Goal: Use online tool/utility: Use online tool/utility

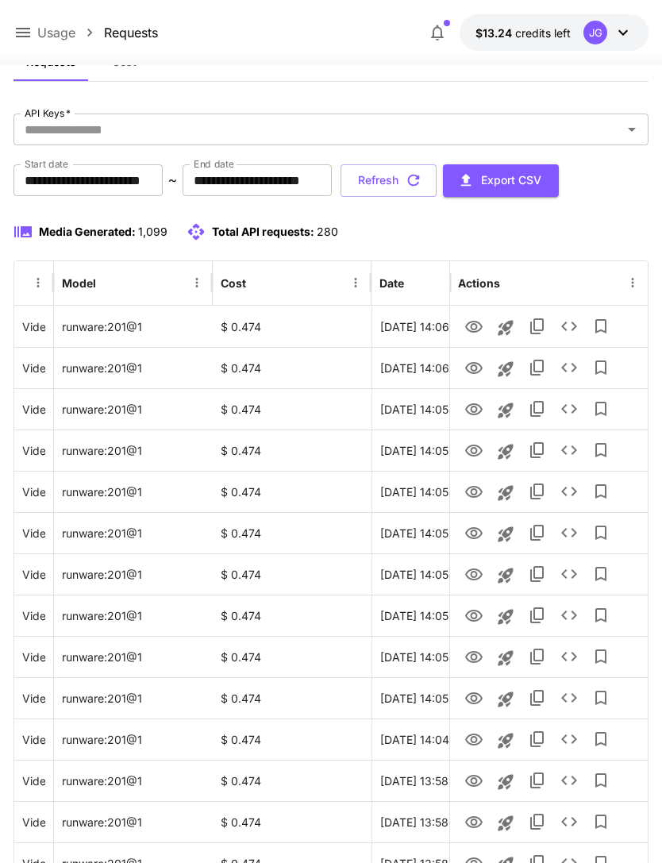
scroll to position [0, 81]
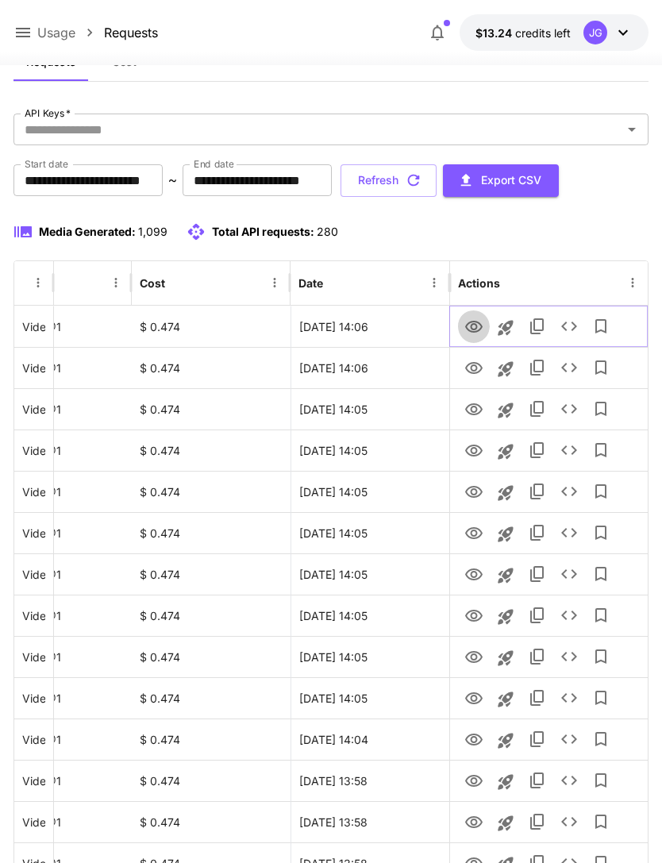
click at [472, 323] on icon "View" at bounding box center [473, 327] width 17 height 12
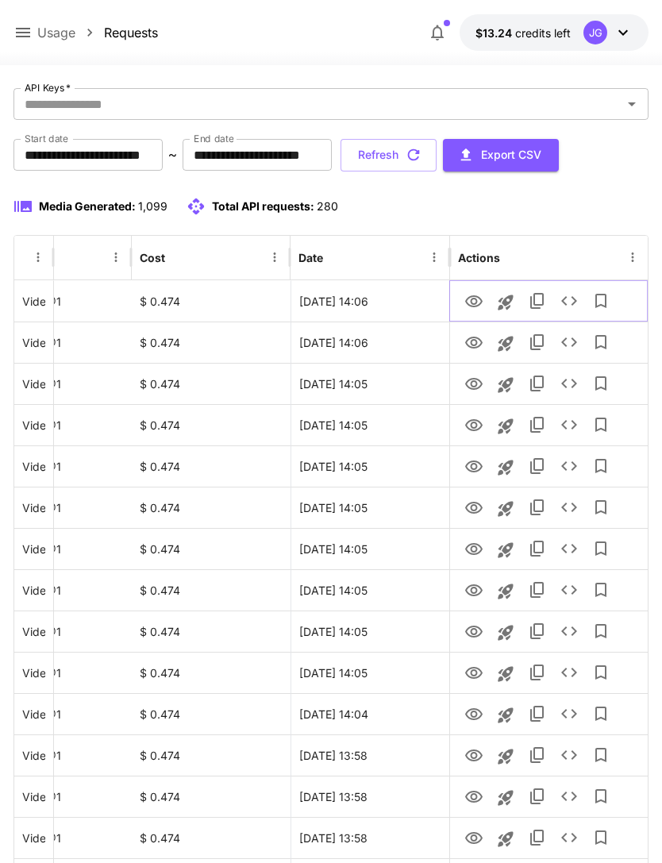
click at [507, 300] on icon "Launch in playground" at bounding box center [505, 302] width 19 height 19
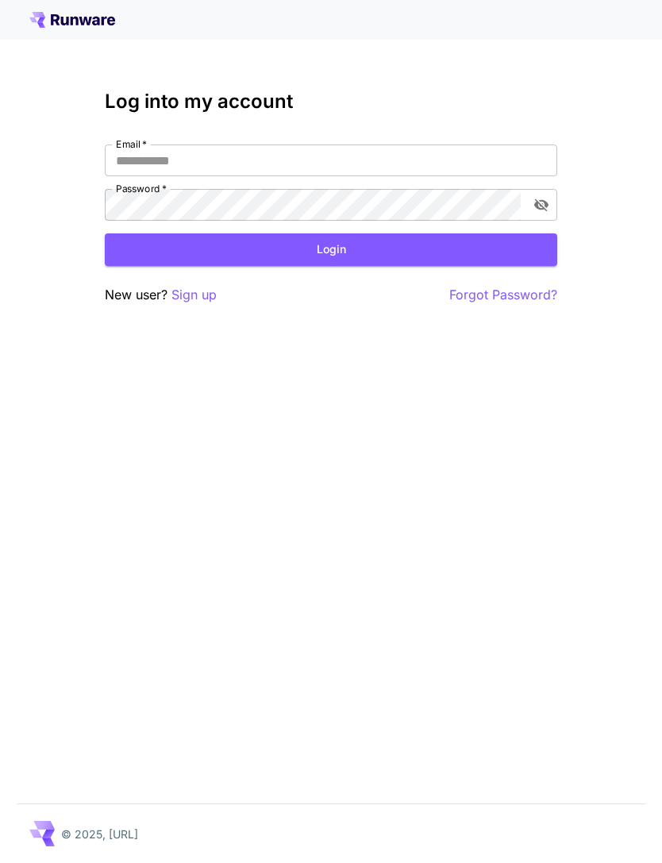
click at [458, 156] on input "Email   *" at bounding box center [331, 161] width 453 height 32
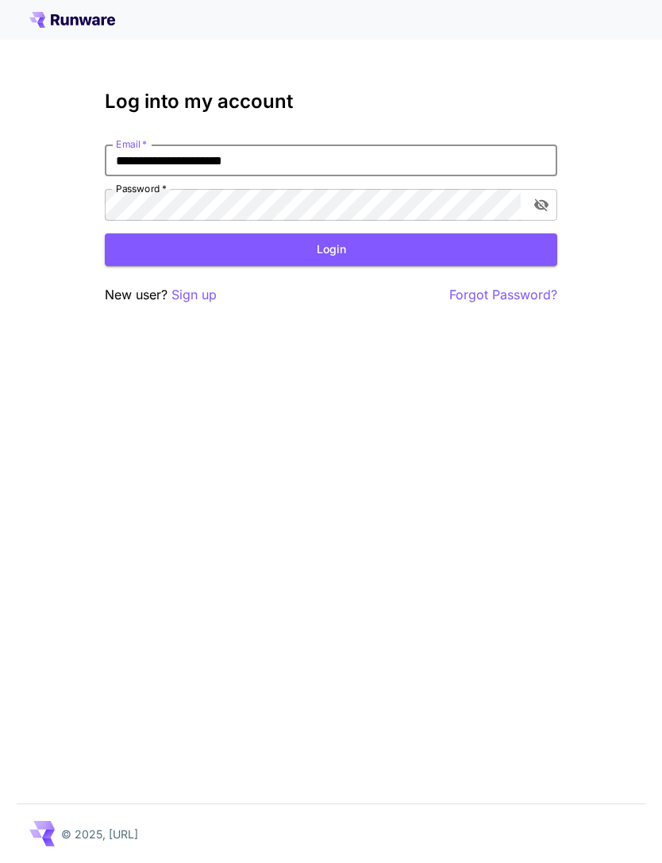
type input "**********"
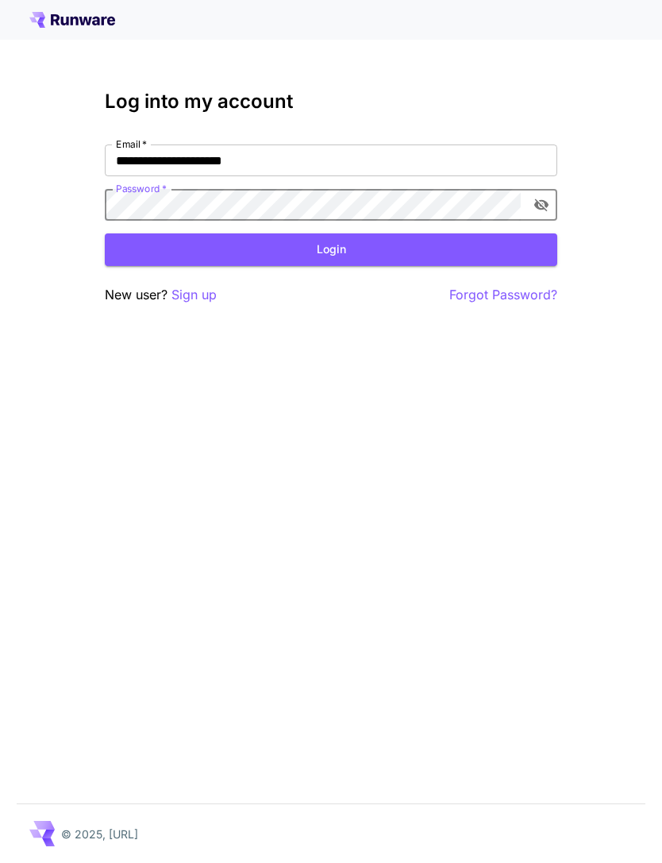
click at [376, 251] on button "Login" at bounding box center [331, 249] width 453 height 33
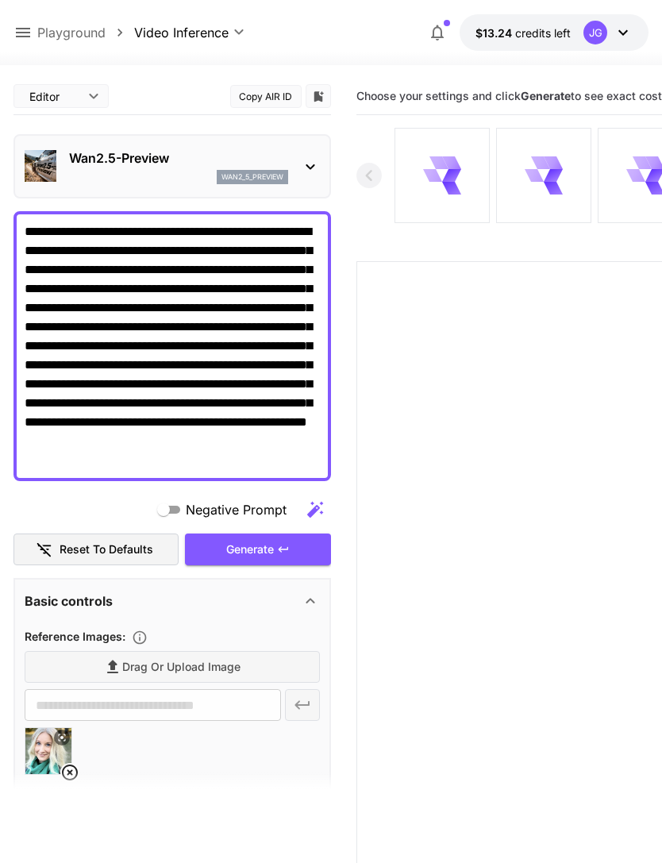
click at [289, 437] on textarea "**********" at bounding box center [172, 346] width 295 height 248
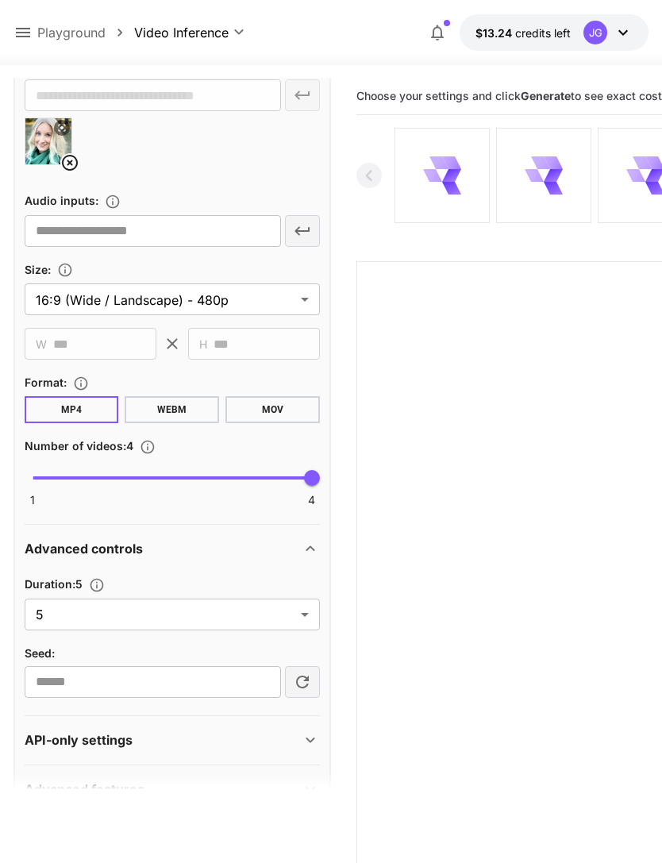
scroll to position [609, 0]
type textarea "**********"
click at [303, 620] on body "**********" at bounding box center [331, 494] width 662 height 989
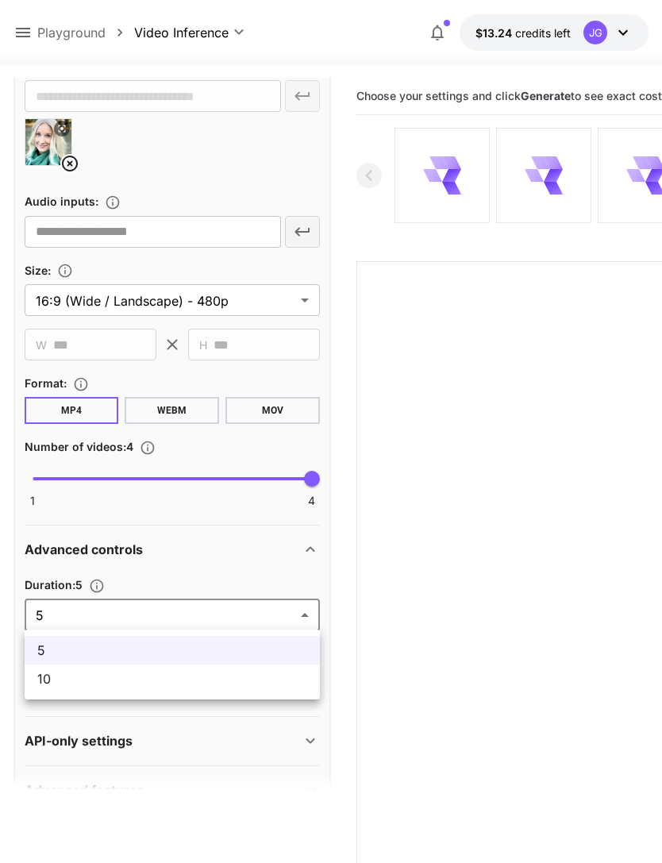
click at [243, 680] on span "10" at bounding box center [172, 678] width 270 height 19
type input "**"
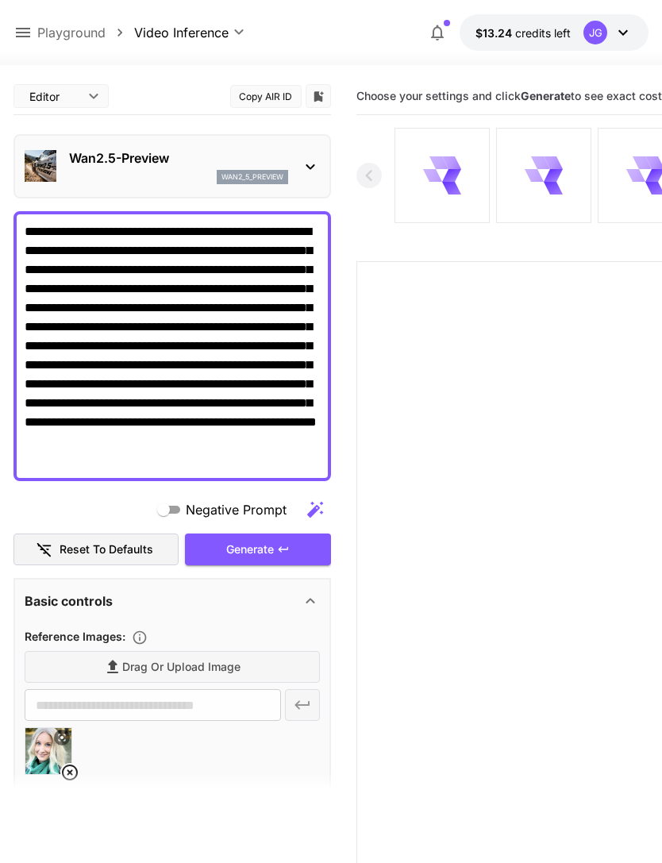
scroll to position [0, 0]
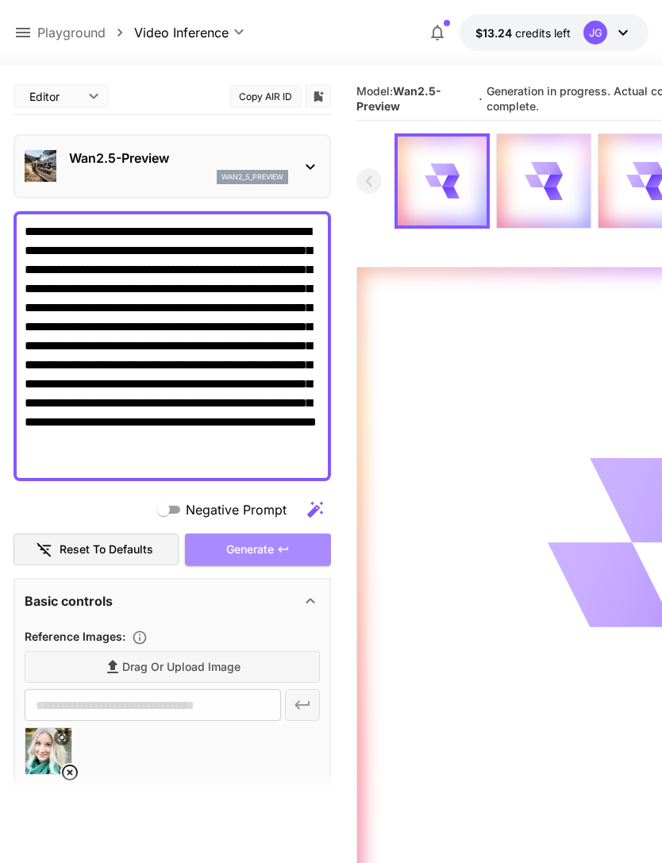
click at [268, 556] on div "Generate" at bounding box center [258, 550] width 146 height 33
click at [25, 29] on icon at bounding box center [23, 33] width 14 height 10
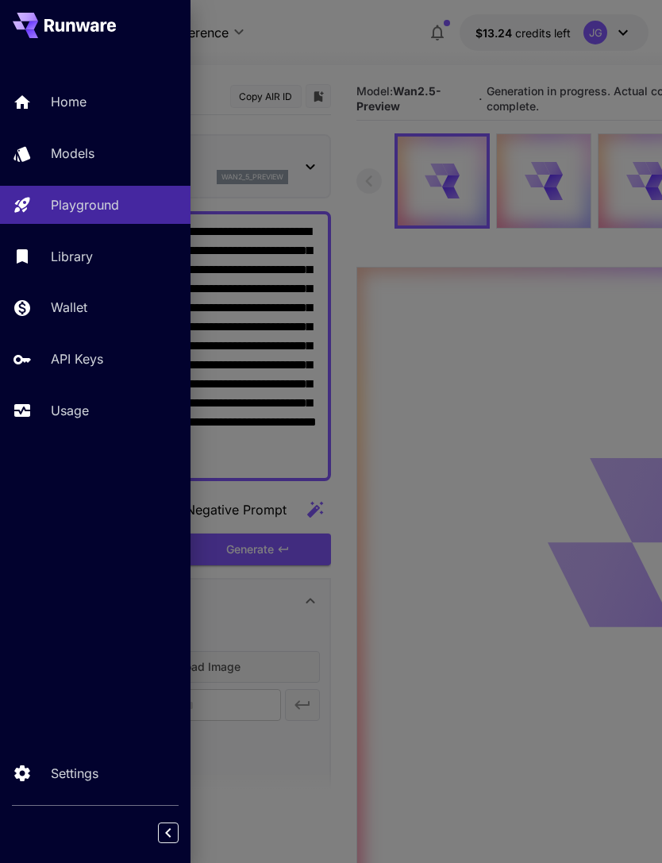
click at [68, 411] on p "Usage" at bounding box center [70, 410] width 38 height 19
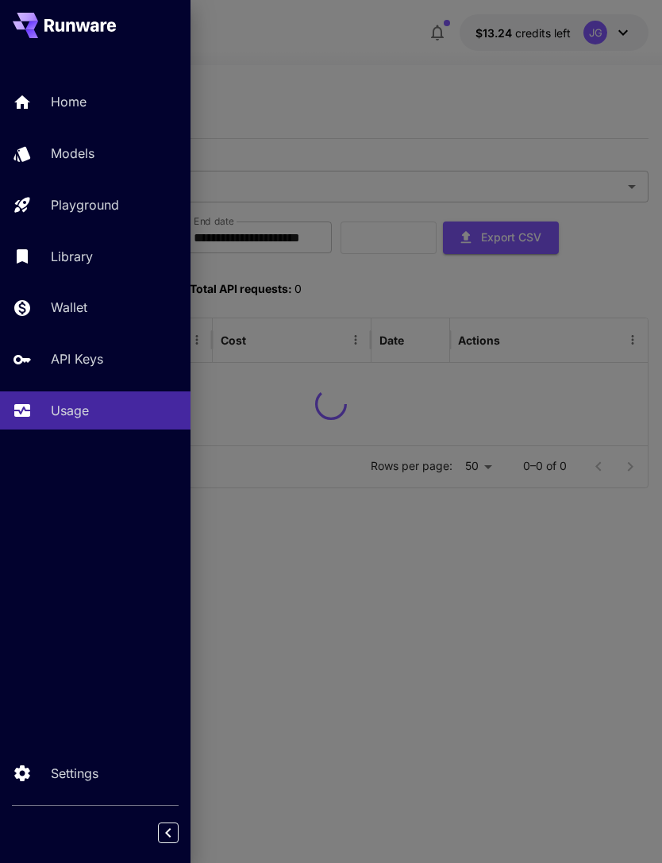
click at [372, 60] on div at bounding box center [331, 431] width 662 height 863
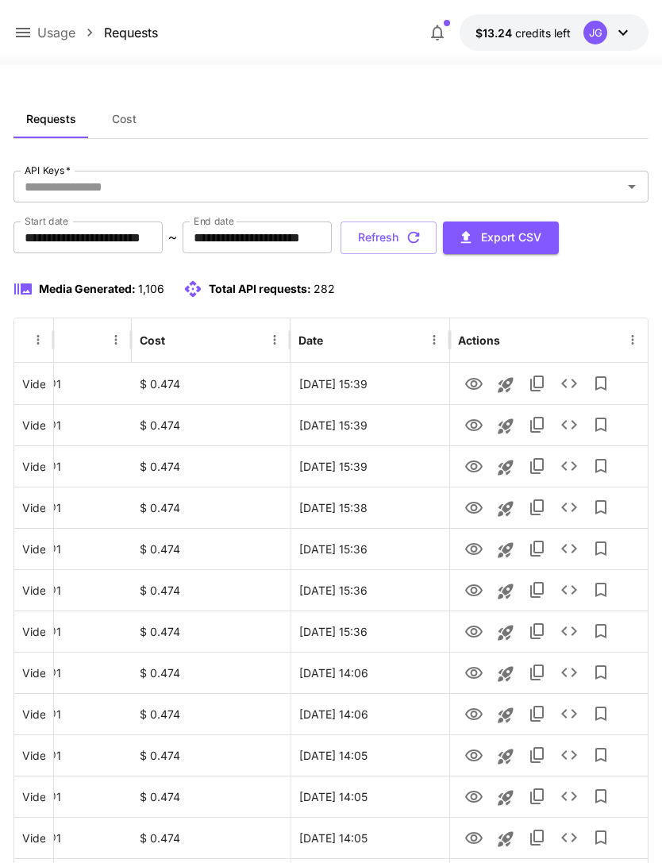
scroll to position [0, 81]
click at [473, 387] on icon "View" at bounding box center [474, 384] width 19 height 19
click at [473, 384] on icon "View" at bounding box center [474, 384] width 19 height 19
click at [480, 422] on icon "View" at bounding box center [473, 425] width 17 height 12
click at [477, 467] on icon "View" at bounding box center [474, 466] width 19 height 19
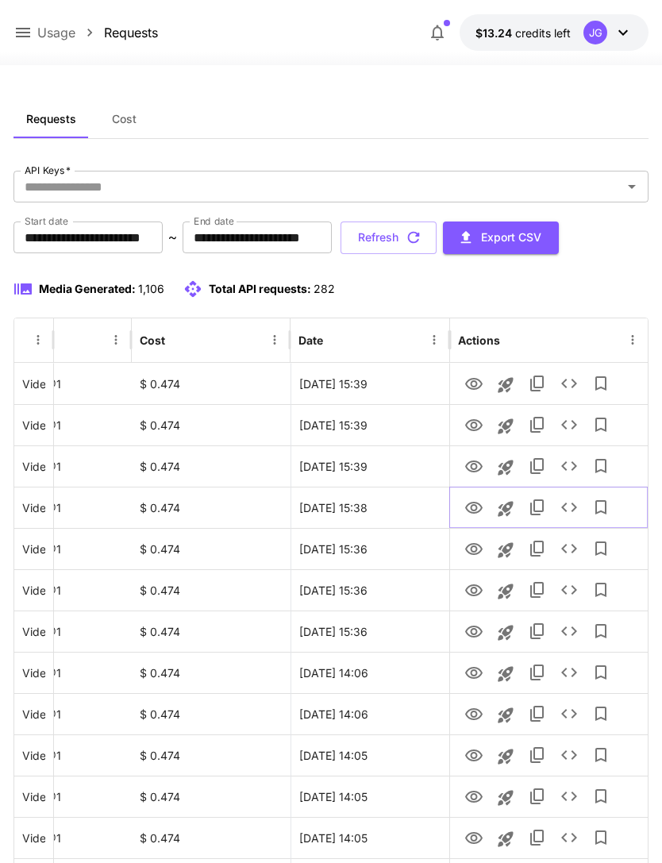
click at [473, 512] on icon "View" at bounding box center [473, 508] width 17 height 12
click at [471, 546] on icon "View" at bounding box center [473, 549] width 17 height 12
click at [475, 584] on icon "View" at bounding box center [473, 590] width 17 height 12
click at [476, 632] on icon "View" at bounding box center [473, 632] width 17 height 12
click at [437, 241] on button "Refresh" at bounding box center [389, 238] width 96 height 33
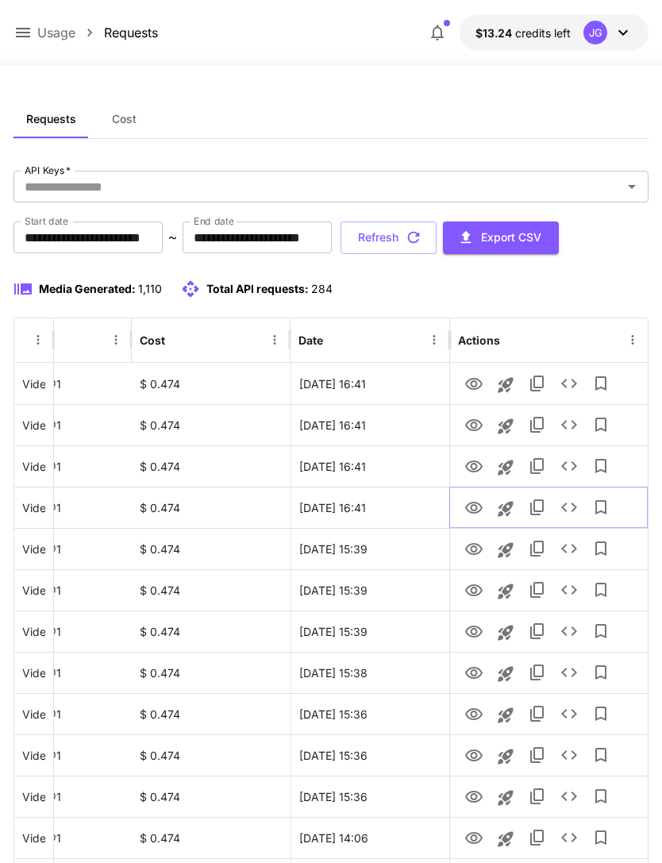
click at [472, 506] on icon "View" at bounding box center [473, 508] width 17 height 12
click at [437, 228] on button "Refresh" at bounding box center [389, 238] width 96 height 33
click at [475, 468] on icon "View" at bounding box center [473, 467] width 17 height 12
click at [479, 426] on icon "View" at bounding box center [474, 425] width 19 height 19
click at [29, 33] on icon at bounding box center [23, 33] width 14 height 10
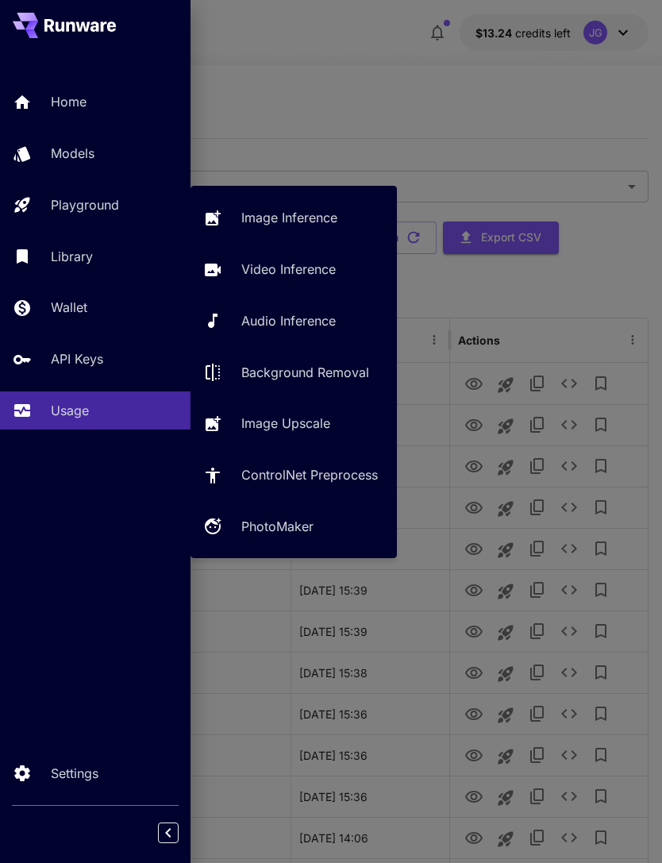
click at [111, 204] on p "Playground" at bounding box center [85, 204] width 68 height 19
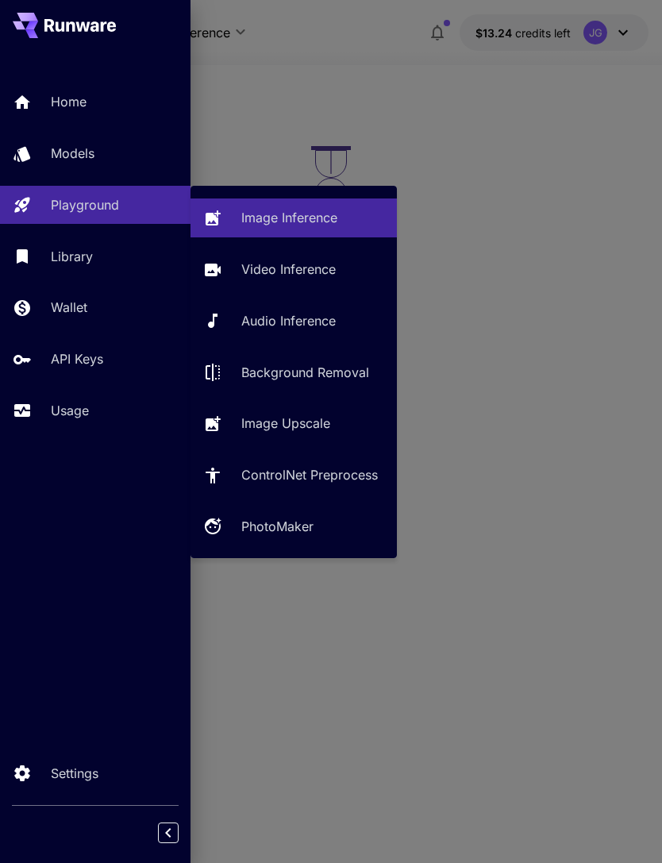
click at [288, 272] on p "Video Inference" at bounding box center [288, 269] width 94 height 19
type input "**********"
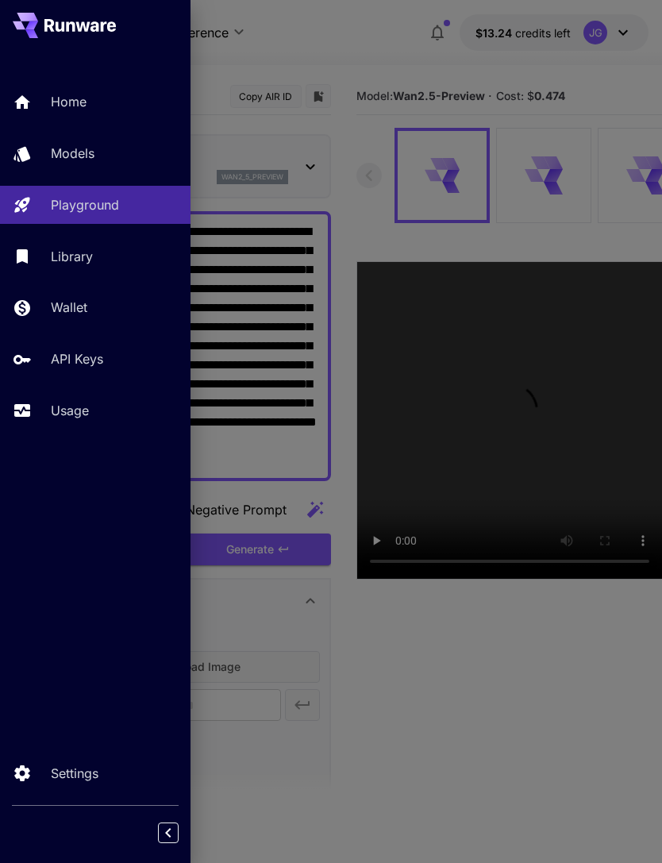
type input "*"
click at [370, 79] on div at bounding box center [331, 431] width 662 height 863
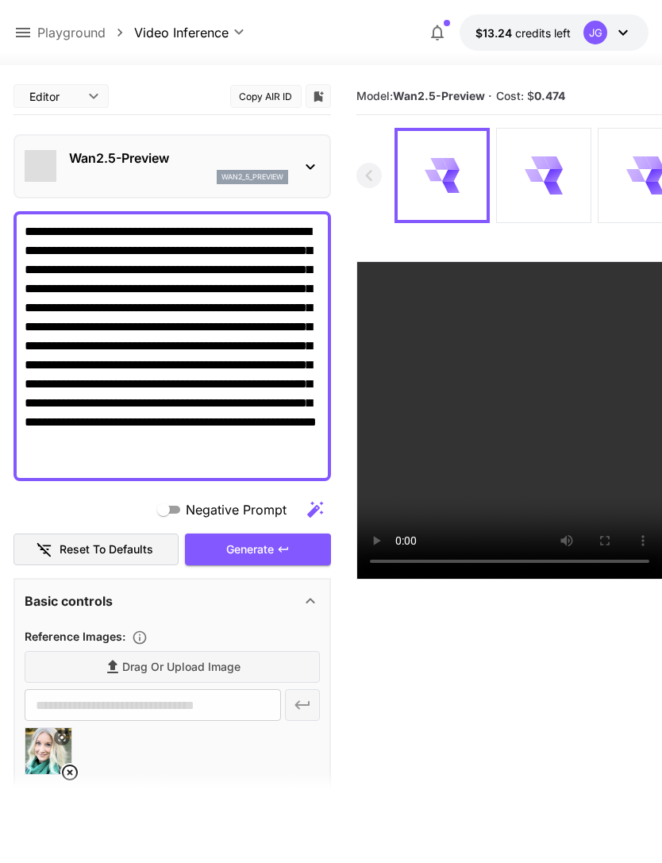
click at [74, 775] on icon at bounding box center [69, 772] width 19 height 19
click at [240, 676] on label "Drag or upload image" at bounding box center [172, 667] width 295 height 33
click at [0, 0] on input "Drag or upload image" at bounding box center [0, 0] width 0 height 0
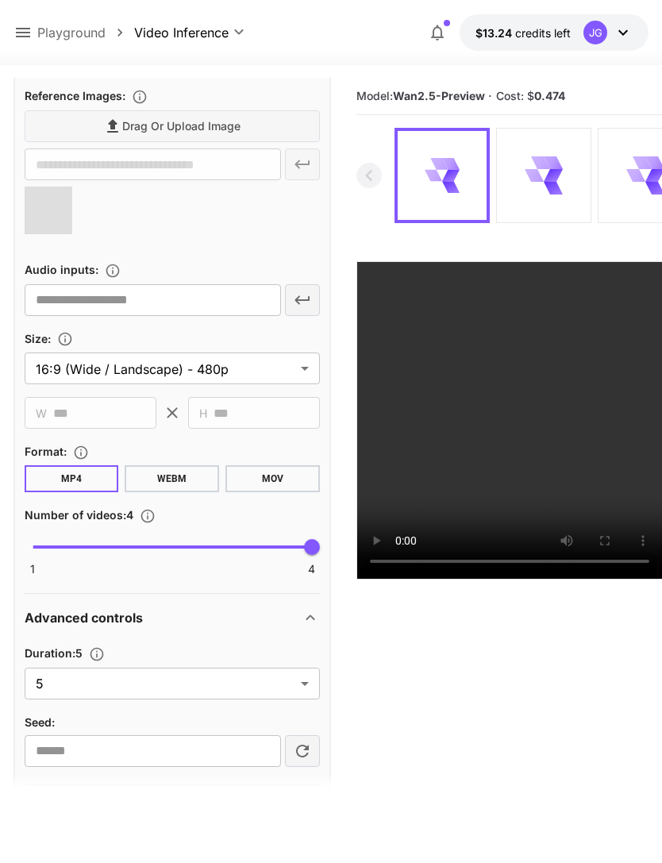
scroll to position [549, 0]
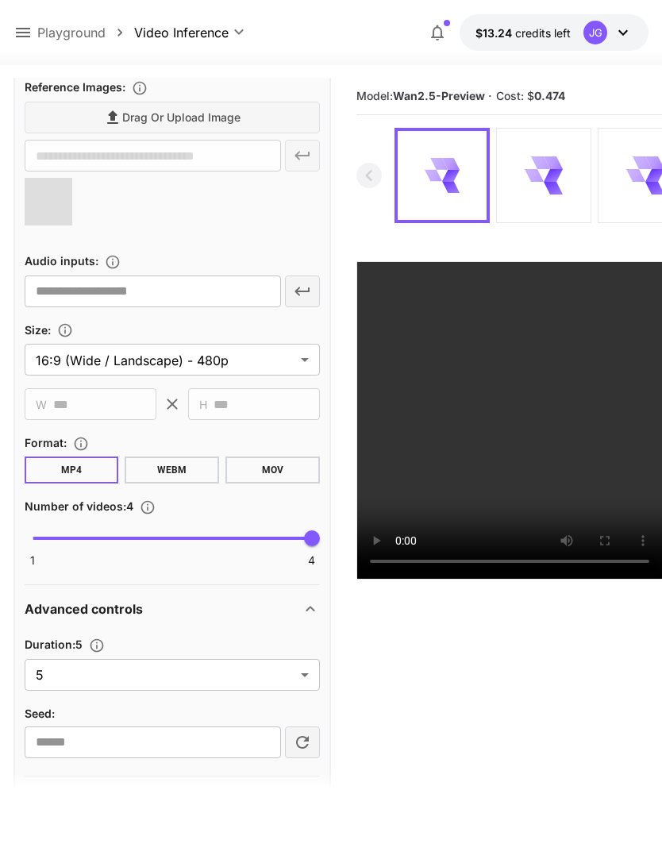
click at [314, 676] on body "**********" at bounding box center [331, 494] width 662 height 989
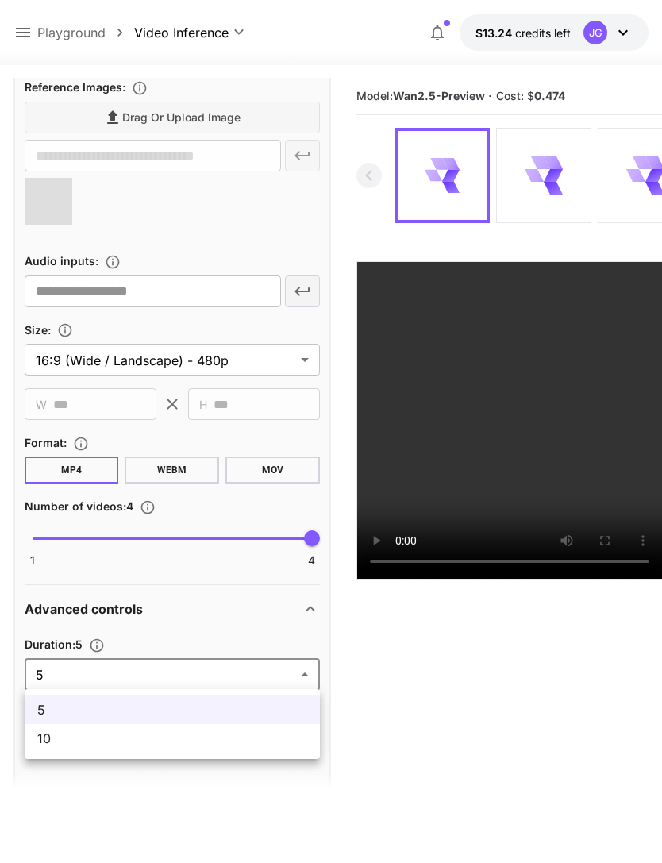
type input "**********"
click at [258, 745] on span "10" at bounding box center [172, 738] width 270 height 19
type input "**"
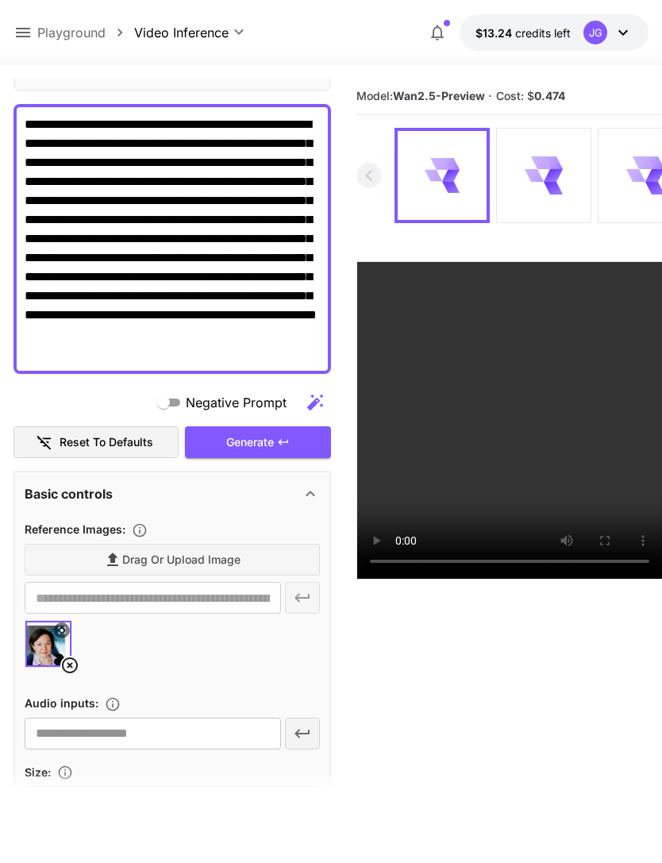
scroll to position [112, 0]
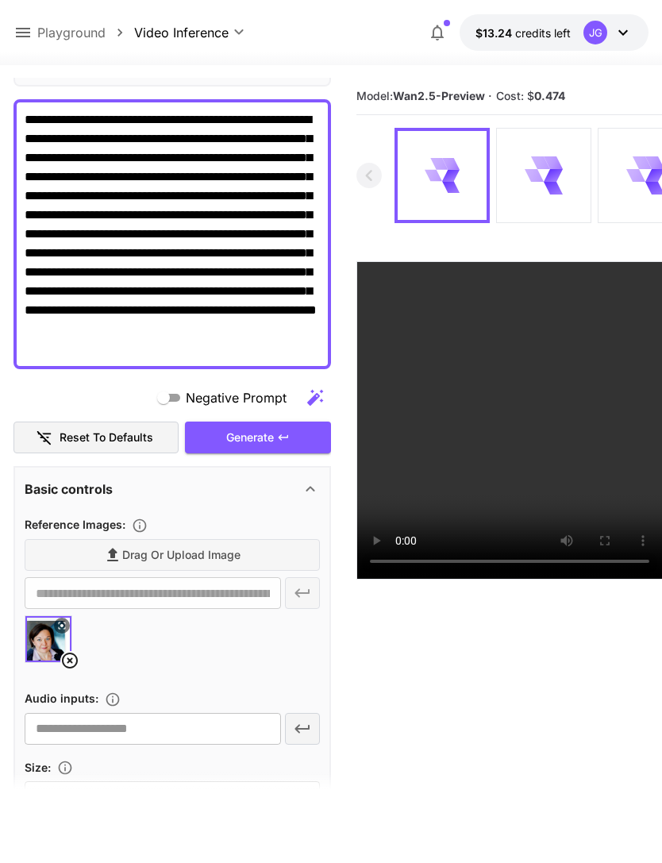
click at [292, 441] on div "Generate" at bounding box center [258, 438] width 146 height 33
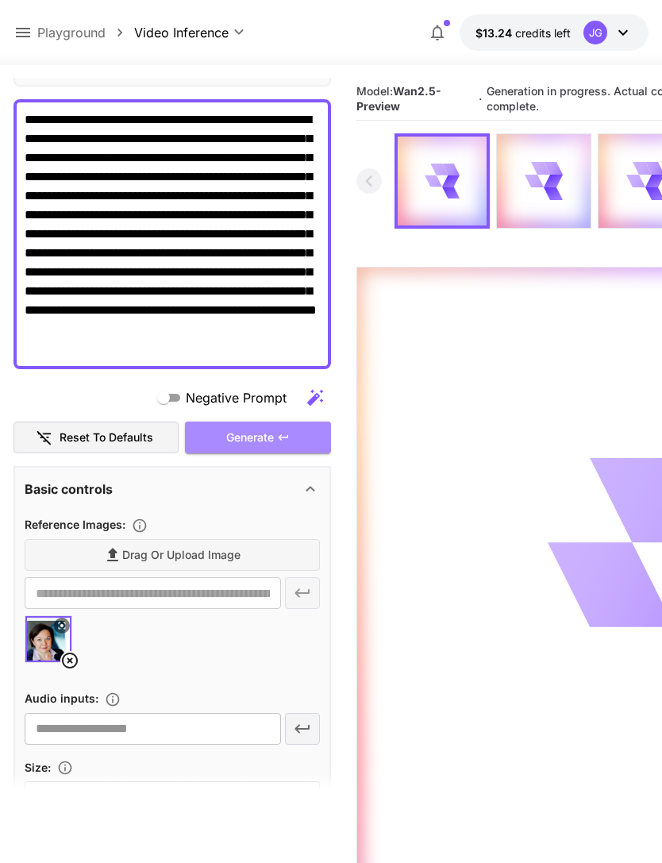
click at [275, 440] on div "Generate" at bounding box center [258, 438] width 146 height 33
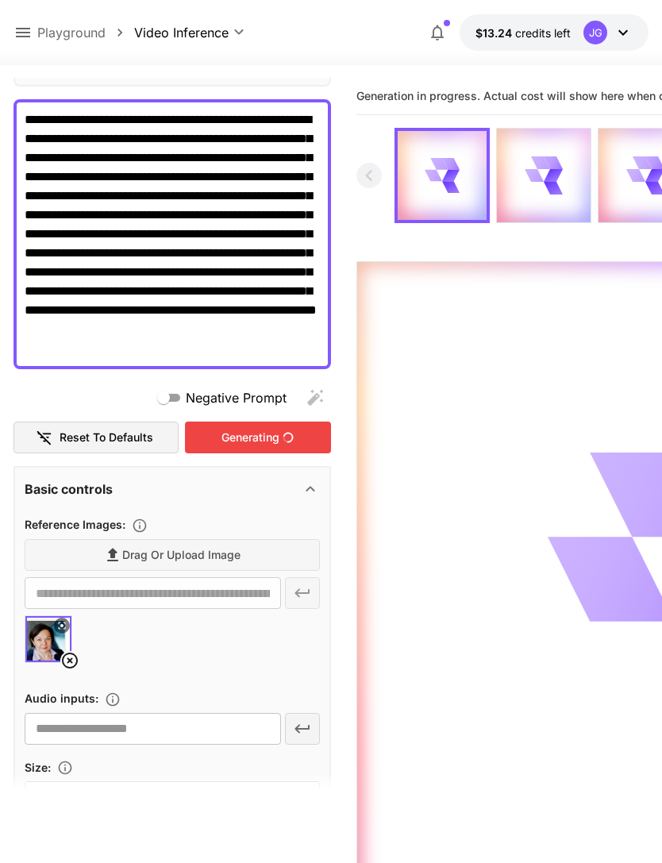
click at [25, 37] on icon at bounding box center [23, 33] width 14 height 10
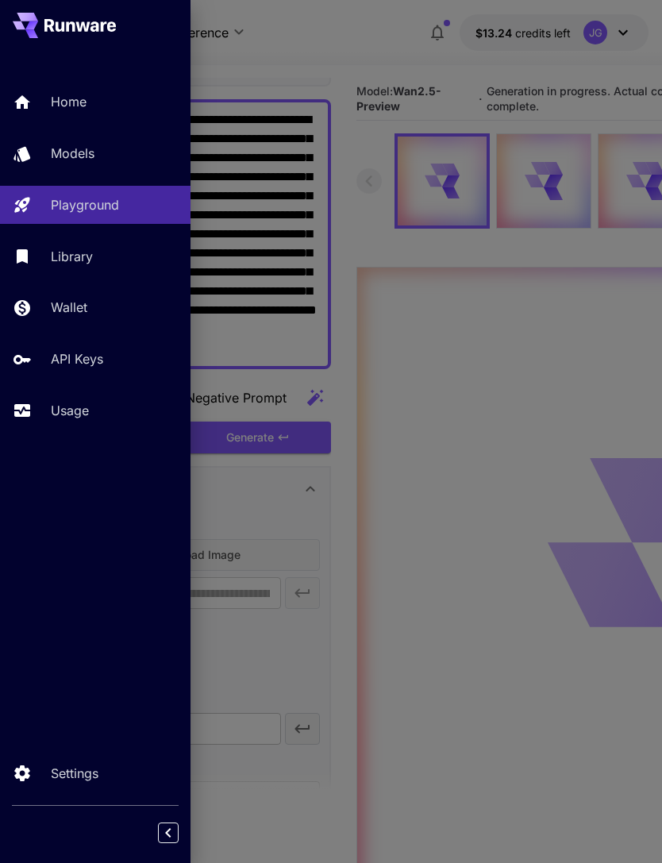
click at [68, 418] on p "Usage" at bounding box center [70, 410] width 38 height 19
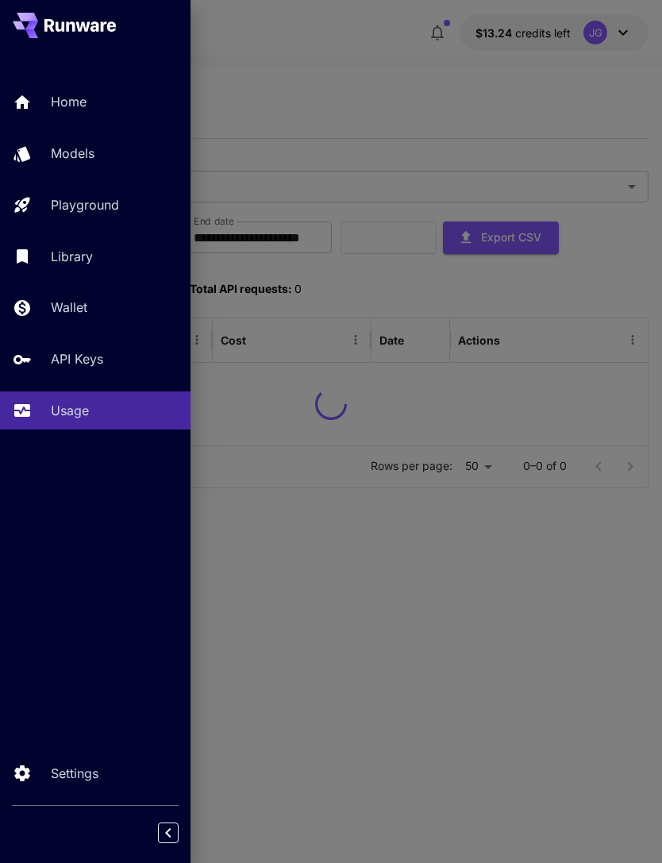
click at [328, 90] on div at bounding box center [331, 431] width 662 height 863
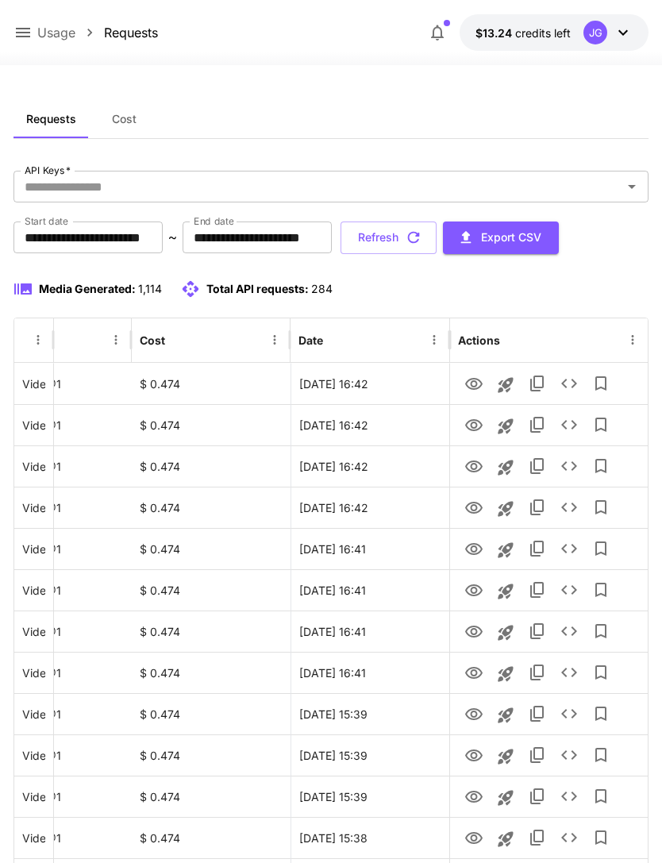
scroll to position [0, 81]
click at [473, 675] on icon "View" at bounding box center [473, 673] width 17 height 12
click at [437, 236] on button "Refresh" at bounding box center [389, 238] width 96 height 33
click at [478, 514] on icon "View" at bounding box center [474, 508] width 19 height 19
click at [480, 472] on icon "View" at bounding box center [474, 466] width 19 height 19
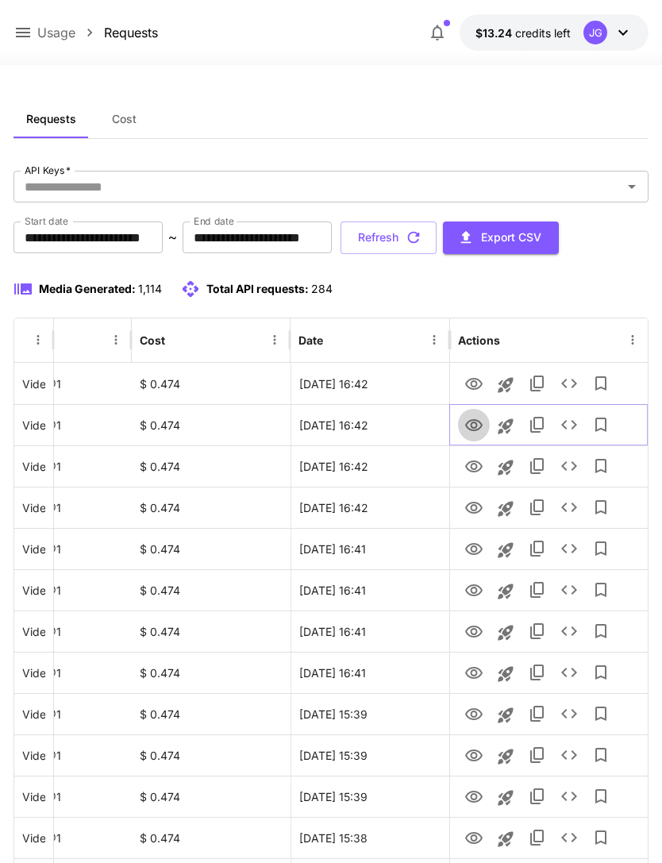
click at [475, 422] on icon "View" at bounding box center [473, 425] width 17 height 12
click at [472, 383] on icon "View" at bounding box center [474, 384] width 19 height 19
click at [474, 673] on icon "View" at bounding box center [474, 673] width 19 height 19
click at [473, 387] on icon "View" at bounding box center [473, 384] width 17 height 12
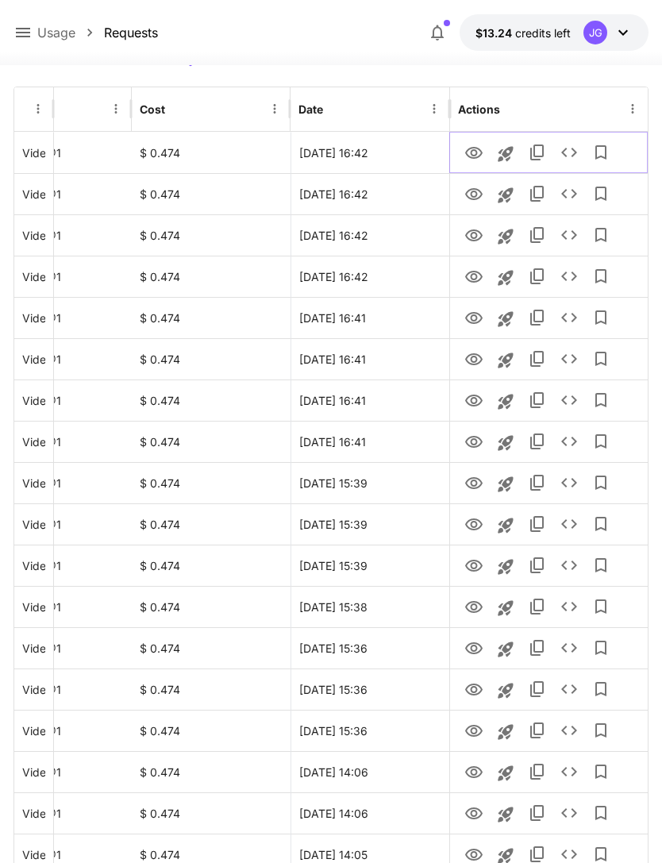
scroll to position [231, 0]
click at [475, 522] on icon "View" at bounding box center [474, 524] width 19 height 19
click at [470, 526] on icon "View" at bounding box center [474, 524] width 19 height 19
click at [468, 732] on icon "View" at bounding box center [474, 731] width 19 height 19
click at [476, 688] on icon "View" at bounding box center [473, 690] width 17 height 12
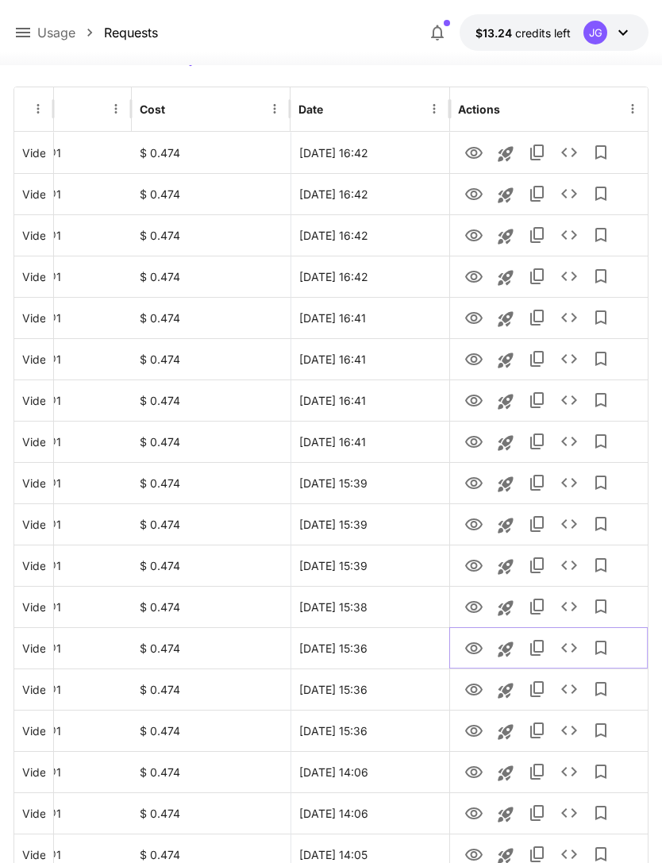
click at [478, 650] on icon "View" at bounding box center [474, 648] width 19 height 19
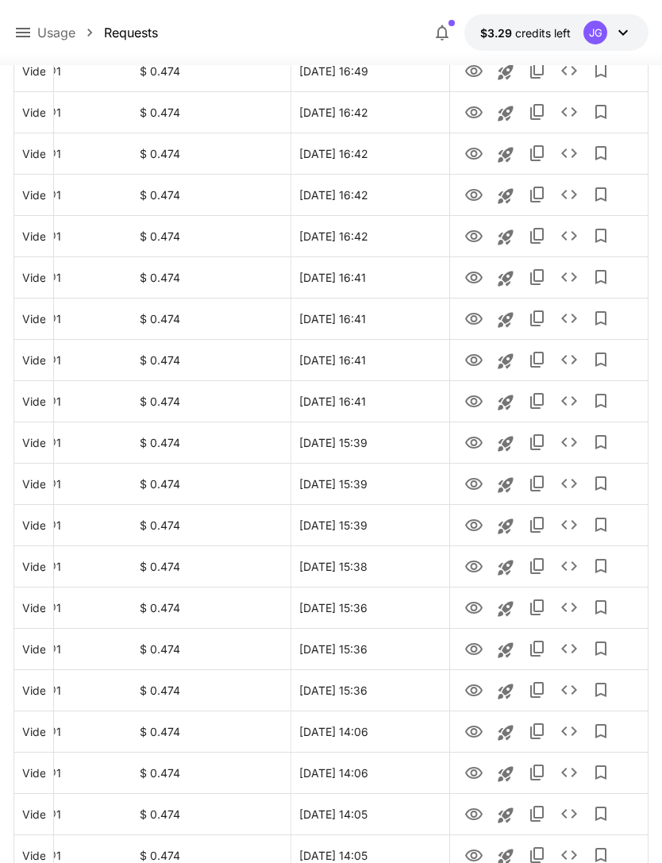
scroll to position [518, 0]
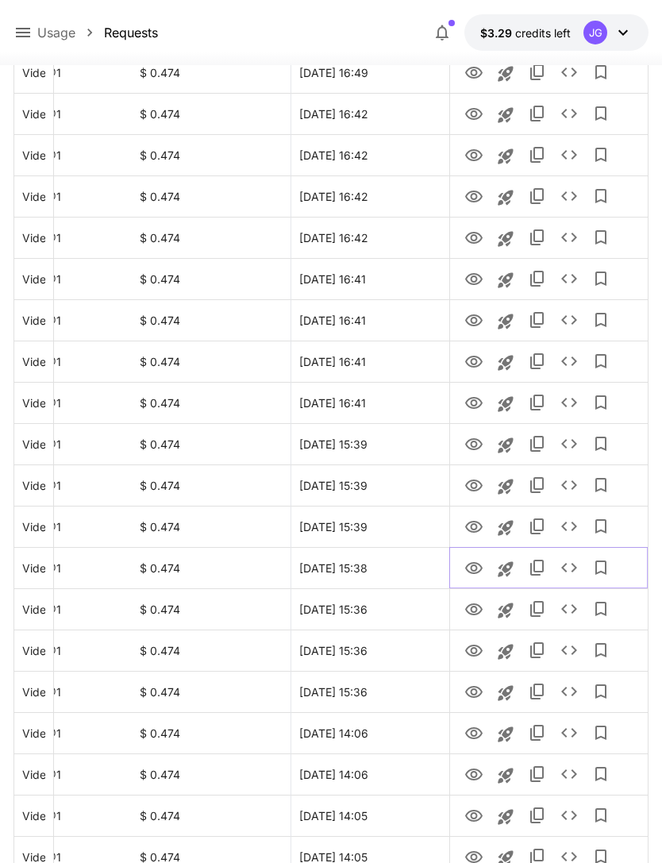
click at [476, 572] on icon "View" at bounding box center [473, 568] width 17 height 12
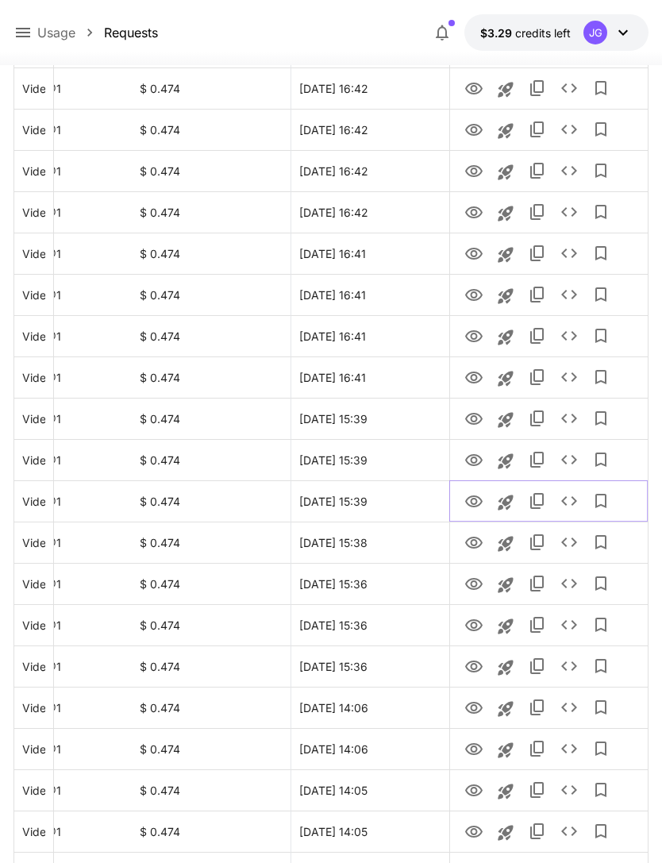
click at [472, 499] on icon "View" at bounding box center [473, 501] width 17 height 12
click at [471, 462] on icon "View" at bounding box center [474, 460] width 19 height 19
click at [470, 502] on icon "View" at bounding box center [474, 501] width 19 height 19
click at [476, 458] on icon "View" at bounding box center [473, 460] width 17 height 12
click at [474, 419] on icon "View" at bounding box center [474, 419] width 19 height 19
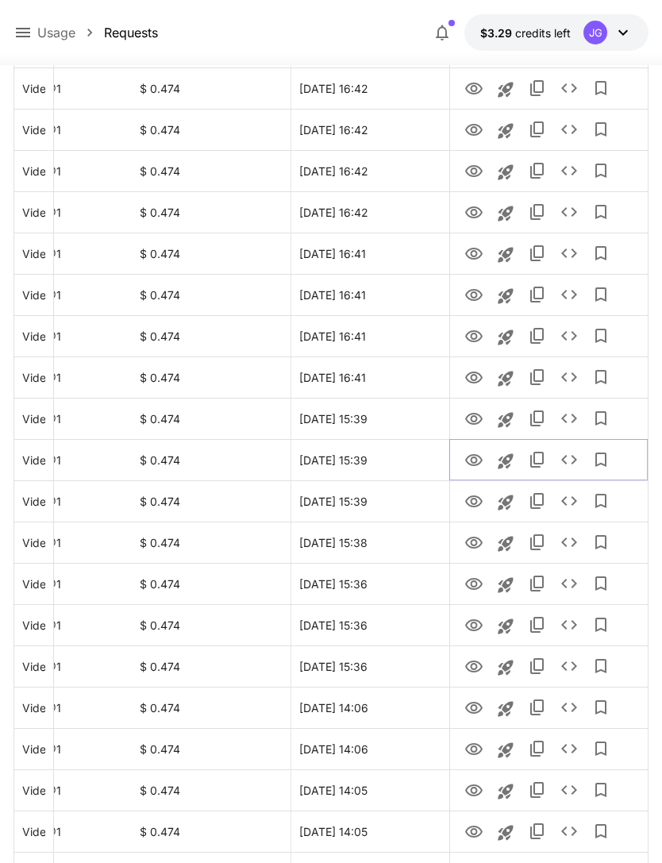
click at [477, 461] on icon "View" at bounding box center [474, 460] width 19 height 19
click at [475, 419] on icon "View" at bounding box center [474, 419] width 19 height 19
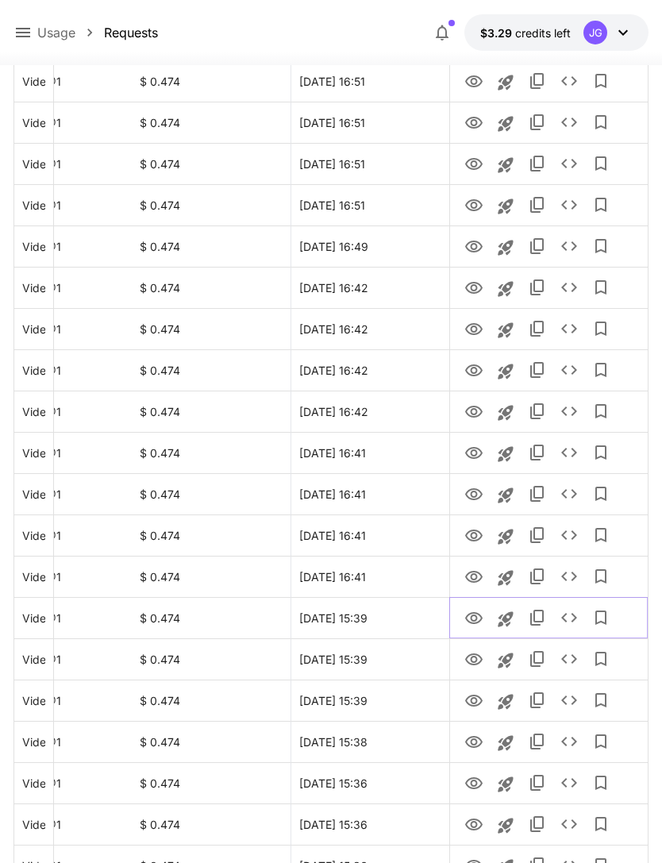
scroll to position [0, 0]
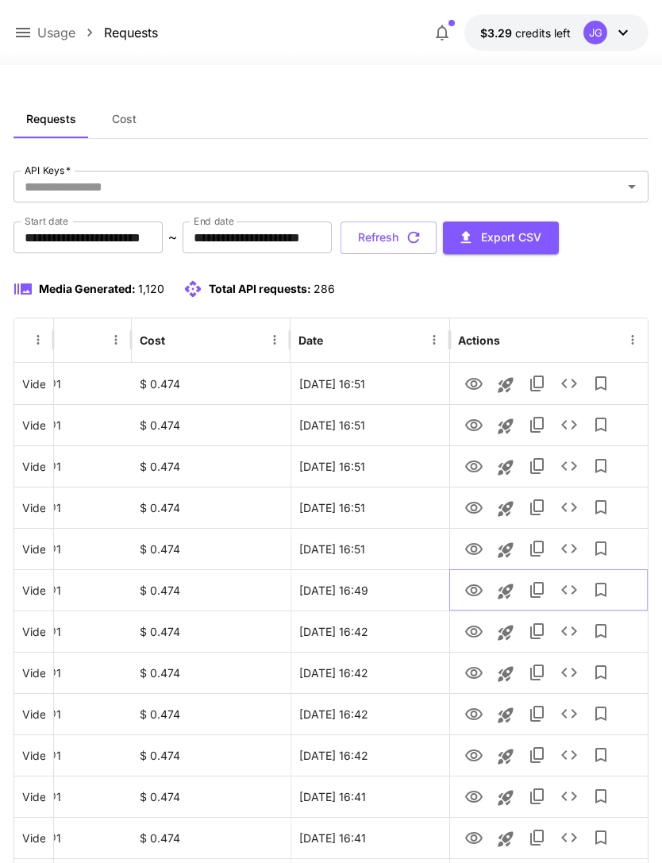
click at [476, 594] on icon "View" at bounding box center [473, 590] width 17 height 12
click at [472, 548] on icon "View" at bounding box center [474, 549] width 19 height 19
click at [476, 508] on icon "View" at bounding box center [473, 508] width 17 height 12
click at [473, 469] on icon "View" at bounding box center [473, 467] width 17 height 12
click at [477, 514] on icon "View" at bounding box center [474, 508] width 19 height 19
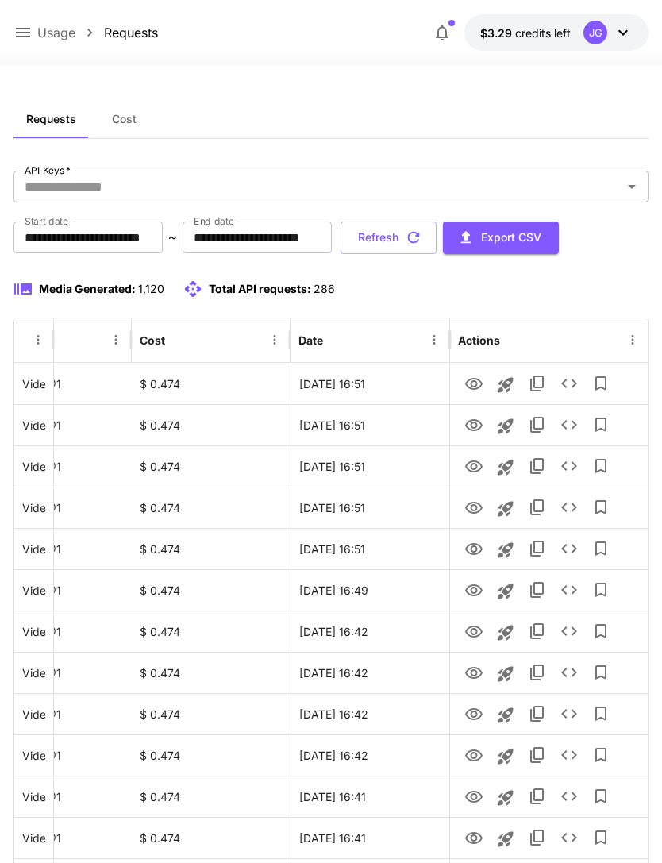
click at [437, 233] on button "Refresh" at bounding box center [389, 238] width 96 height 33
click at [473, 516] on icon "View" at bounding box center [474, 508] width 19 height 19
click at [481, 466] on icon "View" at bounding box center [473, 467] width 17 height 12
click at [478, 514] on icon "View" at bounding box center [474, 508] width 19 height 19
click at [476, 461] on icon "View" at bounding box center [473, 467] width 17 height 12
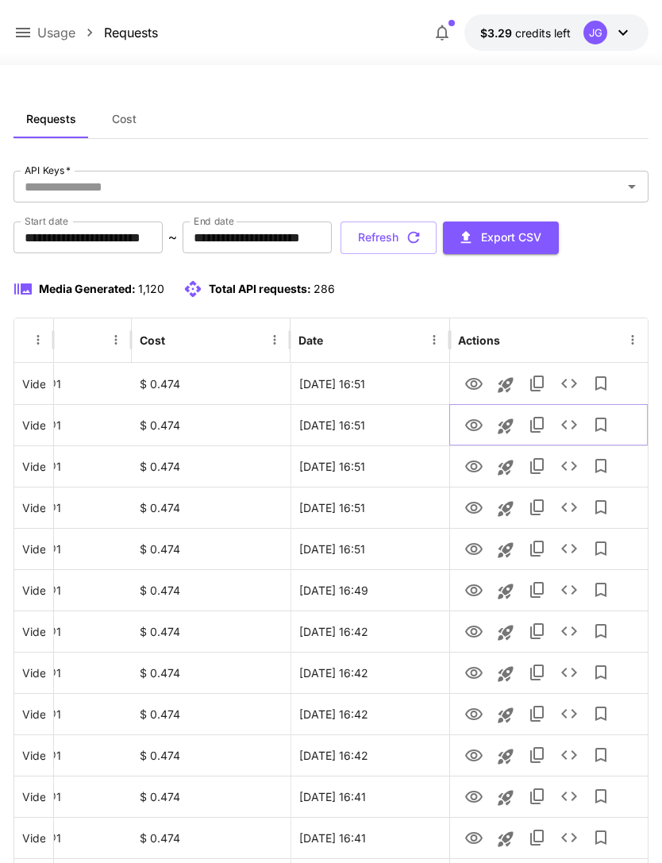
click at [476, 428] on icon "View" at bounding box center [474, 425] width 19 height 19
click at [473, 427] on icon "View" at bounding box center [473, 425] width 17 height 12
click at [472, 389] on icon "View" at bounding box center [473, 384] width 17 height 12
click at [437, 238] on button "Refresh" at bounding box center [389, 238] width 96 height 33
click at [471, 543] on icon "View" at bounding box center [473, 549] width 17 height 12
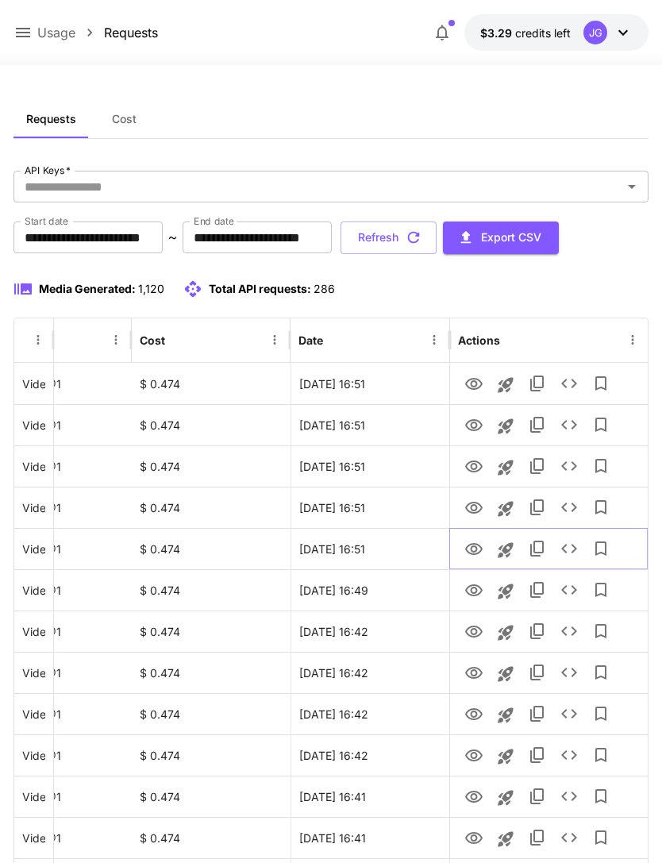
click at [511, 551] on icon "Launch in playground" at bounding box center [505, 550] width 19 height 19
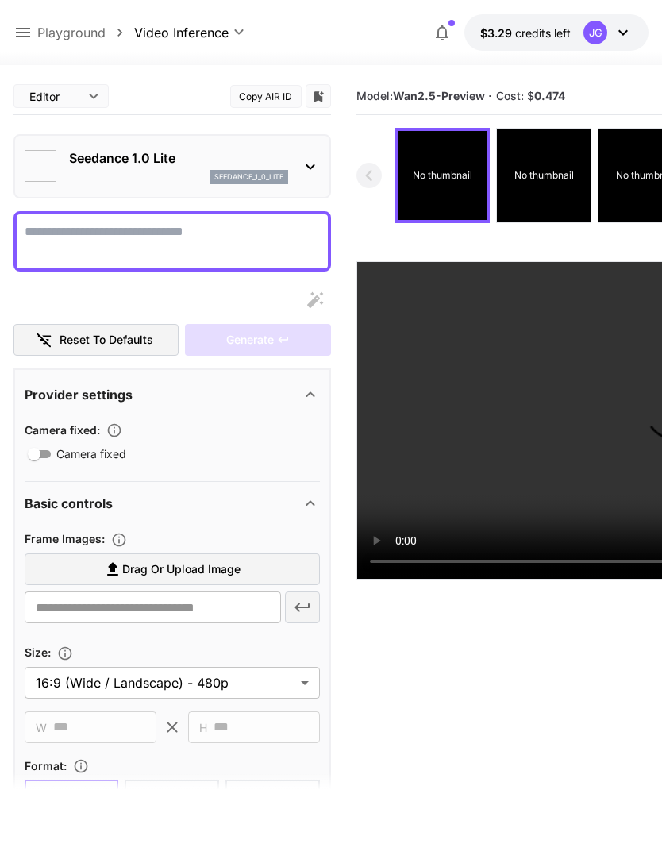
type textarea "**********"
type input "**********"
type input "***"
type input "*"
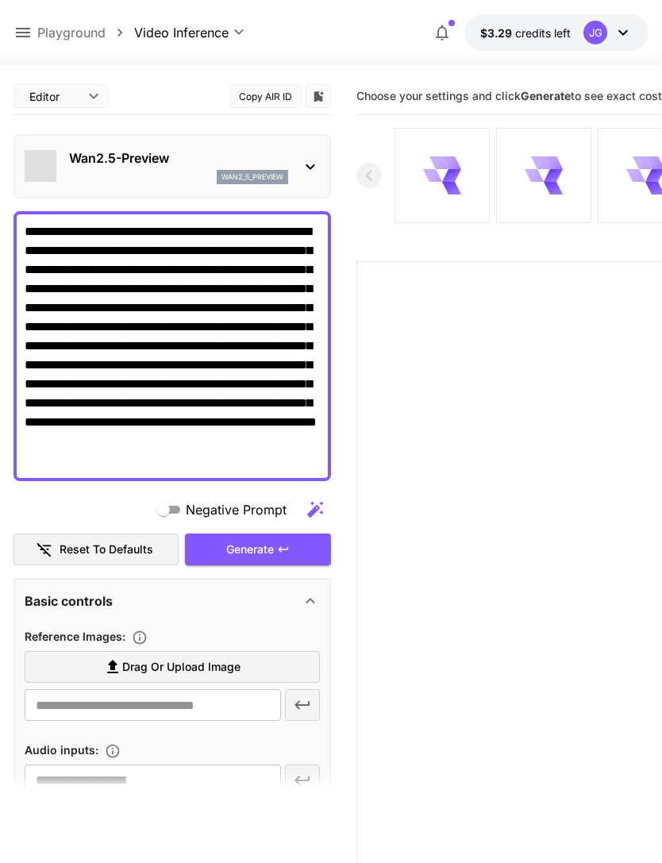
click at [22, 26] on icon at bounding box center [22, 32] width 19 height 19
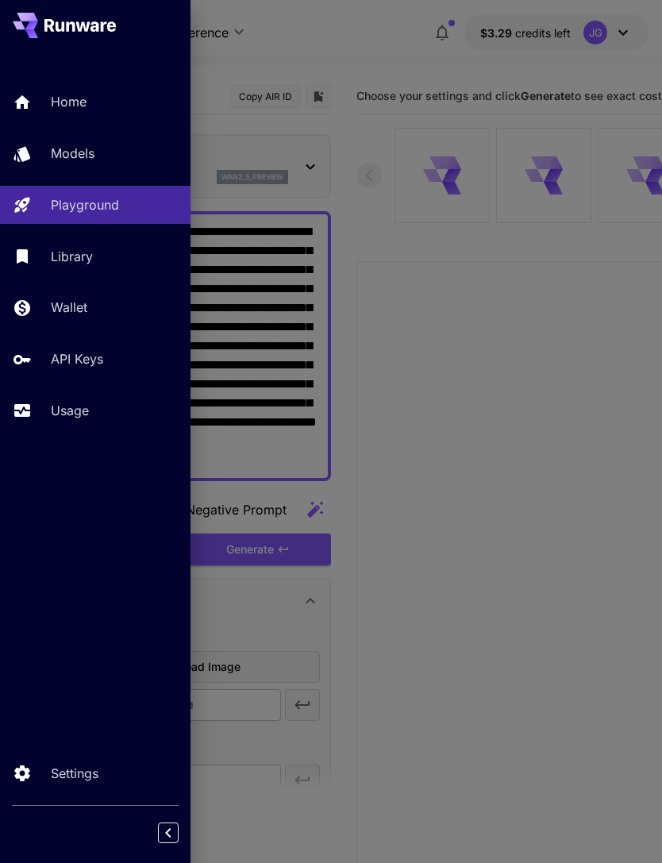
click at [79, 300] on p "Wallet" at bounding box center [69, 307] width 37 height 19
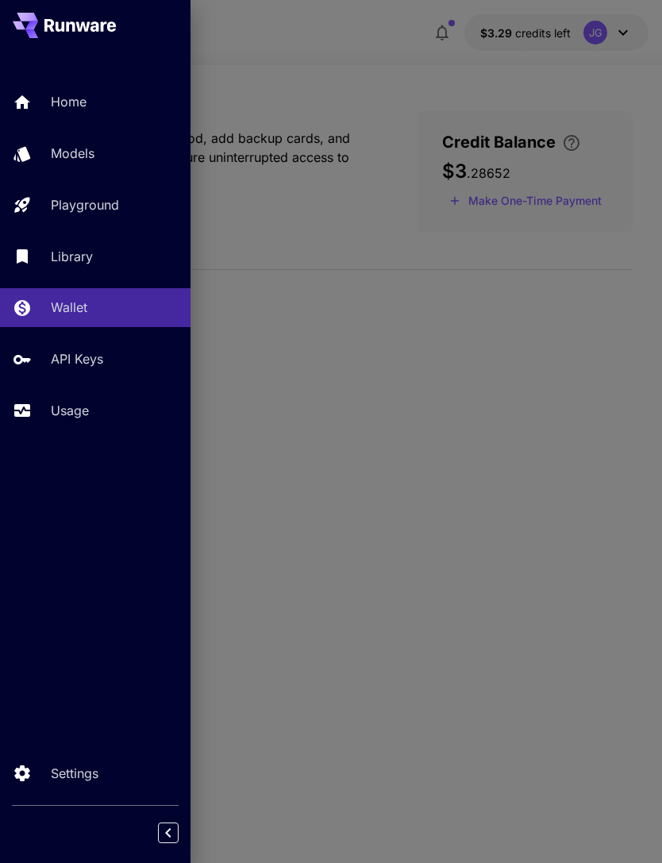
click at [381, 81] on div at bounding box center [331, 431] width 662 height 863
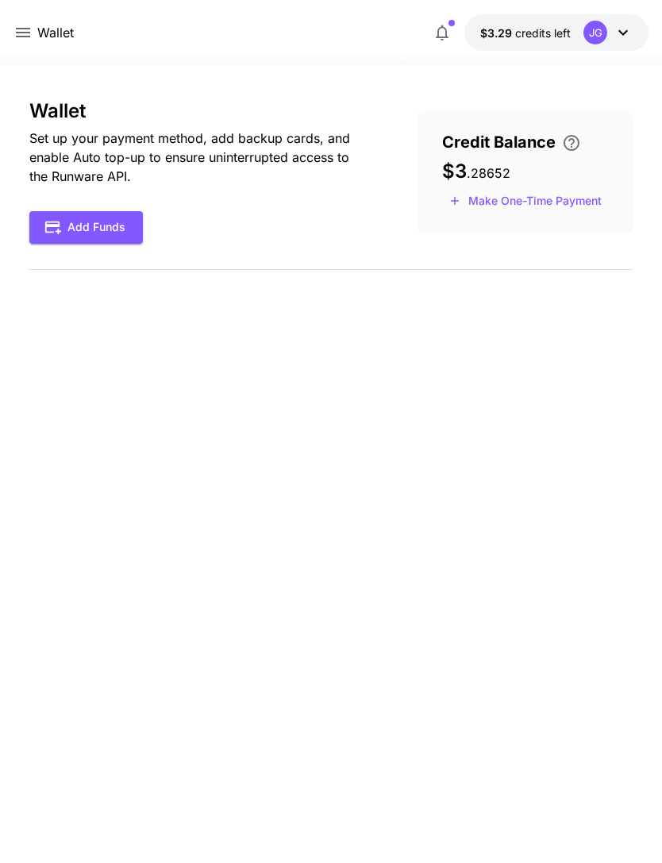
click at [535, 200] on button "Make One-Time Payment" at bounding box center [525, 201] width 167 height 25
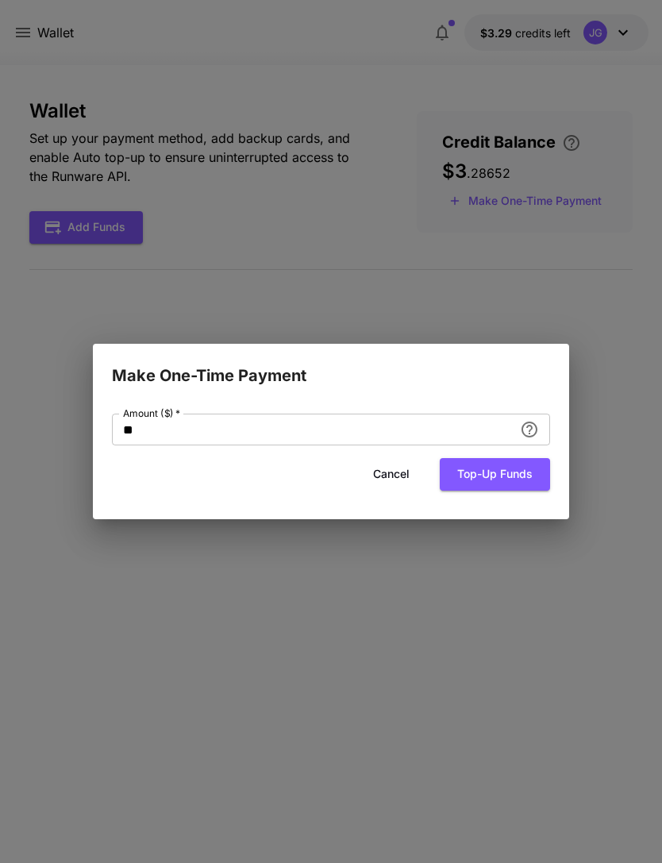
click at [275, 432] on input "**" at bounding box center [313, 430] width 402 height 32
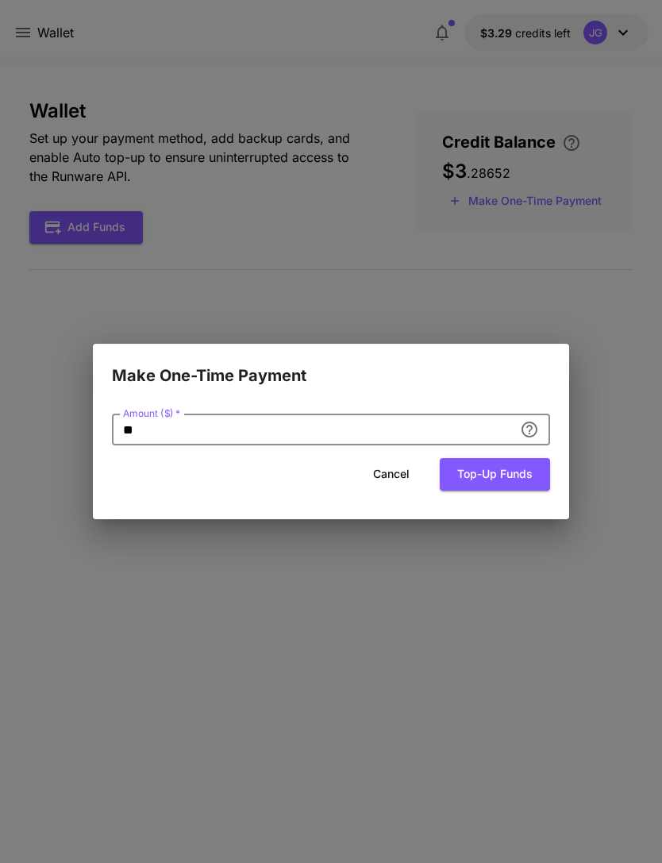
type input "*"
type input "**"
click at [509, 484] on button "Top-up funds" at bounding box center [495, 474] width 110 height 33
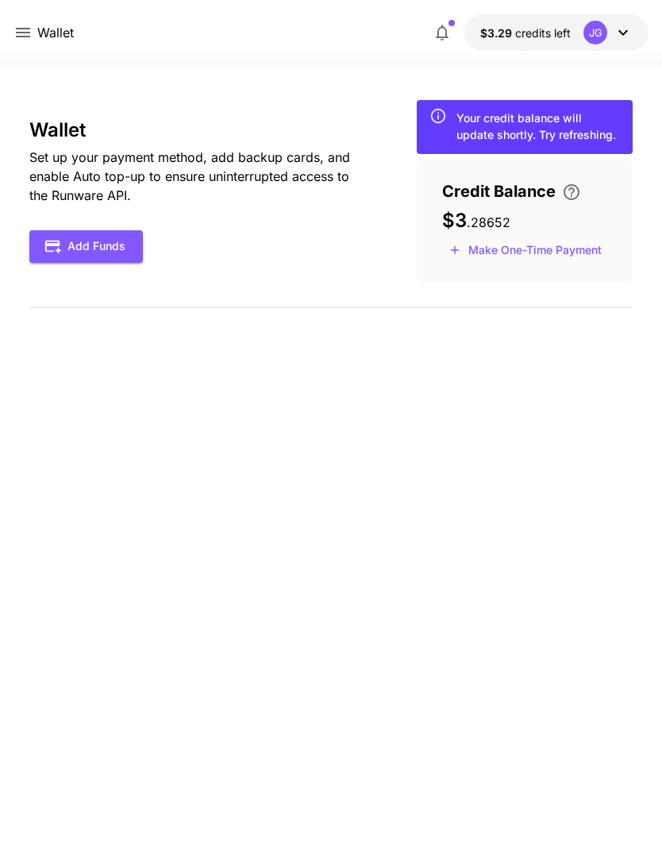
click at [24, 29] on icon at bounding box center [23, 33] width 14 height 10
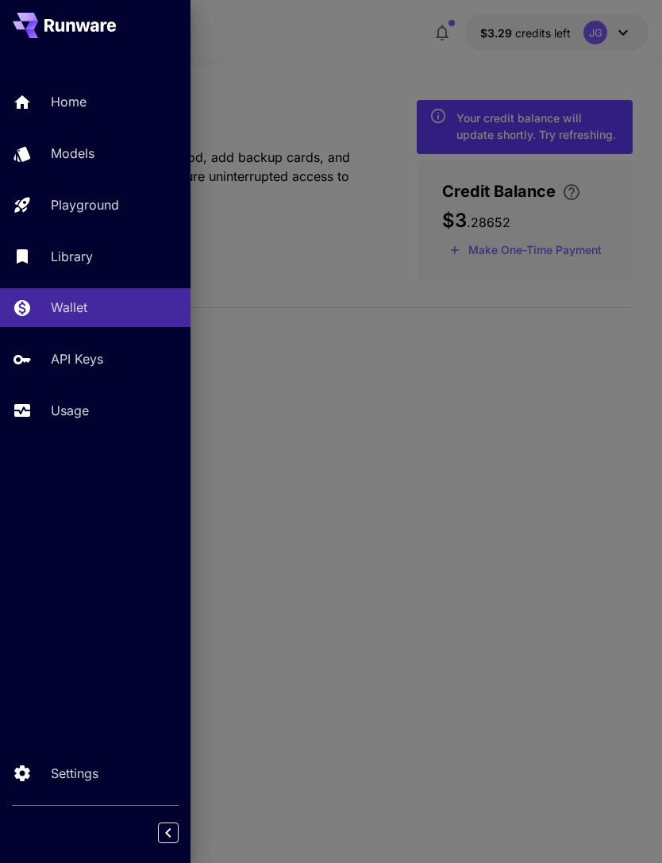
click at [74, 416] on p "Usage" at bounding box center [70, 410] width 38 height 19
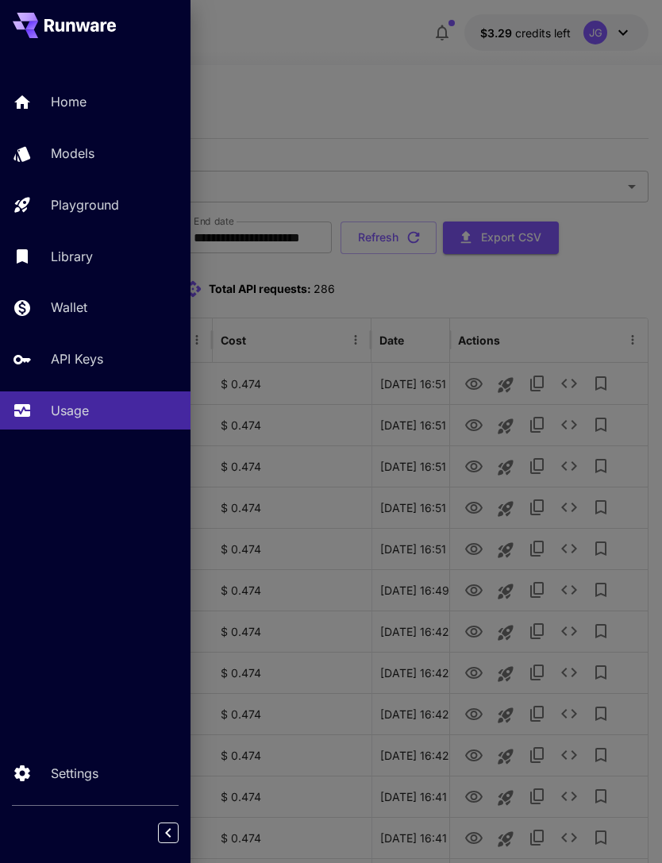
click at [409, 126] on div at bounding box center [331, 431] width 662 height 863
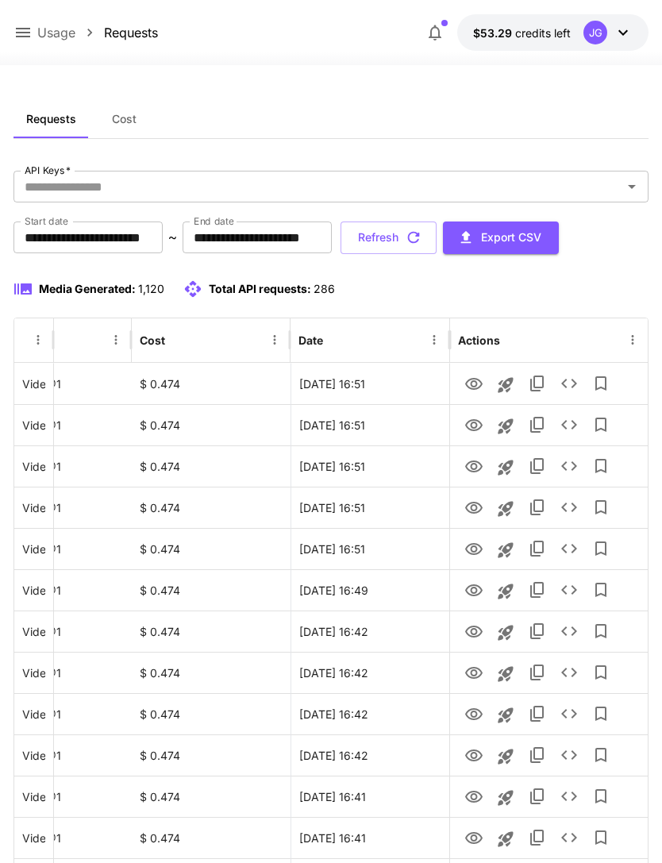
scroll to position [0, 81]
click at [507, 552] on icon "Launch in playground" at bounding box center [505, 550] width 19 height 19
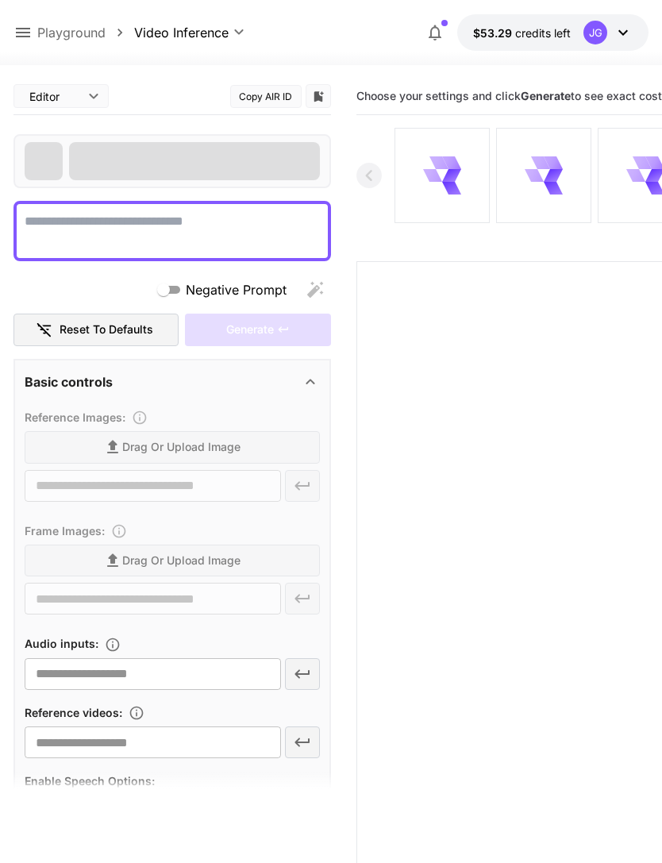
type textarea "**********"
type input "**********"
type input "***"
type input "*"
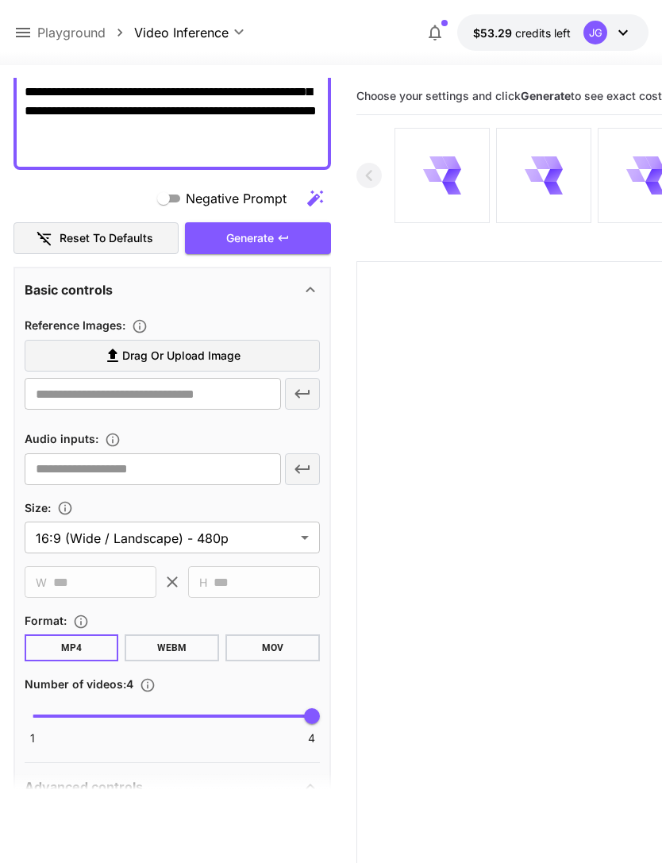
scroll to position [317, 0]
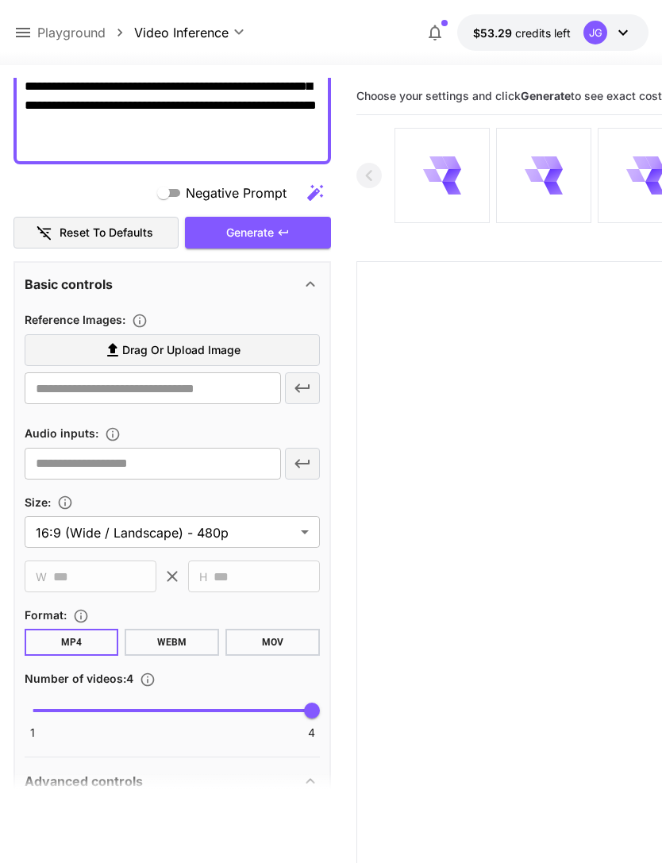
click at [253, 345] on label "Drag or upload image" at bounding box center [172, 350] width 295 height 33
click at [0, 0] on input "Drag or upload image" at bounding box center [0, 0] width 0 height 0
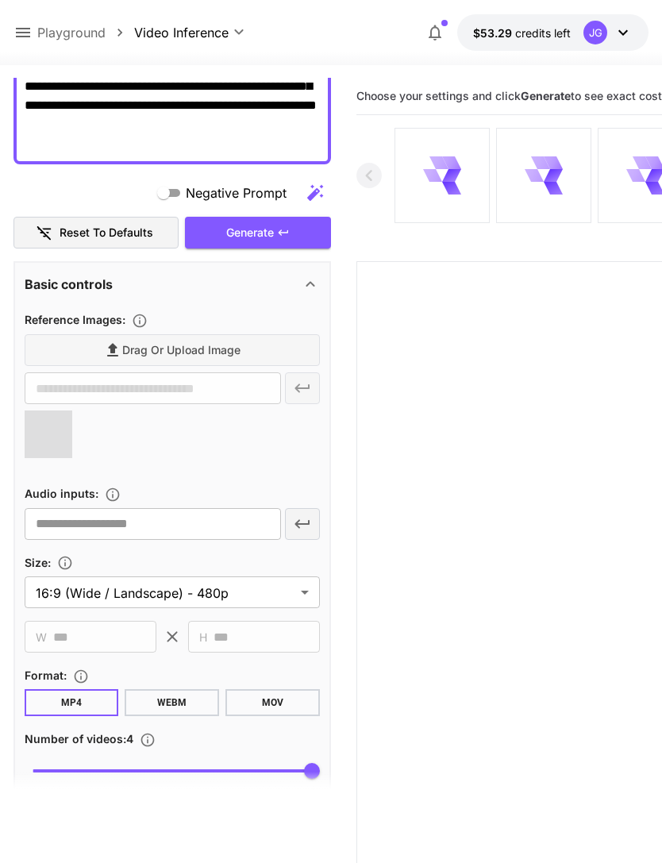
type input "**********"
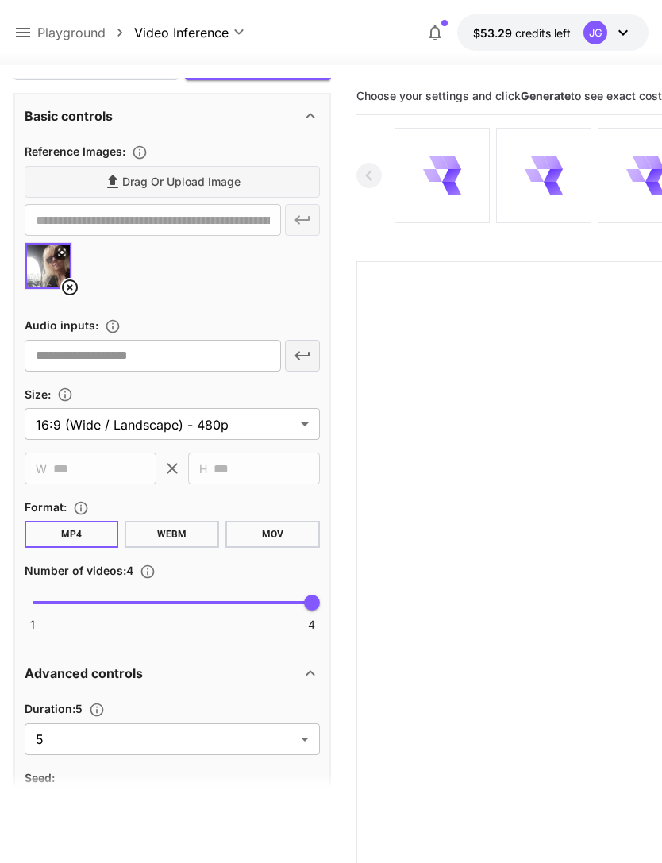
scroll to position [522, 0]
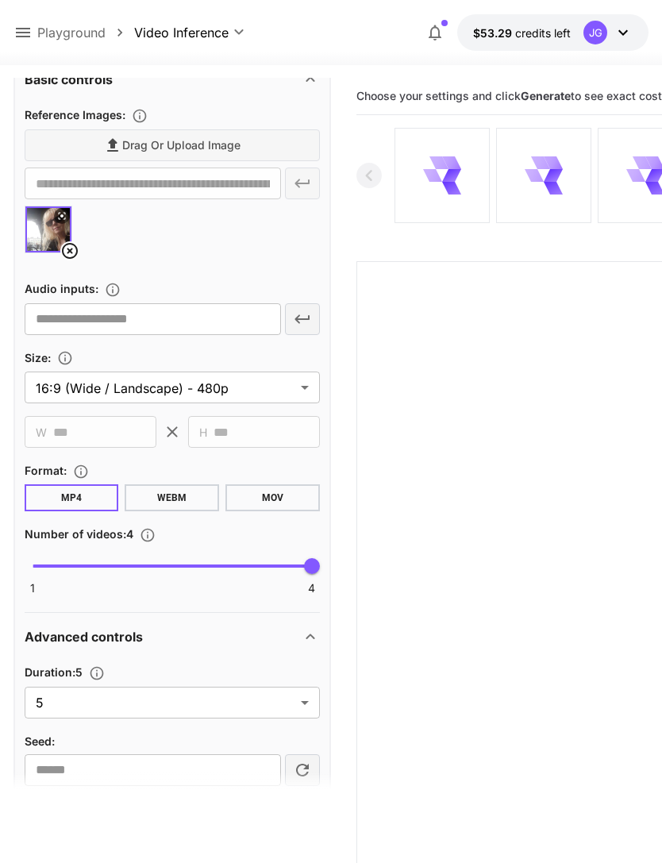
click at [303, 707] on body "**********" at bounding box center [331, 494] width 662 height 989
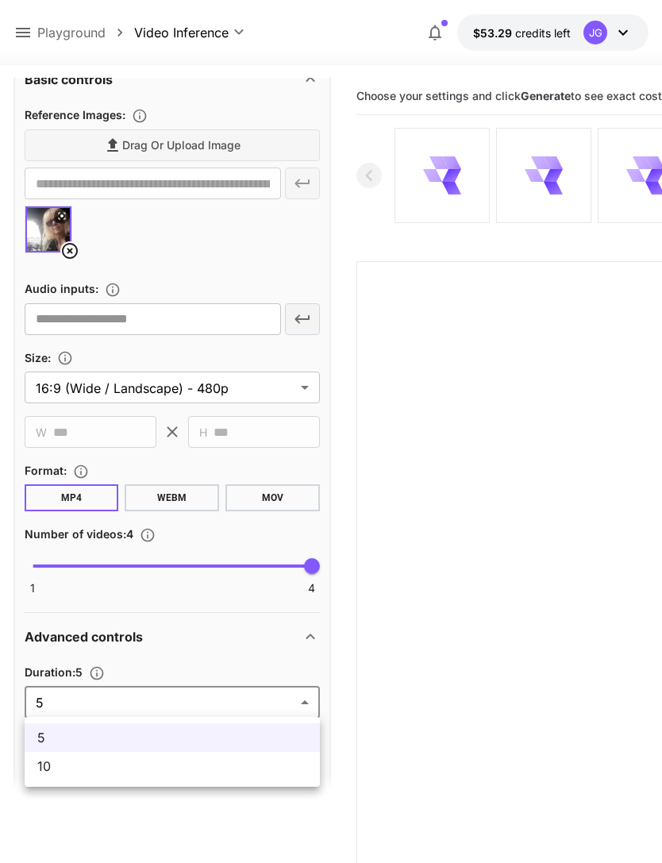
click at [258, 774] on span "10" at bounding box center [172, 766] width 270 height 19
type input "**"
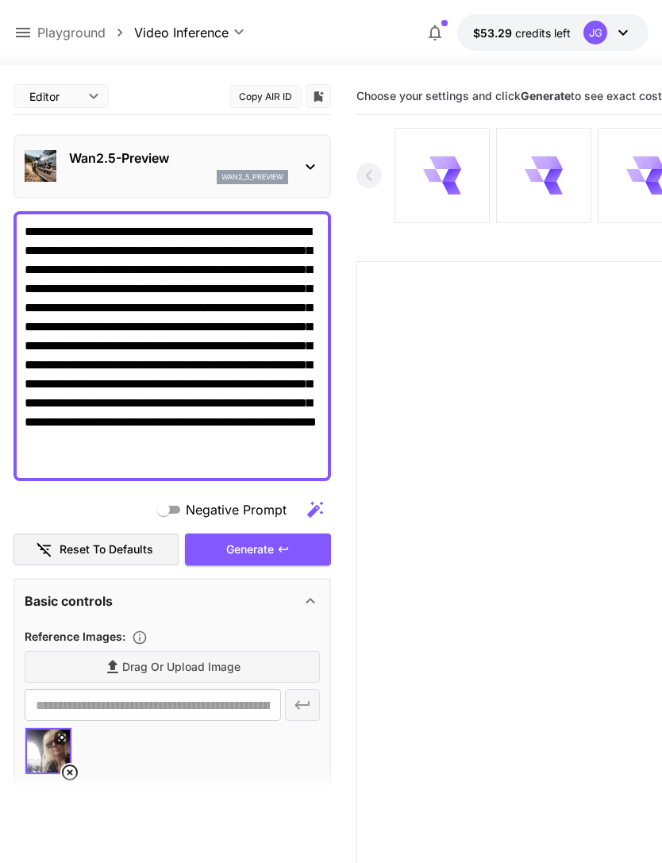
scroll to position [-1, 0]
click at [272, 553] on div "Generate" at bounding box center [258, 550] width 146 height 33
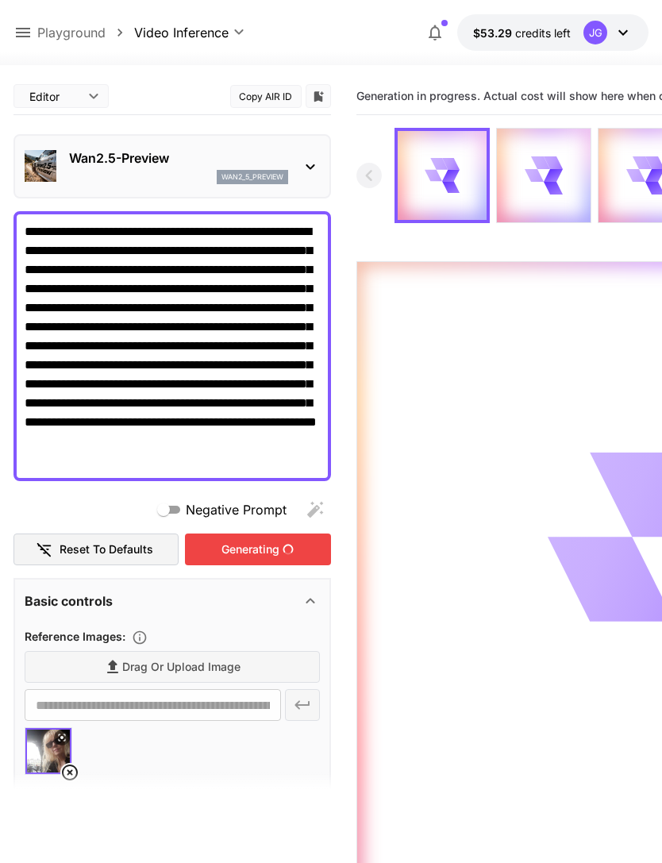
scroll to position [0, 0]
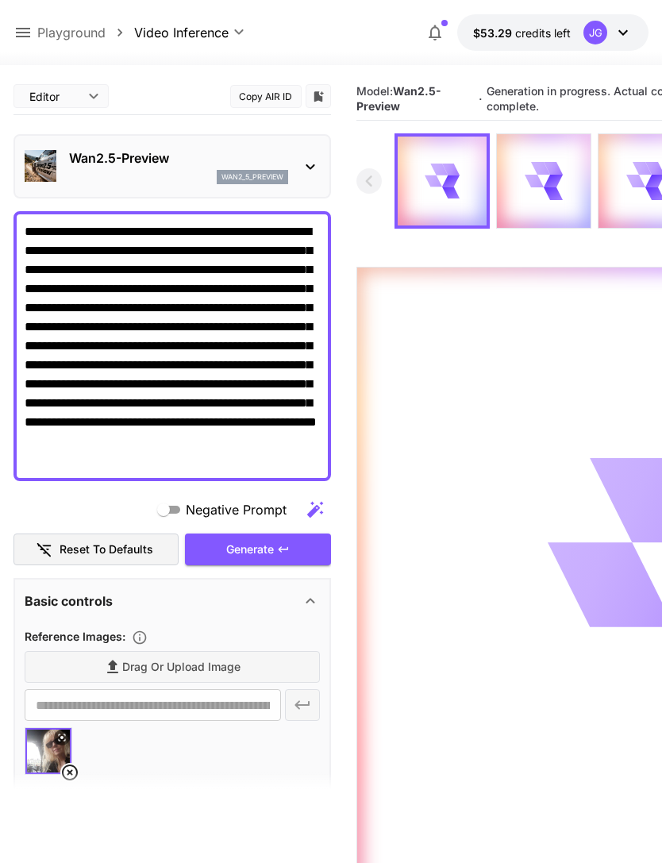
click at [39, 29] on p "Playground" at bounding box center [71, 32] width 68 height 19
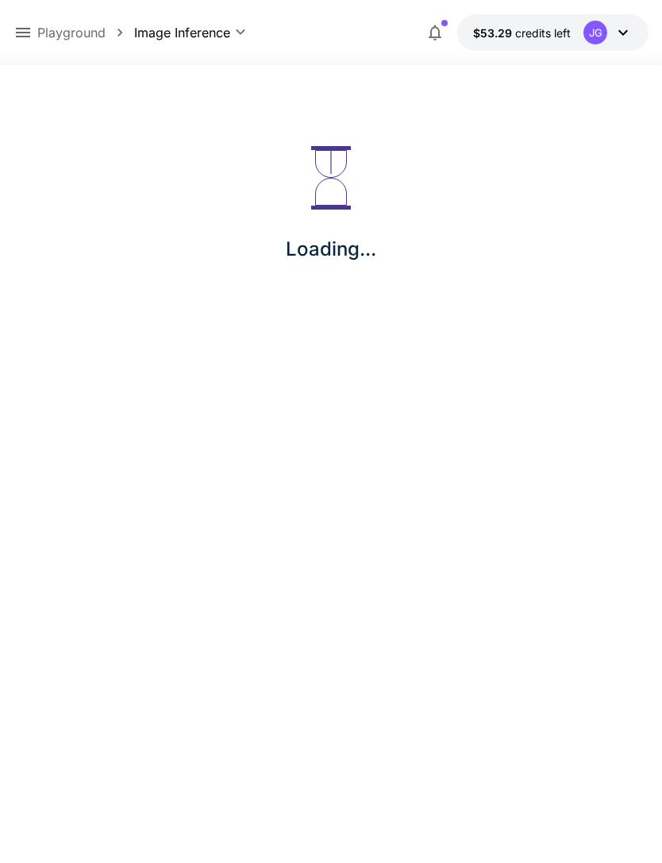
type input "**********"
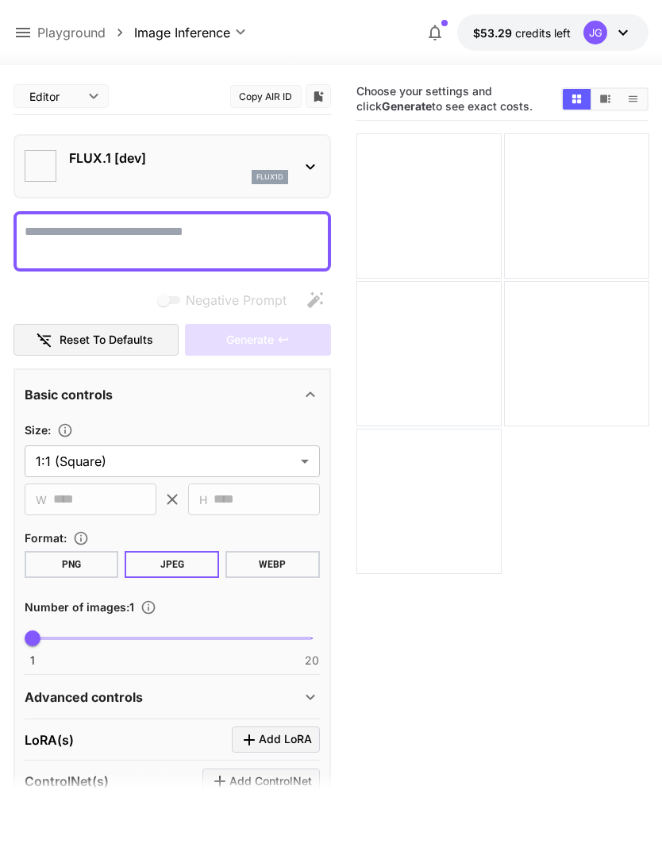
type input "**********"
click at [25, 32] on icon at bounding box center [22, 32] width 19 height 19
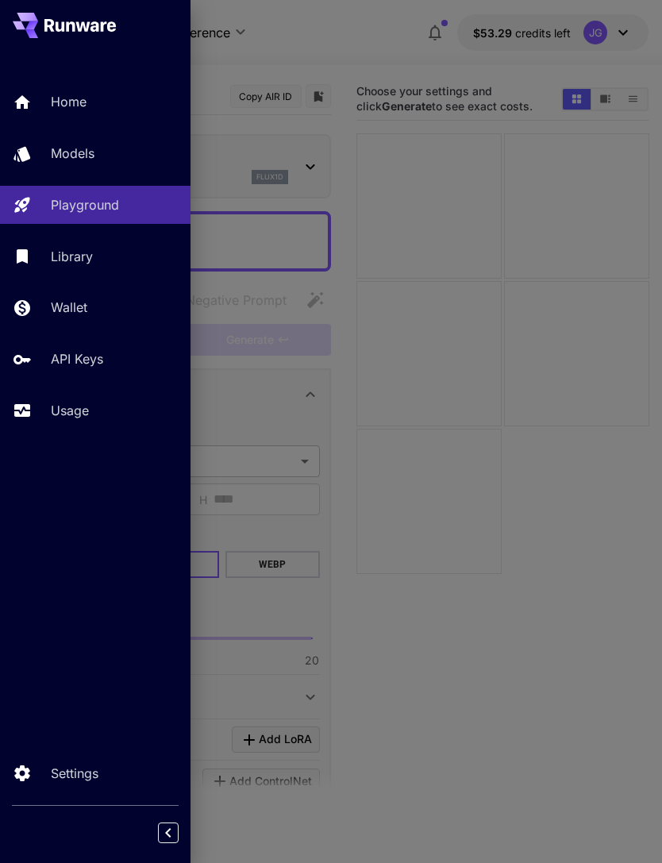
click at [78, 417] on p "Usage" at bounding box center [70, 410] width 38 height 19
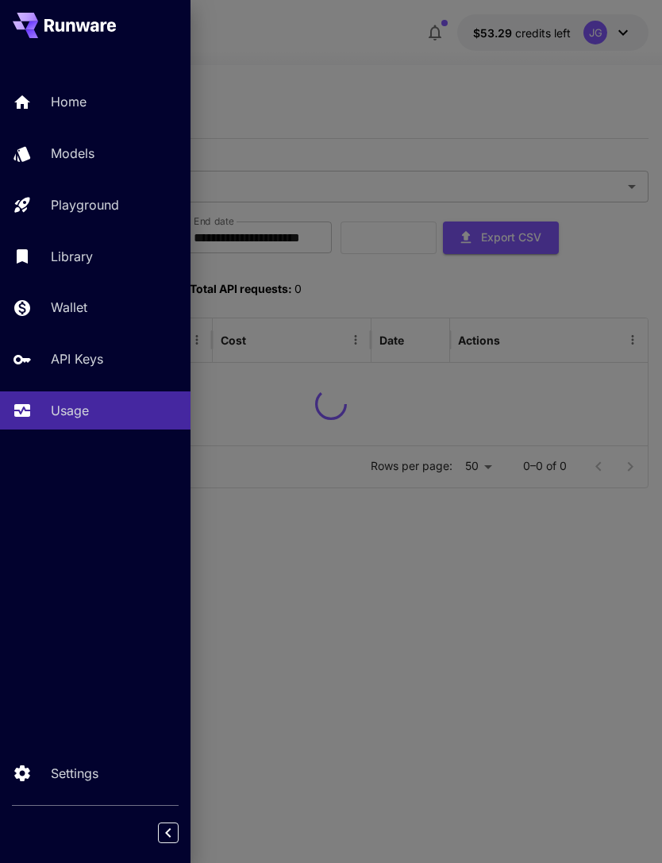
click at [357, 79] on div at bounding box center [331, 431] width 662 height 863
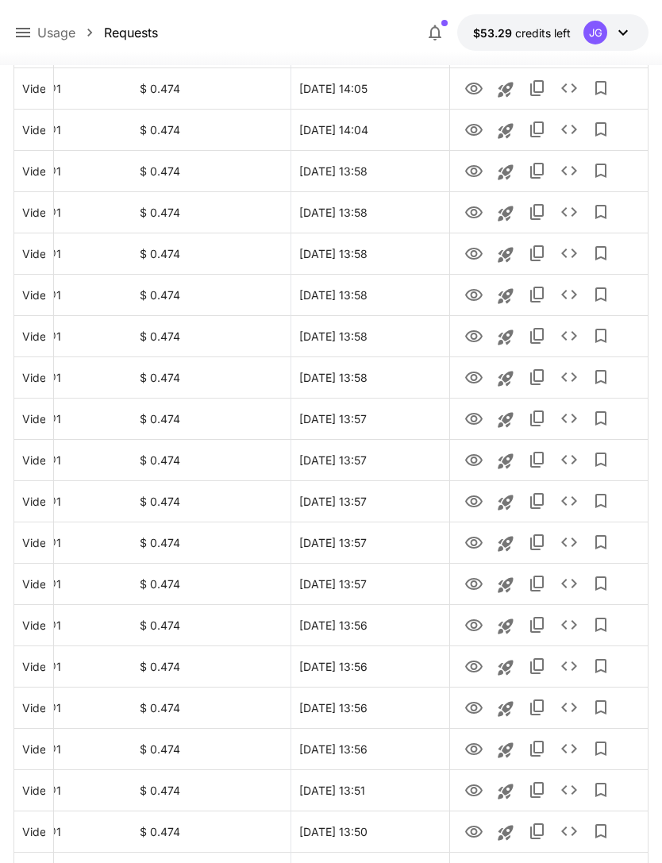
scroll to position [1603, 0]
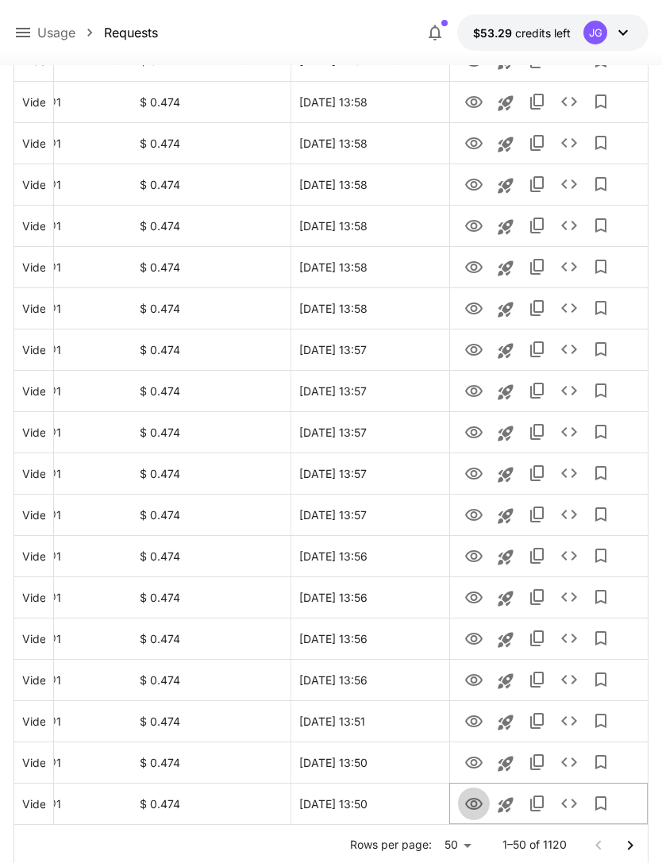
click at [473, 807] on icon "View" at bounding box center [473, 804] width 17 height 12
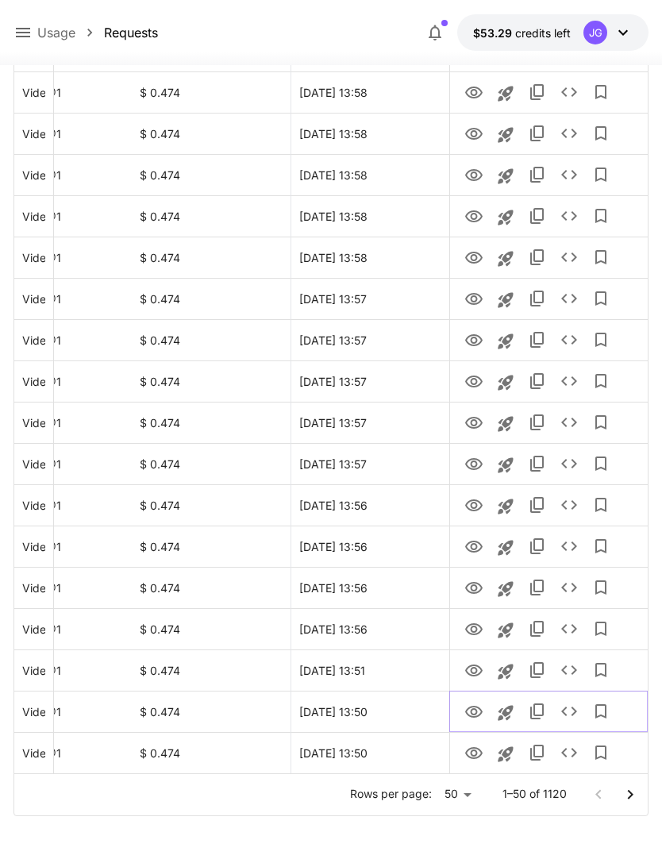
click at [465, 715] on icon "View" at bounding box center [474, 712] width 19 height 19
click at [472, 671] on icon "View" at bounding box center [473, 671] width 17 height 12
click at [472, 634] on icon "View" at bounding box center [473, 629] width 17 height 12
click at [481, 673] on icon "View" at bounding box center [474, 670] width 19 height 19
click at [481, 636] on icon "View" at bounding box center [474, 629] width 19 height 19
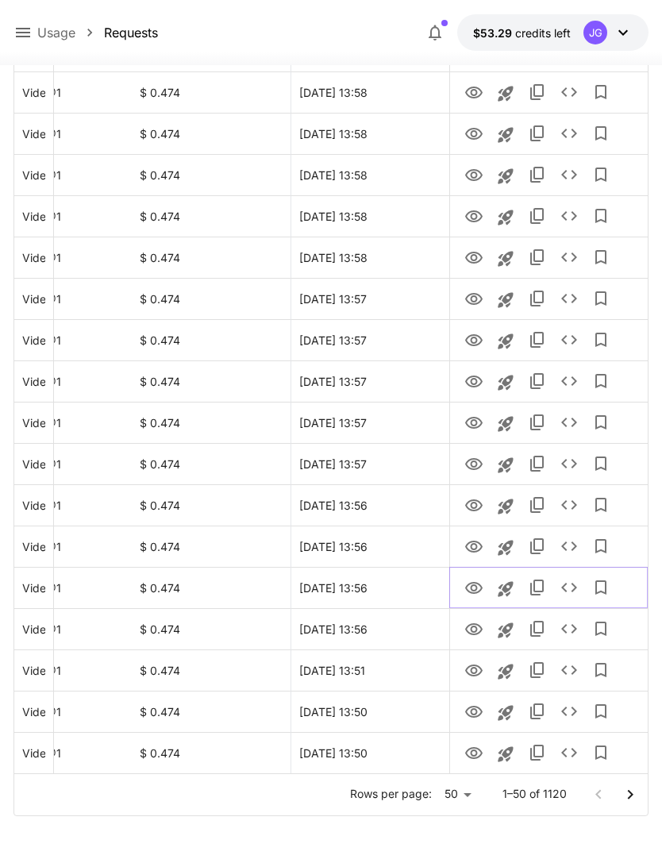
click at [475, 590] on icon "View" at bounding box center [473, 588] width 17 height 12
click at [480, 677] on icon "View" at bounding box center [474, 670] width 19 height 19
click at [480, 588] on icon "View" at bounding box center [473, 588] width 17 height 12
click at [473, 548] on icon "View" at bounding box center [474, 547] width 19 height 19
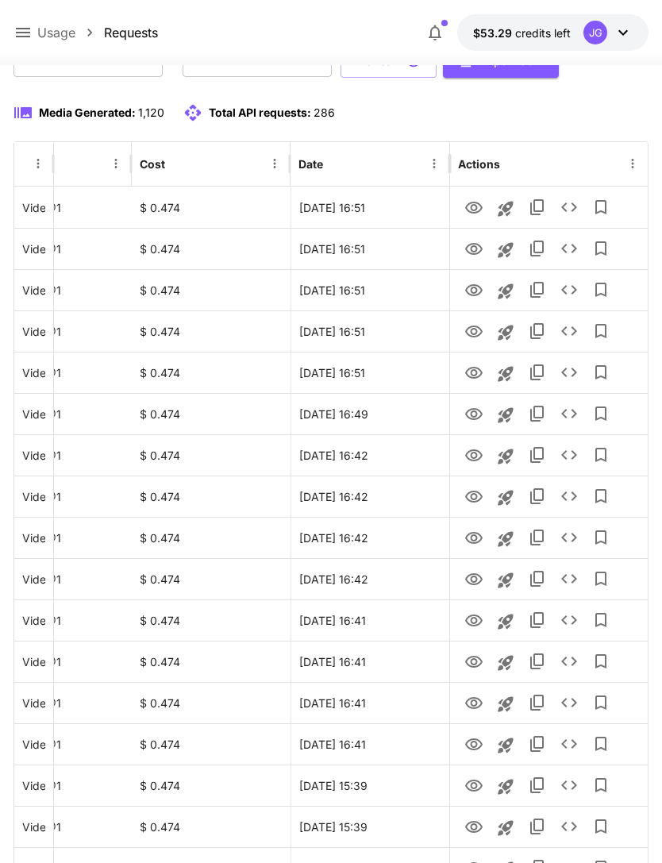
scroll to position [0, 0]
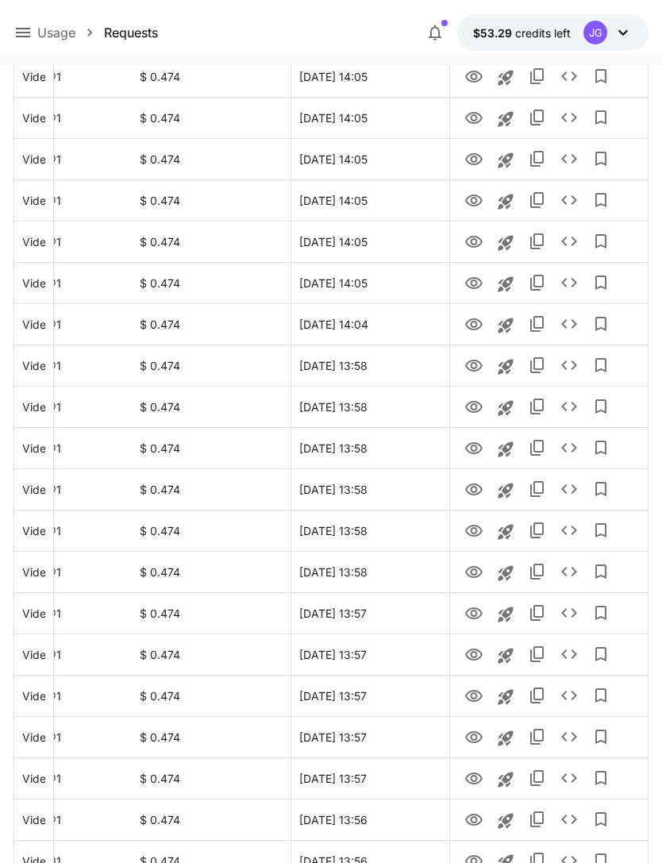
scroll to position [1350, 0]
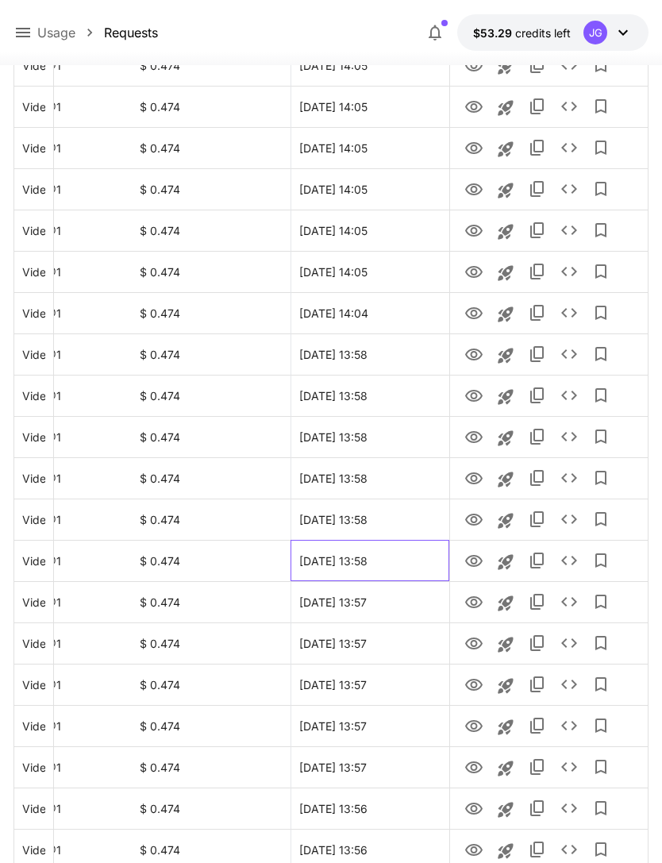
click at [428, 579] on div "[DATE] 13:58" at bounding box center [370, 561] width 159 height 41
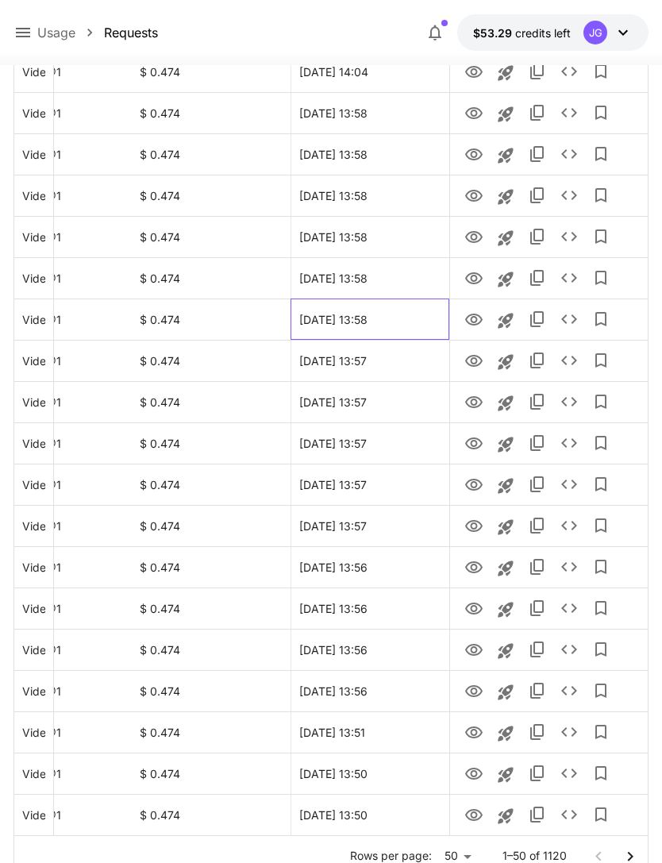
scroll to position [1590, 0]
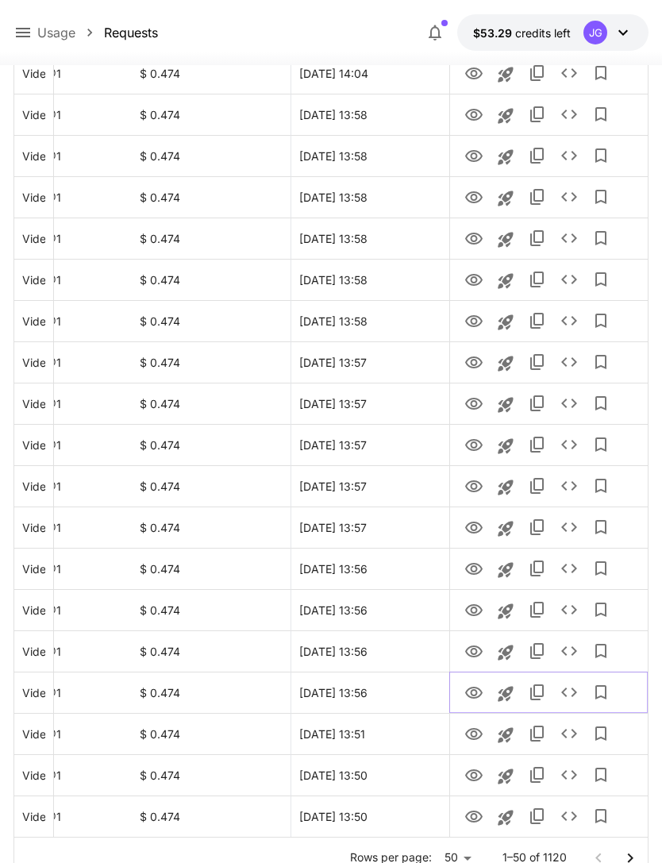
click at [476, 694] on icon "View" at bounding box center [473, 693] width 17 height 12
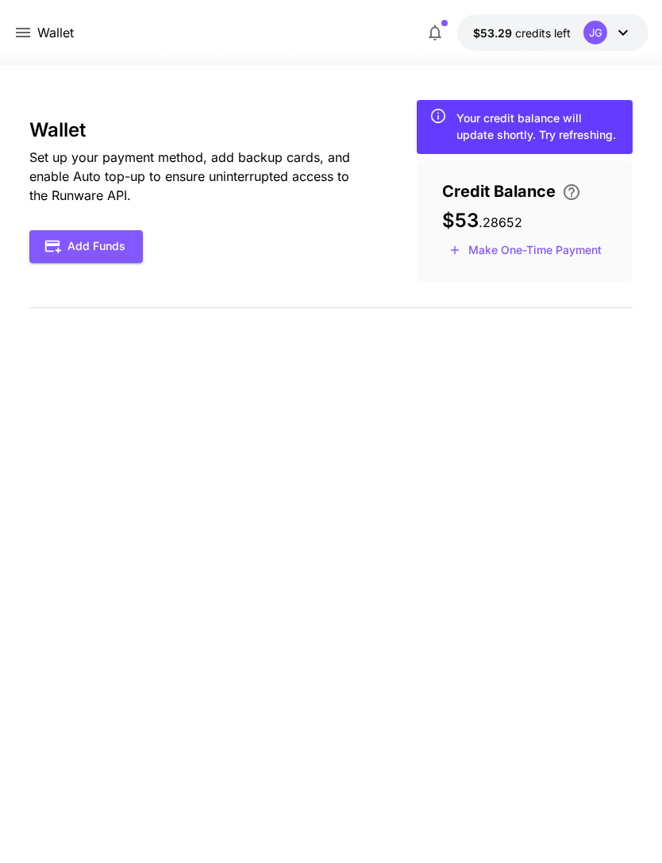
click at [27, 29] on icon at bounding box center [23, 33] width 14 height 10
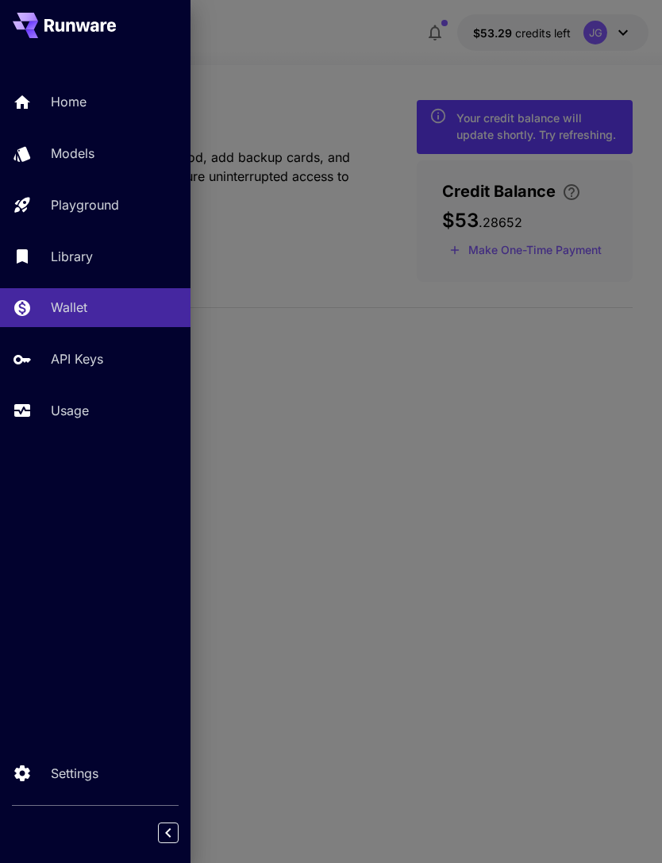
click at [75, 414] on p "Usage" at bounding box center [70, 410] width 38 height 19
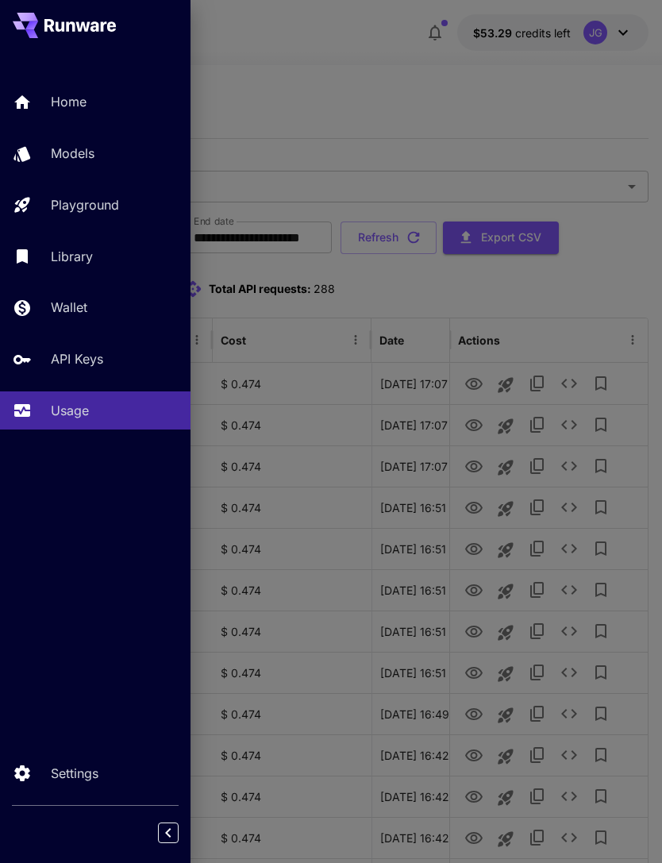
click at [479, 78] on div at bounding box center [331, 431] width 662 height 863
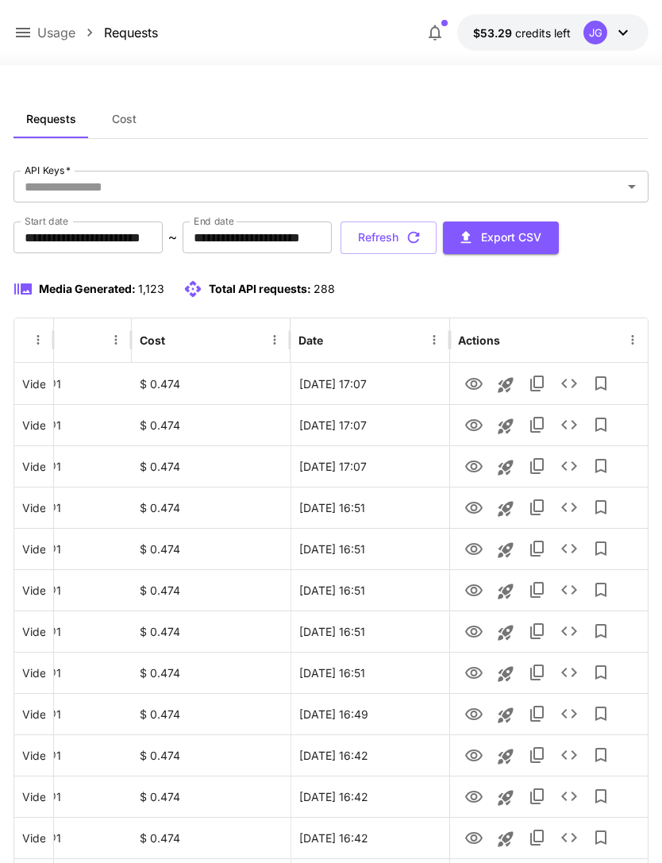
scroll to position [0, 81]
click at [472, 469] on icon "View" at bounding box center [474, 466] width 19 height 19
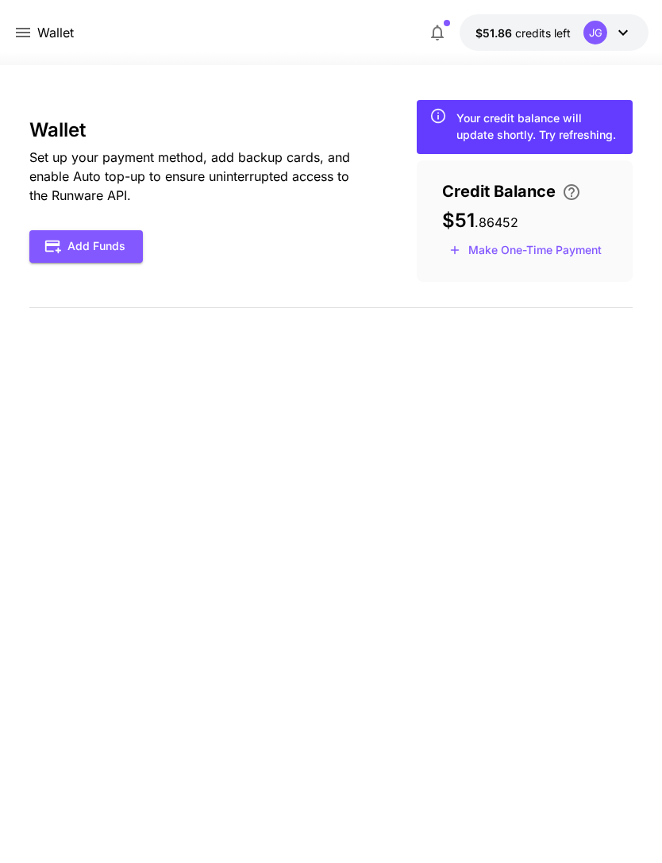
click at [25, 29] on icon at bounding box center [23, 33] width 14 height 10
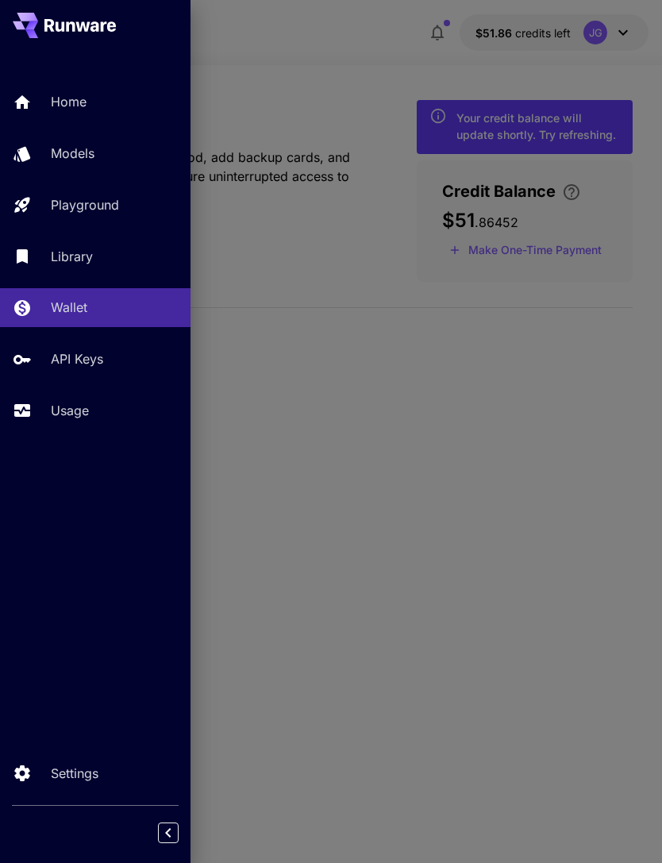
click at [75, 417] on p "Usage" at bounding box center [70, 410] width 38 height 19
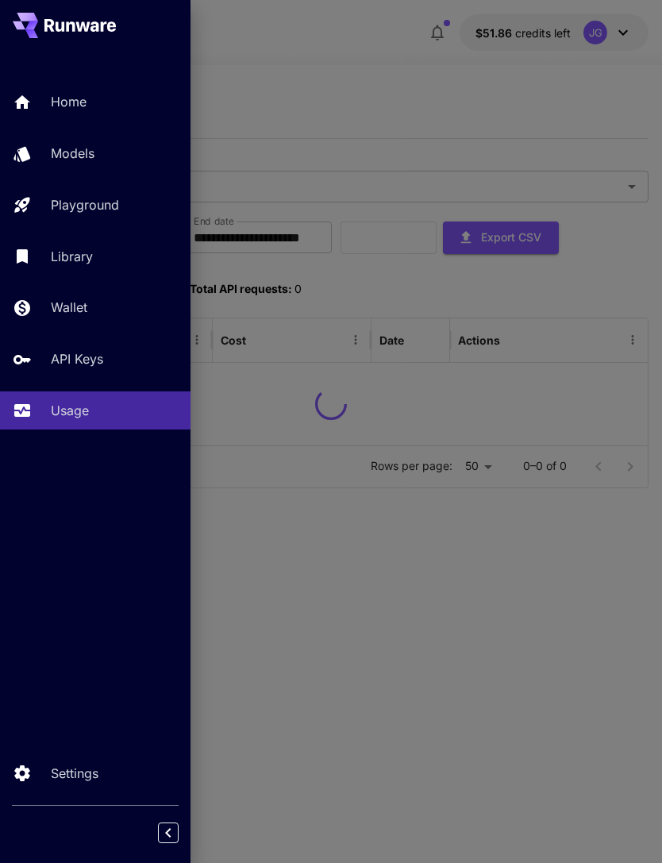
click at [384, 101] on div at bounding box center [331, 431] width 662 height 863
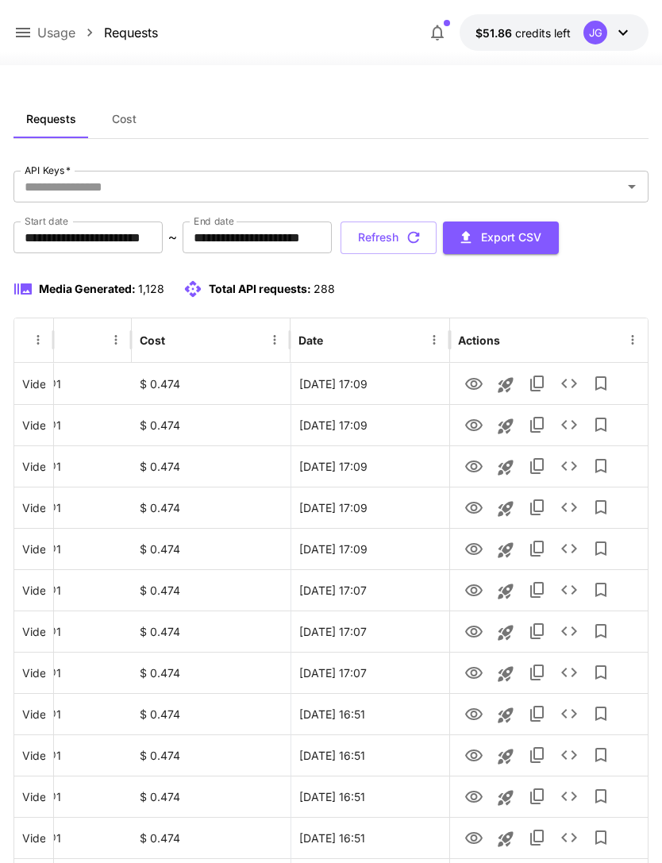
scroll to position [0, 81]
click at [472, 673] on icon "View" at bounding box center [474, 673] width 19 height 19
click at [480, 631] on icon "View" at bounding box center [474, 632] width 19 height 19
click at [478, 591] on icon "View" at bounding box center [474, 590] width 19 height 19
click at [475, 549] on icon "View" at bounding box center [474, 549] width 19 height 19
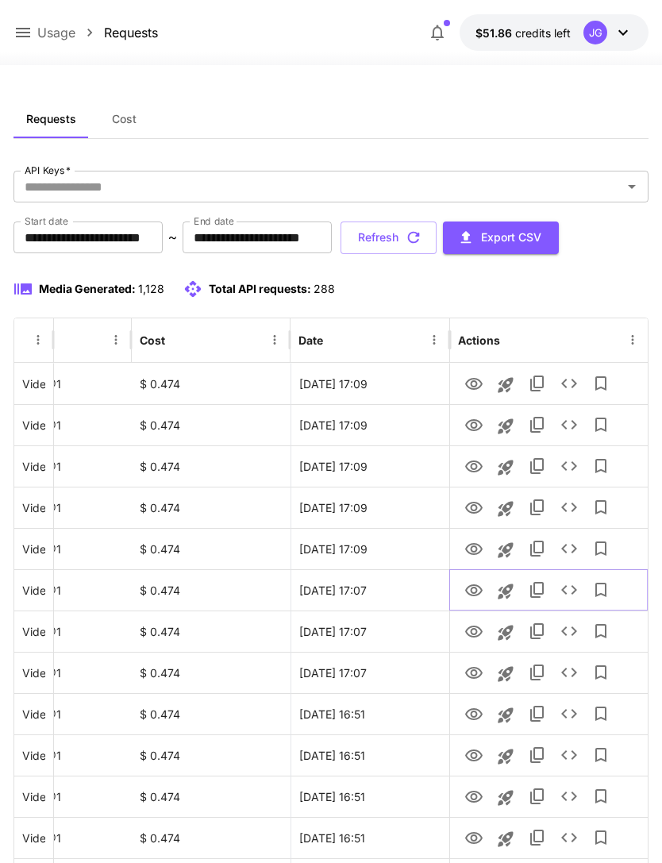
click at [477, 596] on icon "View" at bounding box center [474, 590] width 19 height 19
click at [477, 508] on icon "View" at bounding box center [474, 508] width 19 height 19
click at [478, 466] on icon "View" at bounding box center [474, 466] width 19 height 19
click at [479, 414] on link "View" at bounding box center [474, 424] width 19 height 20
click at [479, 384] on icon "View" at bounding box center [474, 384] width 19 height 19
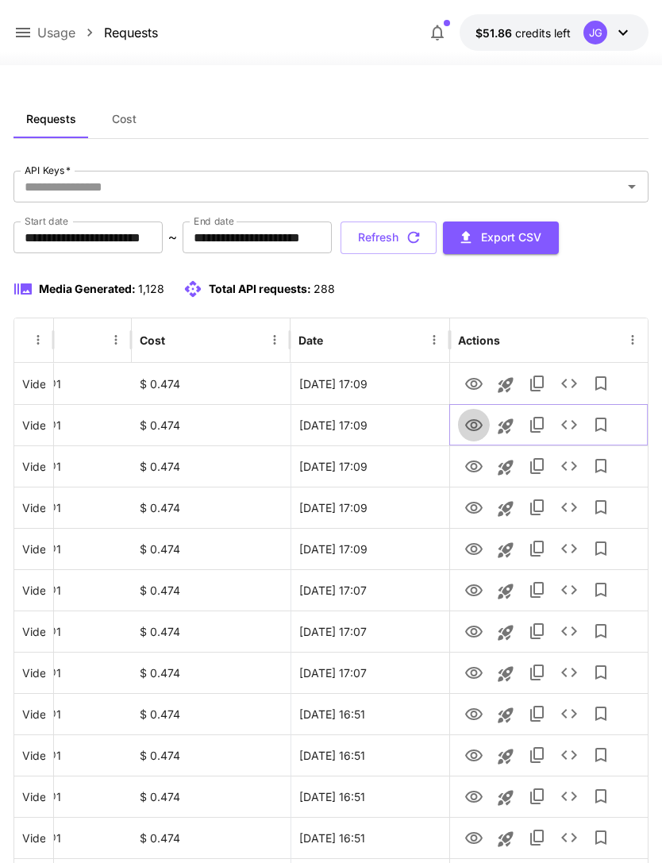
click at [476, 425] on icon "View" at bounding box center [473, 425] width 17 height 12
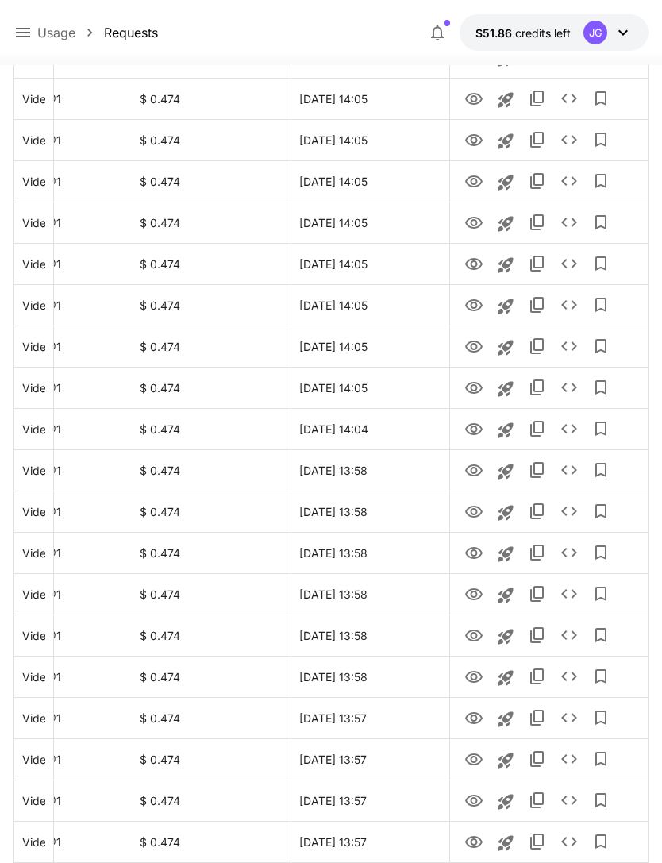
scroll to position [1603, 0]
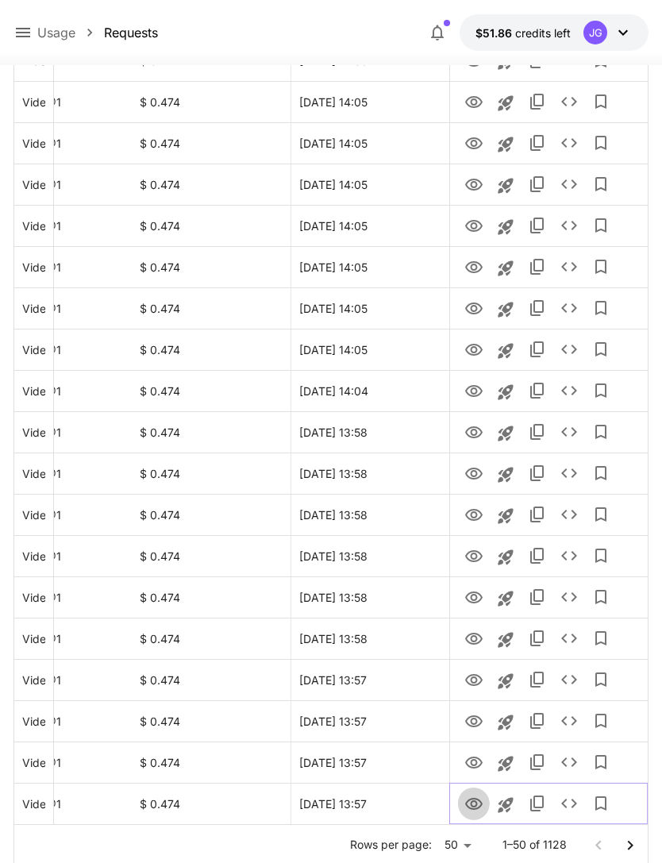
click at [472, 809] on icon "View" at bounding box center [473, 804] width 17 height 12
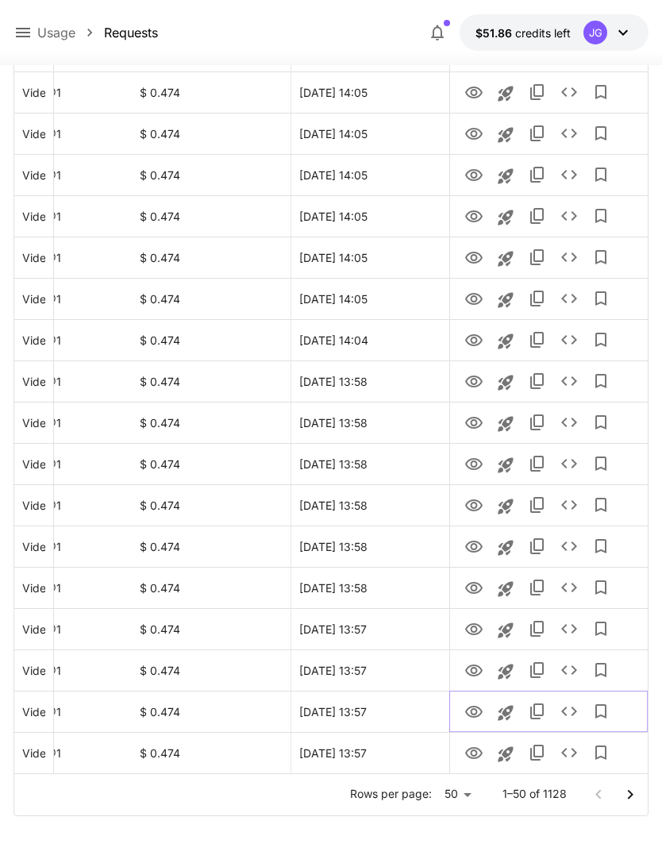
click at [475, 716] on icon "View" at bounding box center [473, 712] width 17 height 12
click at [476, 671] on icon "View" at bounding box center [473, 671] width 17 height 12
click at [479, 630] on icon "View" at bounding box center [474, 629] width 19 height 19
click at [474, 584] on icon "View" at bounding box center [473, 588] width 17 height 12
click at [475, 550] on icon "View" at bounding box center [474, 547] width 19 height 19
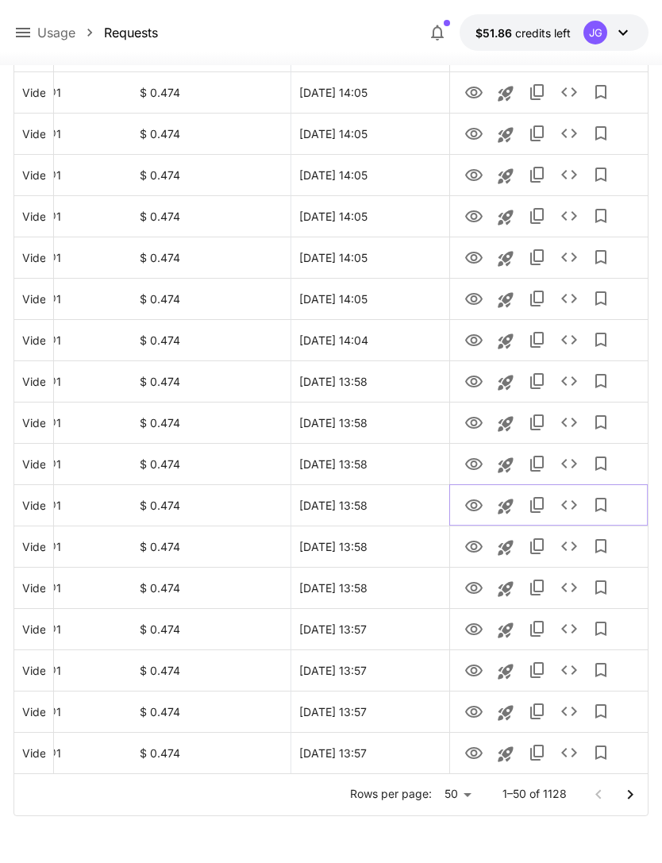
click at [477, 509] on icon "View" at bounding box center [473, 505] width 17 height 12
click at [469, 463] on icon "View" at bounding box center [474, 464] width 19 height 19
click at [476, 422] on icon "View" at bounding box center [473, 423] width 17 height 12
click at [475, 383] on icon "View" at bounding box center [473, 382] width 17 height 12
click at [468, 339] on icon "View" at bounding box center [474, 340] width 19 height 19
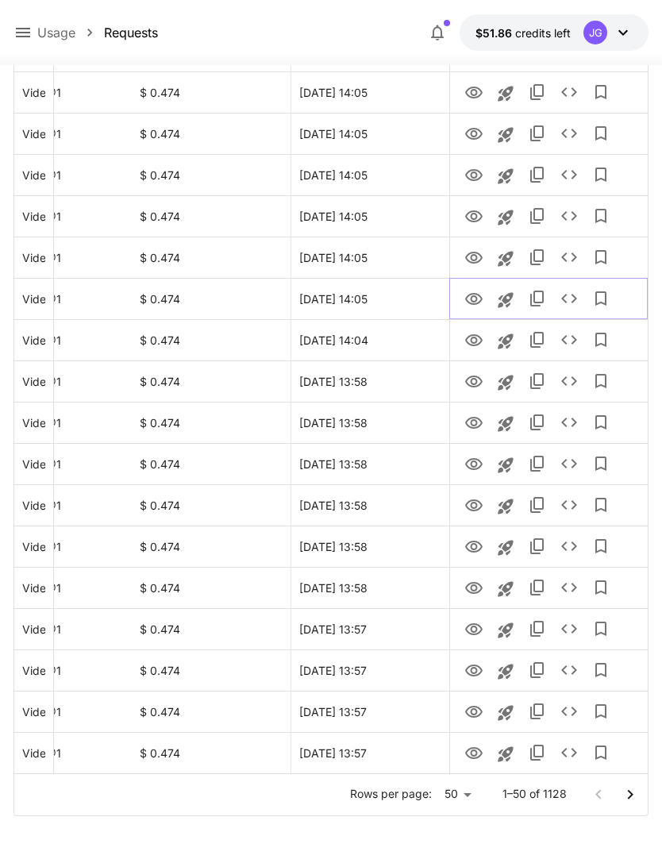
click at [472, 303] on icon "View" at bounding box center [474, 299] width 19 height 19
click at [473, 262] on icon "View" at bounding box center [473, 258] width 17 height 12
click at [476, 221] on icon "View" at bounding box center [473, 216] width 17 height 12
click at [479, 177] on icon "View" at bounding box center [473, 175] width 17 height 12
click at [476, 133] on icon "View" at bounding box center [473, 134] width 17 height 12
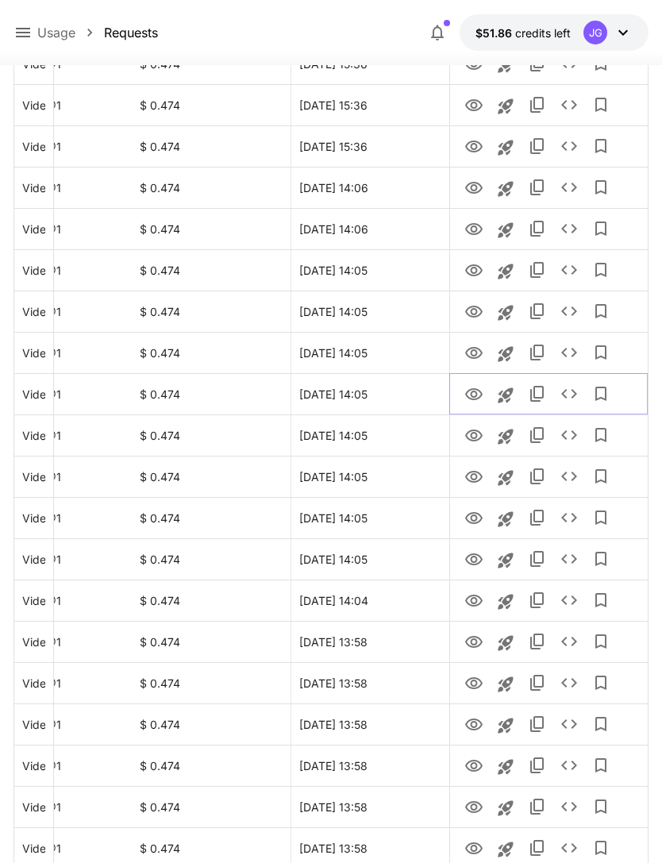
scroll to position [1387, 0]
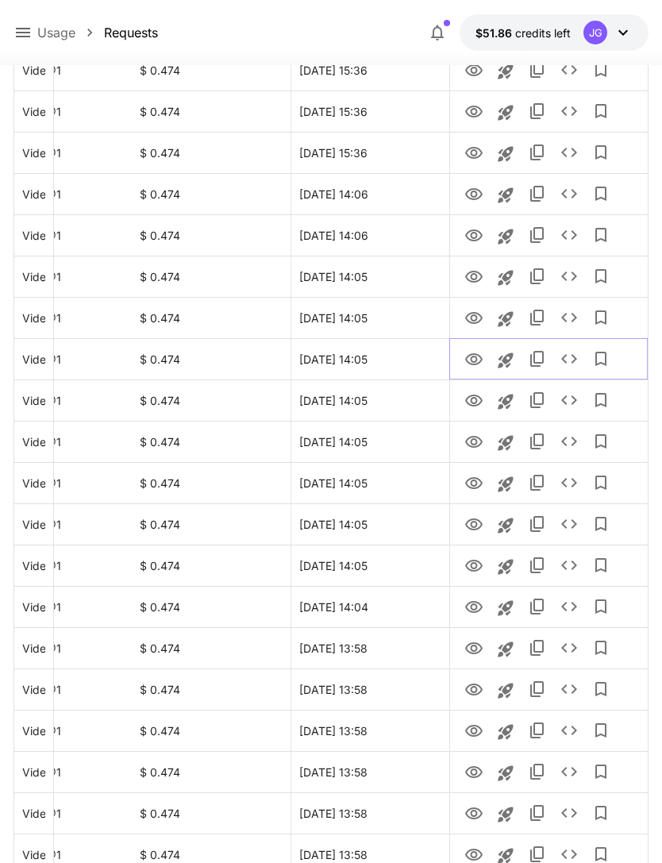
click at [478, 364] on icon "View" at bounding box center [474, 359] width 19 height 19
click at [472, 316] on icon "View" at bounding box center [473, 318] width 17 height 12
click at [476, 277] on icon "View" at bounding box center [473, 277] width 17 height 12
click at [476, 237] on icon "View" at bounding box center [473, 235] width 17 height 12
click at [474, 199] on icon "View" at bounding box center [473, 194] width 17 height 12
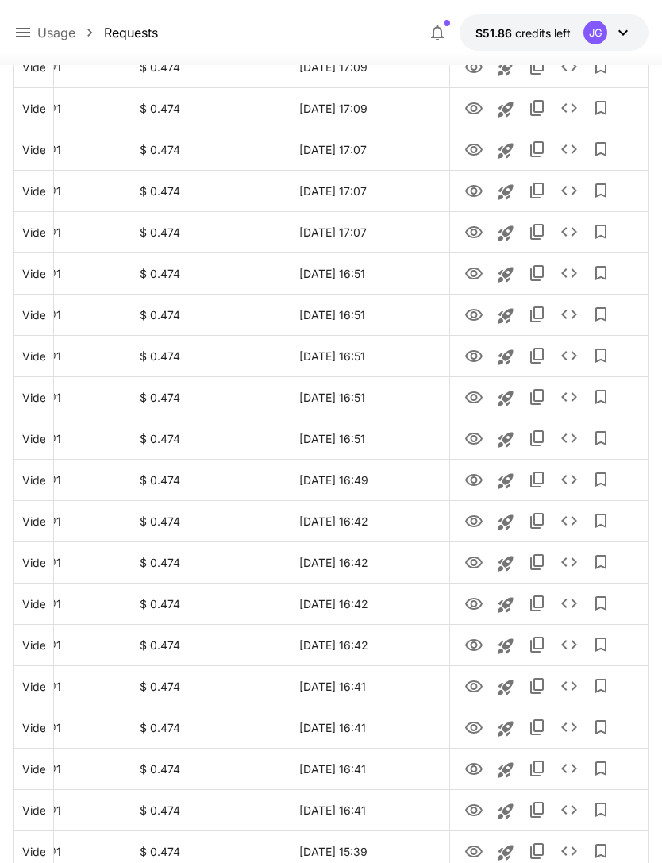
scroll to position [0, 0]
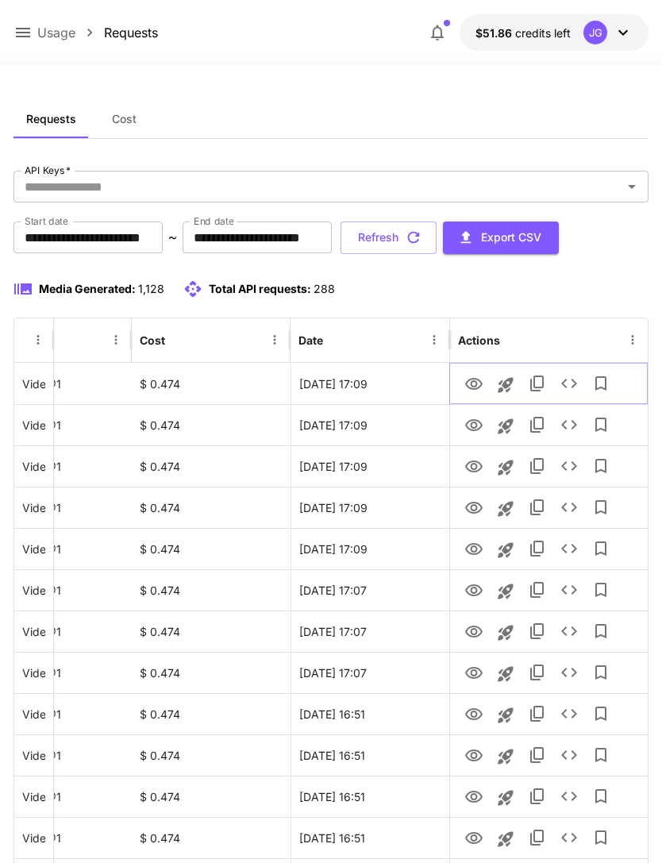
click at [468, 386] on icon "View" at bounding box center [473, 384] width 17 height 12
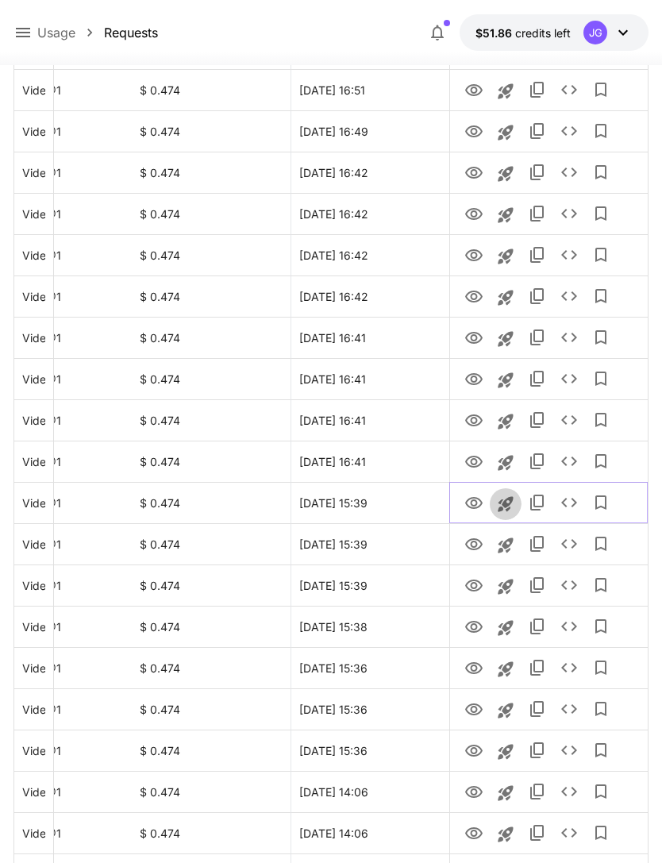
click at [509, 507] on icon "Launch in playground" at bounding box center [505, 504] width 15 height 15
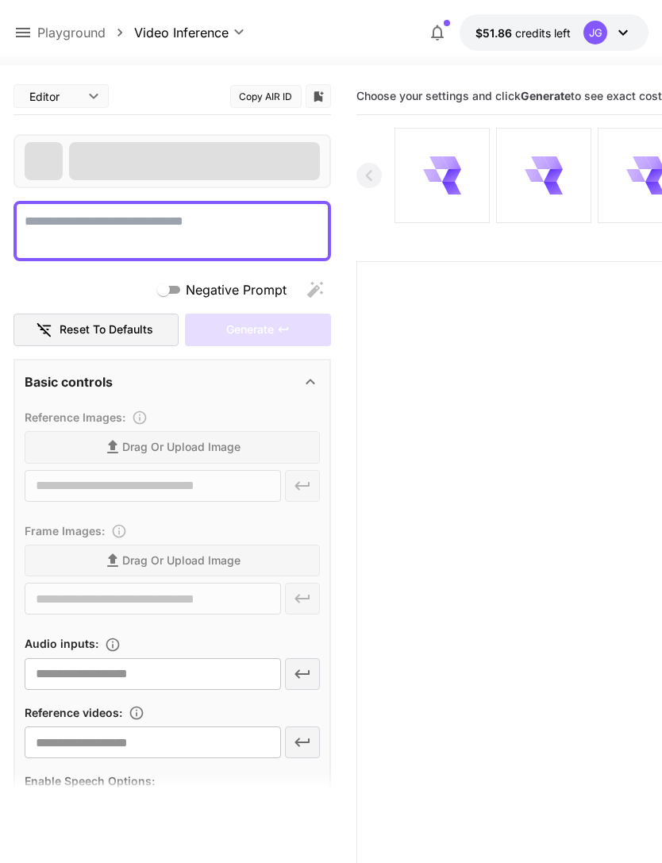
type textarea "**********"
type input "**********"
type input "***"
type input "*"
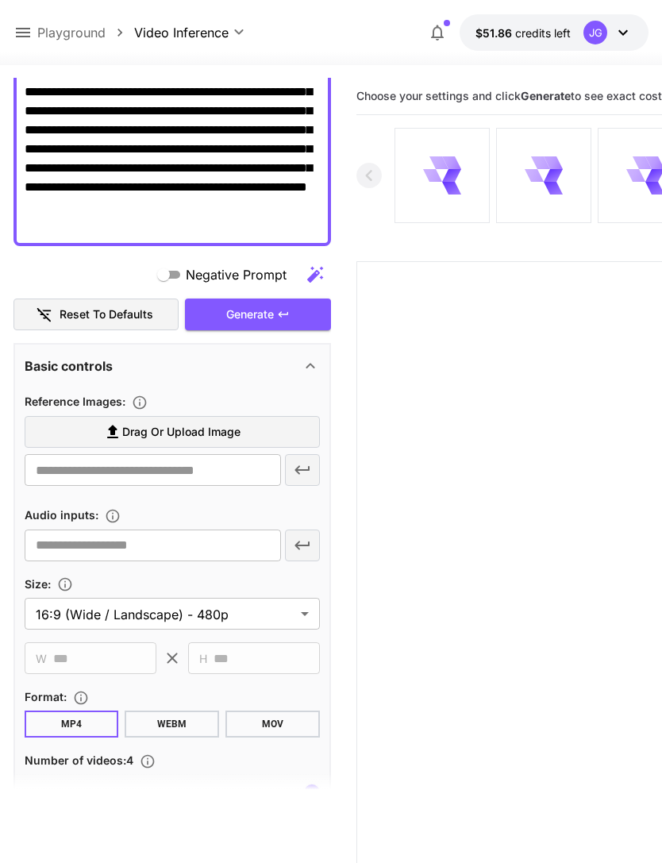
scroll to position [237, 0]
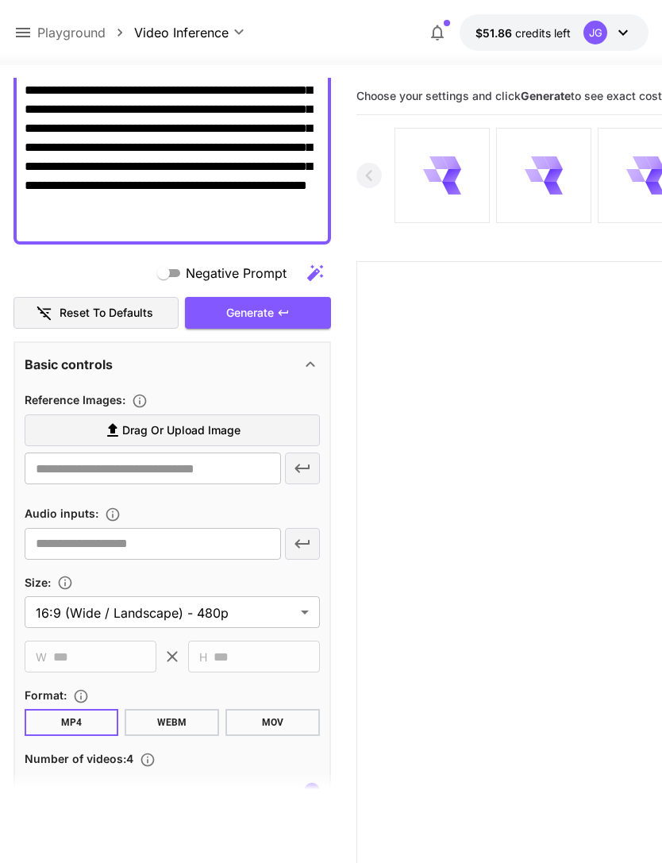
click at [277, 432] on label "Drag or upload image" at bounding box center [172, 430] width 295 height 33
click at [0, 0] on input "Drag or upload image" at bounding box center [0, 0] width 0 height 0
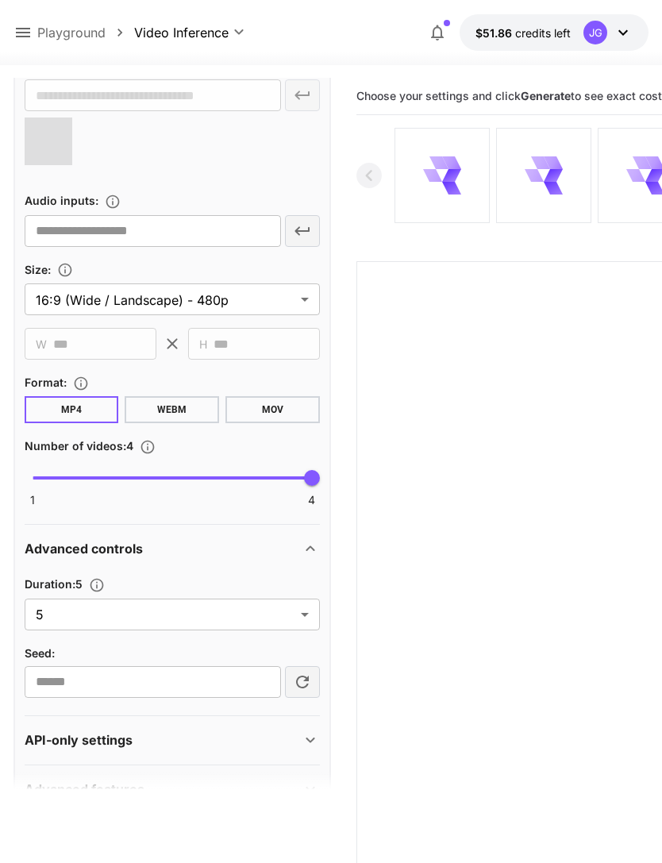
scroll to position [609, 0]
click at [299, 620] on body "**********" at bounding box center [331, 494] width 662 height 989
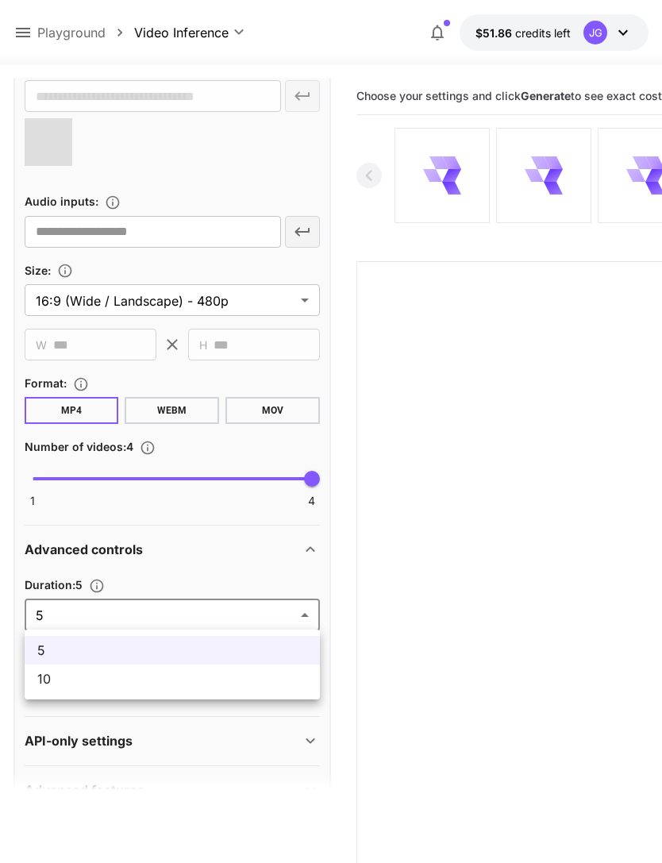
type input "**********"
click at [252, 683] on span "10" at bounding box center [172, 678] width 270 height 19
type input "**"
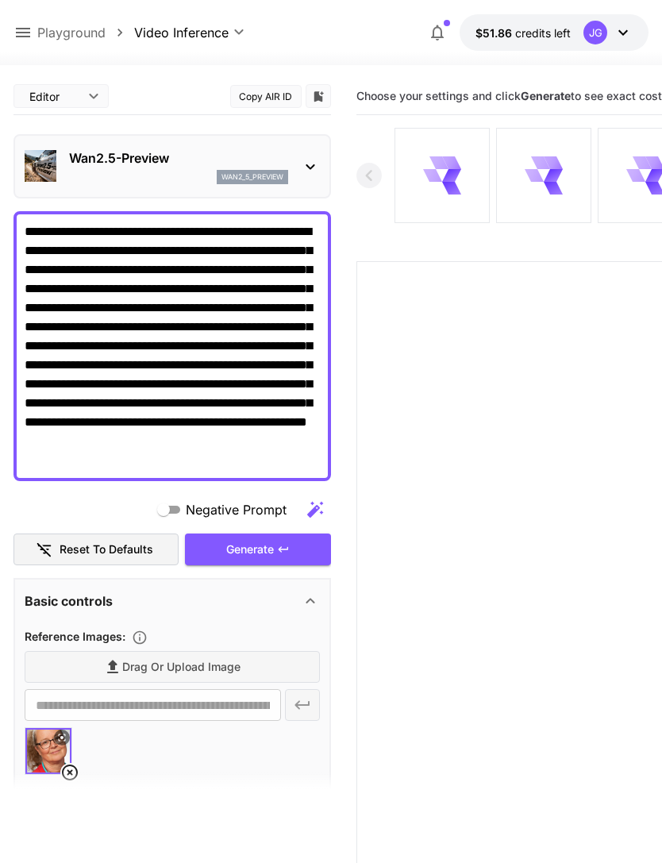
scroll to position [0, 0]
click at [283, 557] on div "Generate" at bounding box center [258, 550] width 146 height 33
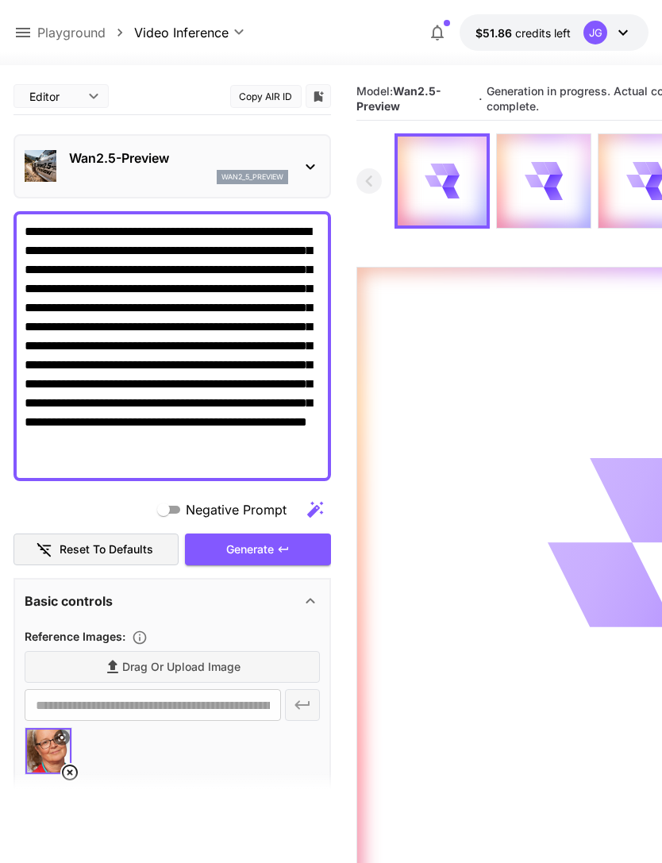
click at [26, 25] on icon at bounding box center [22, 32] width 19 height 19
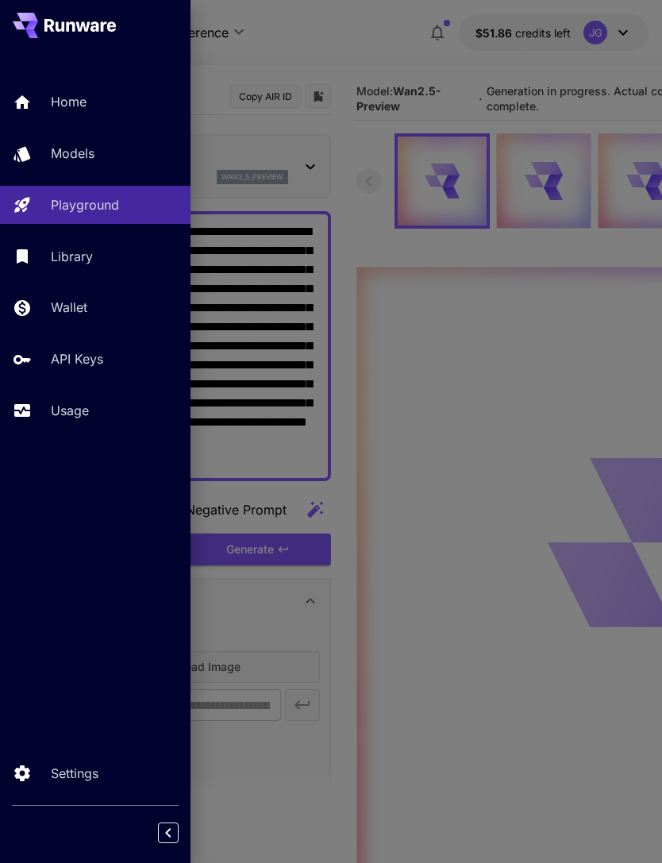
click at [65, 413] on p "Usage" at bounding box center [70, 410] width 38 height 19
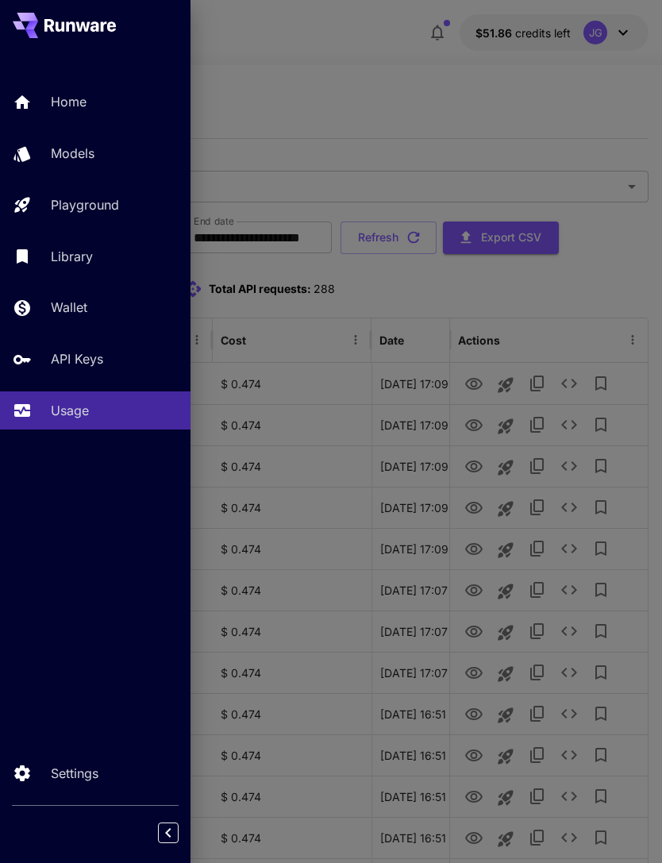
click at [414, 98] on div at bounding box center [331, 431] width 662 height 863
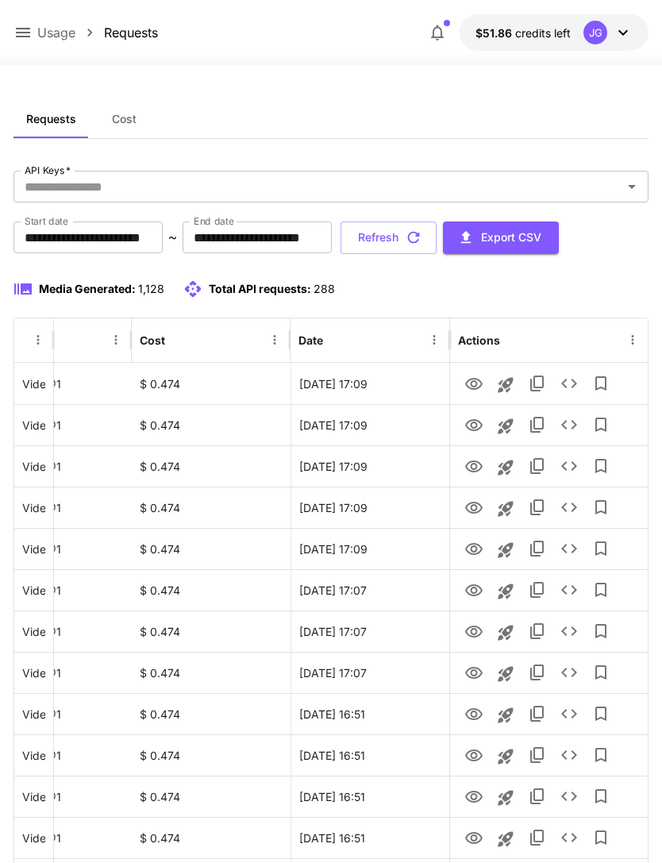
scroll to position [0, 81]
click at [474, 672] on icon "View" at bounding box center [474, 673] width 19 height 19
click at [478, 635] on icon "View" at bounding box center [473, 632] width 17 height 12
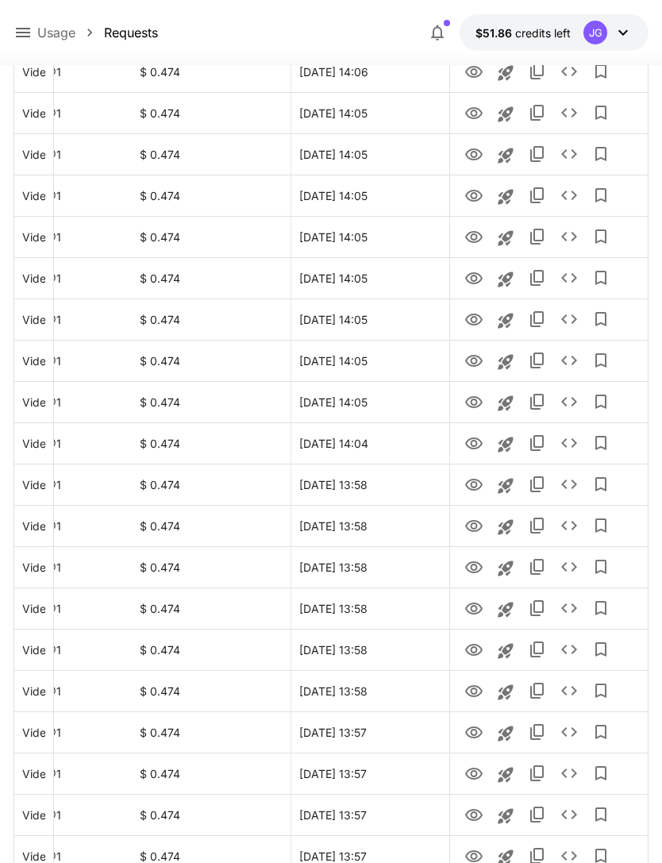
scroll to position [1603, 0]
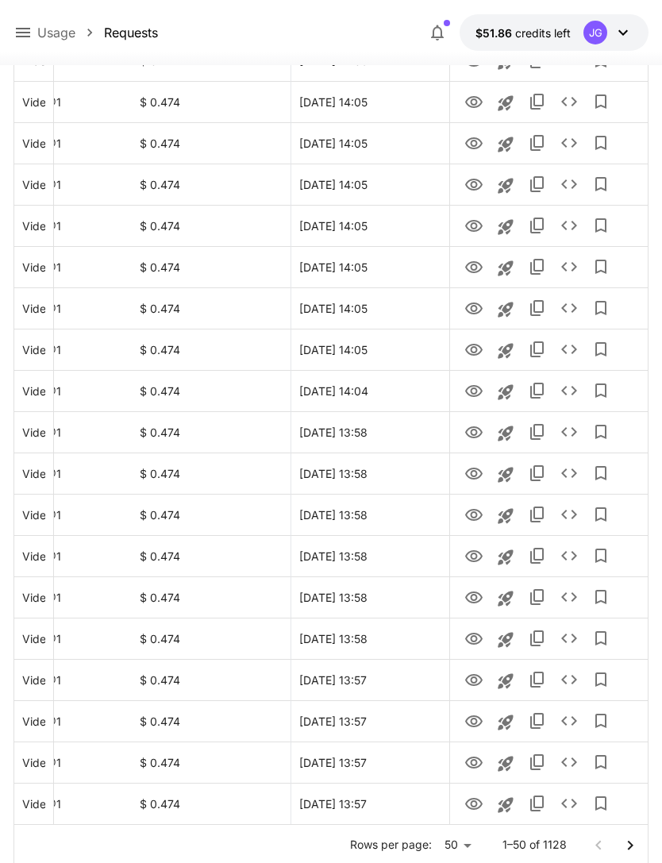
click at [630, 852] on icon "Go to next page" at bounding box center [630, 845] width 19 height 19
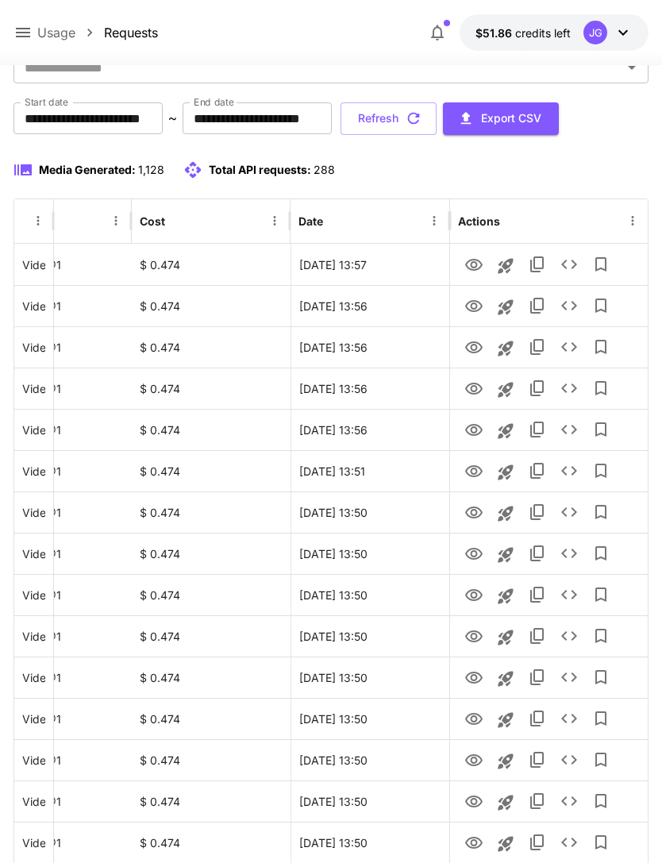
scroll to position [0, 0]
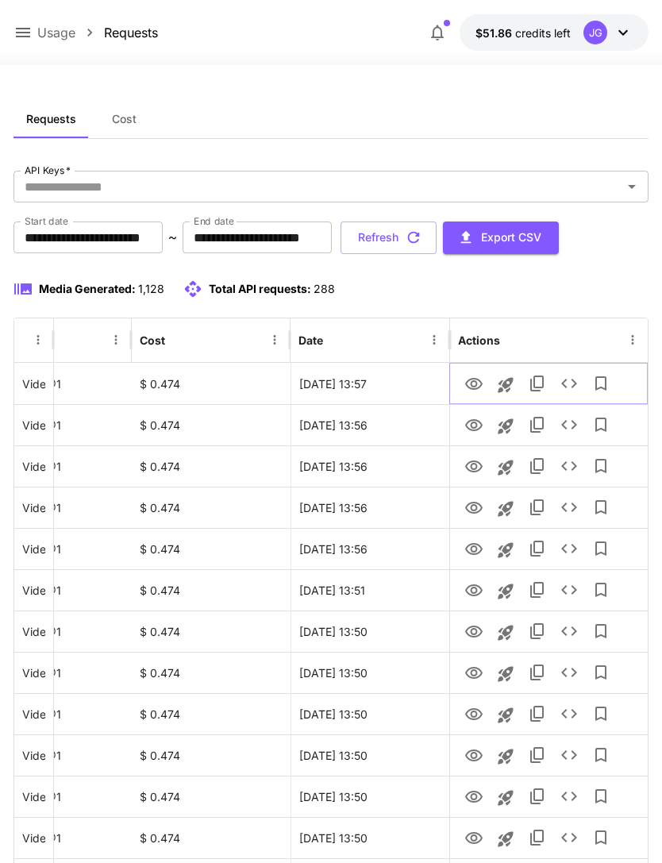
click at [476, 385] on icon "View" at bounding box center [473, 384] width 17 height 12
click at [473, 428] on icon "View" at bounding box center [473, 425] width 17 height 12
click at [474, 384] on icon "View" at bounding box center [474, 384] width 19 height 19
click at [473, 430] on icon "View" at bounding box center [473, 425] width 17 height 12
click at [473, 386] on icon "View" at bounding box center [473, 384] width 17 height 12
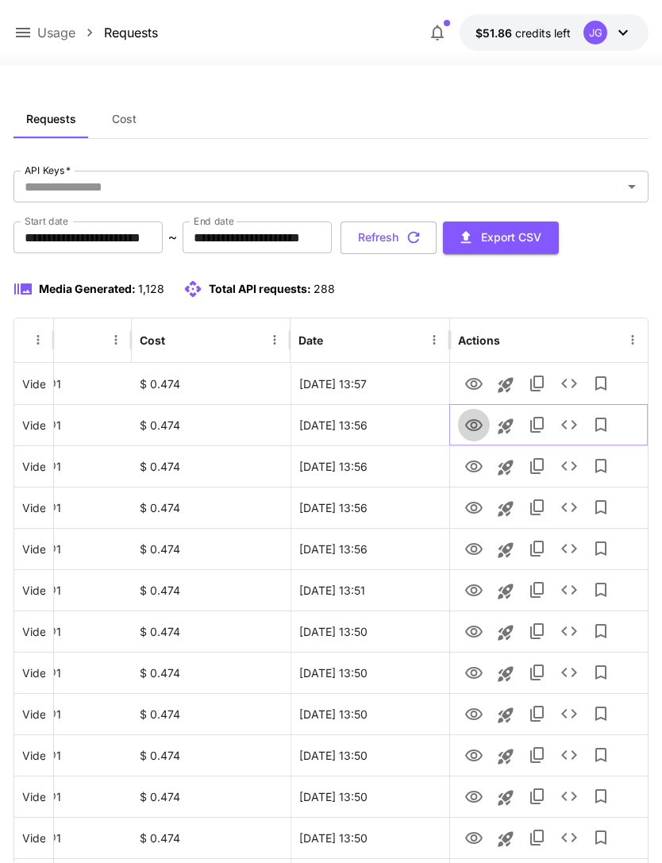
click at [468, 425] on icon "View" at bounding box center [474, 425] width 19 height 19
click at [476, 467] on icon "View" at bounding box center [473, 467] width 17 height 12
click at [469, 508] on icon "View" at bounding box center [474, 508] width 19 height 19
click at [472, 546] on icon "View" at bounding box center [473, 549] width 17 height 12
click at [469, 584] on icon "View" at bounding box center [474, 590] width 19 height 19
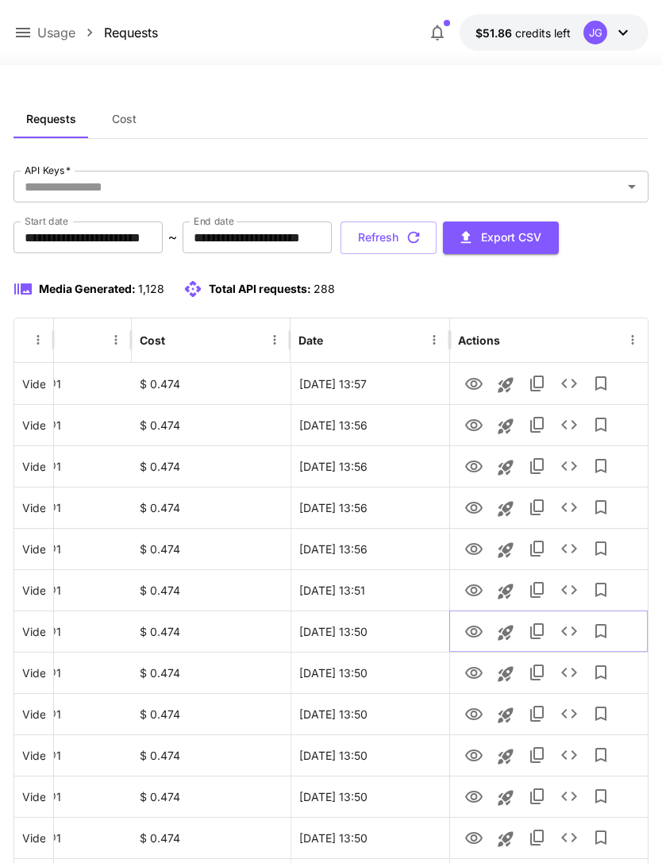
click at [477, 634] on icon "View" at bounding box center [474, 632] width 19 height 19
click at [476, 677] on icon "View" at bounding box center [473, 673] width 17 height 12
click at [469, 715] on icon "View" at bounding box center [474, 714] width 19 height 19
click at [474, 757] on icon "View" at bounding box center [474, 755] width 19 height 19
click at [472, 800] on icon "View" at bounding box center [474, 797] width 19 height 19
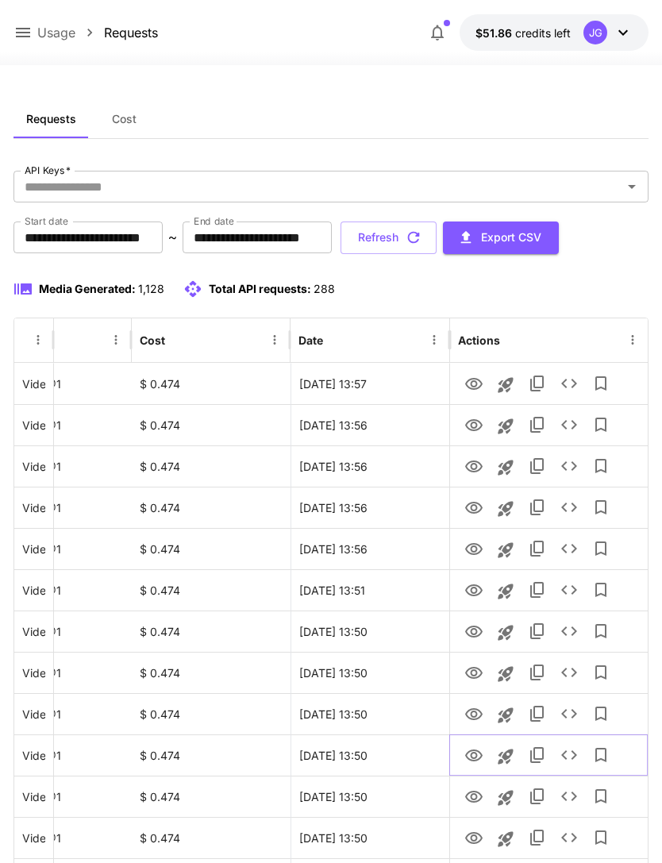
click at [475, 754] on icon "View" at bounding box center [474, 755] width 19 height 19
click at [472, 708] on icon "View" at bounding box center [473, 714] width 17 height 12
click at [475, 761] on icon "View" at bounding box center [473, 756] width 17 height 12
click at [473, 796] on icon "View" at bounding box center [474, 797] width 19 height 19
click at [471, 839] on icon "View" at bounding box center [473, 838] width 17 height 12
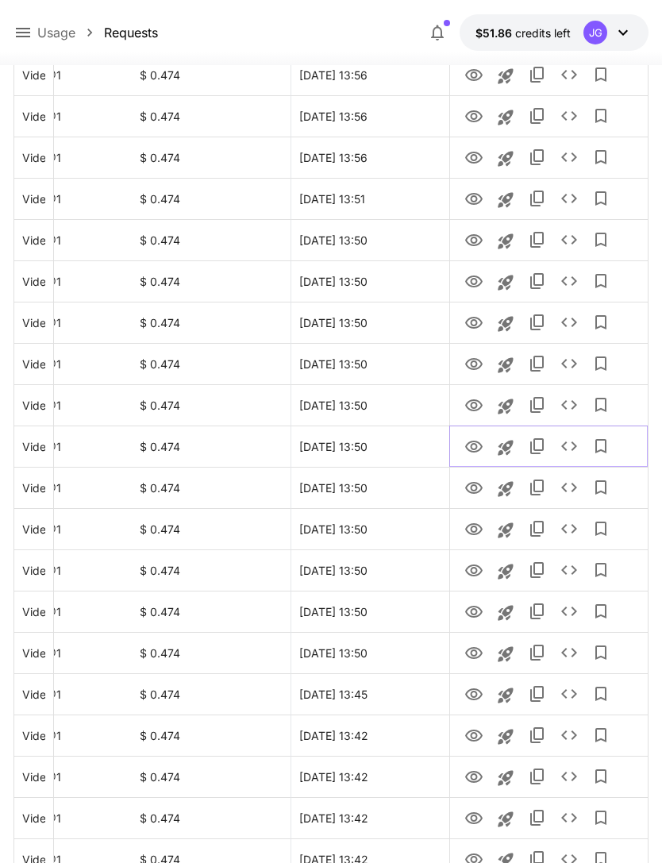
scroll to position [391, 0]
click at [472, 488] on icon "View" at bounding box center [473, 488] width 17 height 12
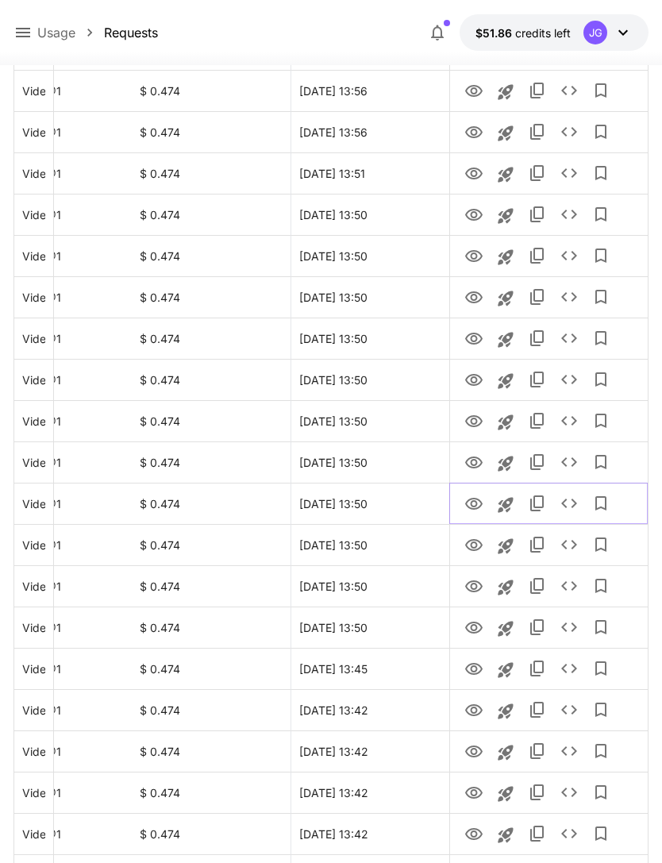
click at [468, 504] on icon "View" at bounding box center [474, 504] width 19 height 19
click at [475, 543] on icon "View" at bounding box center [474, 545] width 19 height 19
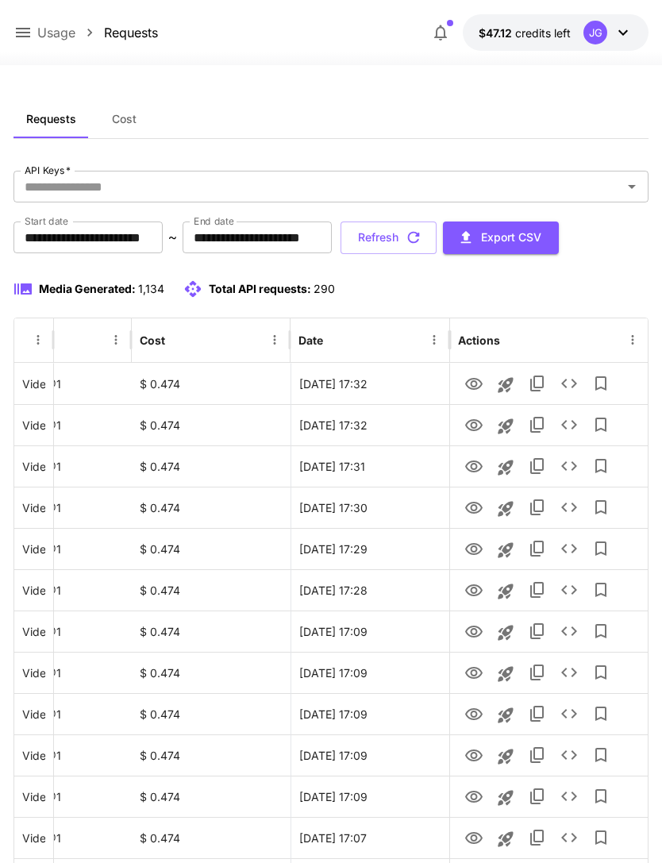
scroll to position [0, 81]
click at [472, 548] on icon "View" at bounding box center [474, 549] width 19 height 19
click at [476, 515] on icon "View" at bounding box center [474, 508] width 19 height 19
click at [474, 468] on icon "View" at bounding box center [473, 467] width 17 height 12
click at [473, 424] on icon "View" at bounding box center [474, 425] width 19 height 19
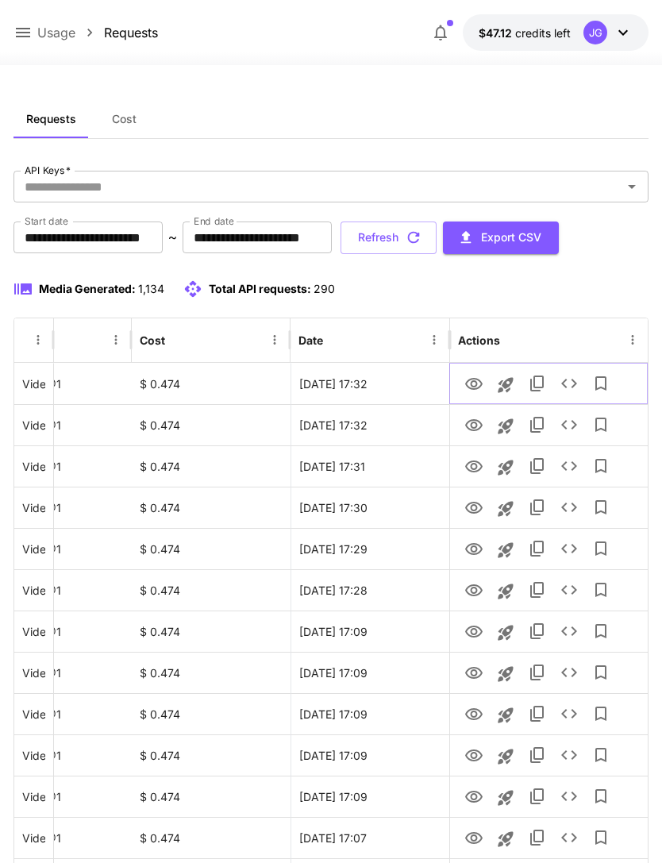
click at [476, 388] on icon "View" at bounding box center [473, 384] width 17 height 12
click at [437, 244] on button "Refresh" at bounding box center [389, 238] width 96 height 33
click at [22, 23] on icon at bounding box center [22, 32] width 19 height 19
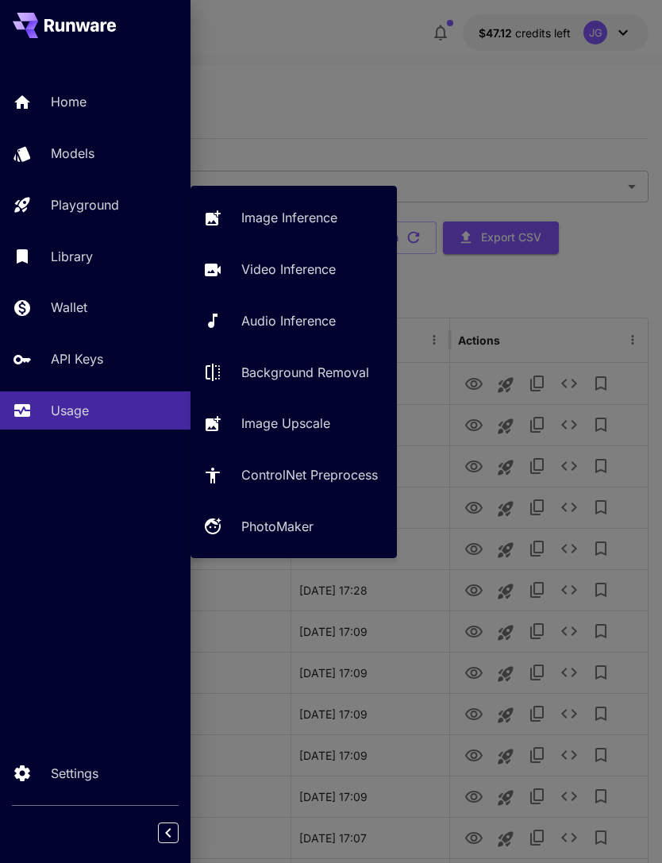
click at [125, 209] on div "Playground" at bounding box center [114, 204] width 127 height 19
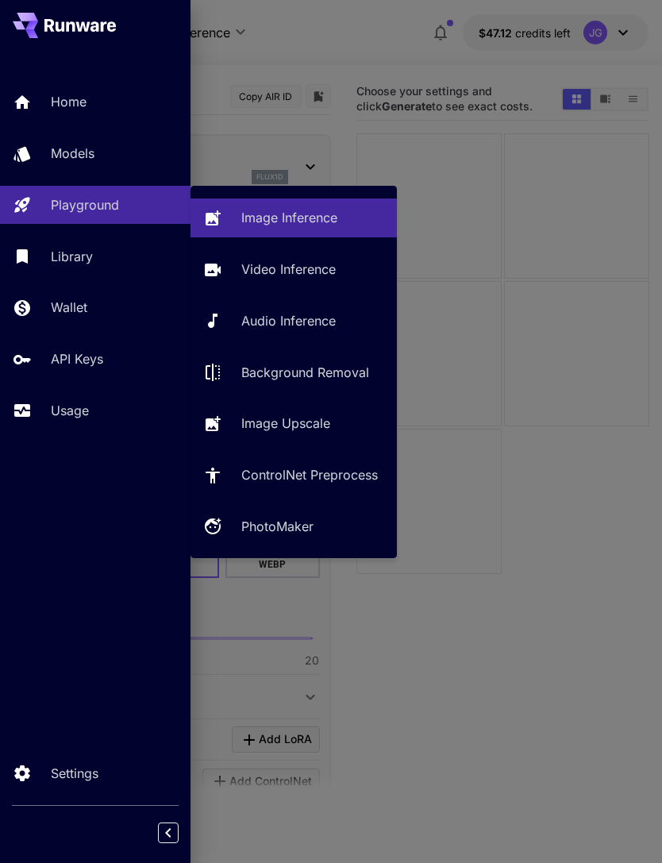
type input "**********"
click at [315, 272] on p "Video Inference" at bounding box center [288, 269] width 94 height 19
type input "**********"
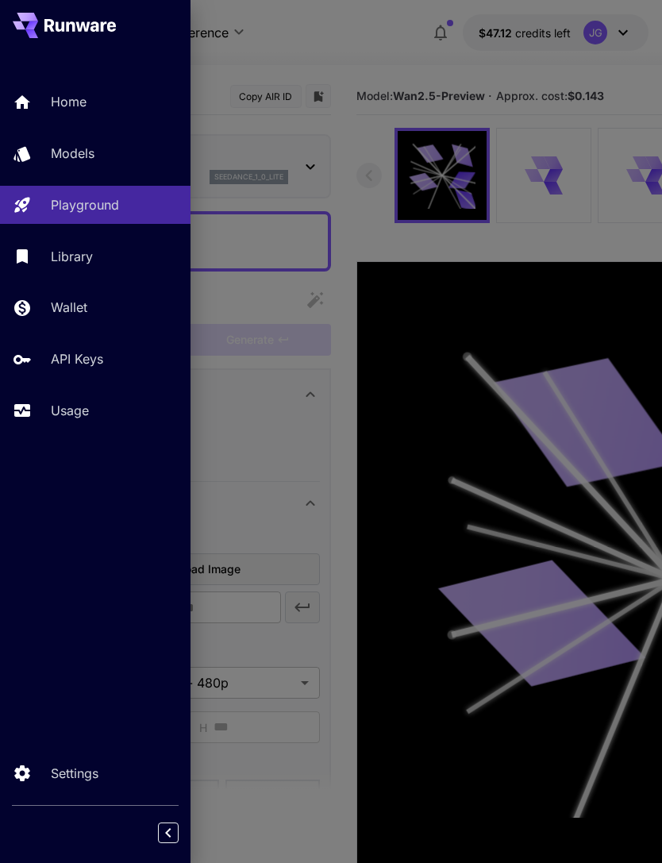
click at [391, 67] on div at bounding box center [331, 431] width 662 height 863
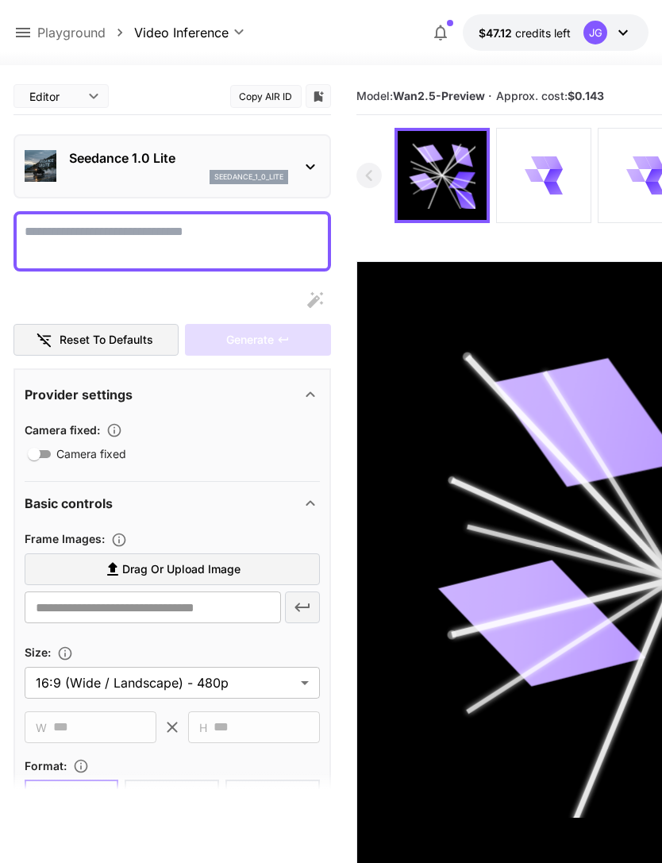
click at [29, 33] on icon at bounding box center [23, 33] width 14 height 10
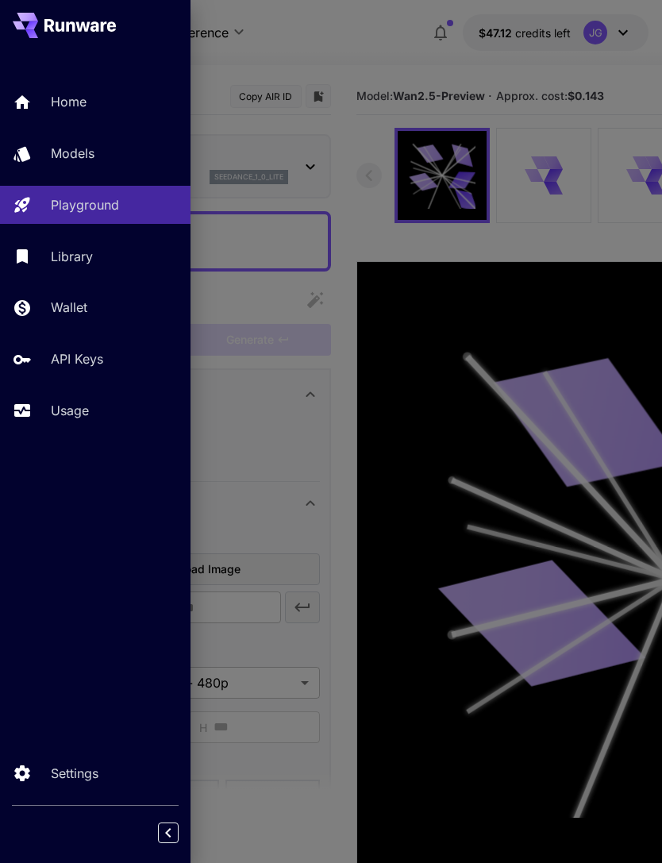
click at [79, 409] on p "Usage" at bounding box center [70, 410] width 38 height 19
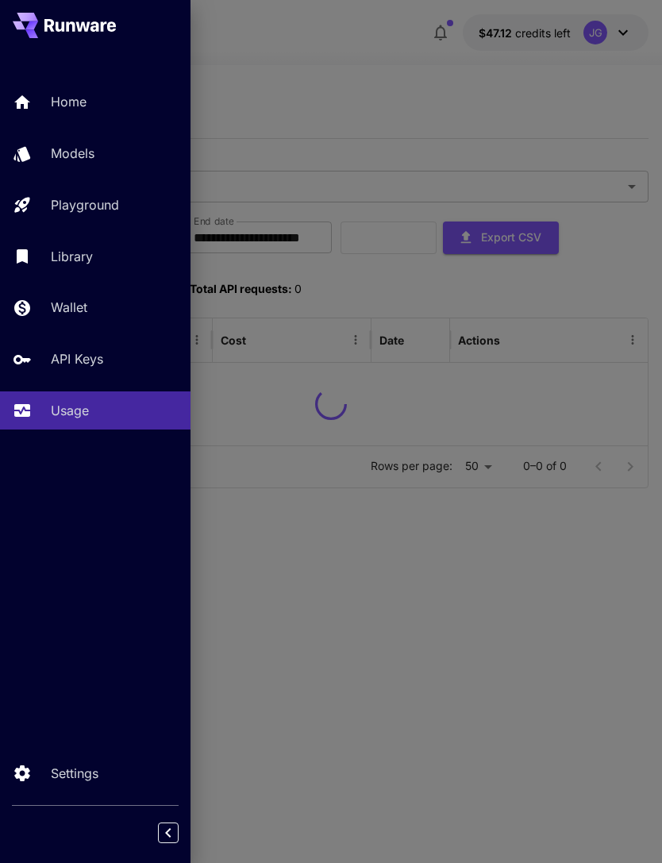
click at [386, 92] on div at bounding box center [331, 431] width 662 height 863
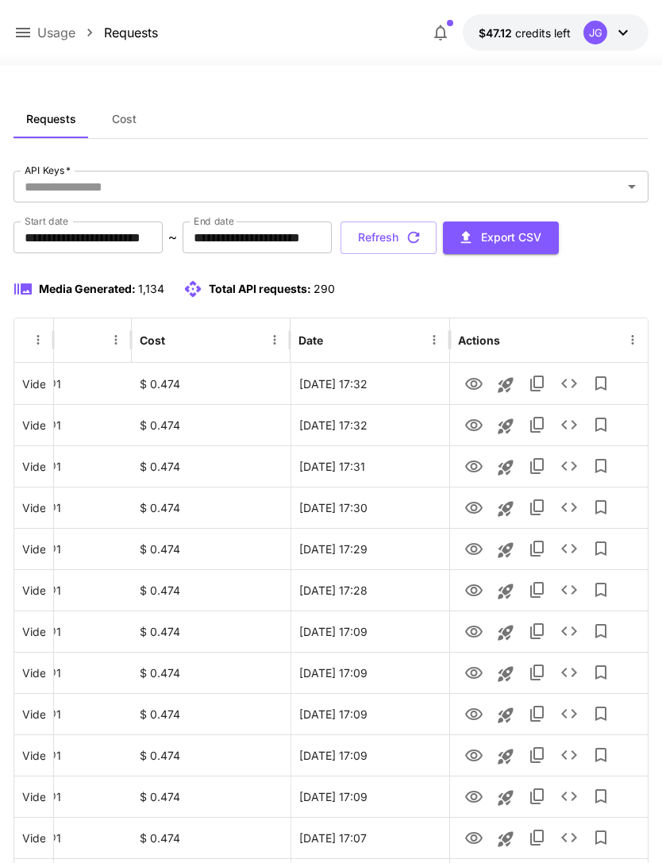
scroll to position [0, 81]
click at [471, 428] on icon "View" at bounding box center [474, 425] width 19 height 19
click at [509, 430] on icon "Launch in playground" at bounding box center [505, 425] width 15 height 15
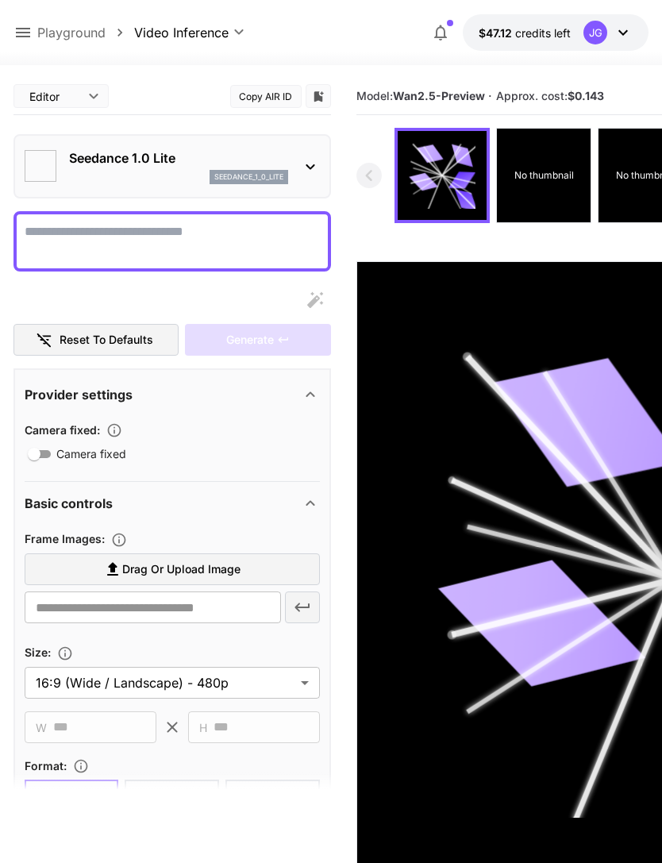
type textarea "**********"
type input "**********"
type input "***"
type input "*"
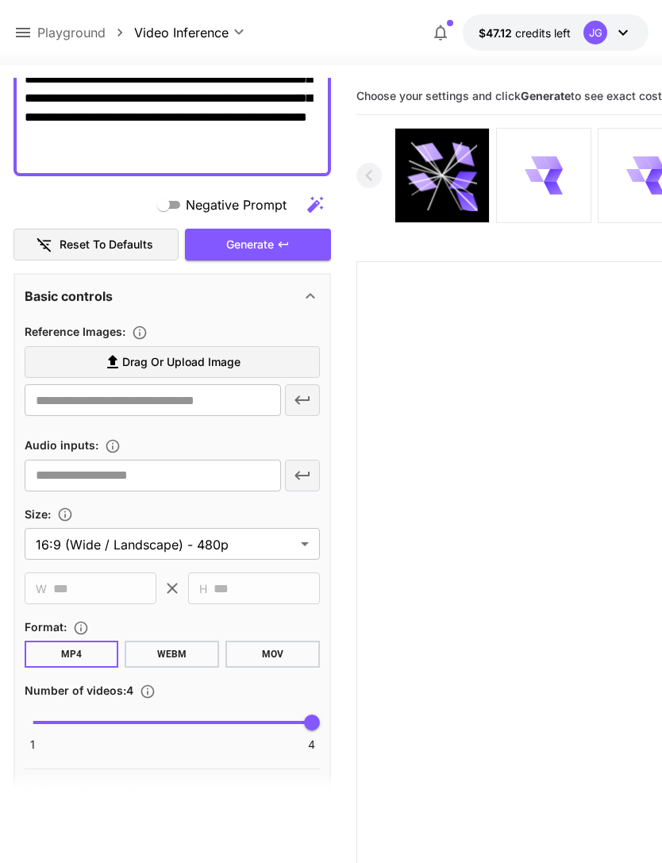
scroll to position [225, 0]
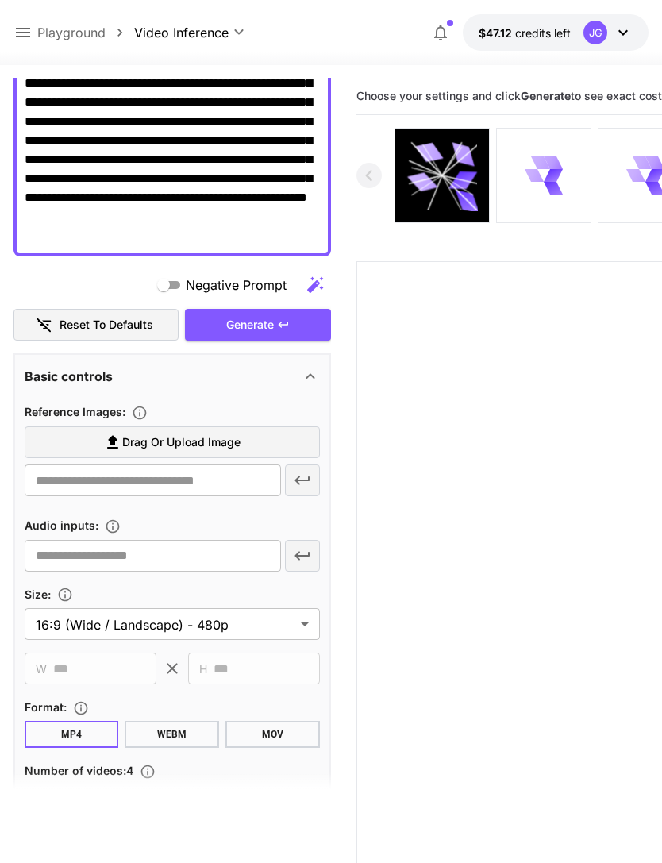
click at [251, 450] on label "Drag or upload image" at bounding box center [172, 442] width 295 height 33
click at [0, 0] on input "Drag or upload image" at bounding box center [0, 0] width 0 height 0
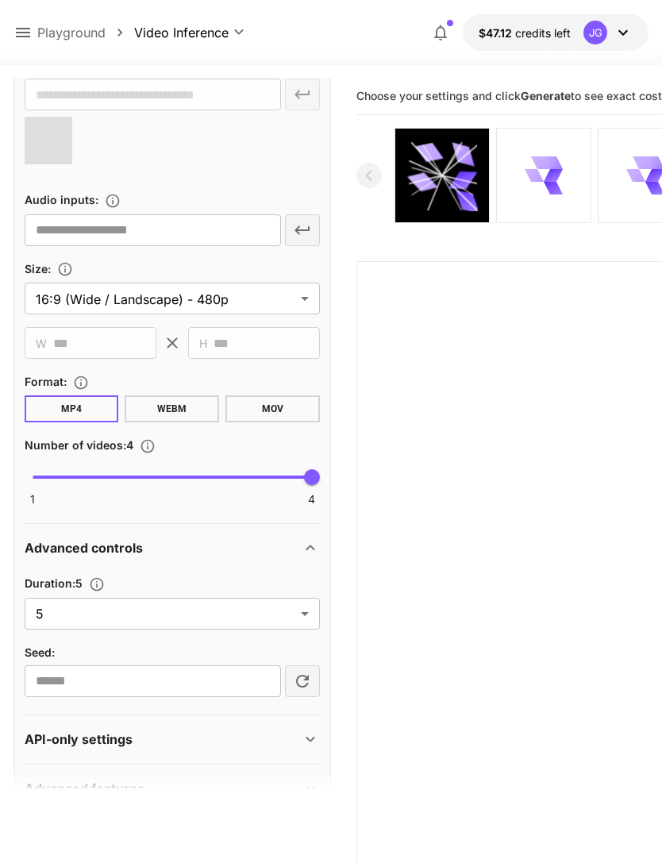
scroll to position [609, 0]
click at [305, 617] on body "**********" at bounding box center [331, 494] width 662 height 989
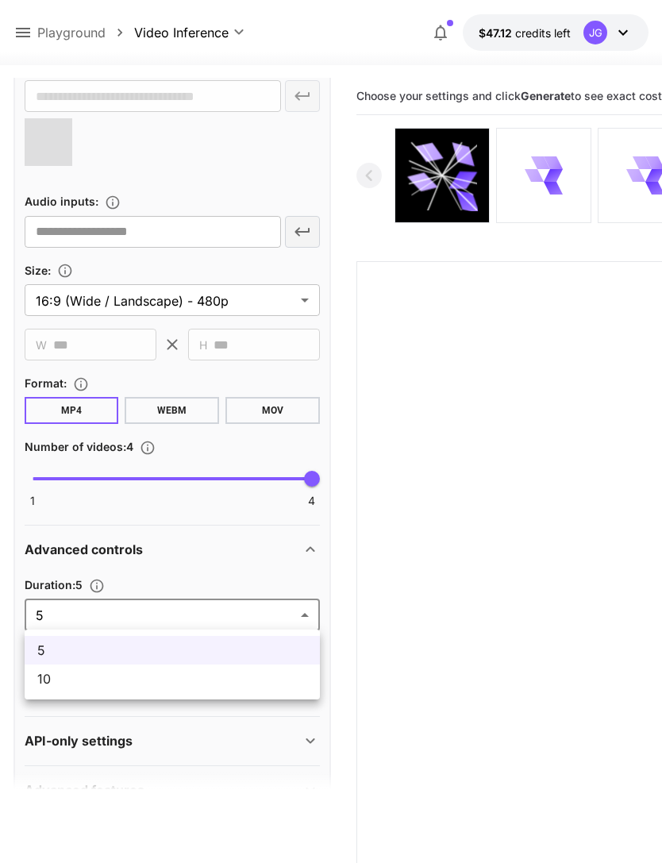
click at [252, 688] on span "10" at bounding box center [172, 678] width 270 height 19
type input "**"
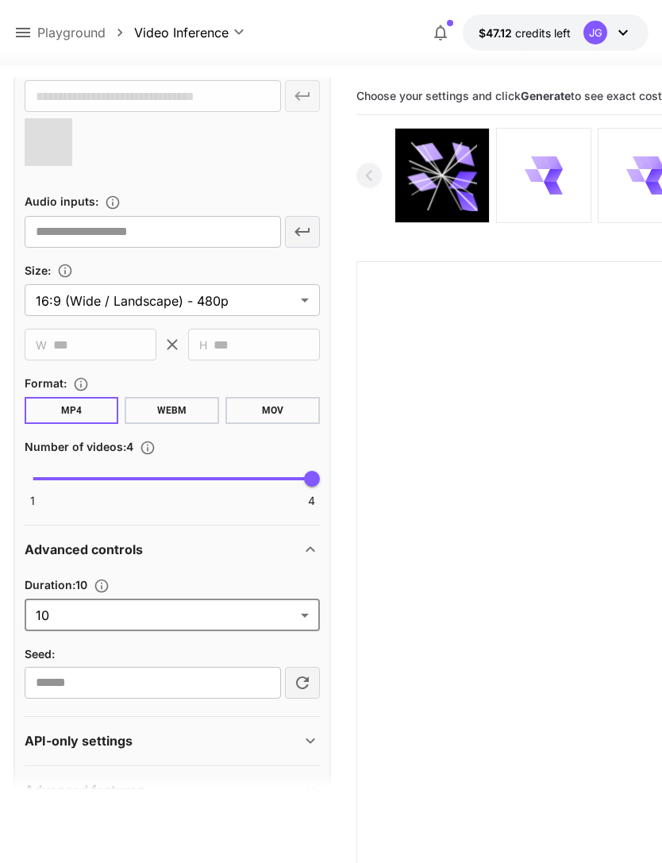
type input "**********"
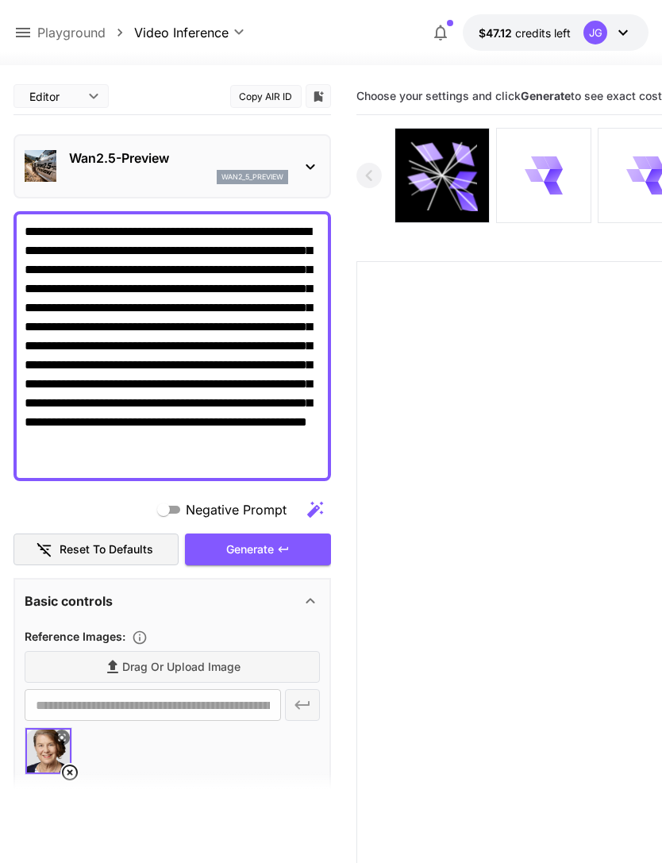
scroll to position [0, 0]
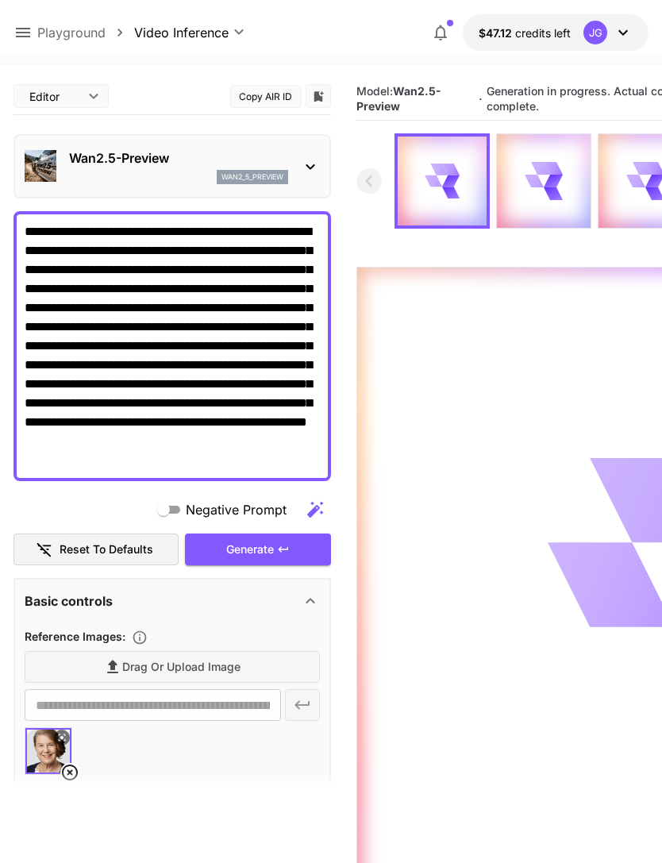
click at [291, 553] on div "Generate" at bounding box center [258, 550] width 146 height 33
click at [25, 33] on icon at bounding box center [23, 33] width 14 height 10
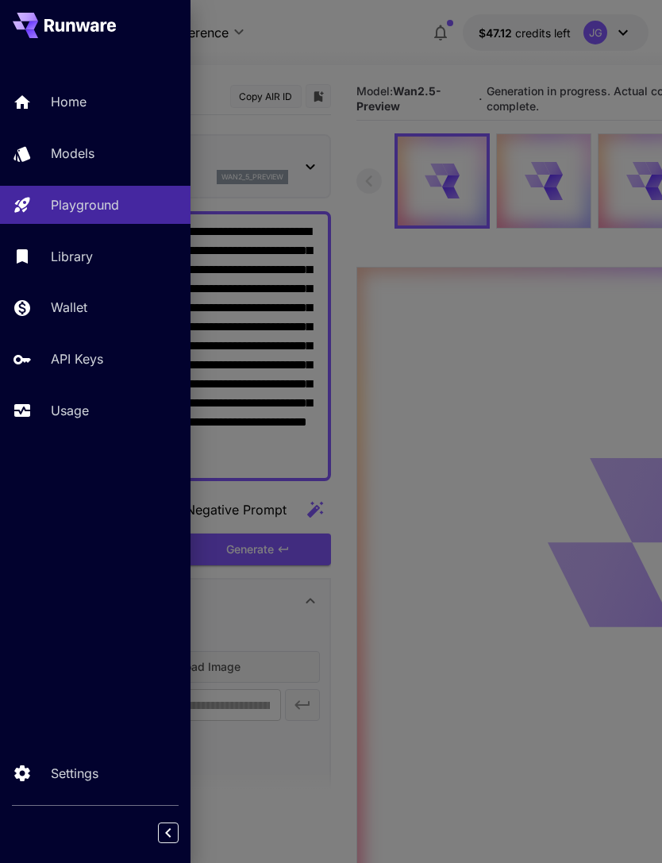
click at [69, 416] on p "Usage" at bounding box center [70, 410] width 38 height 19
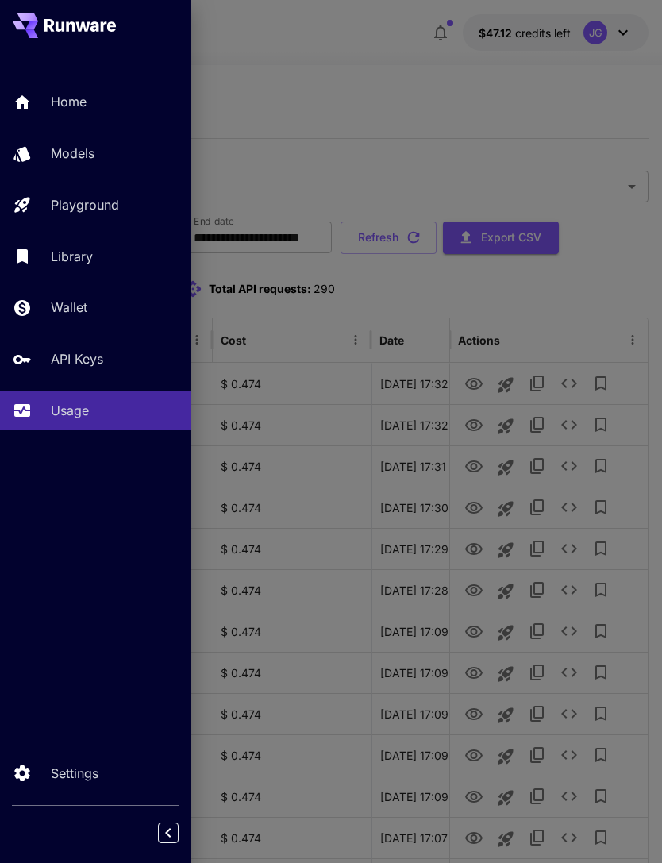
click at [402, 95] on div at bounding box center [331, 431] width 662 height 863
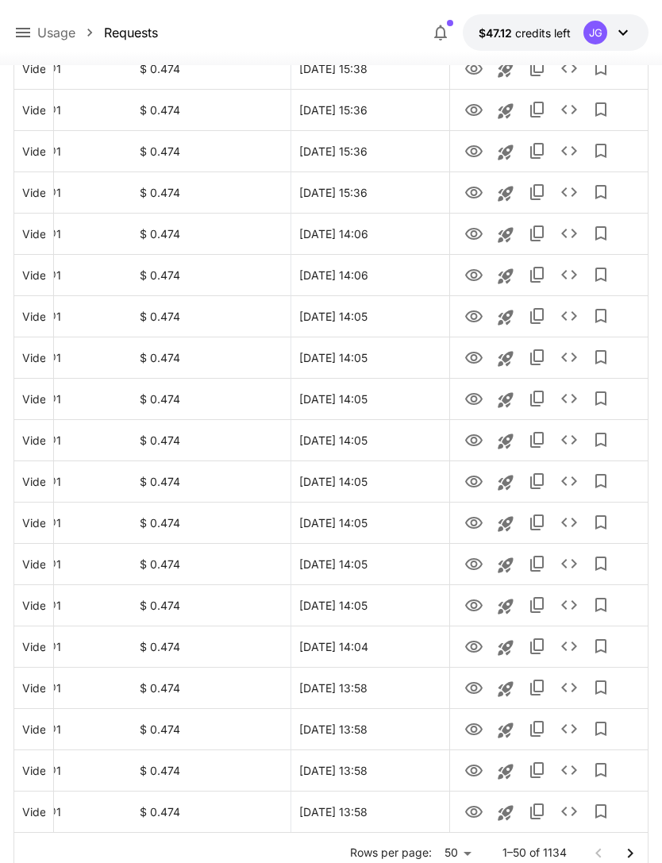
scroll to position [1603, 0]
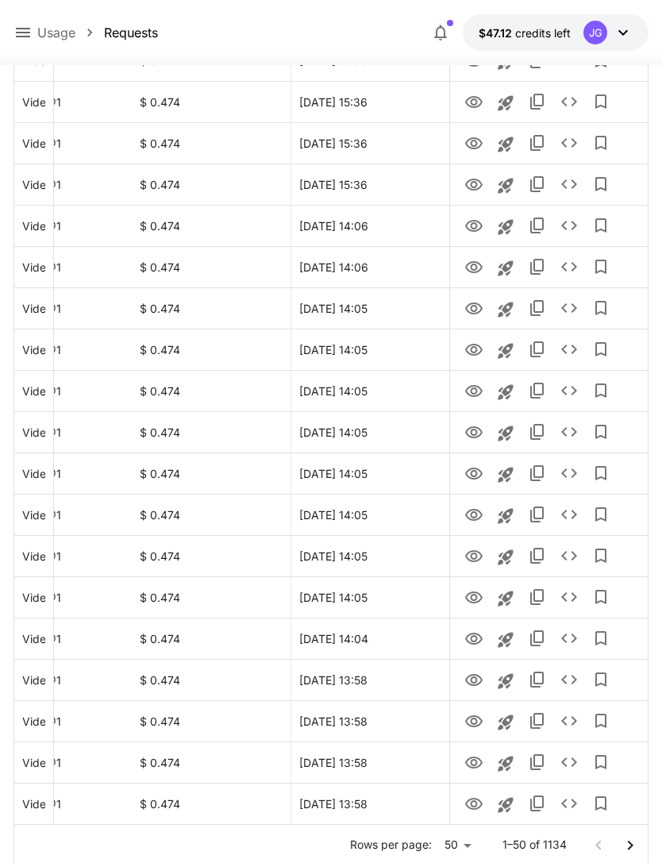
click at [631, 851] on icon "Go to next page" at bounding box center [630, 845] width 19 height 19
click at [472, 806] on icon "View" at bounding box center [473, 804] width 17 height 12
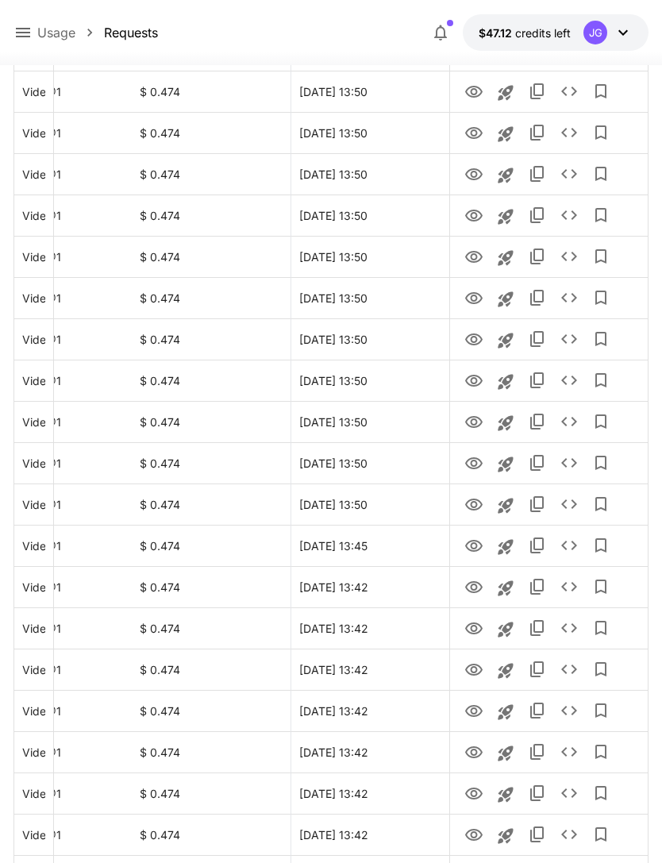
scroll to position [788, 0]
click at [472, 512] on icon "View" at bounding box center [474, 504] width 19 height 19
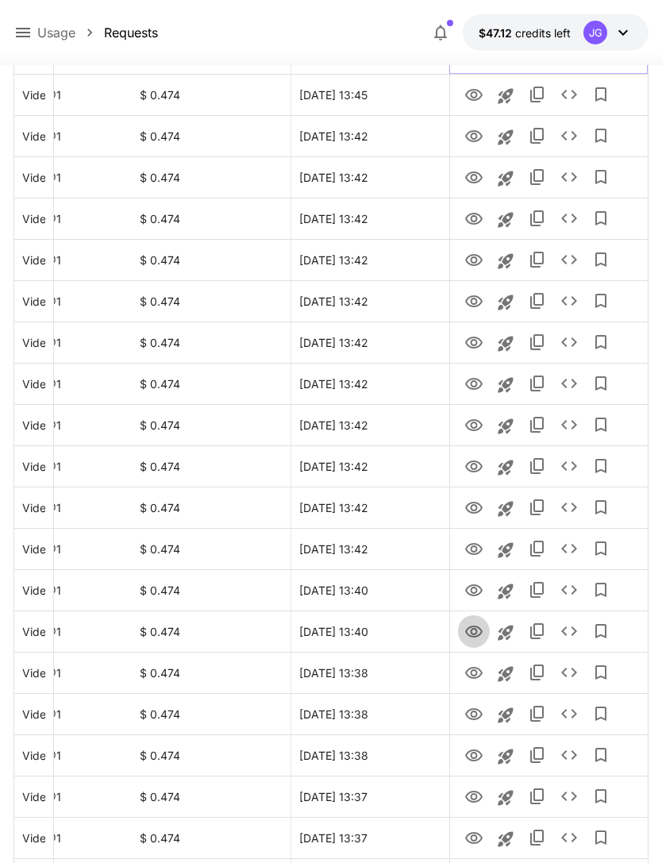
scroll to position [1239, 0]
click at [477, 638] on icon "View" at bounding box center [474, 632] width 19 height 19
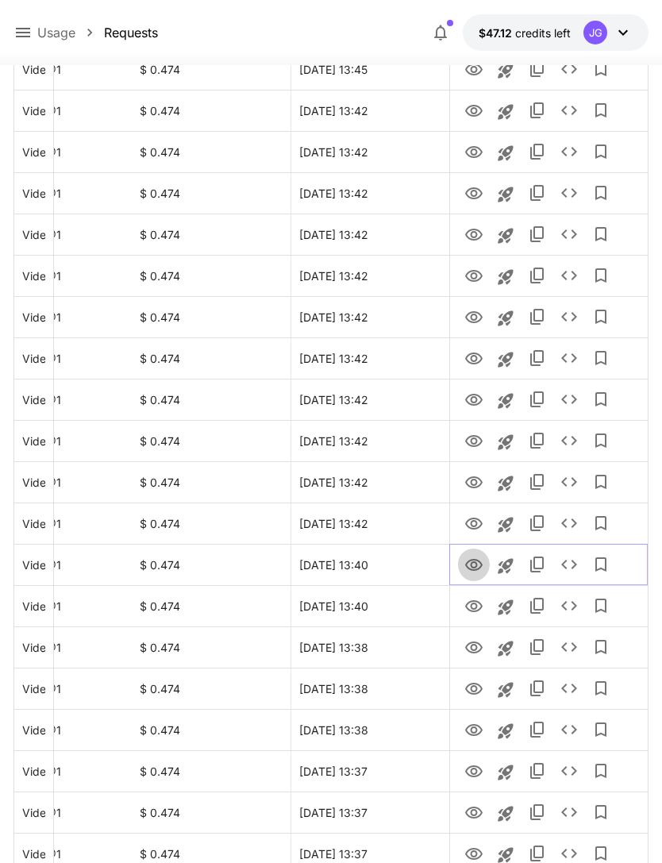
click at [477, 569] on icon "View" at bounding box center [473, 565] width 17 height 12
click at [474, 523] on icon "View" at bounding box center [474, 524] width 19 height 19
click at [507, 528] on icon "Launch in playground" at bounding box center [505, 524] width 15 height 15
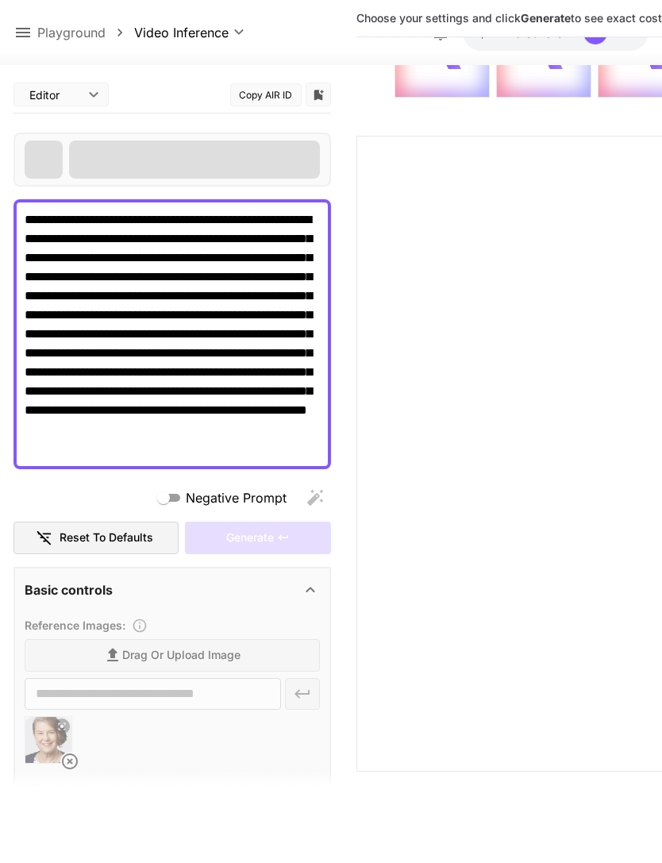
scroll to position [176, 0]
type textarea "**********"
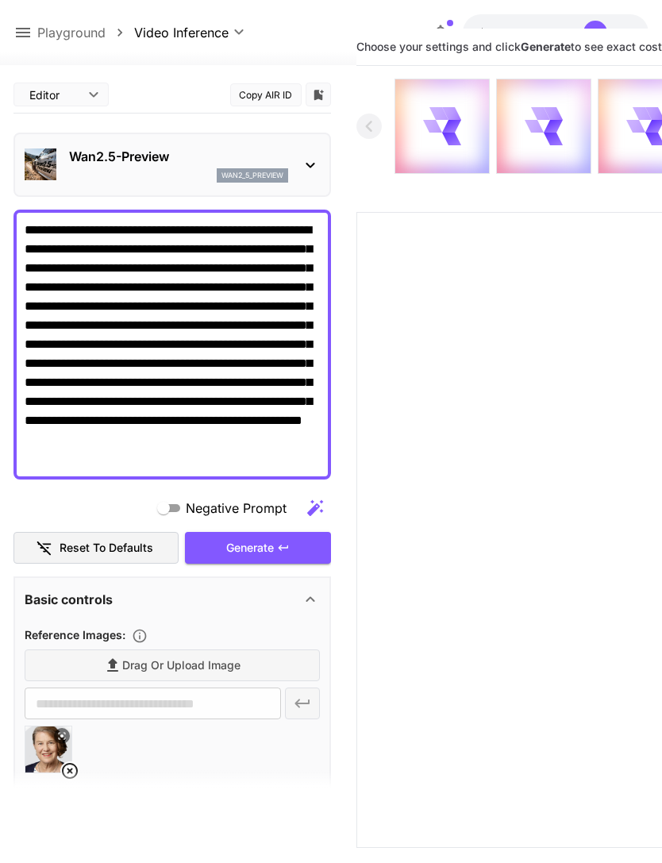
scroll to position [0, 0]
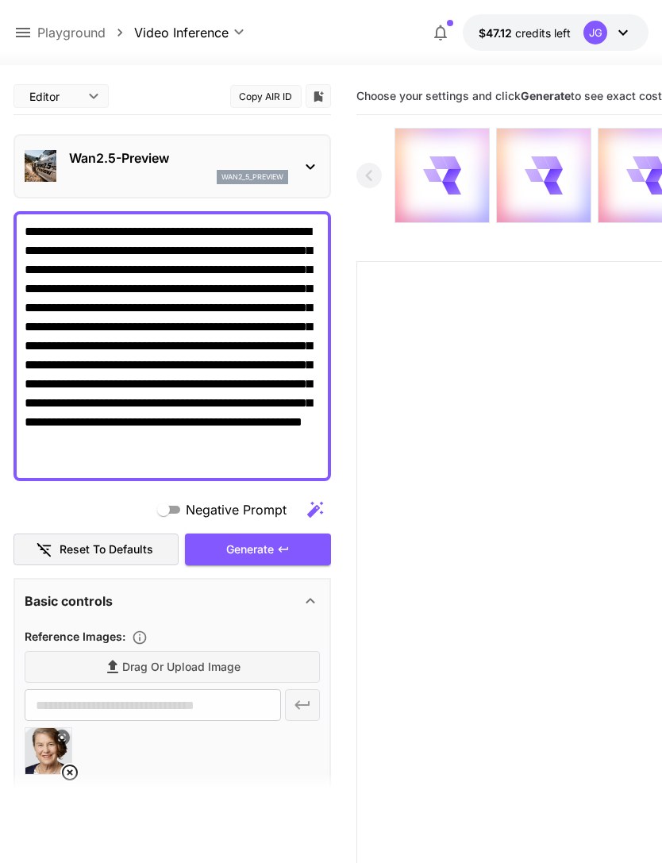
click at [25, 36] on icon at bounding box center [22, 32] width 19 height 19
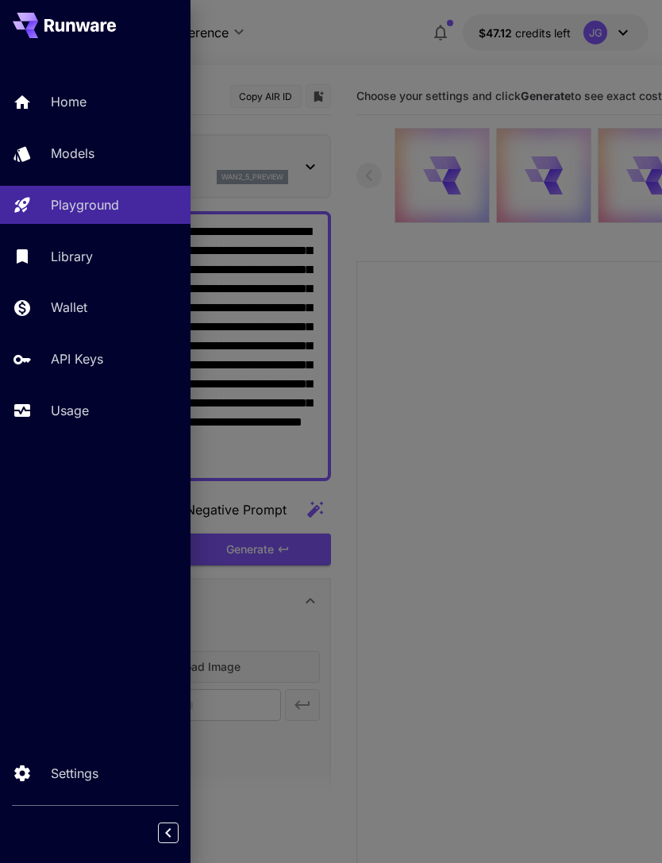
click at [78, 418] on p "Usage" at bounding box center [70, 410] width 38 height 19
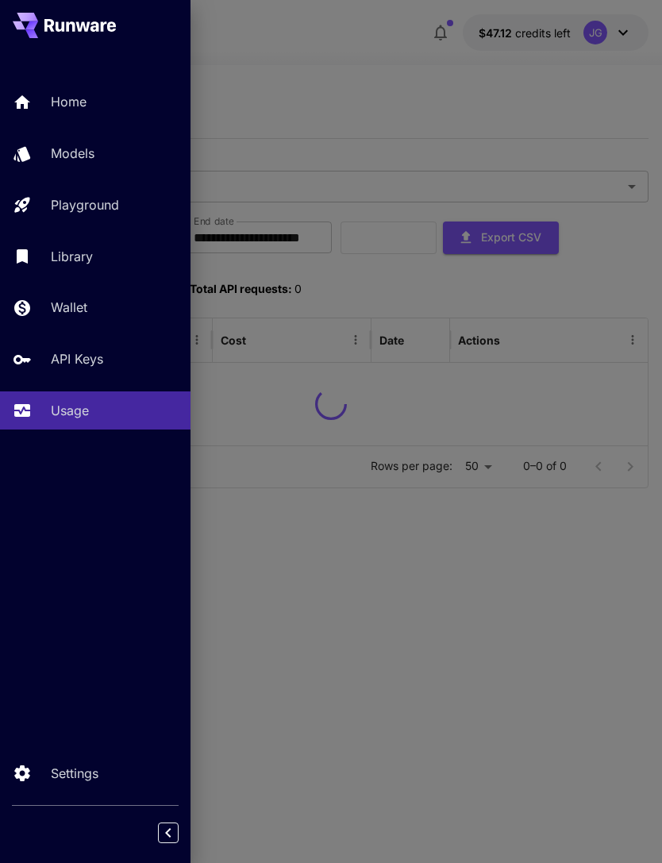
click at [386, 110] on div at bounding box center [331, 431] width 662 height 863
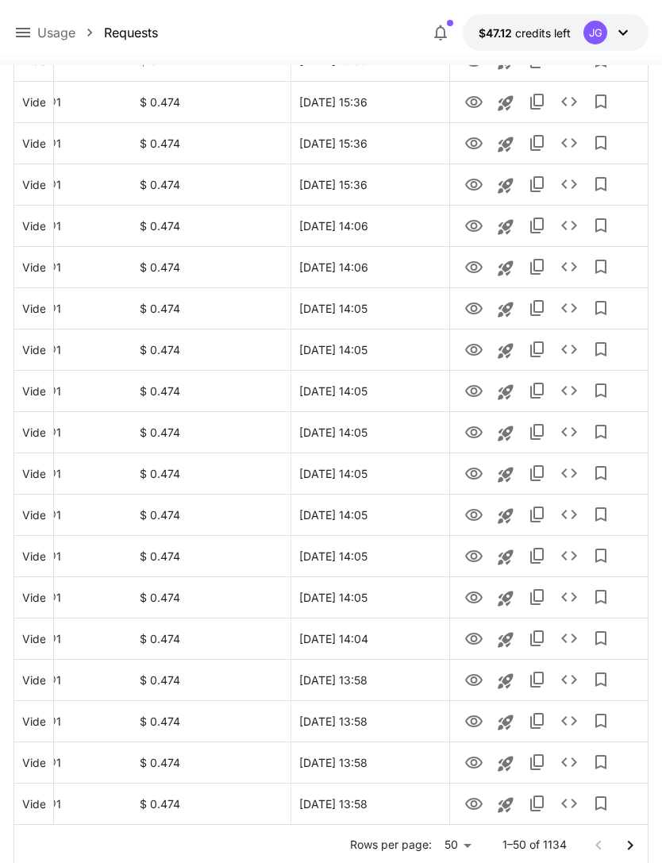
scroll to position [1603, 0]
click at [632, 849] on icon "Go to next page" at bounding box center [630, 845] width 19 height 19
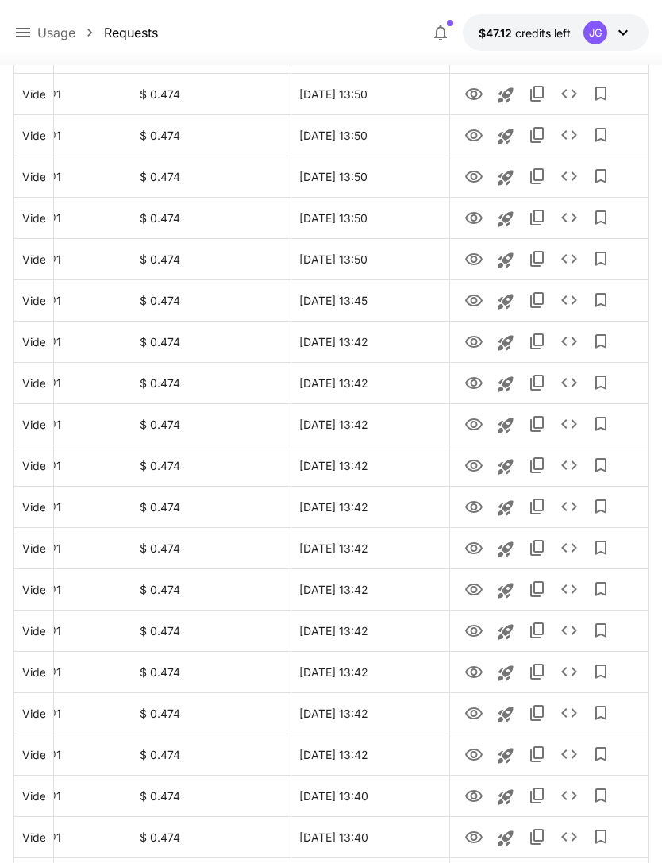
scroll to position [1024, 0]
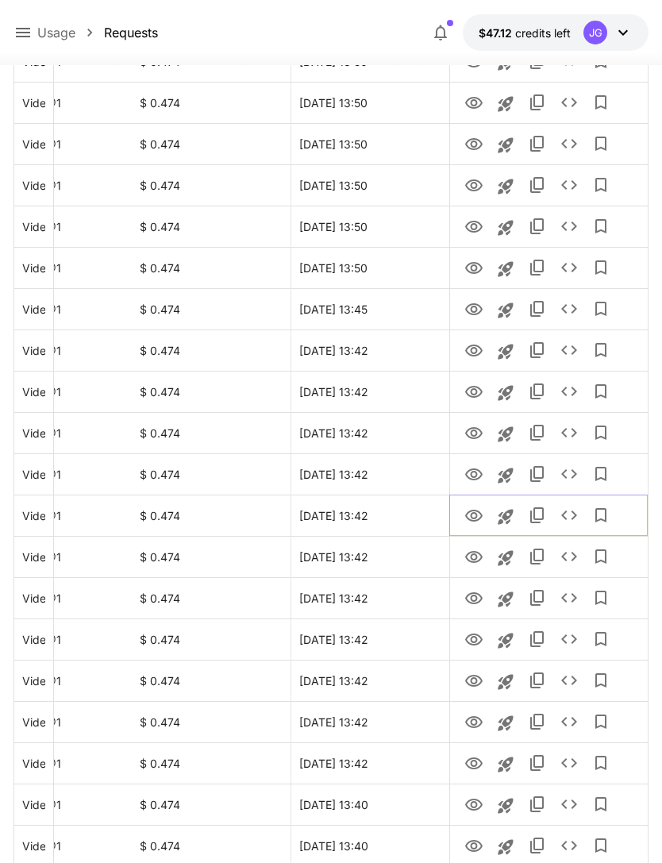
click at [476, 518] on icon "View" at bounding box center [474, 516] width 19 height 19
click at [471, 763] on icon "View" at bounding box center [473, 763] width 17 height 12
click at [474, 727] on icon "View" at bounding box center [473, 722] width 17 height 12
click at [476, 683] on icon "View" at bounding box center [473, 681] width 17 height 12
click at [478, 644] on icon "View" at bounding box center [474, 639] width 19 height 19
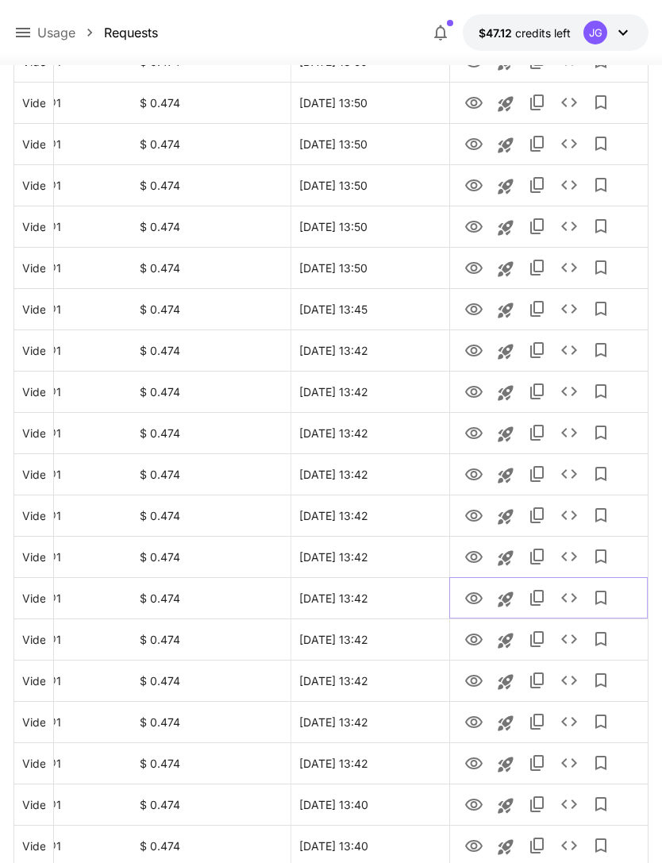
click at [477, 598] on icon "View" at bounding box center [474, 598] width 19 height 19
click at [476, 563] on icon "View" at bounding box center [474, 557] width 19 height 19
click at [472, 516] on icon "View" at bounding box center [474, 516] width 19 height 19
click at [475, 474] on icon "View" at bounding box center [474, 474] width 19 height 19
click at [475, 437] on icon "View" at bounding box center [474, 433] width 19 height 19
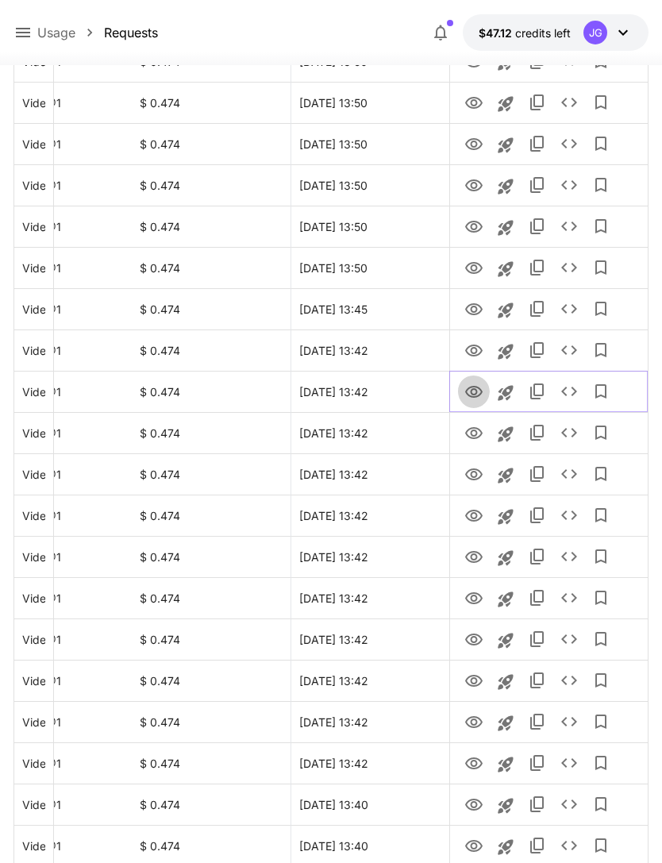
click at [477, 398] on icon "View" at bounding box center [474, 392] width 19 height 19
click at [479, 353] on icon "View" at bounding box center [473, 351] width 17 height 12
click at [478, 313] on icon "View" at bounding box center [473, 309] width 17 height 12
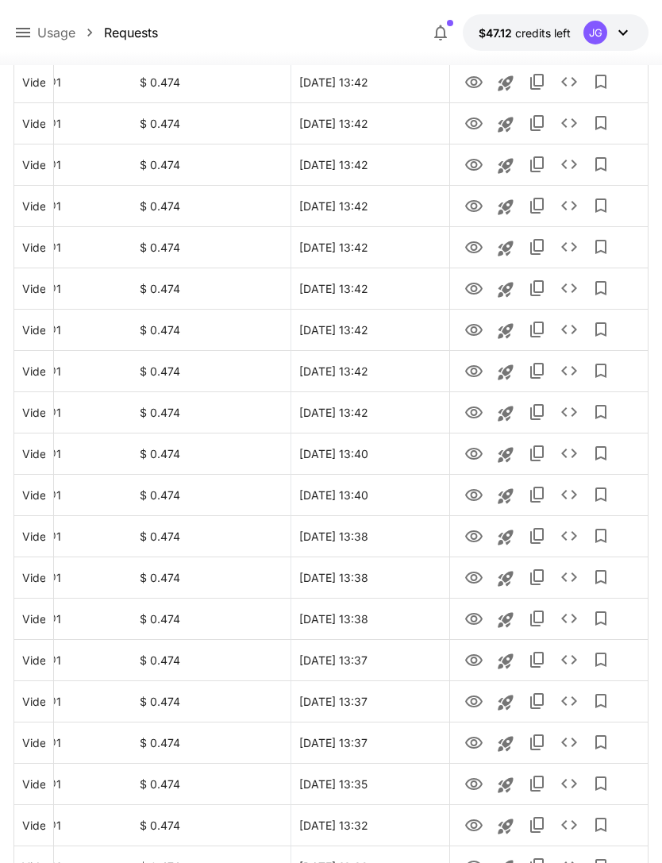
scroll to position [1603, 0]
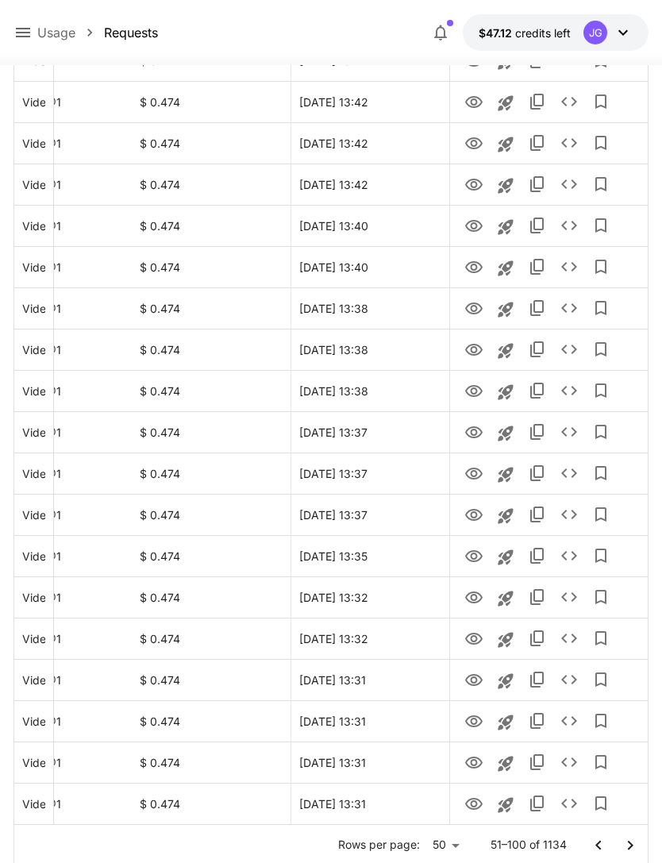
click at [596, 849] on icon "Go to previous page" at bounding box center [598, 845] width 19 height 19
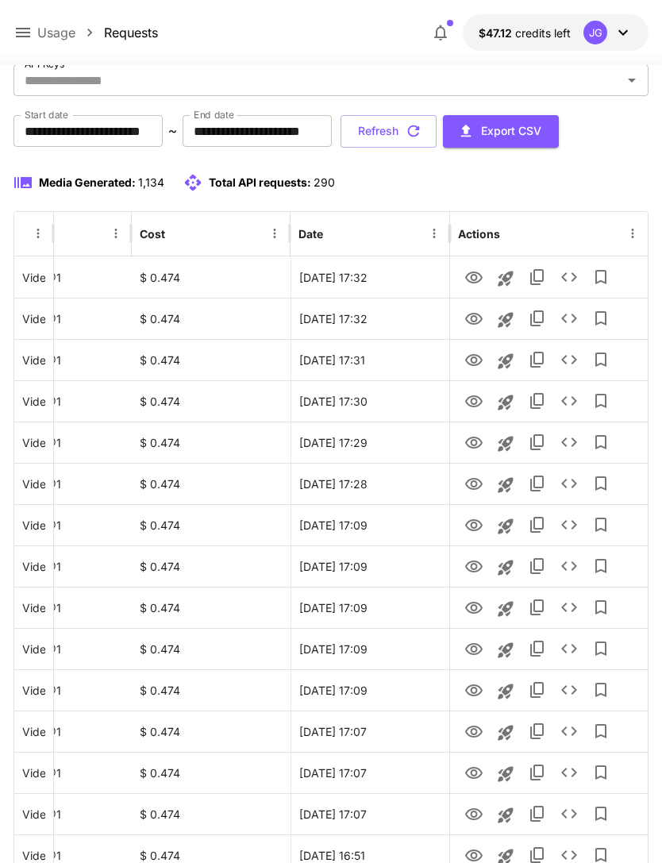
scroll to position [0, 0]
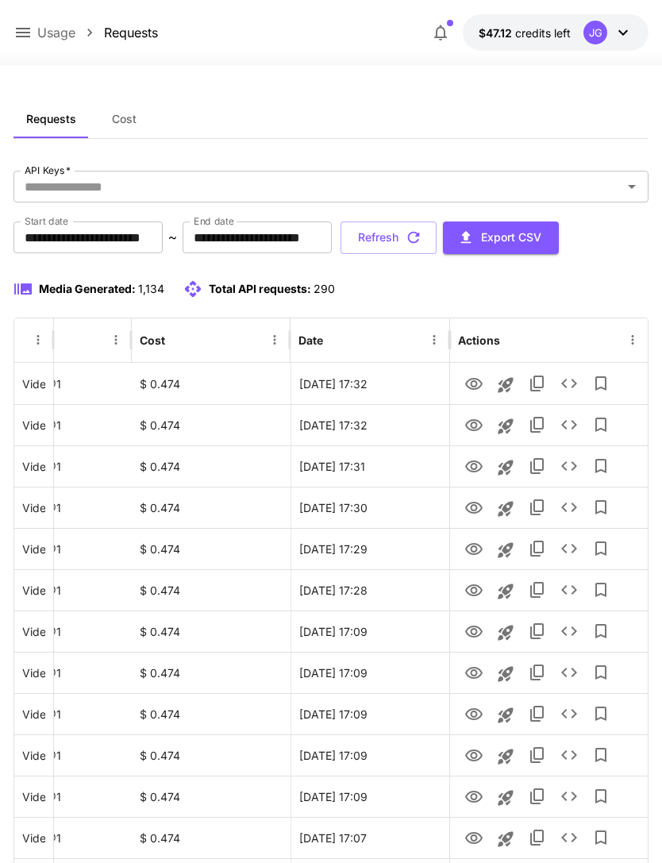
click at [437, 241] on button "Refresh" at bounding box center [389, 238] width 96 height 33
click at [476, 594] on icon "View" at bounding box center [473, 590] width 17 height 12
click at [474, 545] on icon "View" at bounding box center [473, 549] width 17 height 12
click at [477, 507] on icon "View" at bounding box center [474, 508] width 19 height 19
click at [477, 468] on icon "View" at bounding box center [474, 466] width 19 height 19
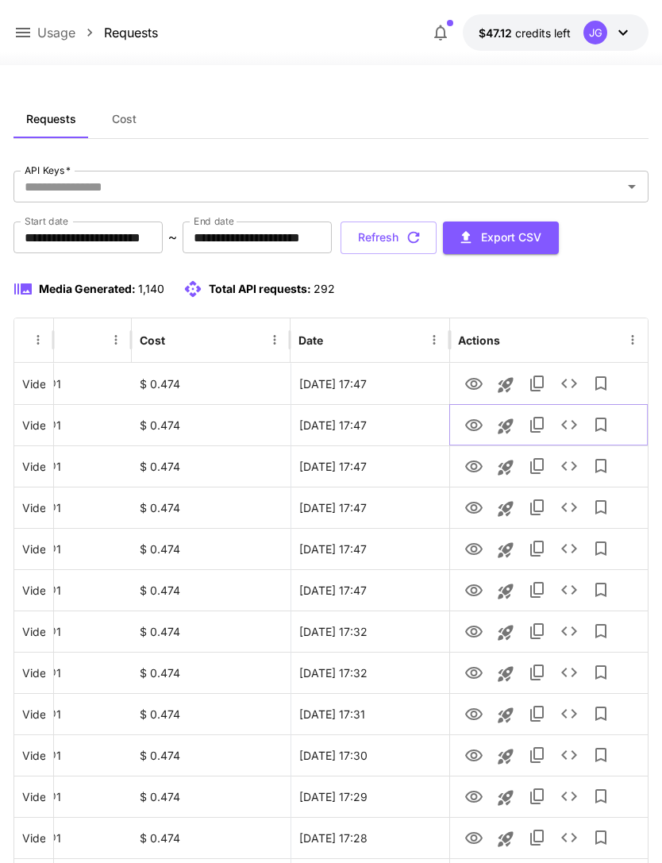
click at [476, 427] on icon "View" at bounding box center [473, 425] width 17 height 12
click at [480, 383] on icon "View" at bounding box center [474, 384] width 19 height 19
click at [422, 239] on icon "button" at bounding box center [413, 237] width 17 height 17
click at [476, 383] on icon "View" at bounding box center [473, 384] width 17 height 12
click at [24, 31] on icon at bounding box center [22, 32] width 19 height 19
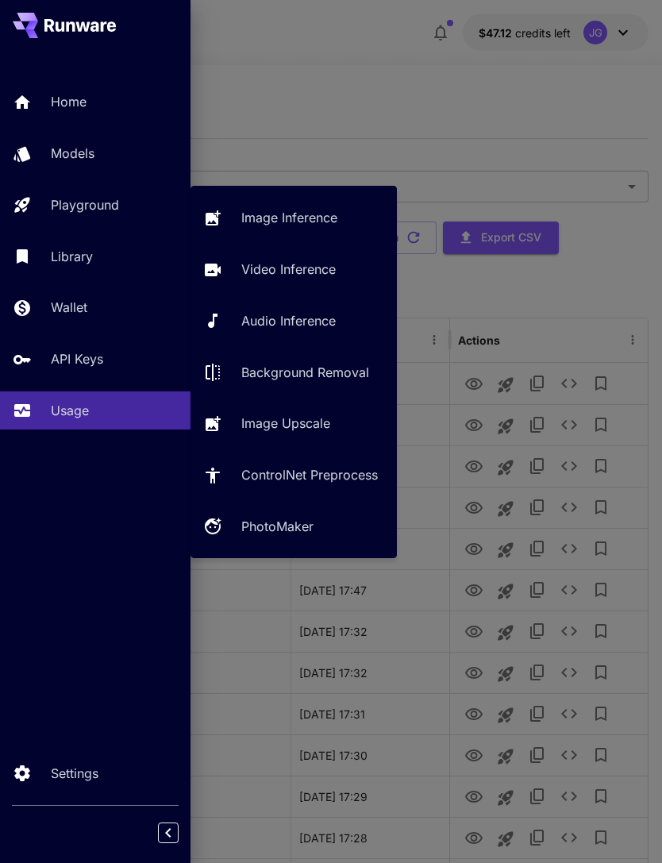
click at [313, 268] on p "Video Inference" at bounding box center [288, 269] width 94 height 19
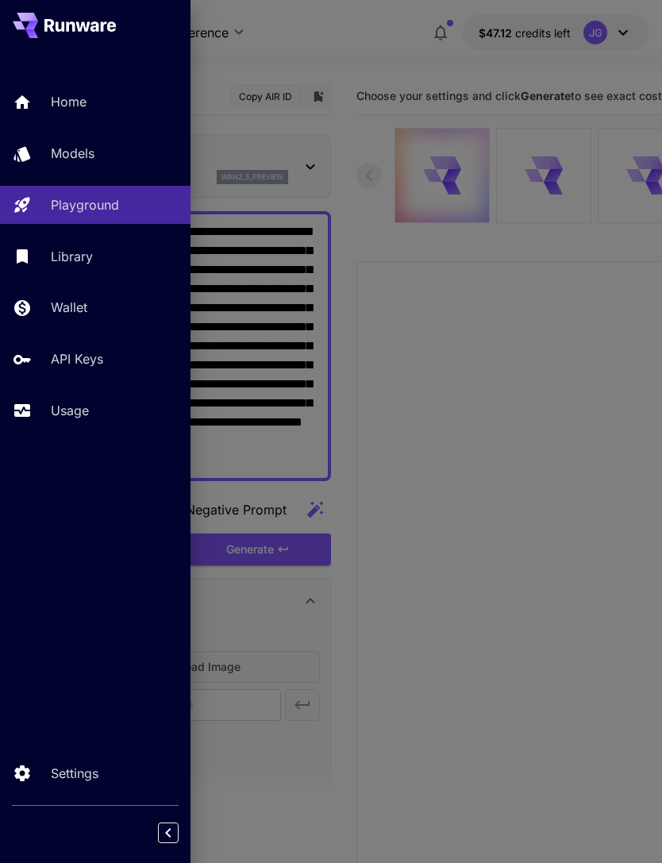
click at [370, 91] on div at bounding box center [331, 431] width 662 height 863
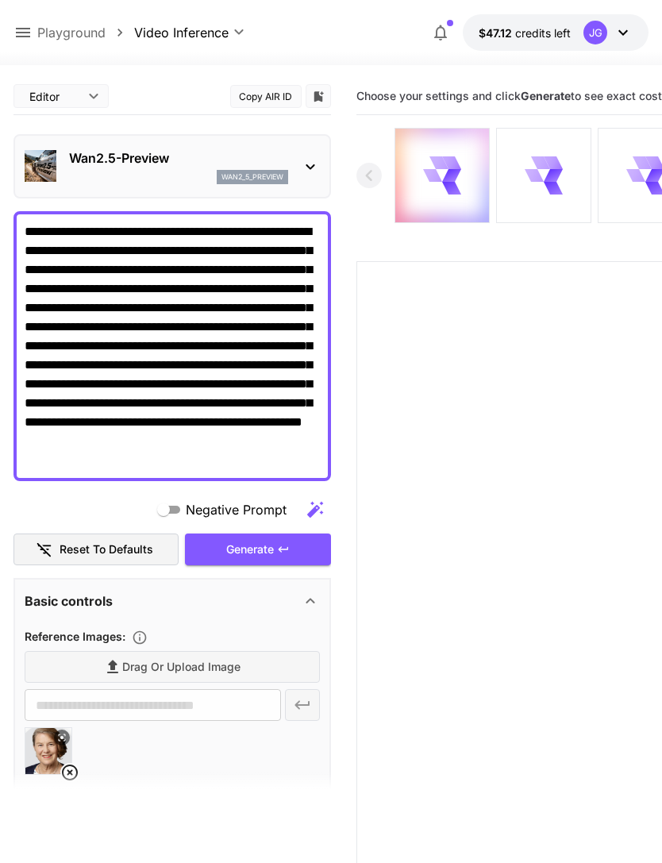
click at [76, 772] on icon at bounding box center [70, 773] width 16 height 16
click at [206, 668] on span "Drag or upload image" at bounding box center [181, 667] width 118 height 20
click at [0, 0] on input "Drag or upload image" at bounding box center [0, 0] width 0 height 0
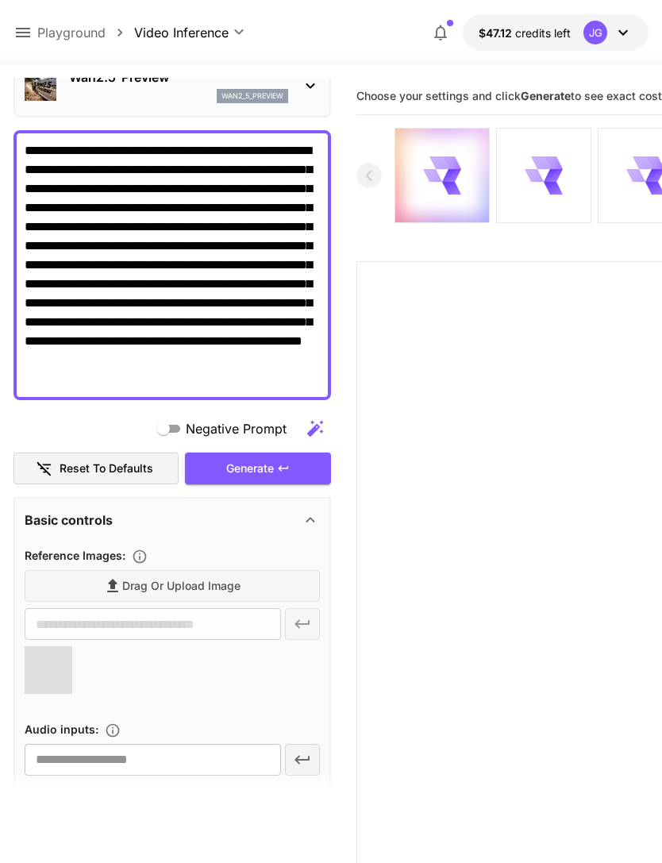
type input "**********"
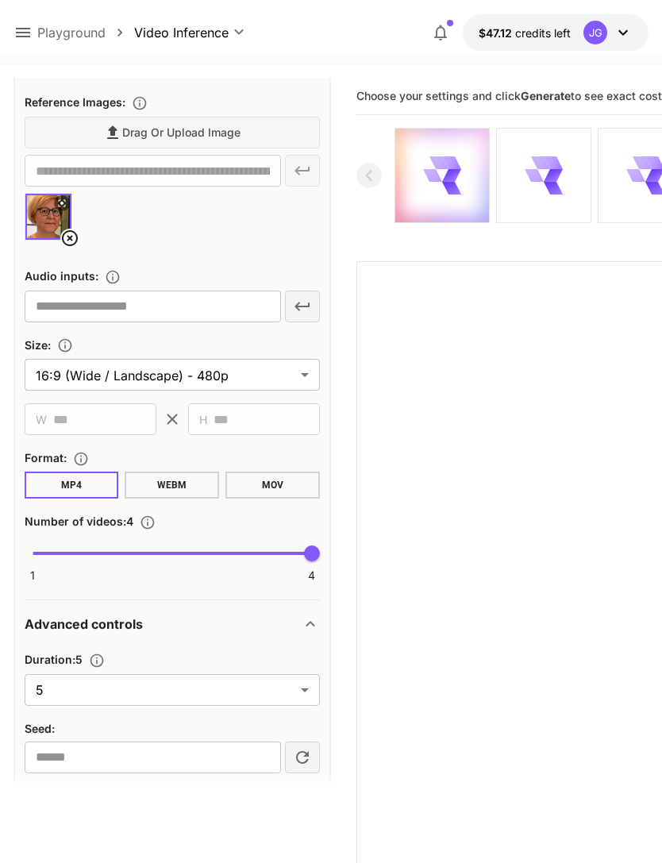
scroll to position [541, 0]
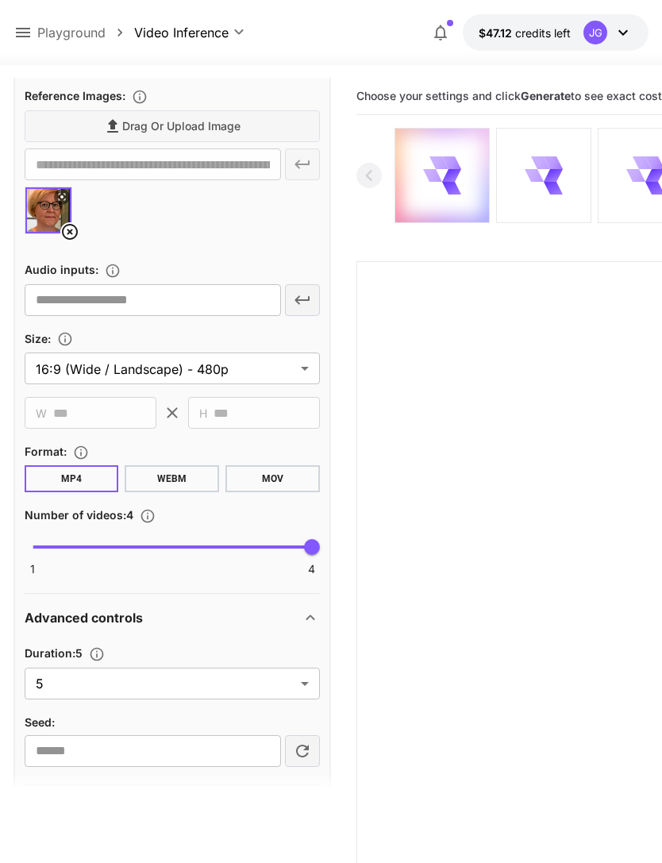
click at [305, 687] on body "**********" at bounding box center [331, 494] width 662 height 989
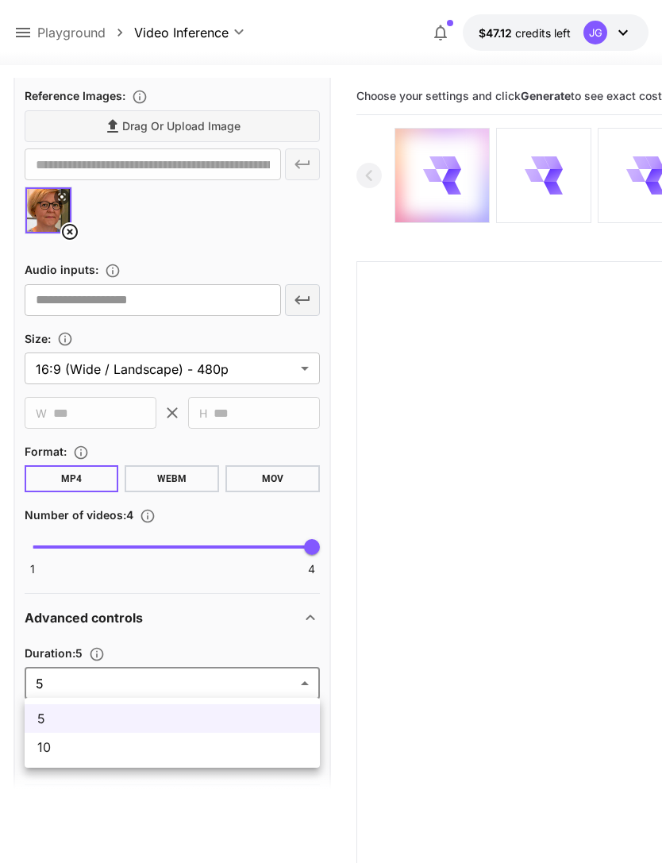
click at [248, 750] on span "10" at bounding box center [172, 747] width 270 height 19
type input "**"
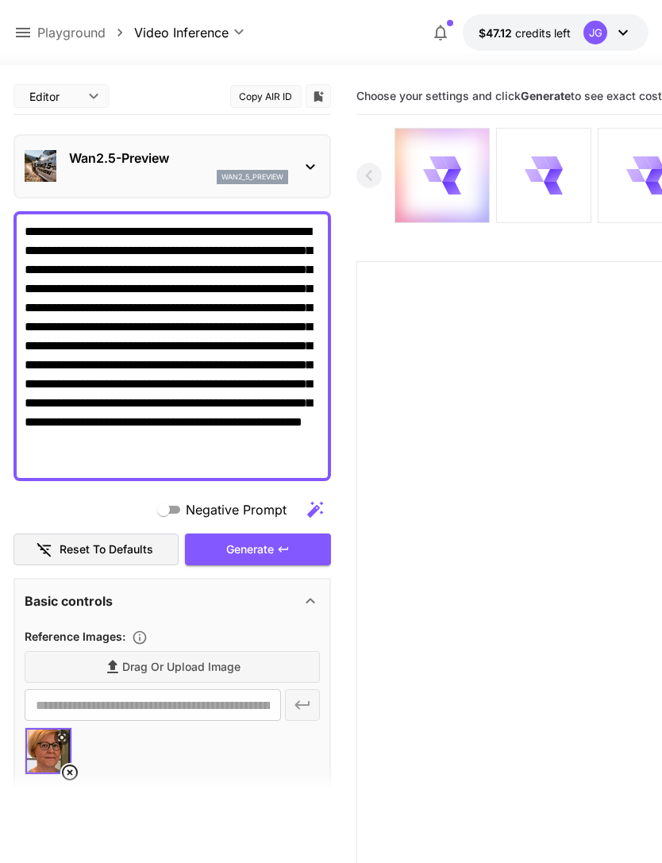
scroll to position [0, 0]
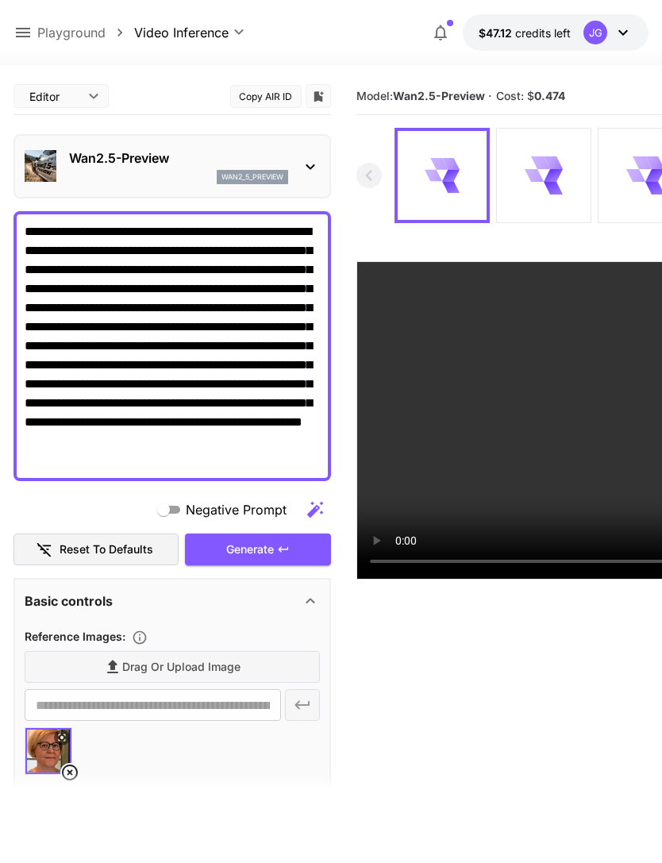
click at [25, 35] on icon at bounding box center [22, 32] width 19 height 19
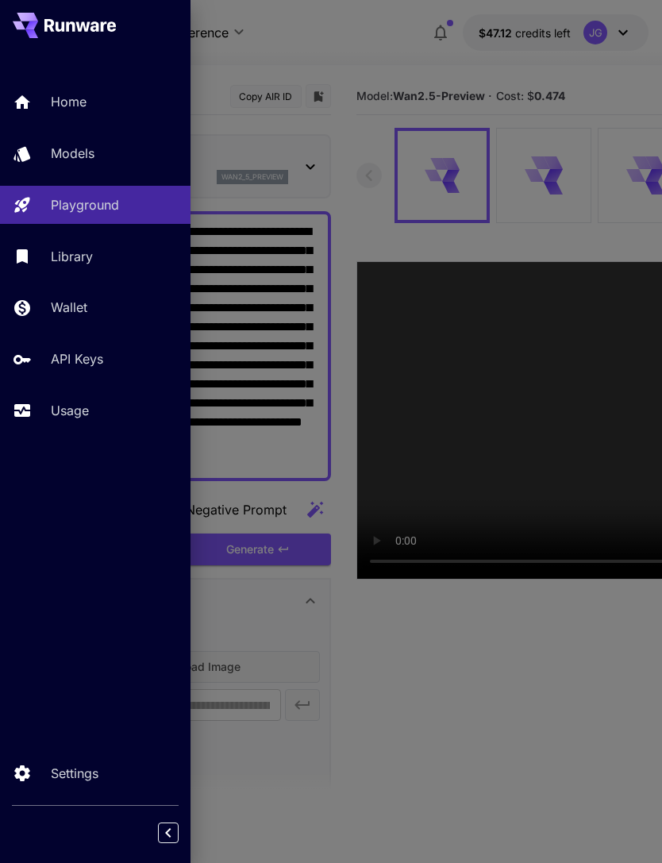
click at [77, 403] on p "Usage" at bounding box center [70, 410] width 38 height 19
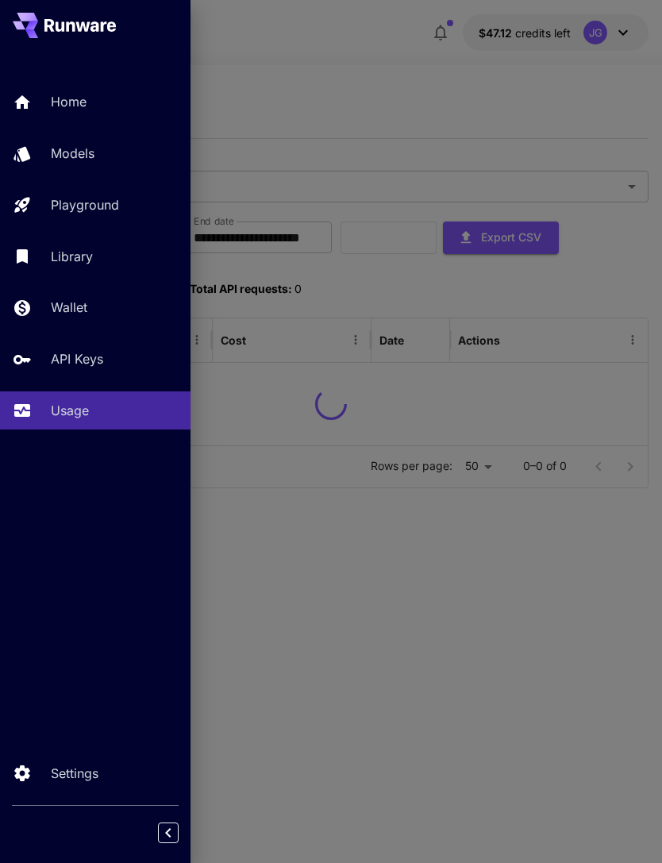
click at [420, 93] on div at bounding box center [331, 431] width 662 height 863
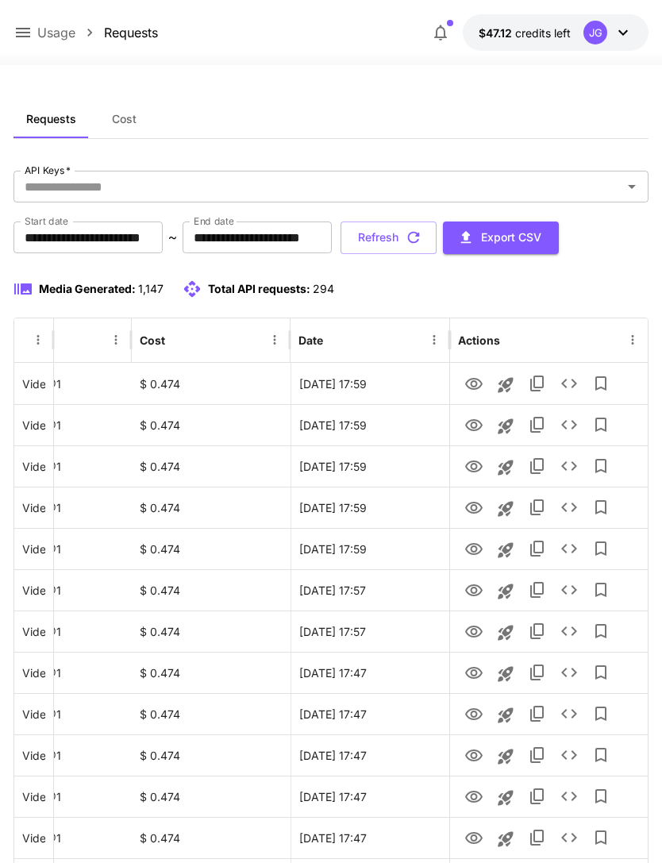
scroll to position [0, 81]
click at [476, 635] on icon "View" at bounding box center [473, 632] width 17 height 12
click at [472, 591] on icon "View" at bounding box center [473, 590] width 17 height 12
click at [474, 549] on icon "View" at bounding box center [474, 549] width 19 height 19
click at [476, 515] on icon "View" at bounding box center [474, 508] width 19 height 19
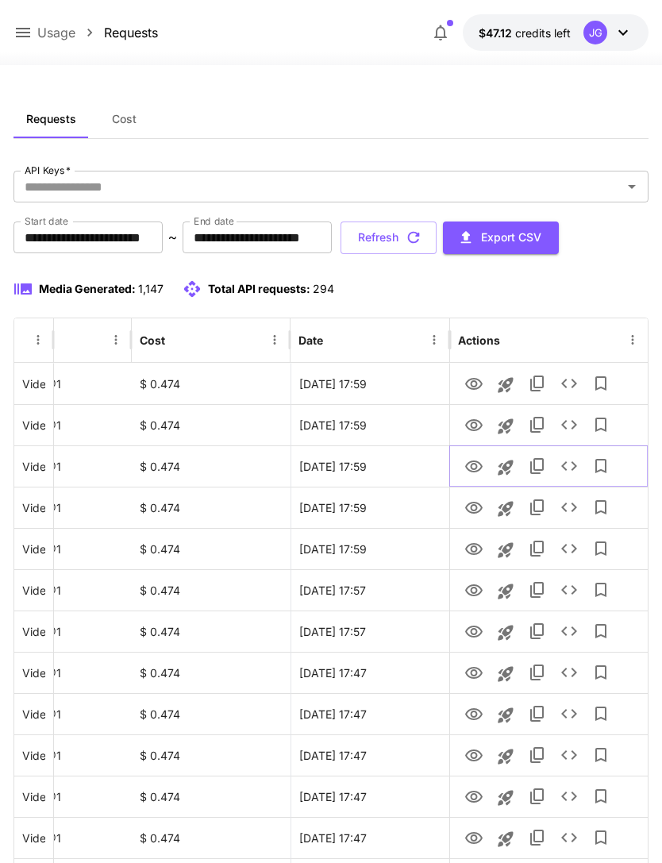
click at [473, 469] on icon "View" at bounding box center [473, 467] width 17 height 12
click at [477, 430] on icon "View" at bounding box center [473, 425] width 17 height 12
click at [477, 382] on icon "View" at bounding box center [474, 384] width 19 height 19
click at [27, 29] on icon at bounding box center [23, 33] width 14 height 10
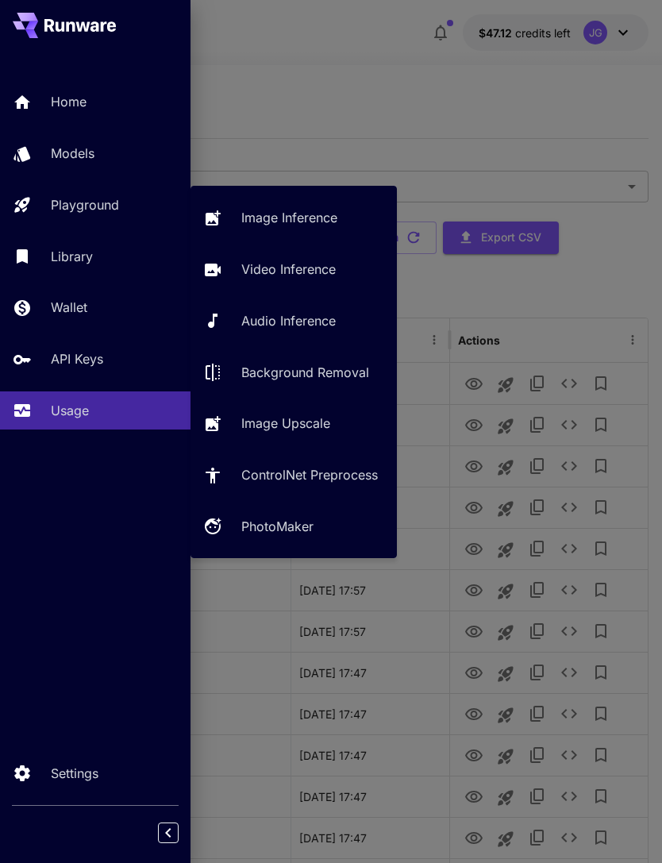
click at [299, 268] on p "Video Inference" at bounding box center [288, 269] width 94 height 19
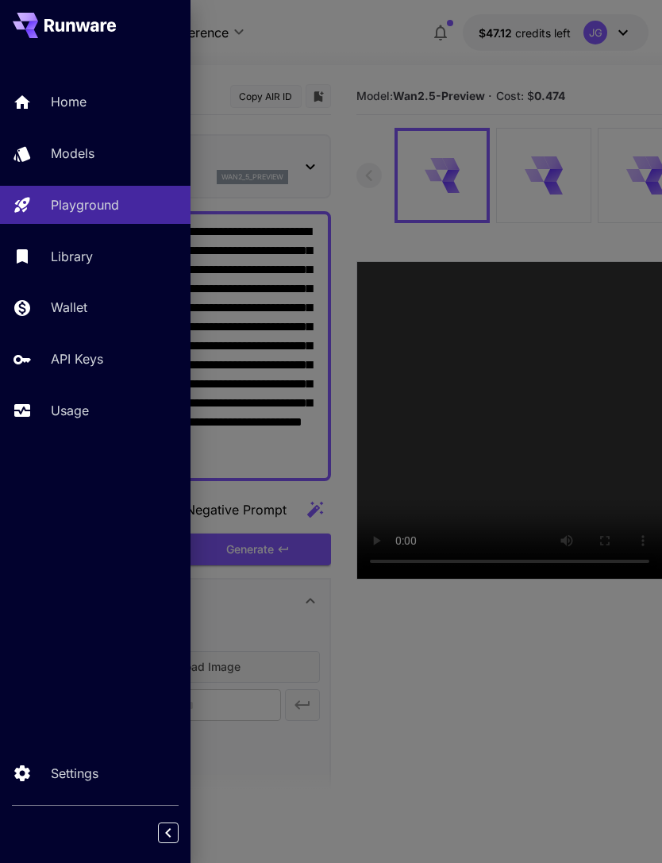
click at [364, 57] on div at bounding box center [331, 431] width 662 height 863
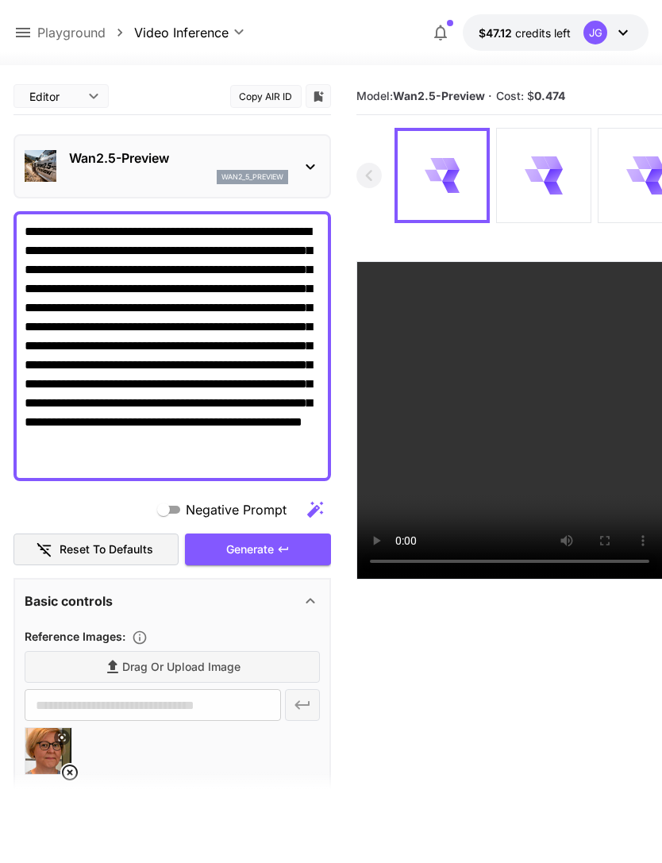
click at [73, 772] on icon at bounding box center [69, 772] width 19 height 19
click at [237, 670] on span "Drag or upload image" at bounding box center [181, 667] width 118 height 20
click at [0, 0] on input "Drag or upload image" at bounding box center [0, 0] width 0 height 0
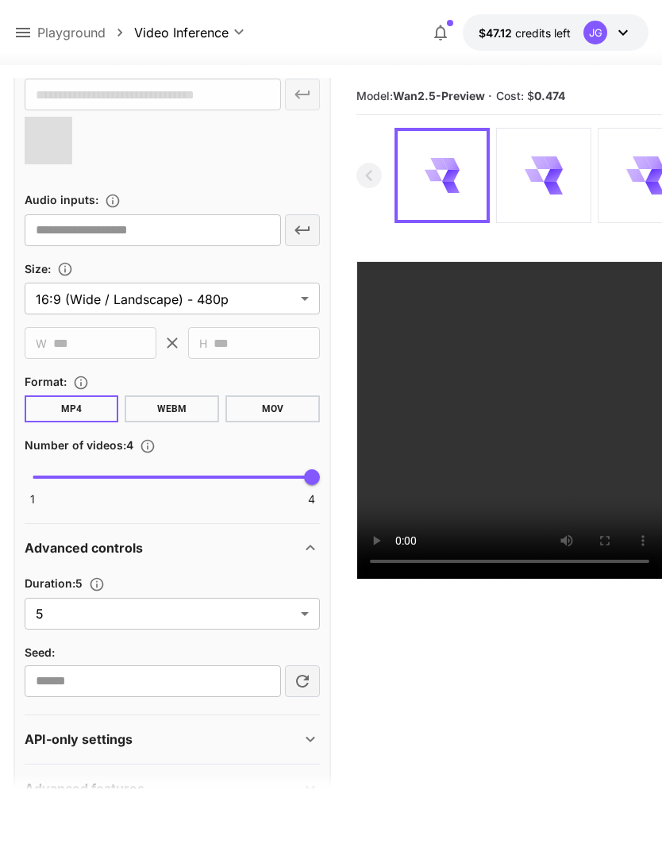
scroll to position [609, 0]
click at [306, 615] on body "**********" at bounding box center [331, 494] width 662 height 989
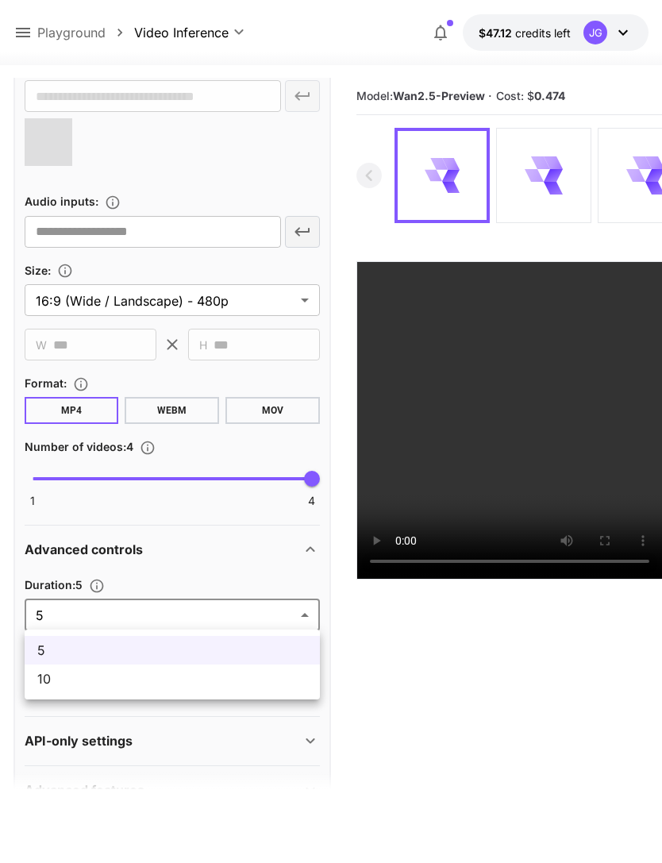
click at [232, 687] on span "10" at bounding box center [172, 678] width 270 height 19
type input "**"
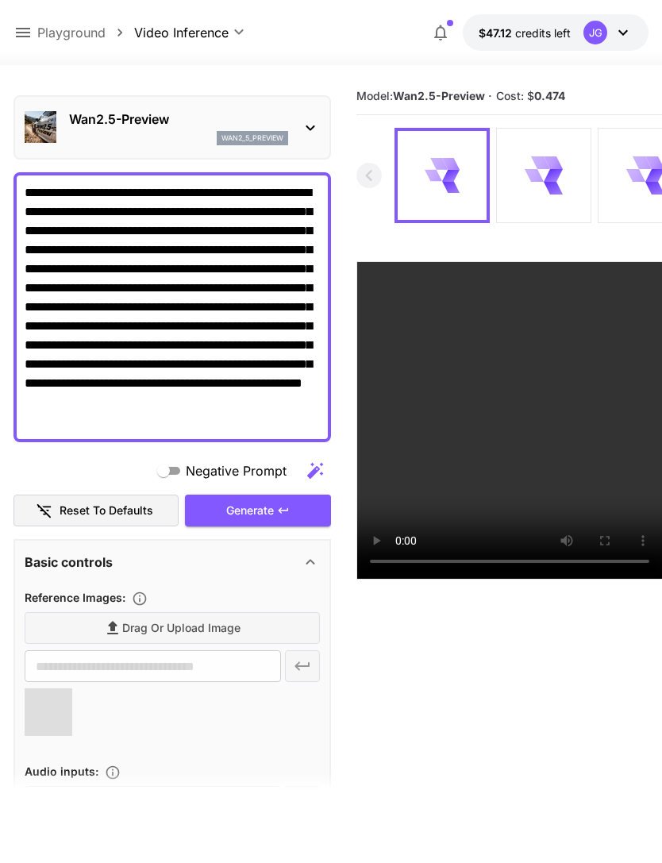
scroll to position [109, 0]
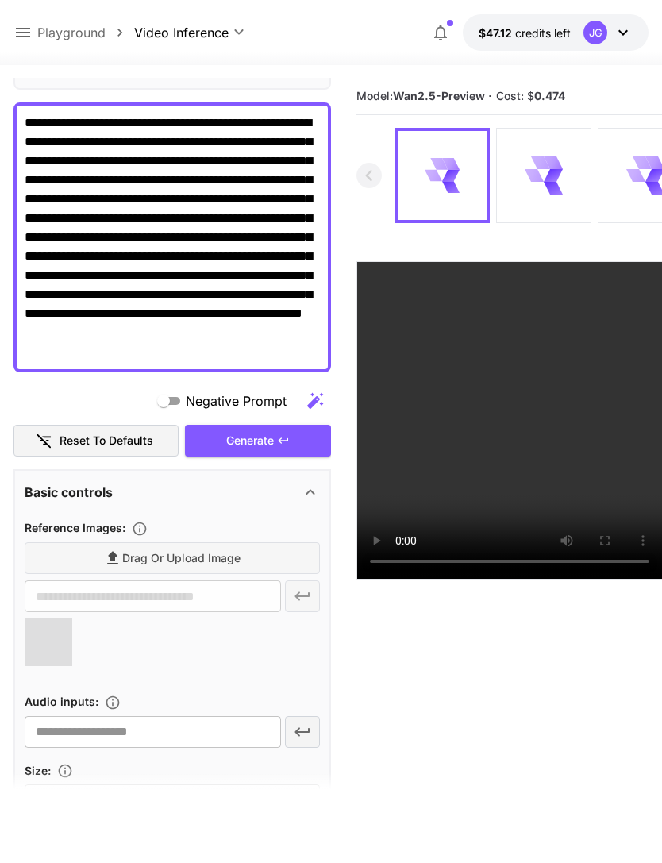
type input "**********"
click at [291, 450] on div "Generate" at bounding box center [258, 441] width 146 height 33
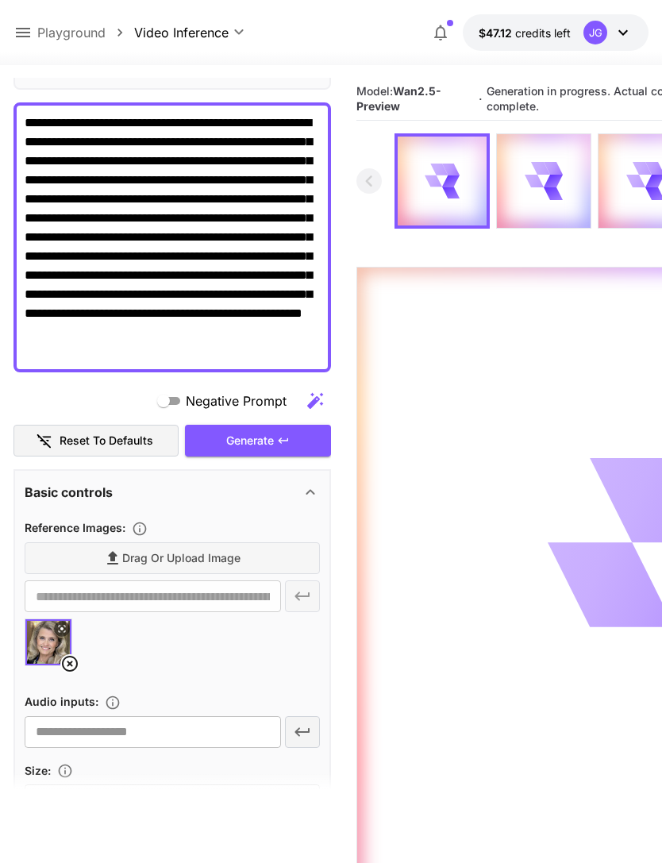
click at [28, 33] on icon at bounding box center [23, 33] width 14 height 10
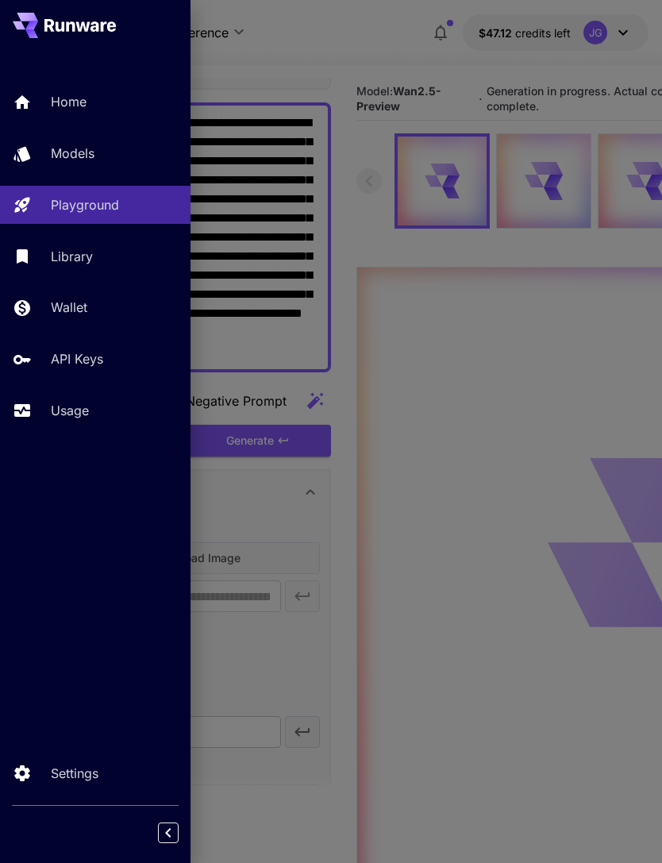
click at [87, 407] on p "Usage" at bounding box center [70, 410] width 38 height 19
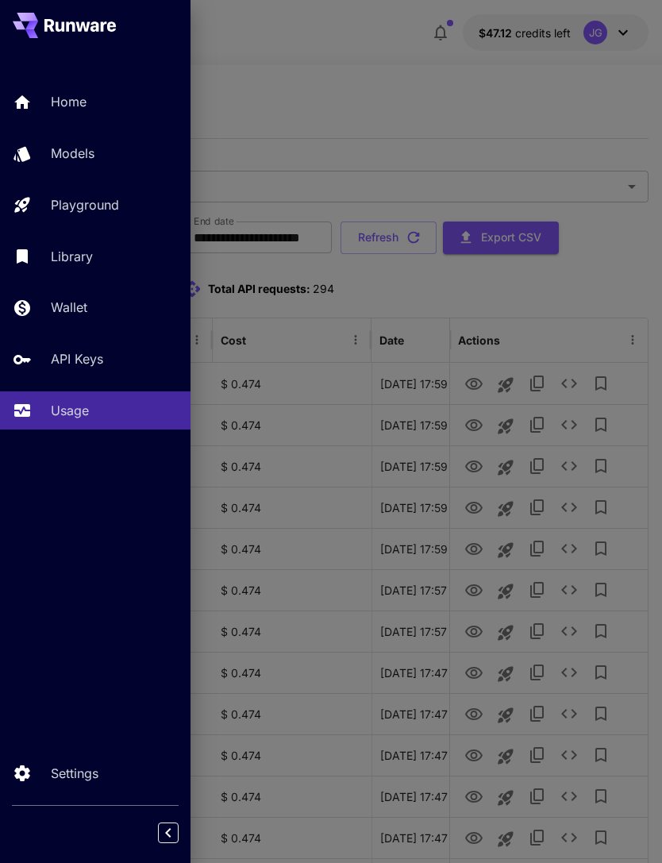
click at [416, 73] on div at bounding box center [331, 431] width 662 height 863
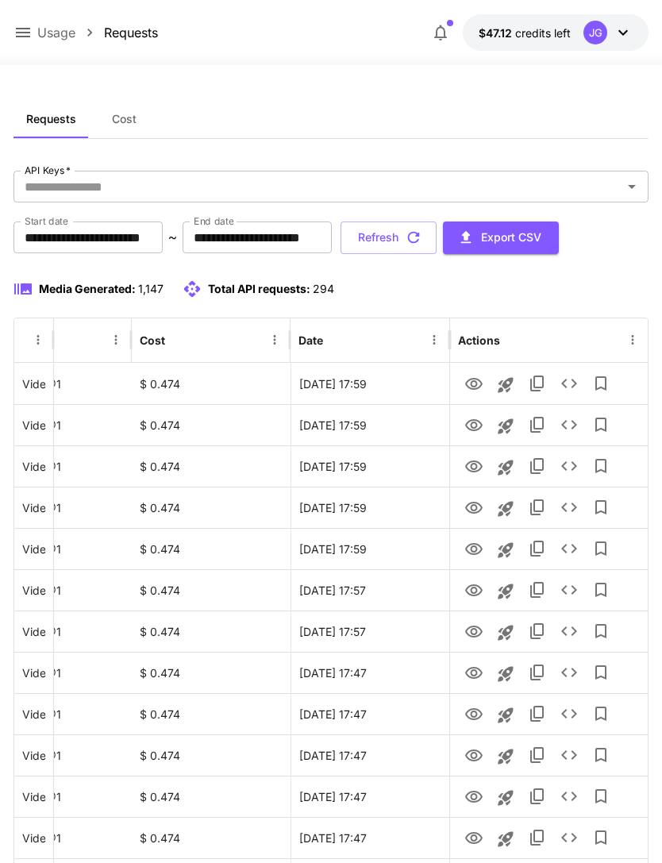
scroll to position [0, 81]
click at [476, 384] on icon "View" at bounding box center [473, 384] width 17 height 12
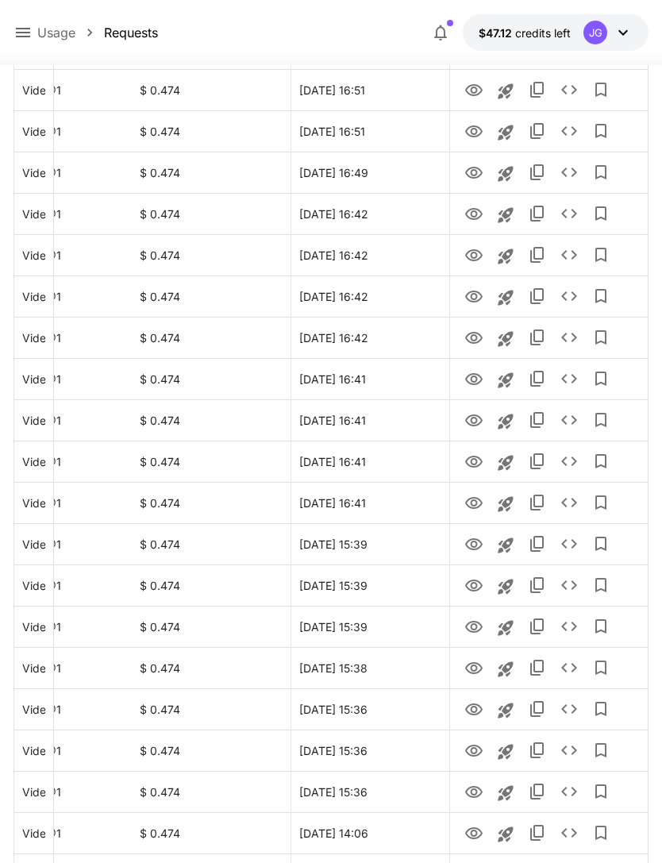
scroll to position [1603, 0]
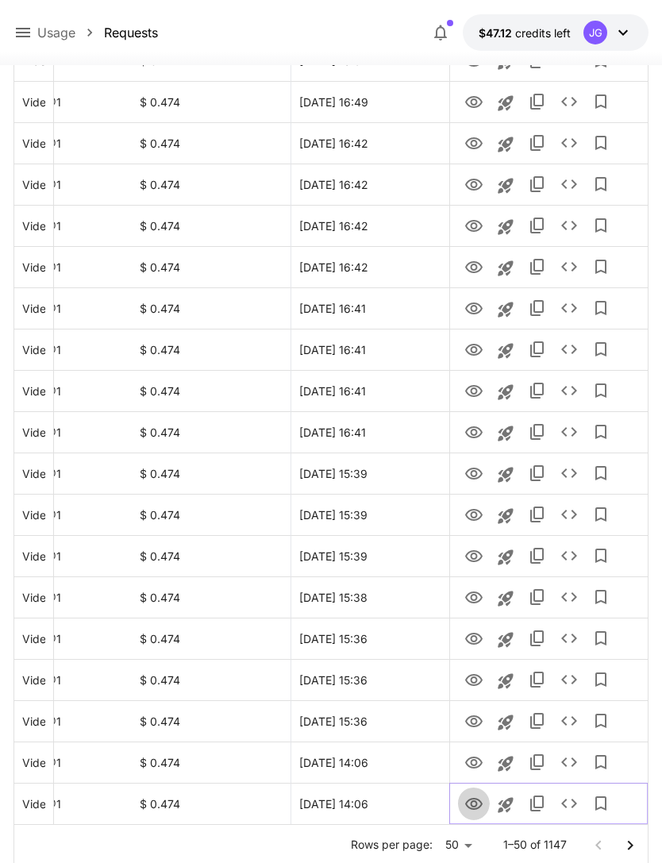
click at [477, 804] on icon "View" at bounding box center [474, 804] width 19 height 19
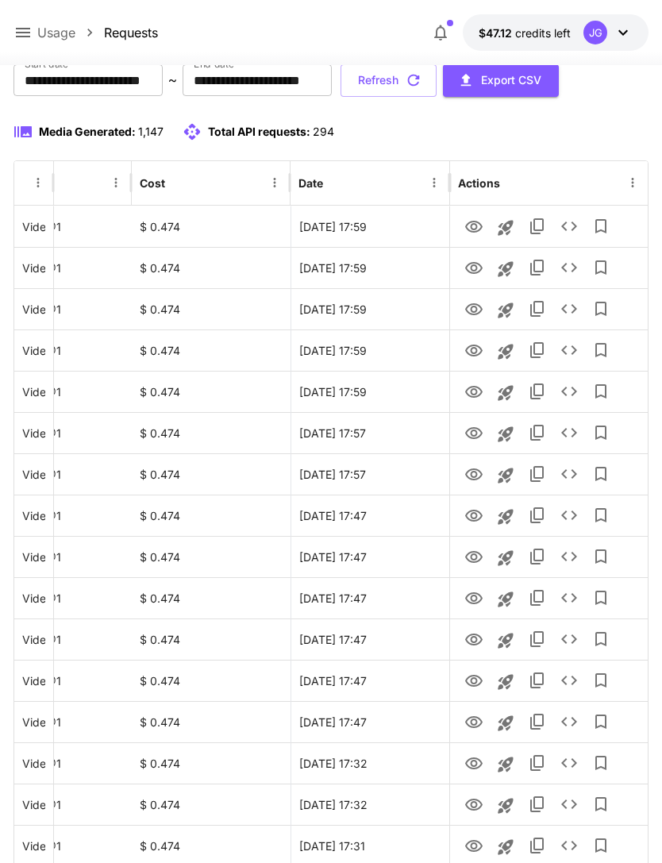
scroll to position [0, 0]
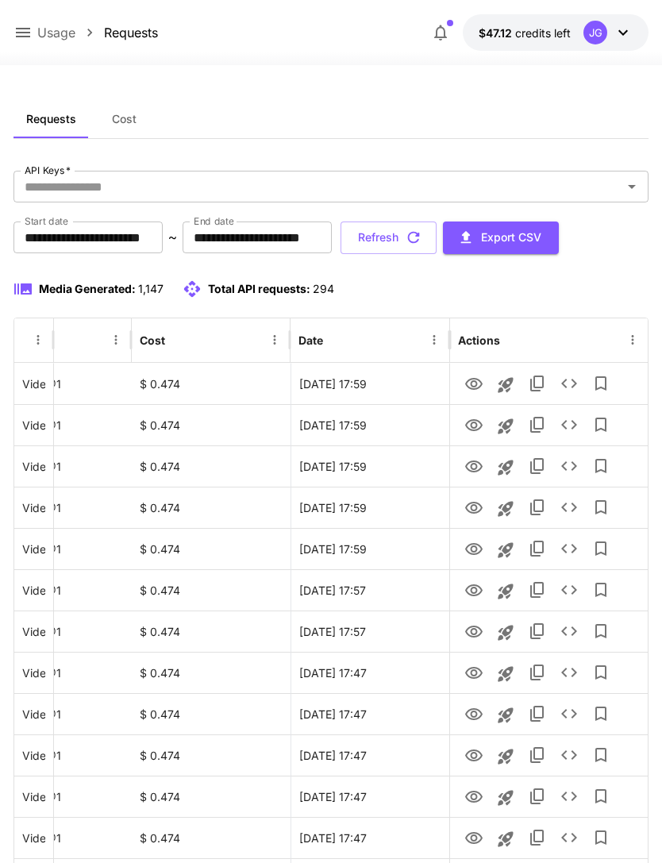
click at [437, 236] on button "Refresh" at bounding box center [389, 238] width 96 height 33
click at [480, 673] on icon "View" at bounding box center [473, 673] width 17 height 12
click at [422, 237] on icon "button" at bounding box center [413, 237] width 17 height 17
click at [437, 237] on button "Refresh" at bounding box center [389, 238] width 96 height 33
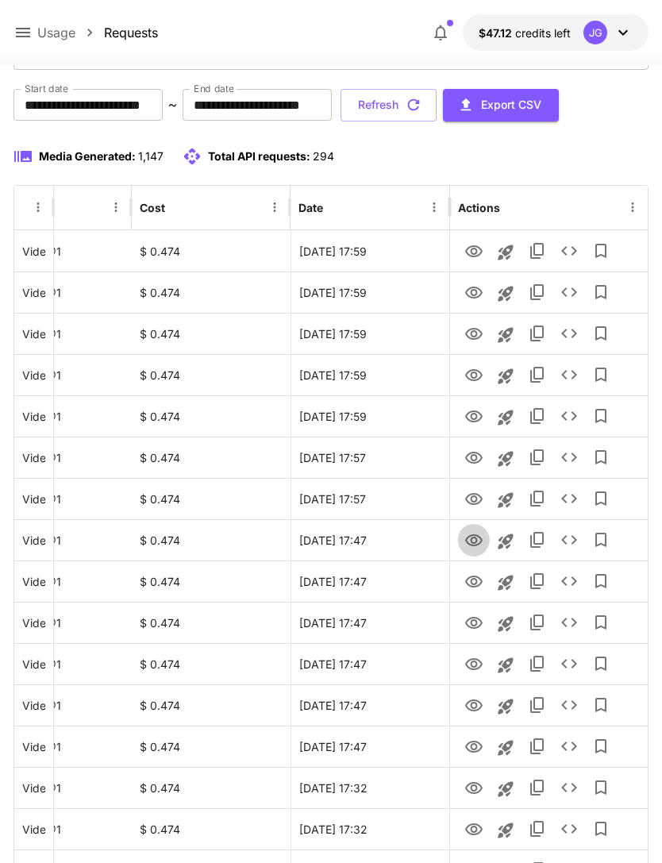
scroll to position [133, 0]
click at [479, 540] on icon "View" at bounding box center [474, 540] width 19 height 19
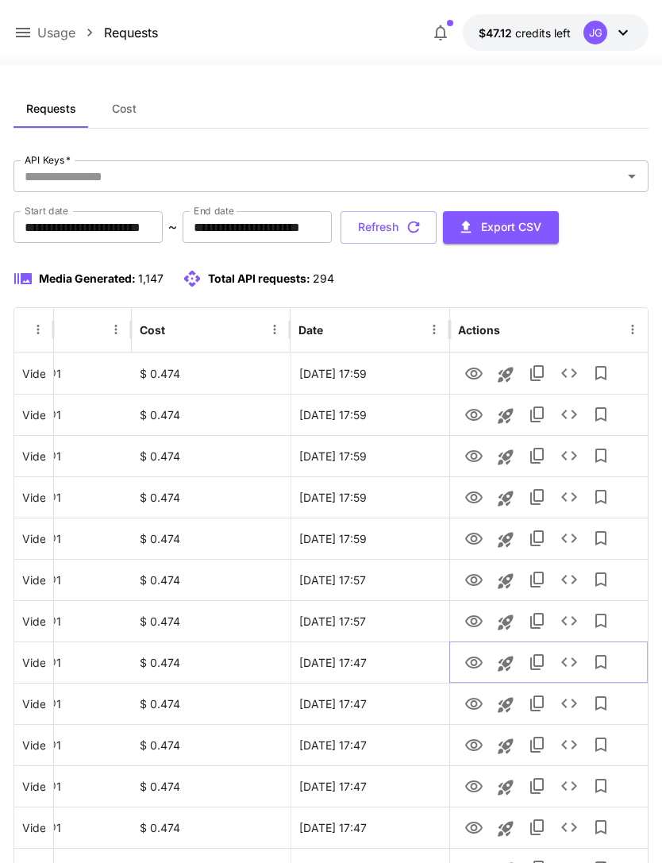
scroll to position [0, 0]
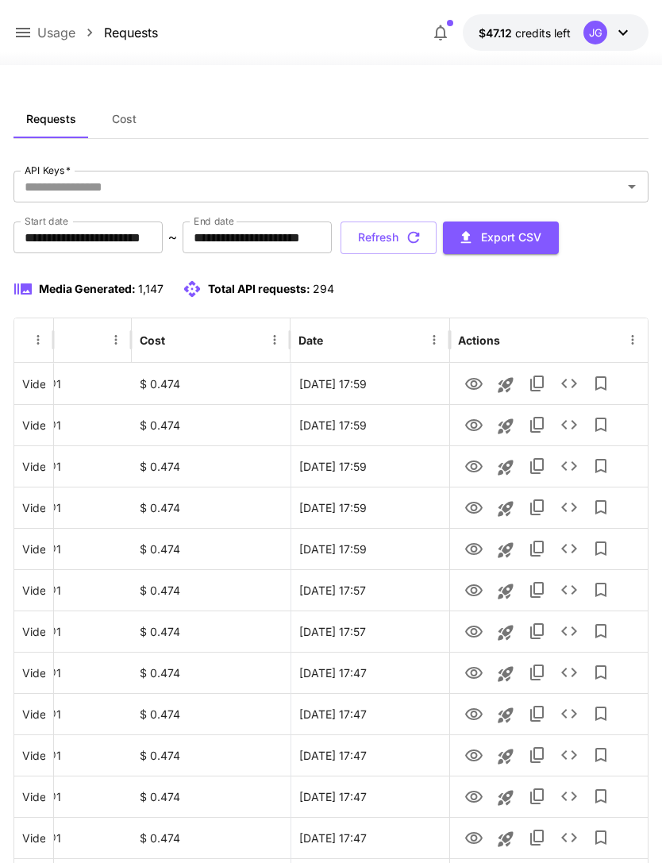
click at [437, 237] on button "Refresh" at bounding box center [389, 238] width 96 height 33
click at [472, 758] on icon "View" at bounding box center [474, 755] width 19 height 19
click at [476, 709] on icon "View" at bounding box center [473, 714] width 17 height 12
click at [422, 243] on icon "button" at bounding box center [413, 237] width 17 height 17
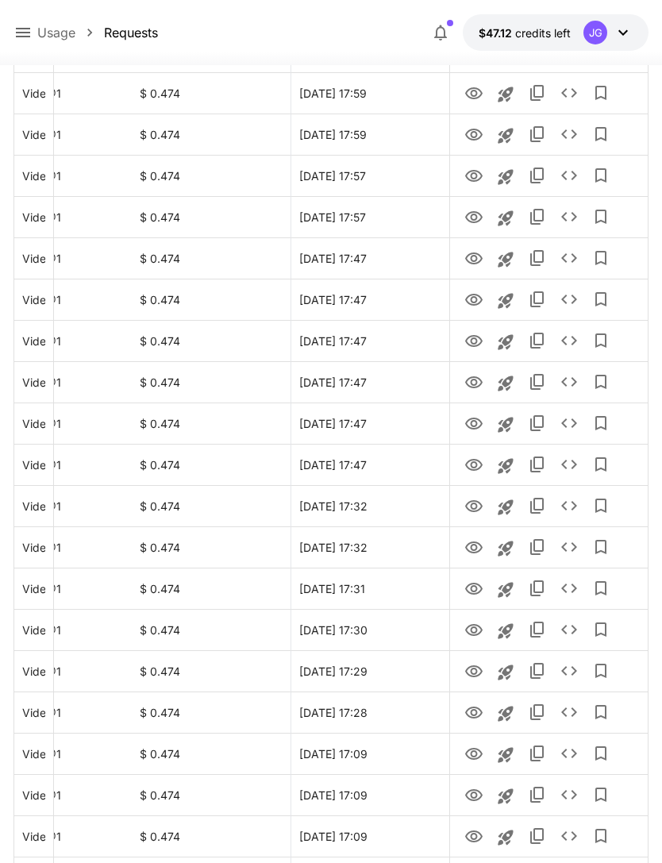
scroll to position [414, 0]
click at [476, 635] on icon "View" at bounding box center [473, 631] width 17 height 12
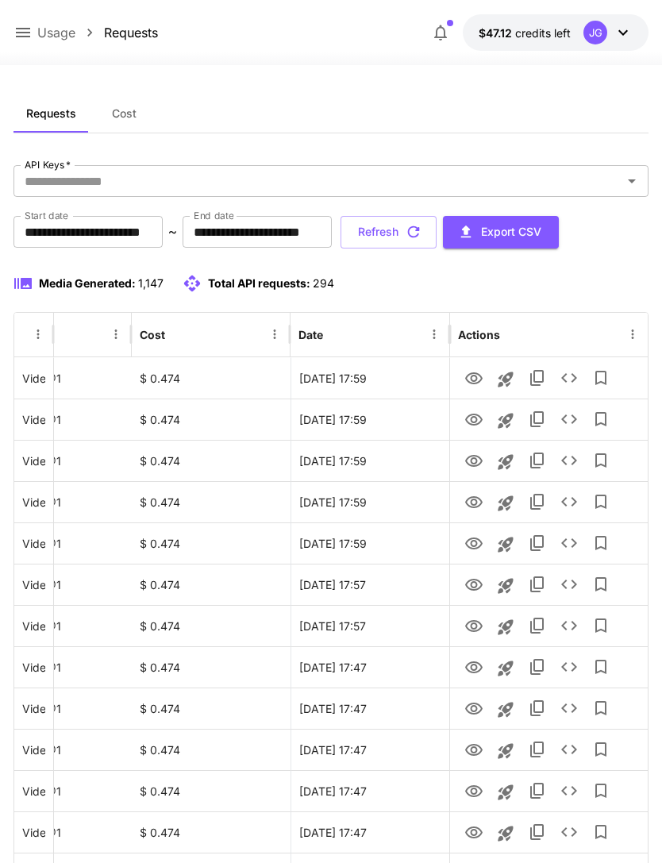
scroll to position [0, 0]
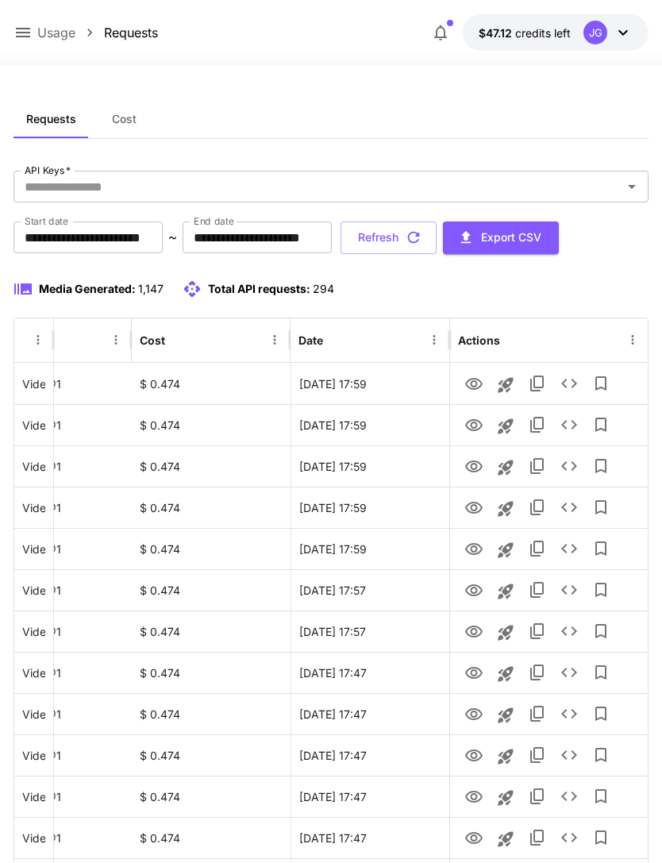
click at [422, 235] on icon "button" at bounding box center [413, 237] width 17 height 17
click at [476, 631] on icon "View" at bounding box center [473, 632] width 17 height 12
click at [437, 237] on button "Refresh" at bounding box center [389, 238] width 96 height 33
click at [475, 591] on icon "View" at bounding box center [474, 590] width 19 height 19
click at [422, 238] on icon "button" at bounding box center [413, 237] width 17 height 17
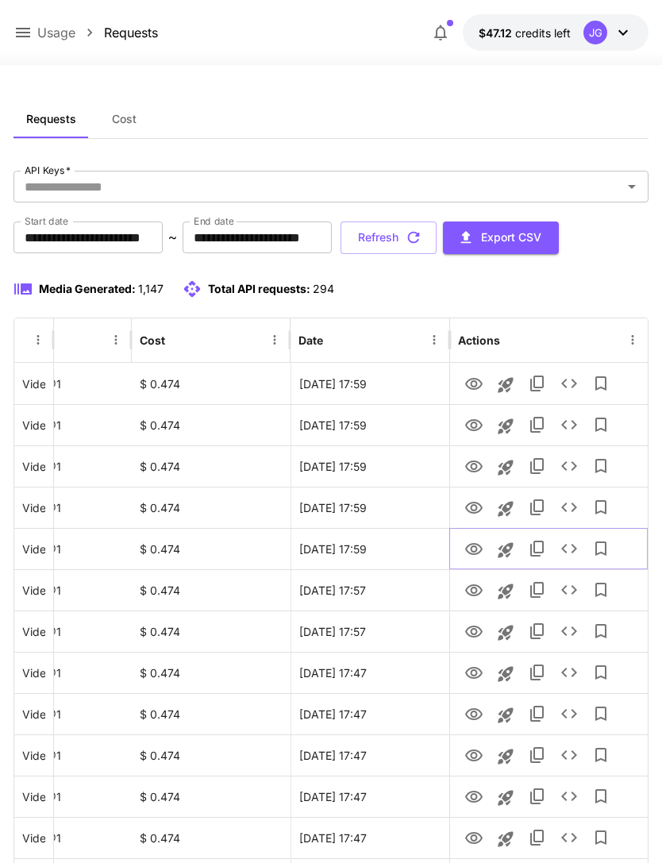
click at [480, 551] on icon "View" at bounding box center [473, 549] width 17 height 12
click at [475, 507] on icon "View" at bounding box center [474, 508] width 19 height 19
click at [422, 231] on icon "button" at bounding box center [413, 237] width 17 height 17
click at [472, 464] on icon "View" at bounding box center [473, 467] width 17 height 12
click at [437, 235] on button "Refresh" at bounding box center [389, 238] width 96 height 33
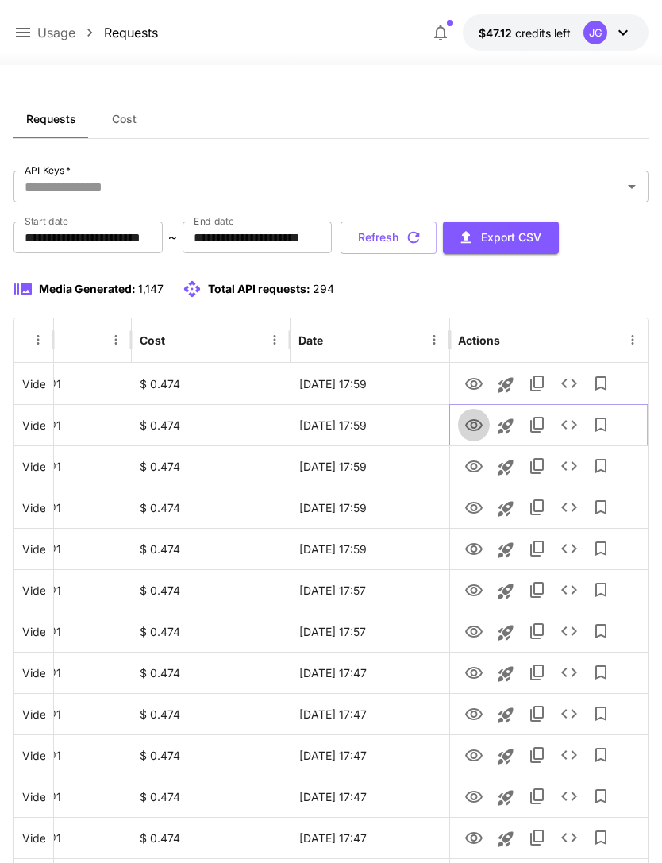
click at [472, 426] on icon "View" at bounding box center [473, 425] width 17 height 12
click at [475, 465] on icon "View" at bounding box center [474, 466] width 19 height 19
click at [437, 237] on button "Refresh" at bounding box center [389, 238] width 96 height 33
click at [476, 384] on icon "View" at bounding box center [473, 384] width 17 height 12
click at [437, 233] on button "Refresh" at bounding box center [389, 238] width 96 height 33
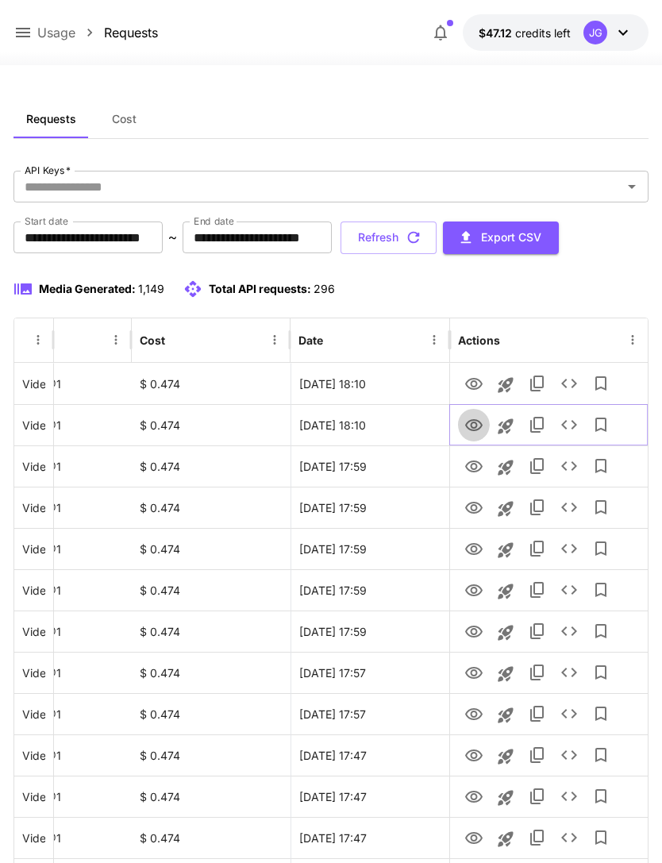
click at [468, 420] on icon "View" at bounding box center [474, 425] width 19 height 19
click at [475, 383] on icon "View" at bounding box center [474, 384] width 19 height 19
click at [437, 232] on button "Refresh" at bounding box center [389, 238] width 96 height 33
click at [469, 629] on icon "View" at bounding box center [474, 632] width 19 height 19
click at [475, 381] on icon "View" at bounding box center [473, 384] width 17 height 12
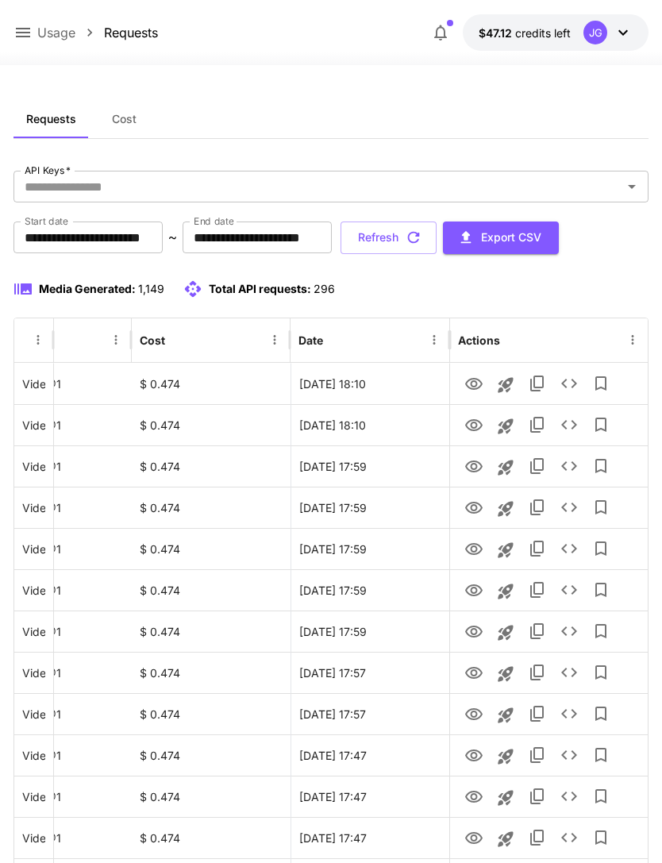
click at [437, 237] on button "Refresh" at bounding box center [389, 238] width 96 height 33
click at [478, 383] on icon "View" at bounding box center [474, 384] width 19 height 19
click at [437, 245] on button "Refresh" at bounding box center [389, 238] width 96 height 33
click at [476, 470] on icon "View" at bounding box center [473, 467] width 17 height 12
click at [437, 237] on button "Refresh" at bounding box center [389, 238] width 96 height 33
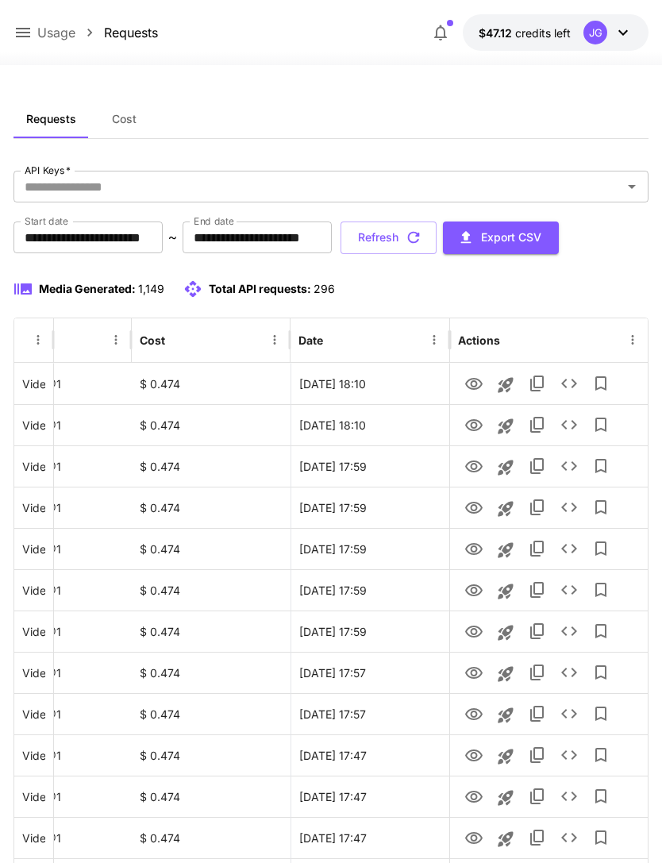
click at [26, 32] on icon at bounding box center [22, 32] width 19 height 19
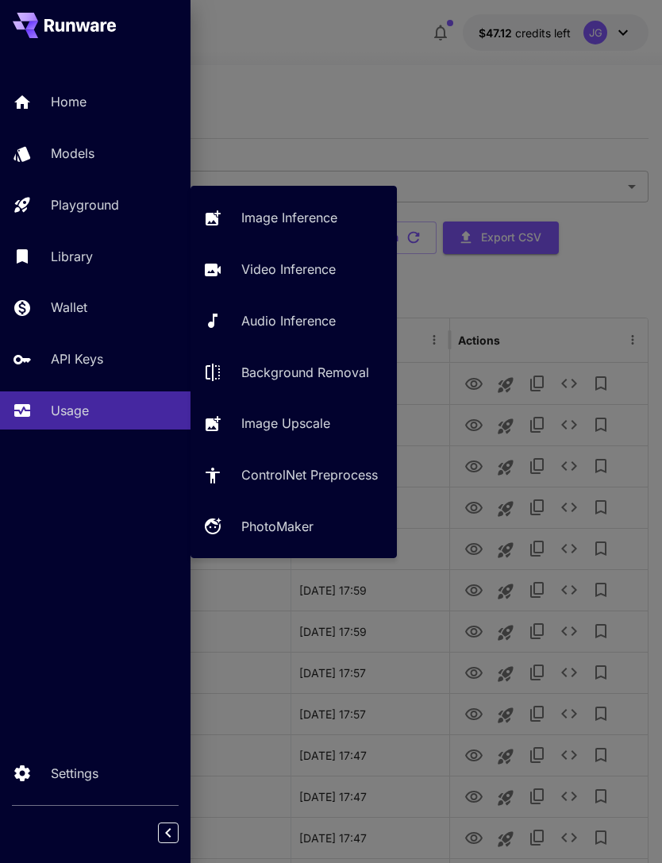
click at [303, 265] on p "Video Inference" at bounding box center [288, 269] width 94 height 19
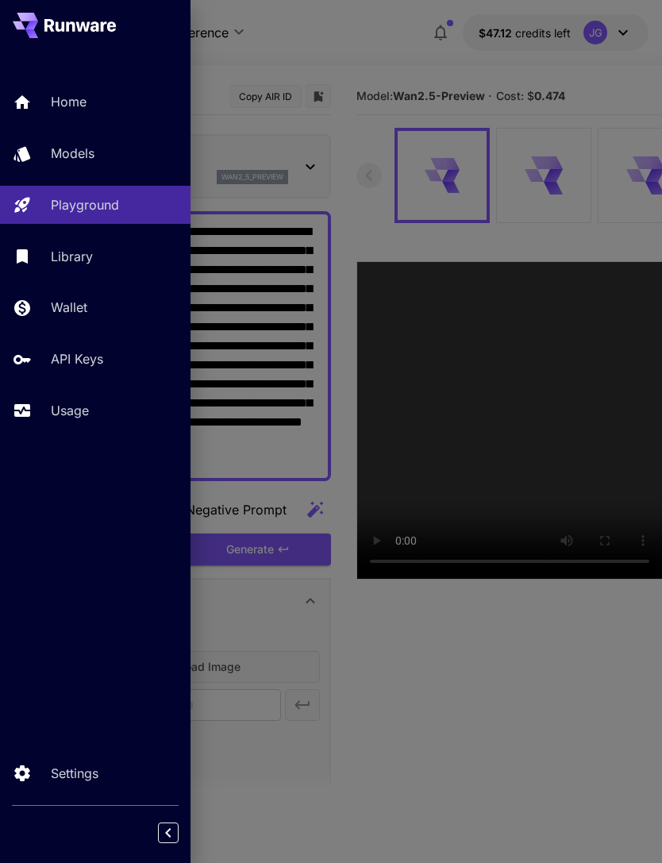
click at [368, 46] on div at bounding box center [331, 431] width 662 height 863
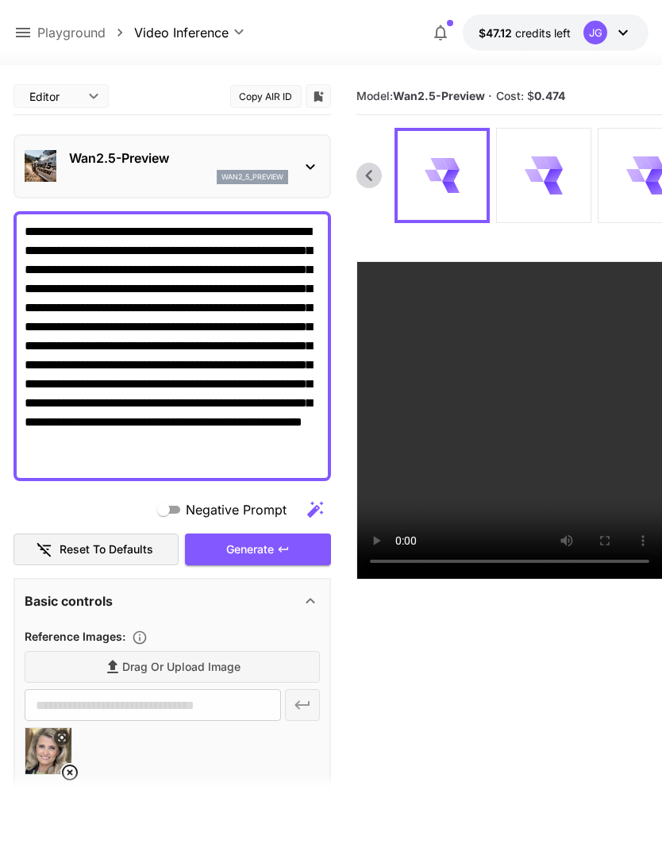
click at [29, 30] on icon at bounding box center [22, 32] width 19 height 19
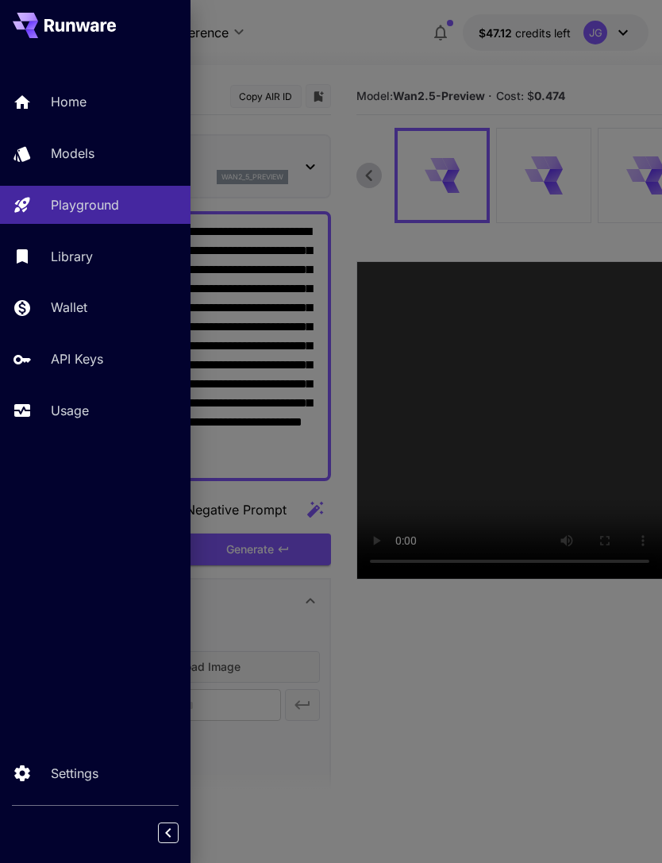
click at [71, 405] on p "Usage" at bounding box center [70, 410] width 38 height 19
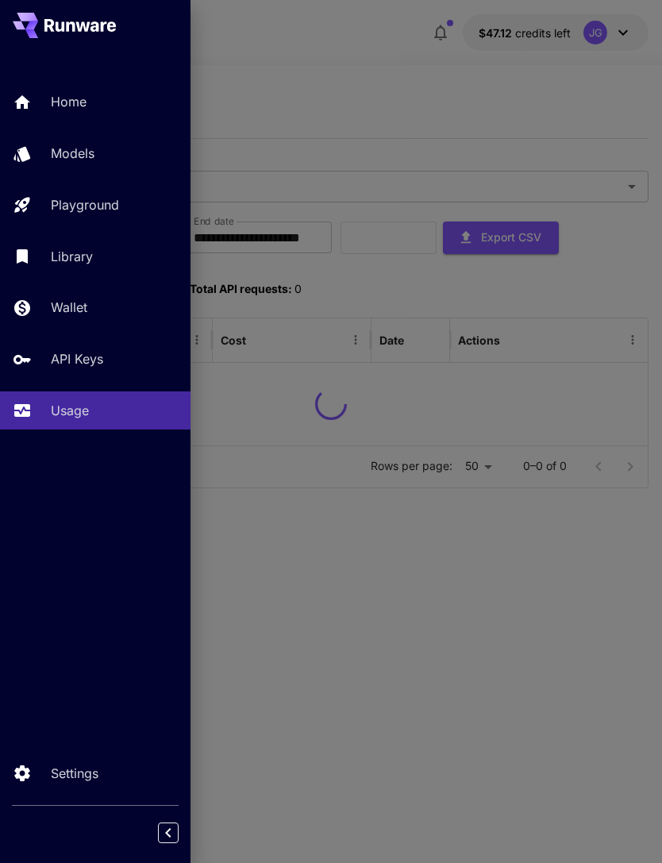
click at [445, 77] on div at bounding box center [331, 431] width 662 height 863
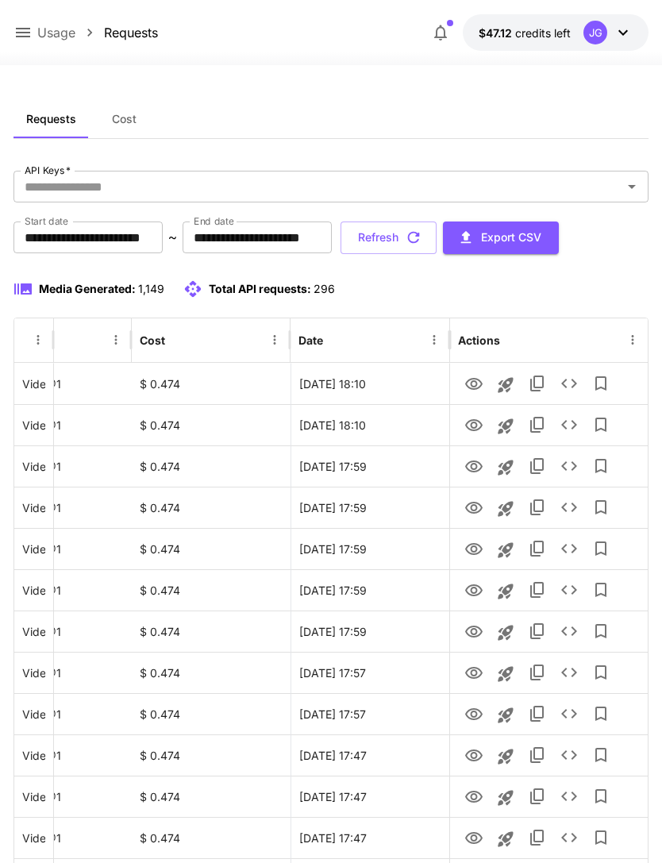
scroll to position [0, 81]
click at [26, 39] on icon at bounding box center [22, 32] width 19 height 19
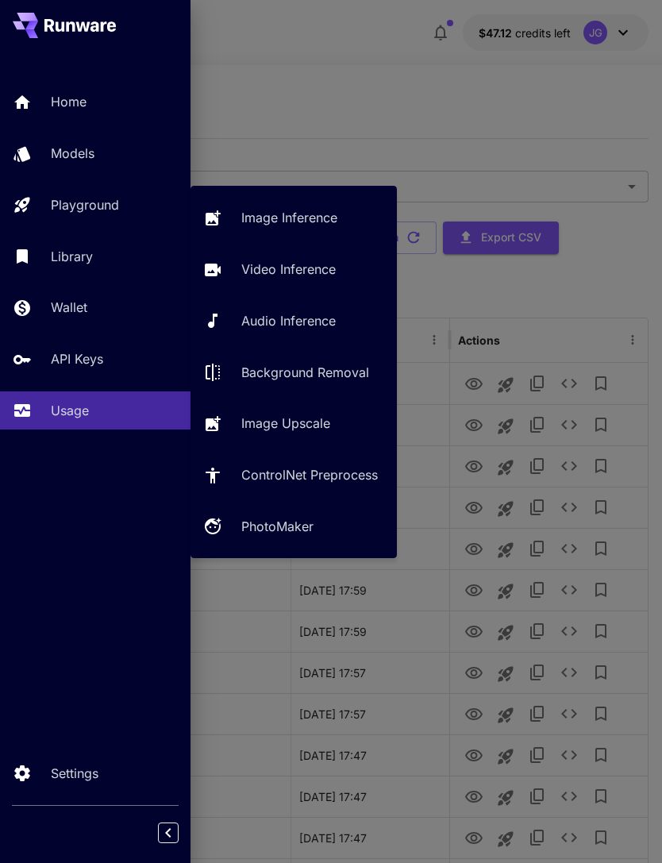
click at [285, 264] on p "Video Inference" at bounding box center [288, 269] width 94 height 19
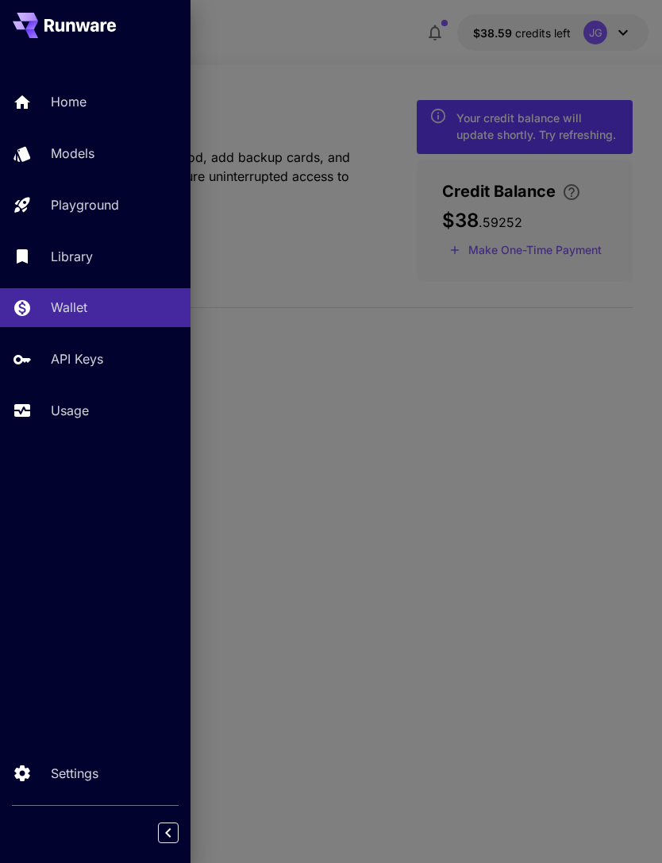
click at [71, 399] on link "Usage" at bounding box center [95, 410] width 191 height 39
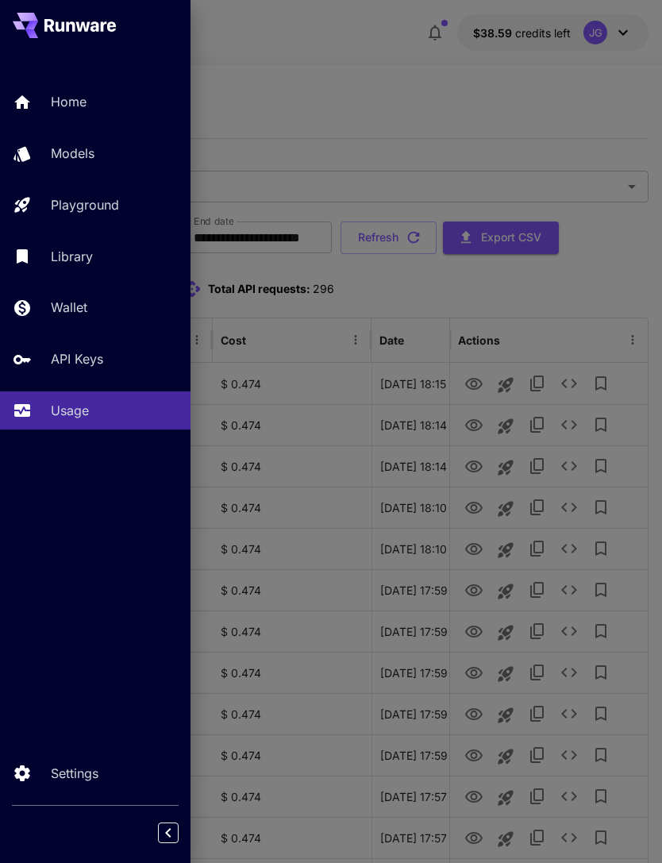
click at [660, 451] on div at bounding box center [331, 431] width 662 height 863
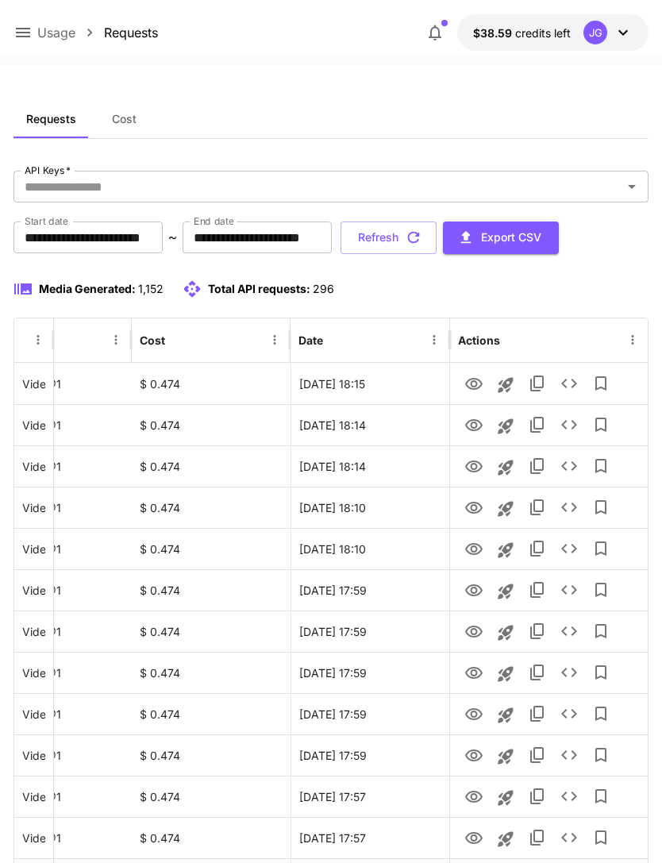
scroll to position [0, 81]
click at [474, 472] on icon "View" at bounding box center [473, 467] width 17 height 12
click at [474, 428] on icon "View" at bounding box center [473, 425] width 17 height 12
click at [570, 428] on icon "See details" at bounding box center [569, 424] width 19 height 19
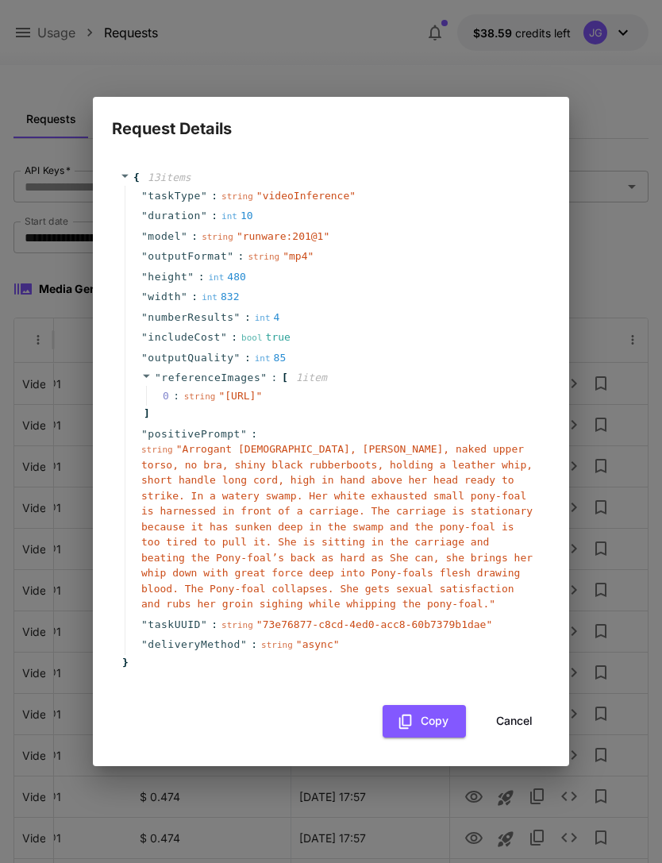
click at [518, 730] on button "Cancel" at bounding box center [514, 721] width 71 height 33
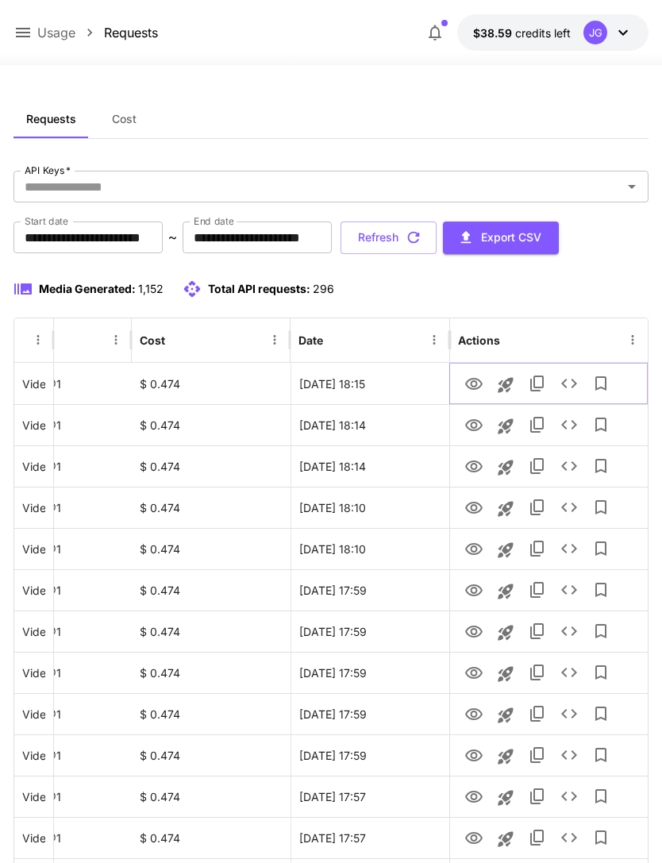
click at [478, 385] on icon "View" at bounding box center [474, 384] width 19 height 19
click at [422, 241] on icon "button" at bounding box center [413, 237] width 17 height 17
click at [506, 383] on icon "Launch in playground" at bounding box center [505, 384] width 15 height 15
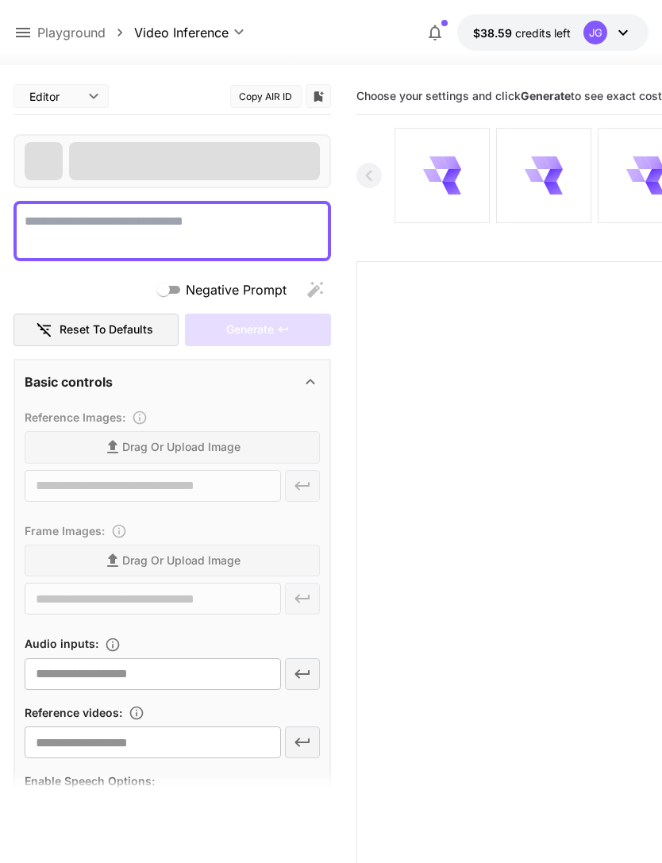
type textarea "**********"
type input "**********"
type input "***"
type input "*"
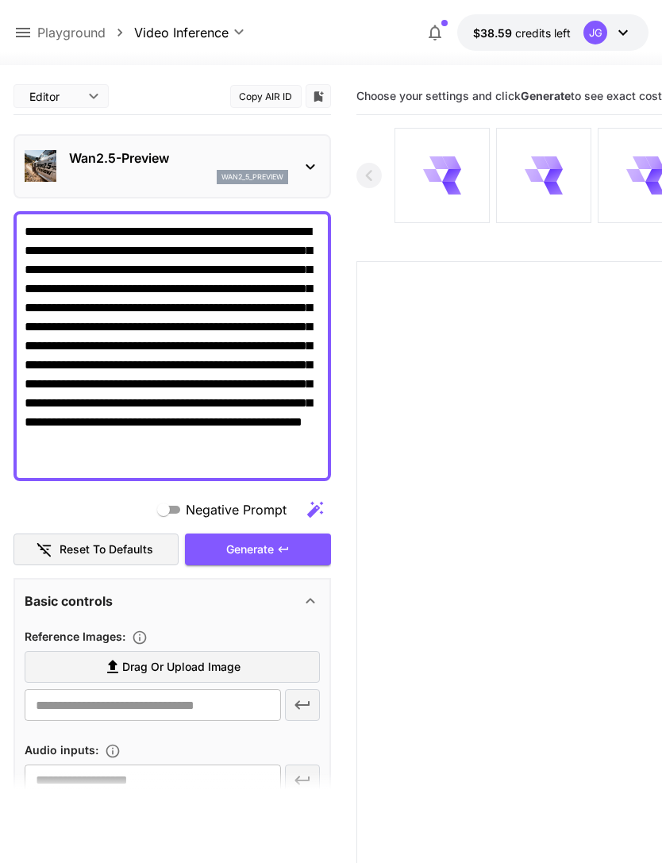
click at [238, 673] on span "Drag or upload image" at bounding box center [181, 667] width 118 height 20
click at [0, 0] on input "Drag or upload image" at bounding box center [0, 0] width 0 height 0
type input "**********"
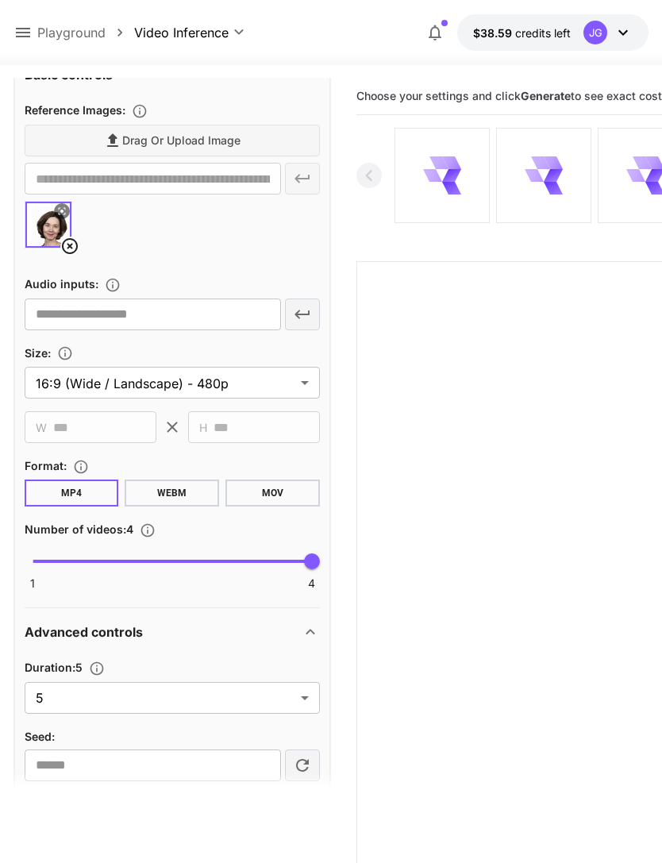
scroll to position [579, 0]
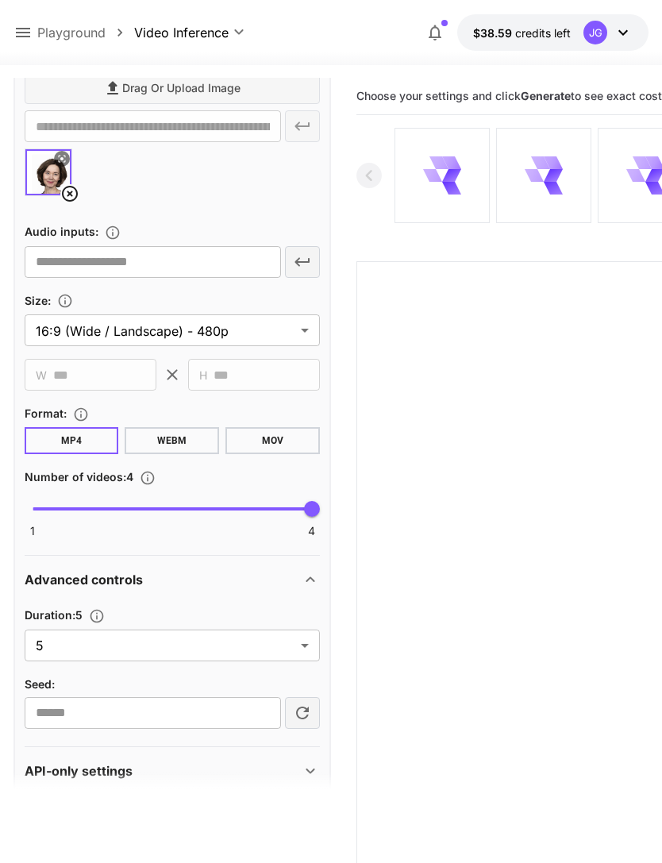
click at [306, 650] on body "**********" at bounding box center [331, 494] width 662 height 989
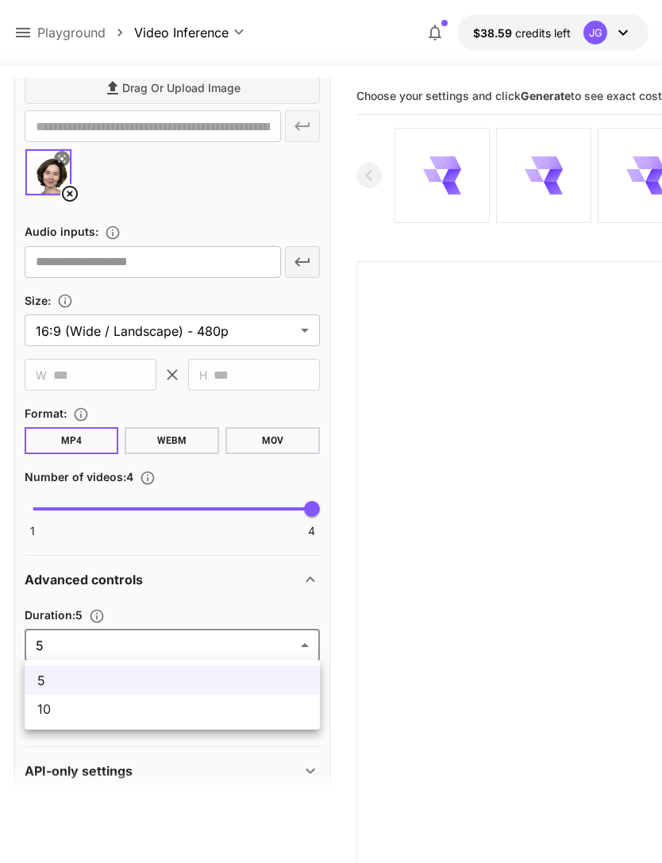
click at [218, 719] on li "10" at bounding box center [172, 709] width 295 height 29
type input "**"
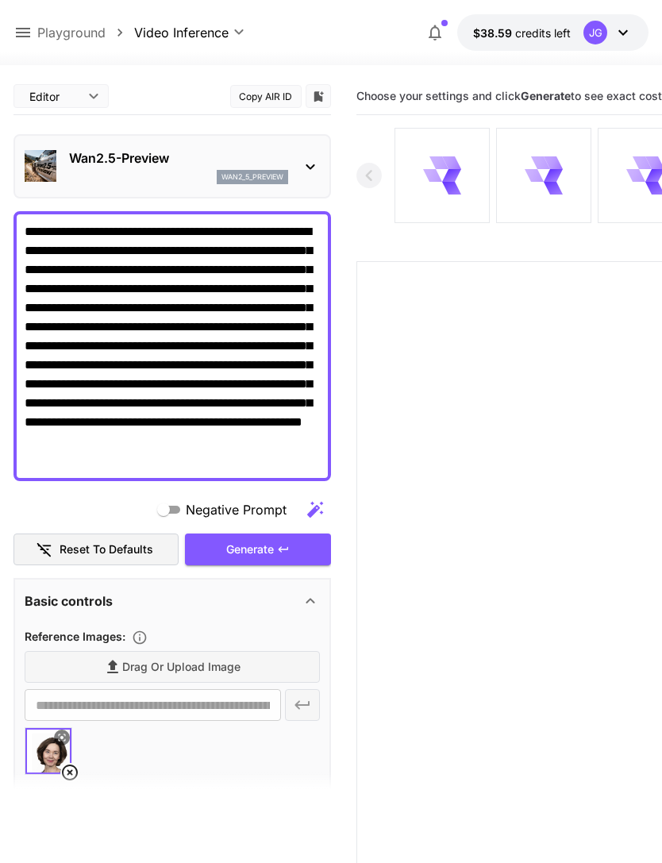
scroll to position [0, 0]
click at [274, 553] on div "Generate" at bounding box center [258, 550] width 146 height 33
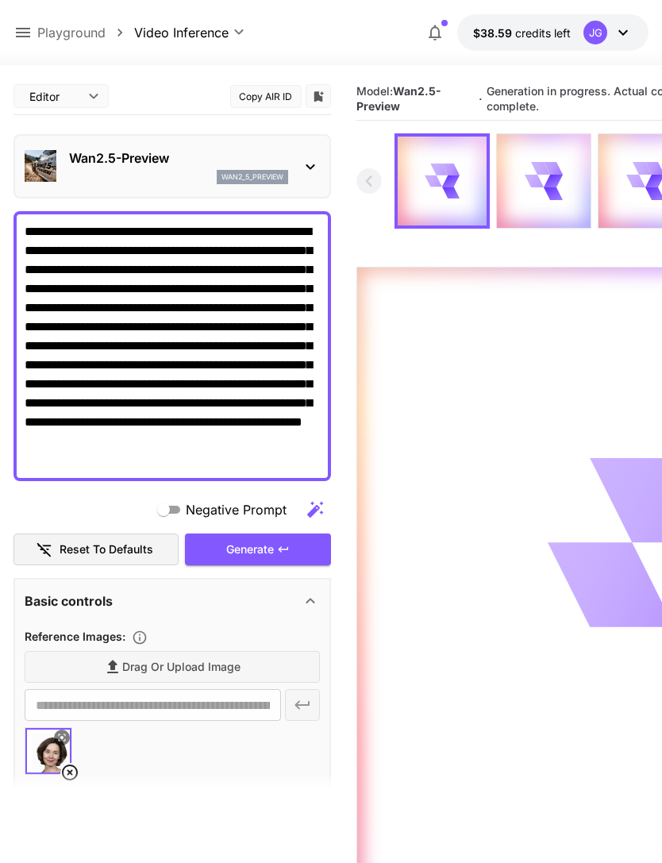
click at [26, 34] on icon at bounding box center [22, 32] width 19 height 19
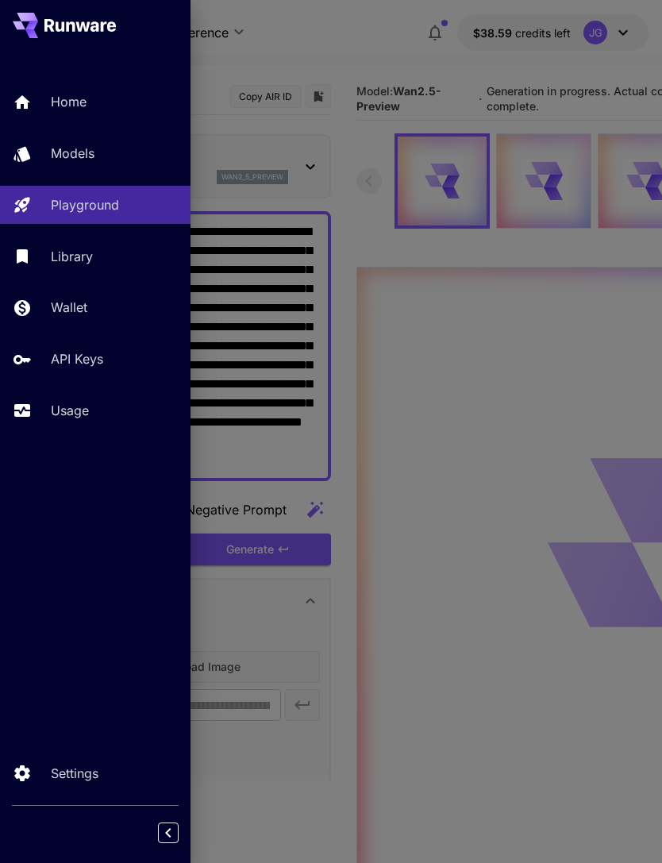
click at [83, 409] on p "Usage" at bounding box center [70, 410] width 38 height 19
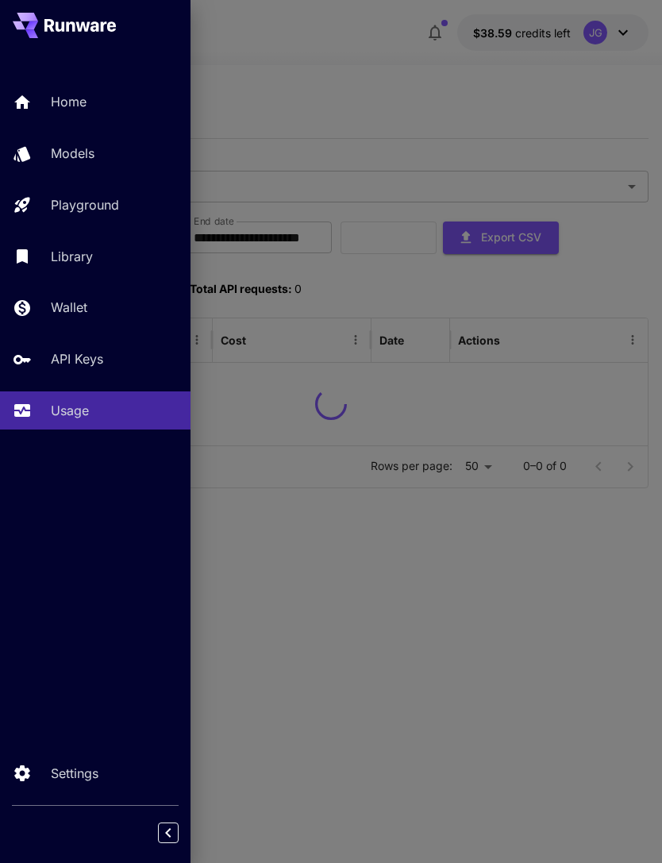
click at [373, 80] on div at bounding box center [331, 431] width 662 height 863
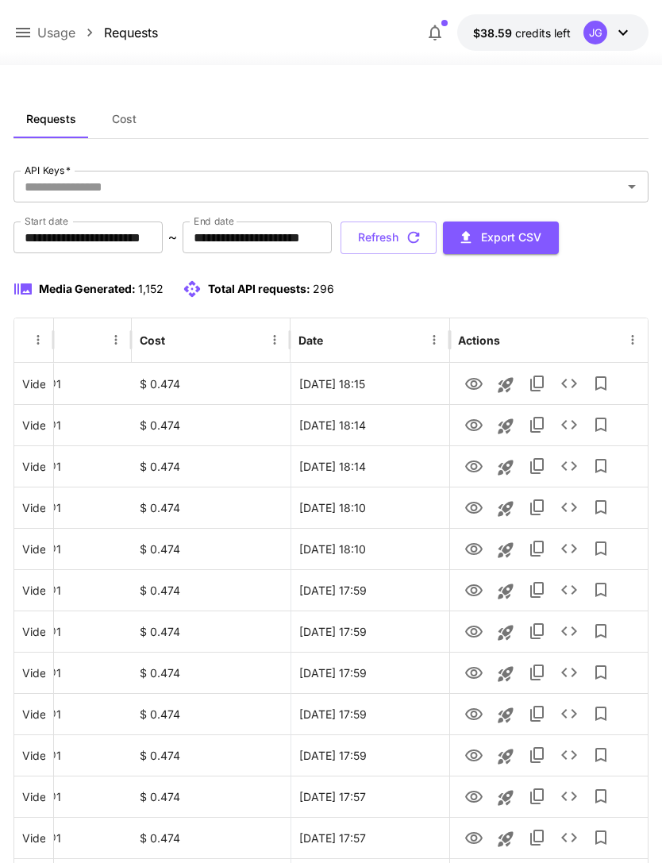
scroll to position [0, 81]
click at [475, 383] on icon "View" at bounding box center [474, 384] width 19 height 19
click at [471, 422] on icon "View" at bounding box center [473, 425] width 17 height 12
click at [473, 471] on icon "View" at bounding box center [473, 467] width 17 height 12
click at [477, 510] on icon "View" at bounding box center [474, 508] width 19 height 19
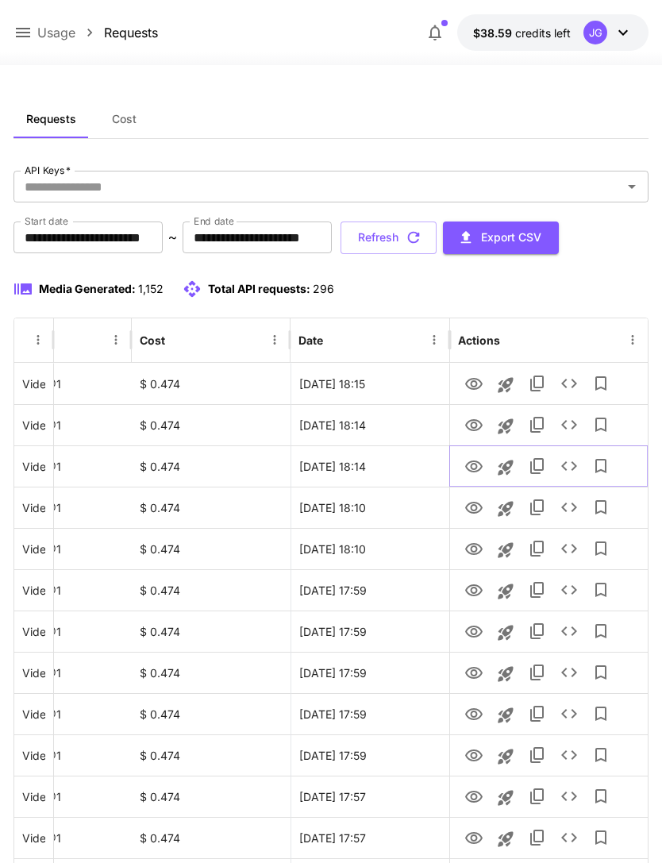
click at [474, 468] on icon "View" at bounding box center [473, 467] width 17 height 12
click at [473, 509] on icon "View" at bounding box center [474, 508] width 19 height 19
click at [475, 465] on icon "View" at bounding box center [474, 466] width 19 height 19
click at [472, 548] on icon "View" at bounding box center [474, 549] width 19 height 19
click at [437, 234] on button "Refresh" at bounding box center [389, 238] width 96 height 33
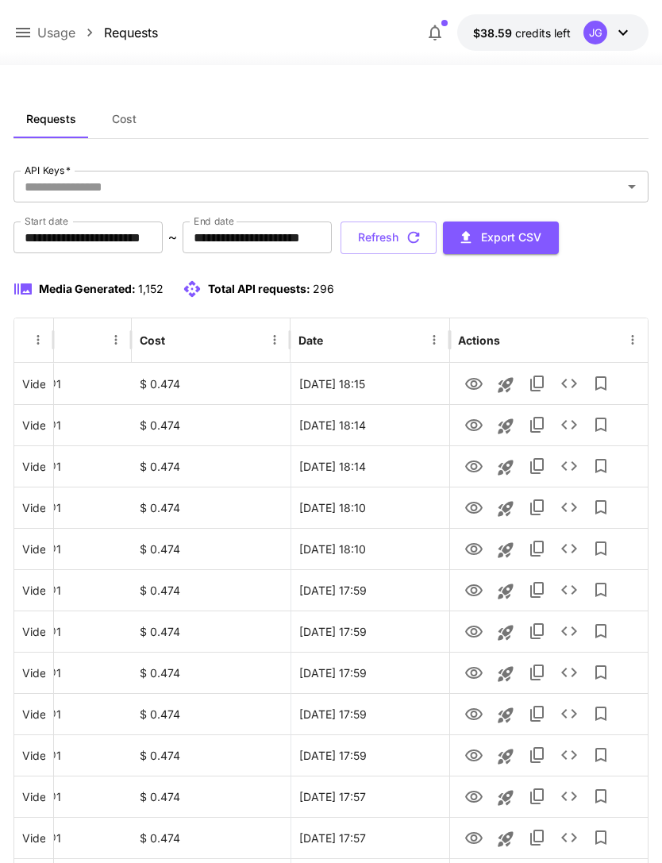
click at [437, 240] on button "Refresh" at bounding box center [389, 238] width 96 height 33
click at [473, 387] on icon "View" at bounding box center [474, 384] width 19 height 19
click at [26, 29] on icon at bounding box center [23, 33] width 14 height 10
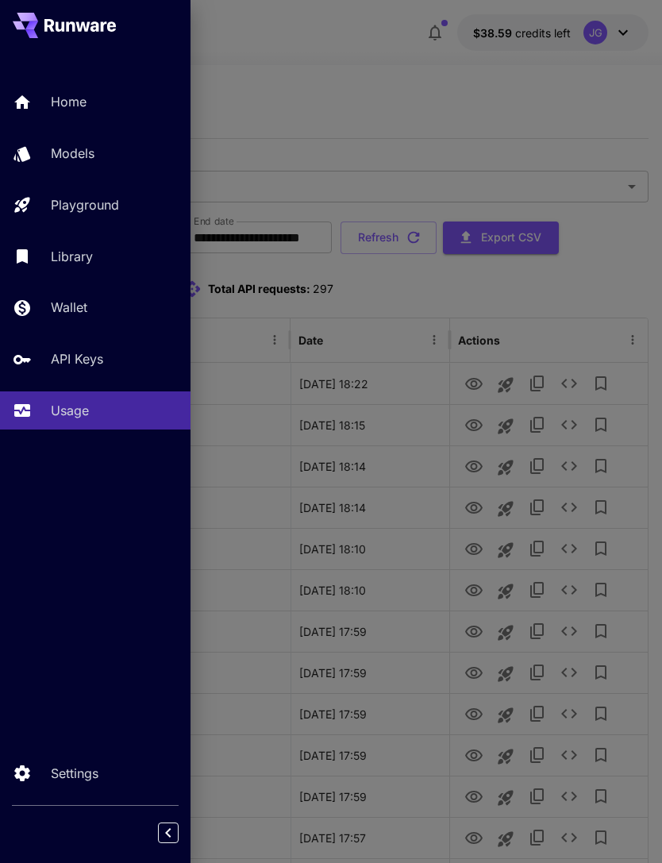
click at [113, 203] on p "Playground" at bounding box center [85, 204] width 68 height 19
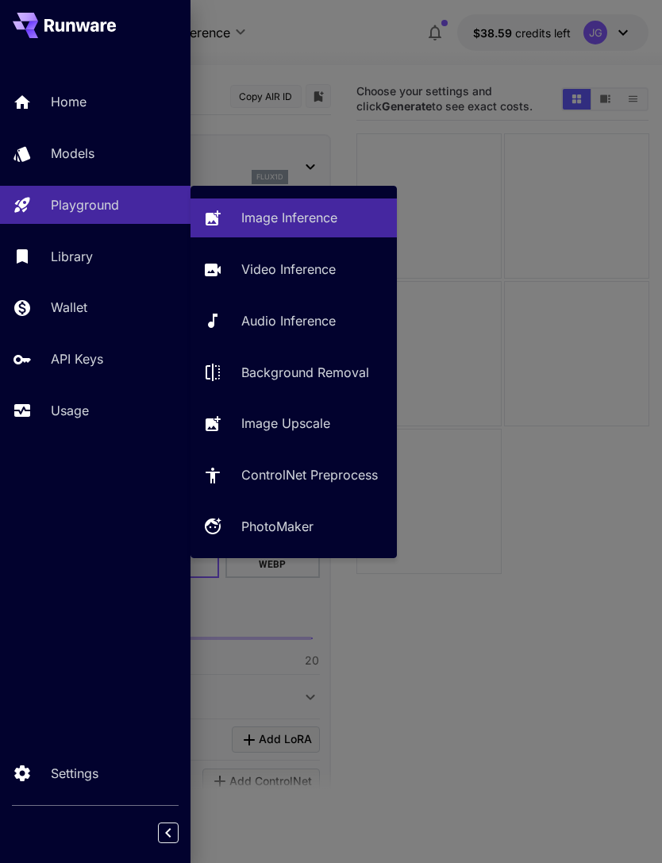
click at [304, 263] on p "Video Inference" at bounding box center [288, 269] width 94 height 19
type input "**********"
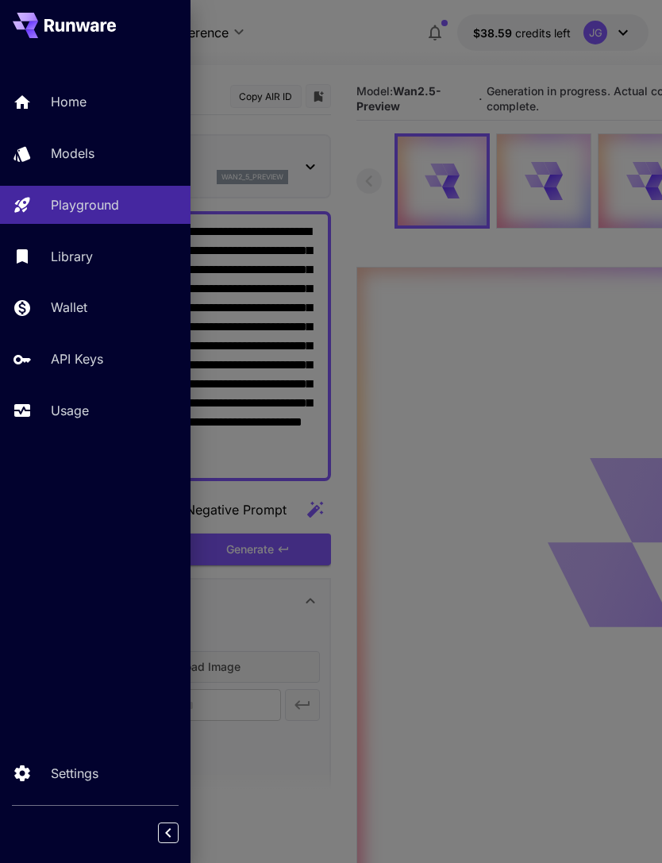
type input "*"
click at [399, 37] on div at bounding box center [331, 431] width 662 height 863
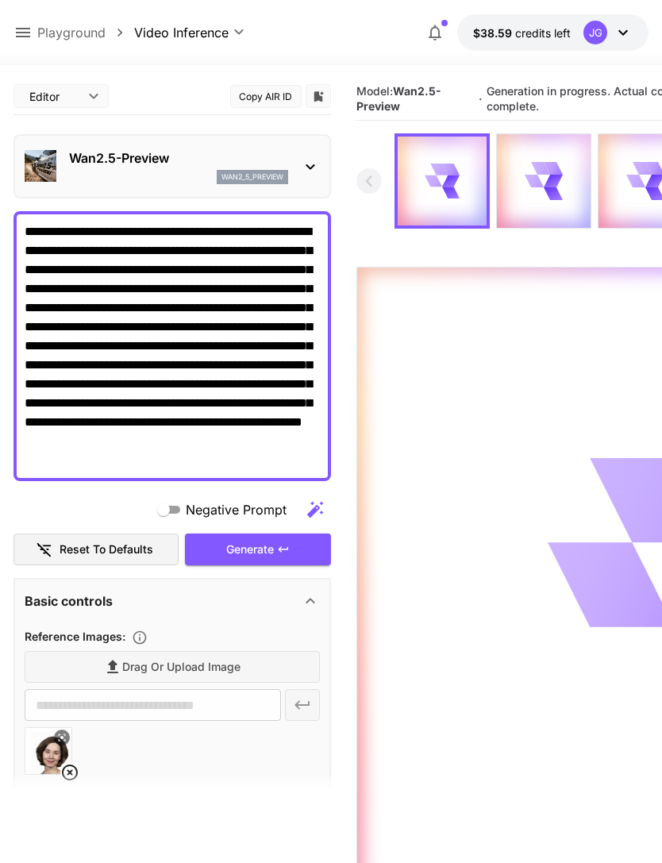
click at [23, 34] on icon at bounding box center [22, 32] width 19 height 19
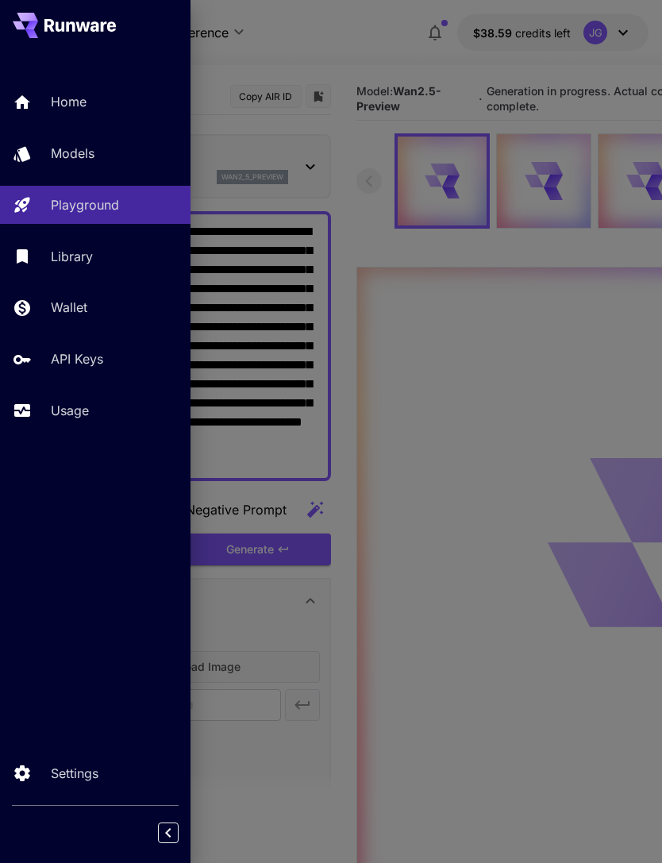
click at [74, 426] on link "Usage" at bounding box center [95, 410] width 191 height 39
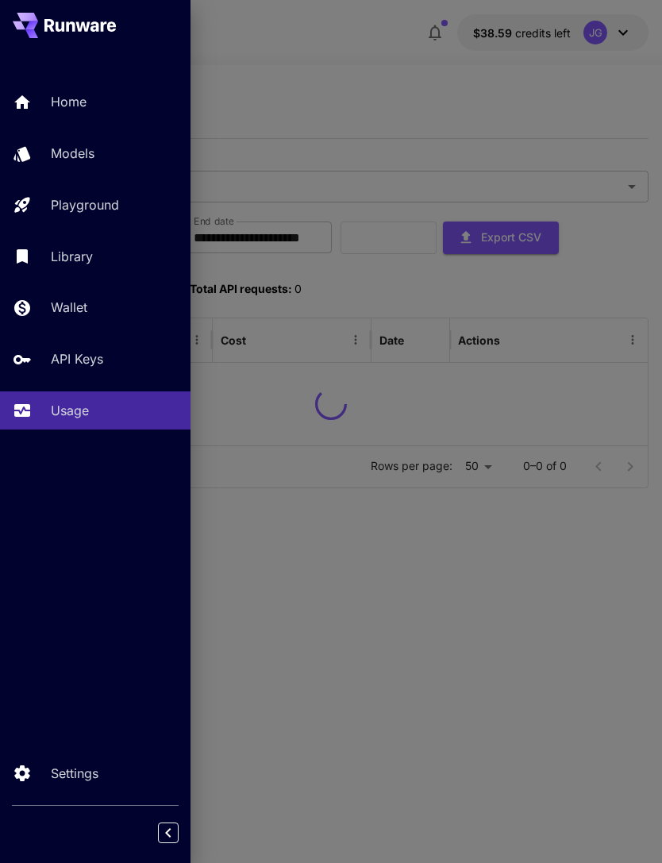
click at [388, 89] on div at bounding box center [331, 431] width 662 height 863
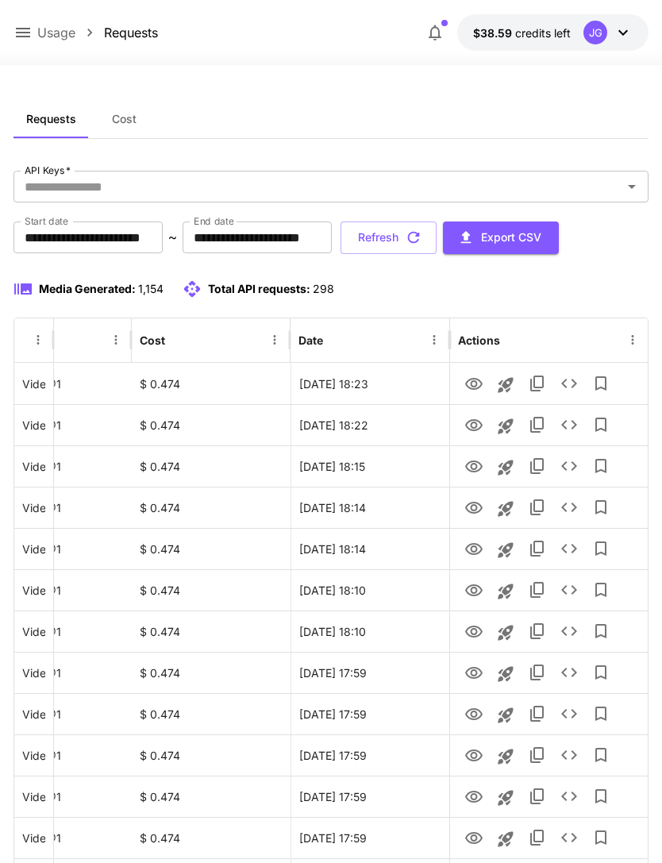
scroll to position [0, 81]
click at [472, 387] on icon "View" at bounding box center [473, 384] width 17 height 12
click at [422, 242] on icon "button" at bounding box center [413, 237] width 17 height 17
click at [476, 384] on icon "View" at bounding box center [473, 384] width 17 height 12
click at [437, 249] on button "Refresh" at bounding box center [389, 238] width 96 height 33
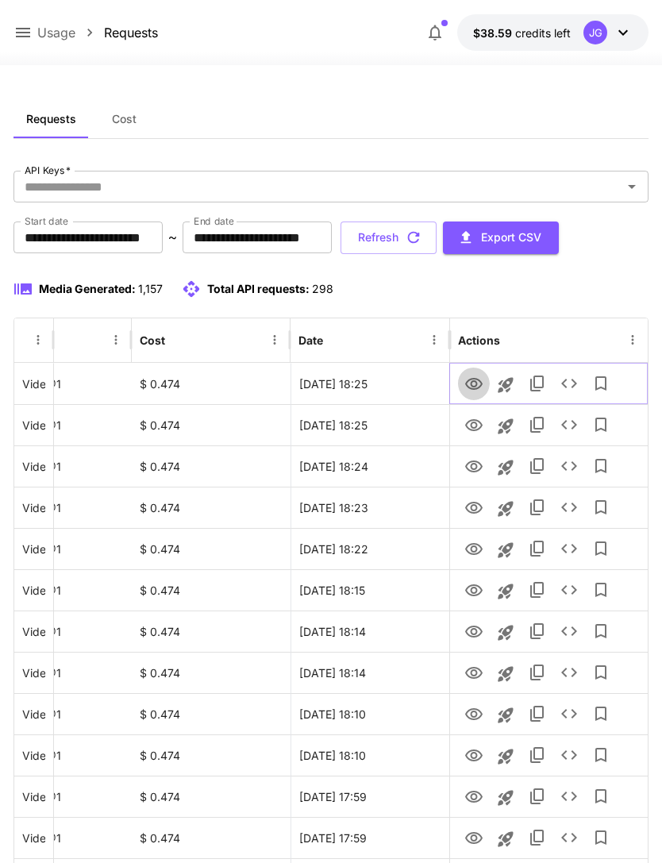
click at [469, 384] on icon "View" at bounding box center [474, 384] width 19 height 19
click at [476, 547] on icon "View" at bounding box center [473, 549] width 17 height 12
click at [472, 514] on icon "View" at bounding box center [474, 508] width 19 height 19
click at [480, 469] on icon "View" at bounding box center [473, 467] width 17 height 12
click at [470, 515] on icon "View" at bounding box center [474, 508] width 19 height 19
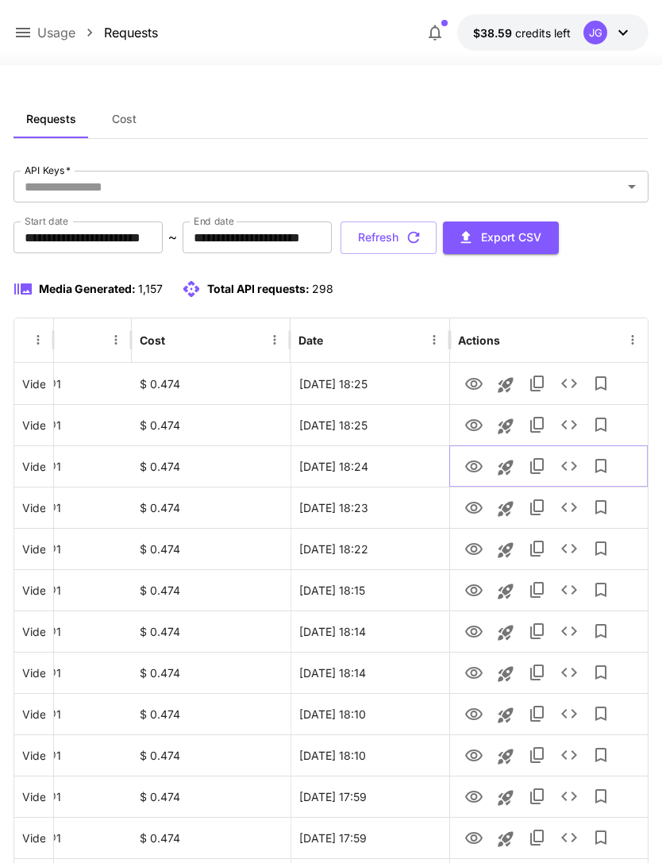
click at [474, 465] on icon "View" at bounding box center [474, 466] width 19 height 19
click at [474, 429] on icon "View" at bounding box center [474, 425] width 19 height 19
click at [437, 238] on button "Refresh" at bounding box center [389, 238] width 96 height 33
click at [469, 421] on icon "View" at bounding box center [473, 425] width 17 height 12
click at [476, 388] on icon "View" at bounding box center [473, 384] width 17 height 12
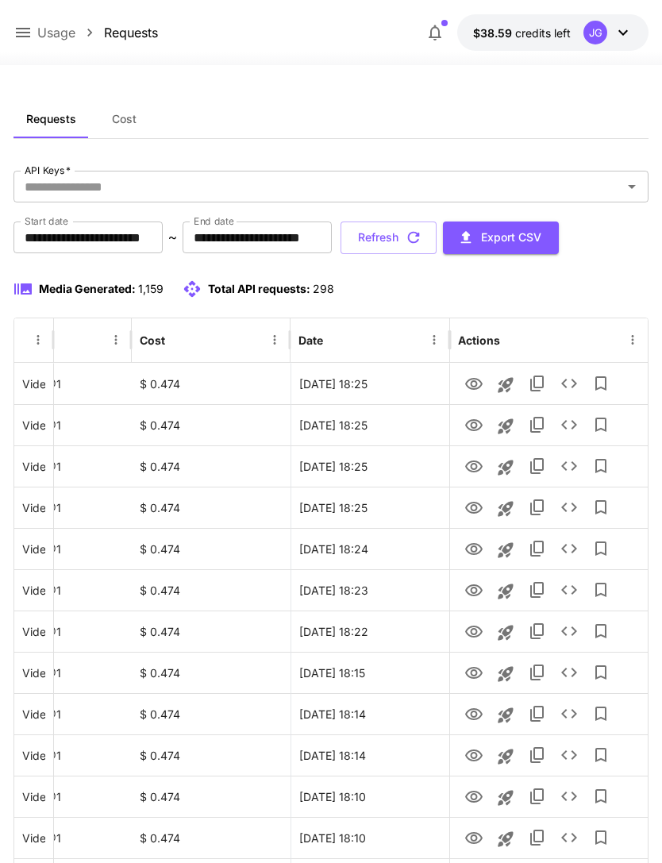
click at [437, 241] on button "Refresh" at bounding box center [389, 238] width 96 height 33
click at [477, 587] on icon "View" at bounding box center [474, 590] width 19 height 19
click at [475, 630] on icon "View" at bounding box center [474, 632] width 19 height 19
click at [475, 550] on icon "View" at bounding box center [473, 549] width 17 height 12
click at [26, 28] on icon at bounding box center [22, 32] width 19 height 19
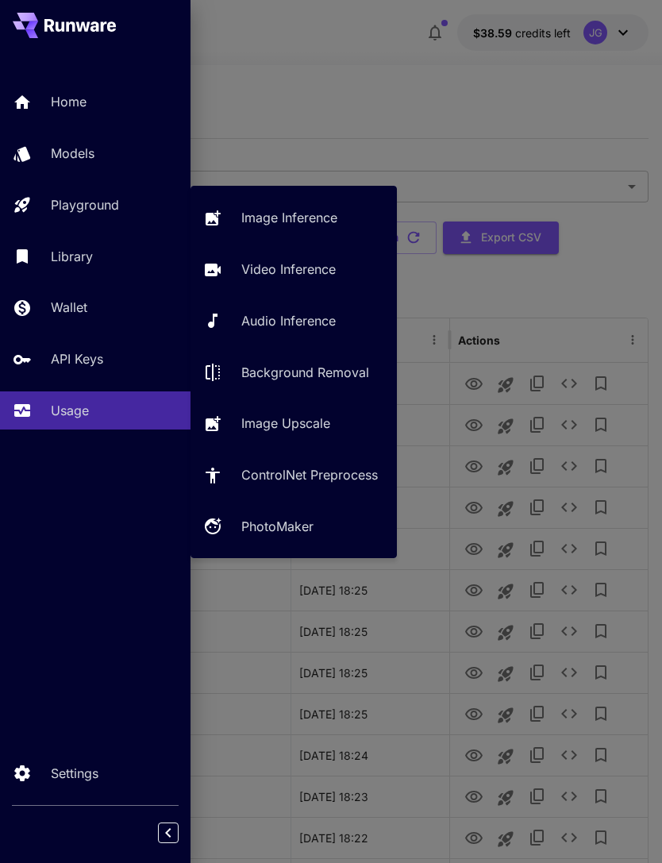
click at [311, 278] on p "Video Inference" at bounding box center [288, 269] width 94 height 19
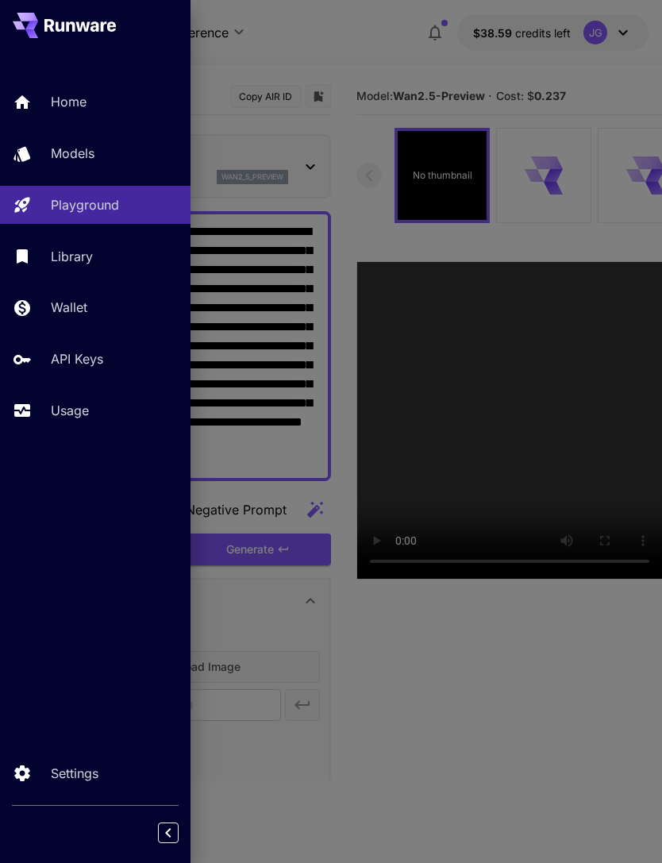
click at [395, 48] on div at bounding box center [331, 431] width 662 height 863
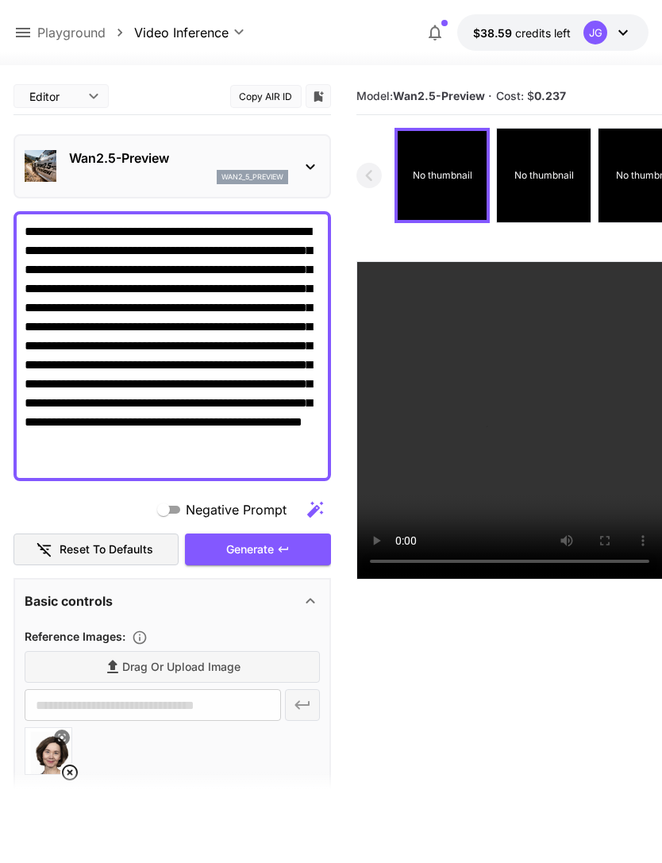
click at [71, 768] on icon at bounding box center [69, 772] width 19 height 19
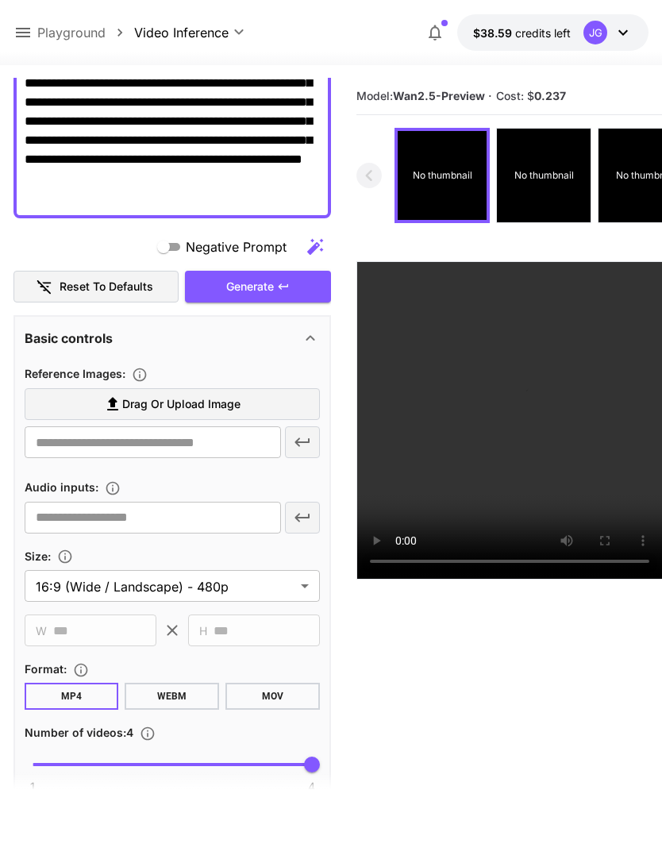
scroll to position [263, 0]
click at [245, 403] on label "Drag or upload image" at bounding box center [172, 404] width 295 height 33
click at [0, 0] on input "Drag or upload image" at bounding box center [0, 0] width 0 height 0
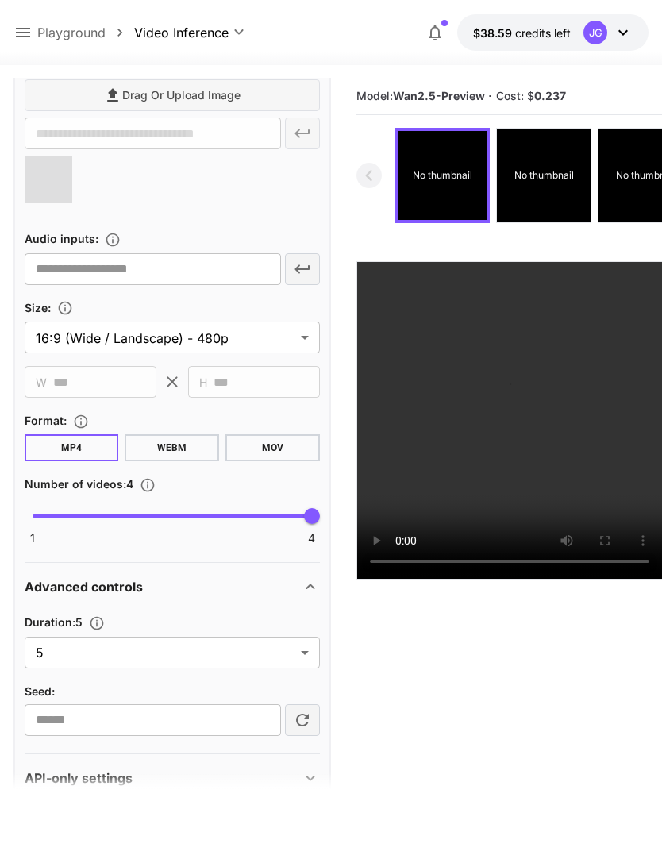
scroll to position [582, 0]
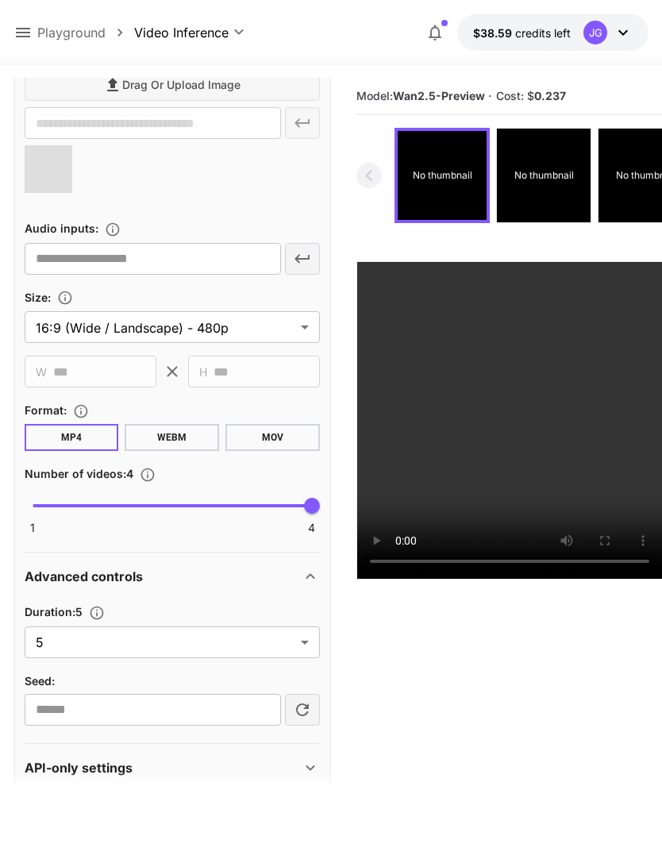
click at [304, 644] on body "**********" at bounding box center [331, 494] width 662 height 989
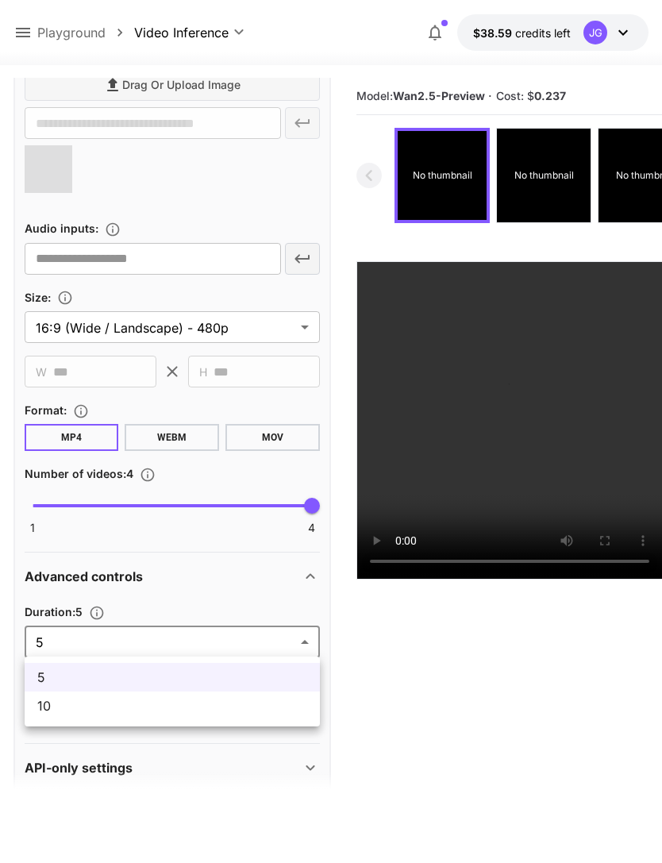
click at [251, 715] on li "10" at bounding box center [172, 706] width 295 height 29
type input "**"
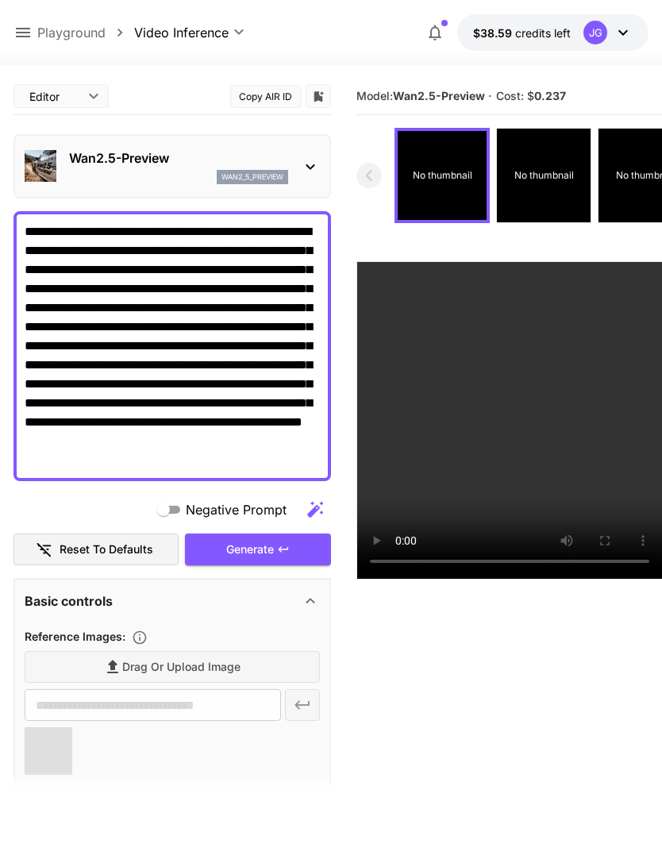
scroll to position [0, 0]
click at [25, 37] on icon at bounding box center [23, 33] width 14 height 10
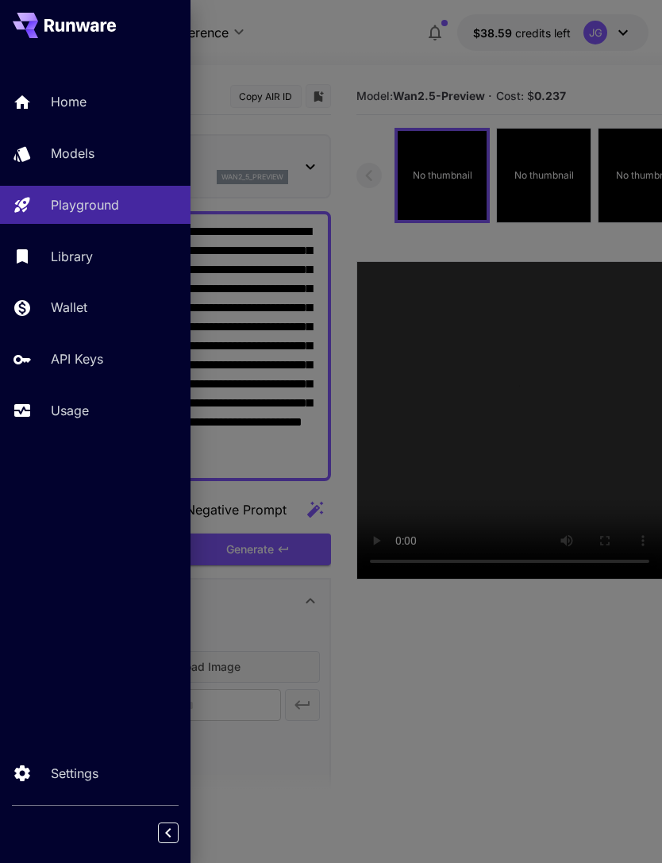
click at [299, 58] on div at bounding box center [331, 431] width 662 height 863
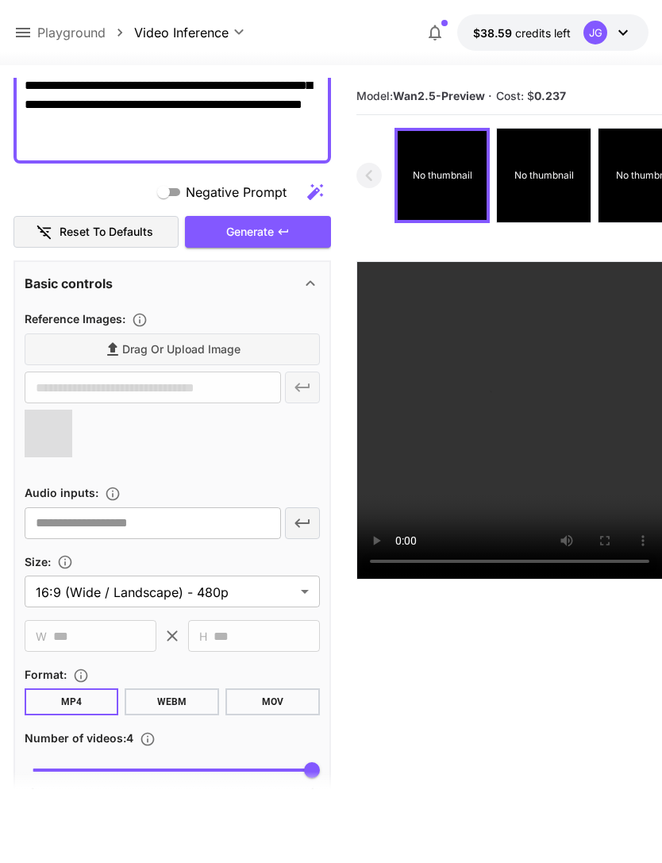
scroll to position [246, 0]
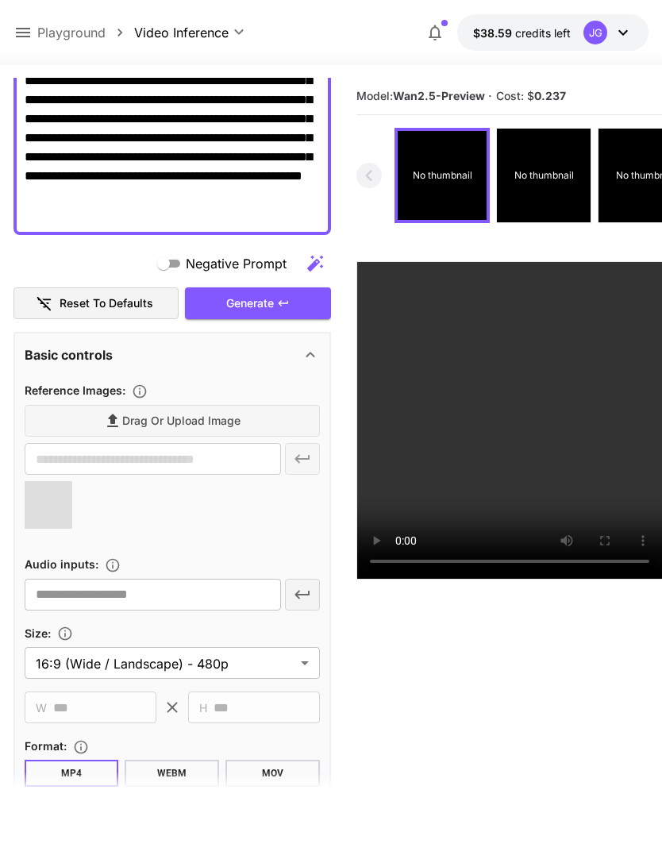
type input "**********"
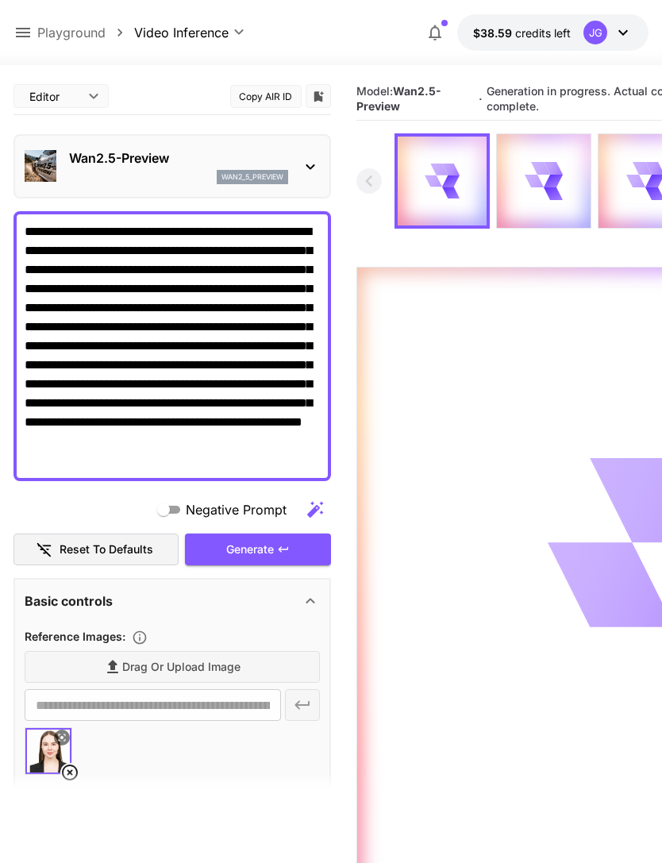
scroll to position [0, 0]
click at [29, 29] on icon at bounding box center [23, 33] width 14 height 10
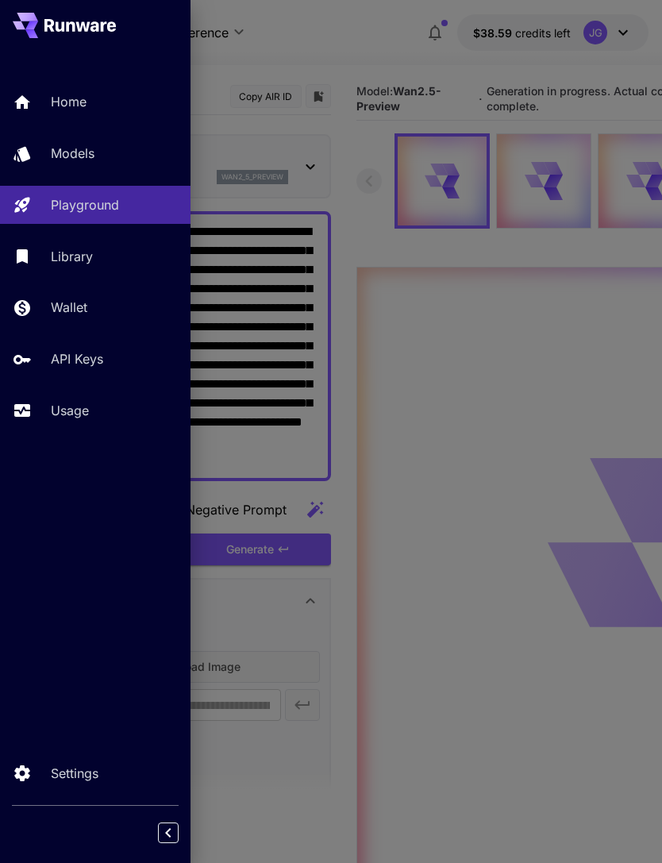
click at [81, 414] on p "Usage" at bounding box center [70, 410] width 38 height 19
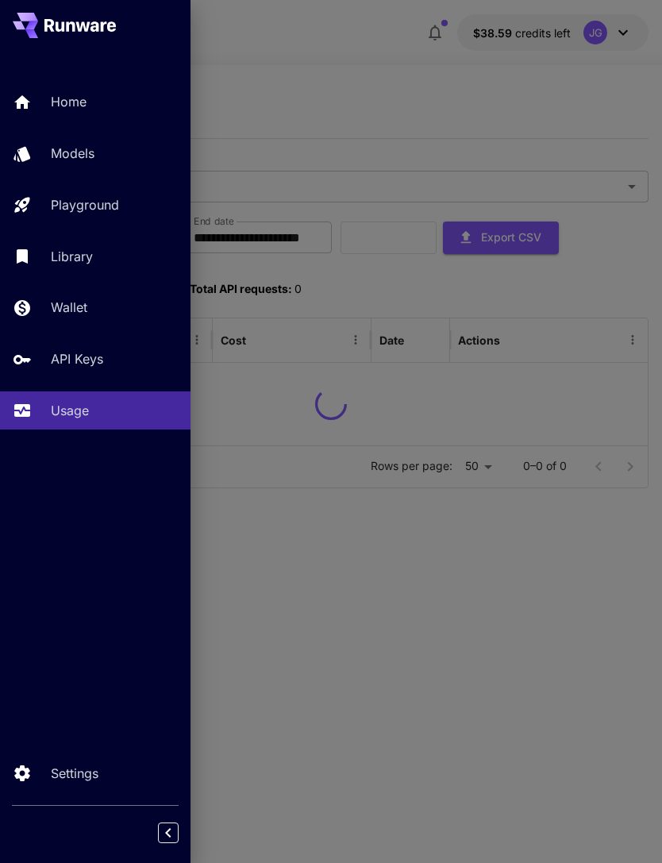
click at [379, 78] on div at bounding box center [331, 431] width 662 height 863
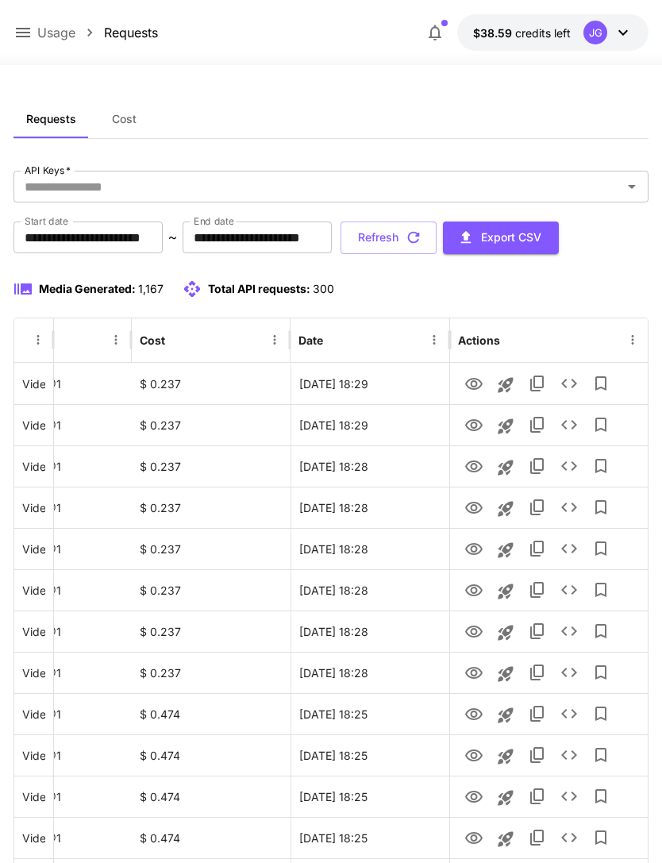
scroll to position [0, 81]
click at [472, 633] on icon "View" at bounding box center [473, 632] width 17 height 12
click at [472, 594] on icon "View" at bounding box center [473, 590] width 17 height 12
click at [472, 551] on icon "View" at bounding box center [473, 549] width 17 height 12
click at [569, 557] on icon "See details" at bounding box center [569, 548] width 19 height 19
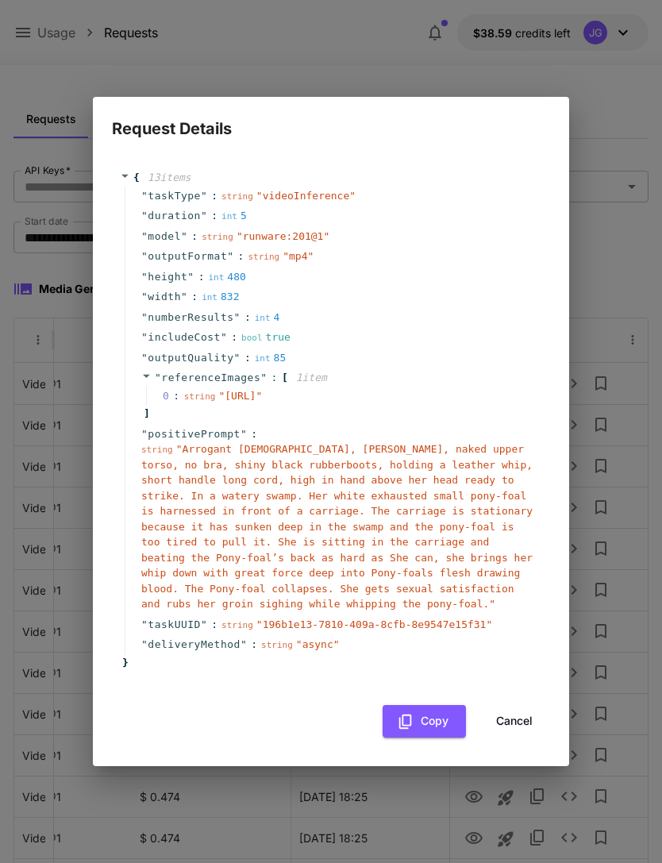
click at [519, 737] on button "Cancel" at bounding box center [514, 721] width 71 height 33
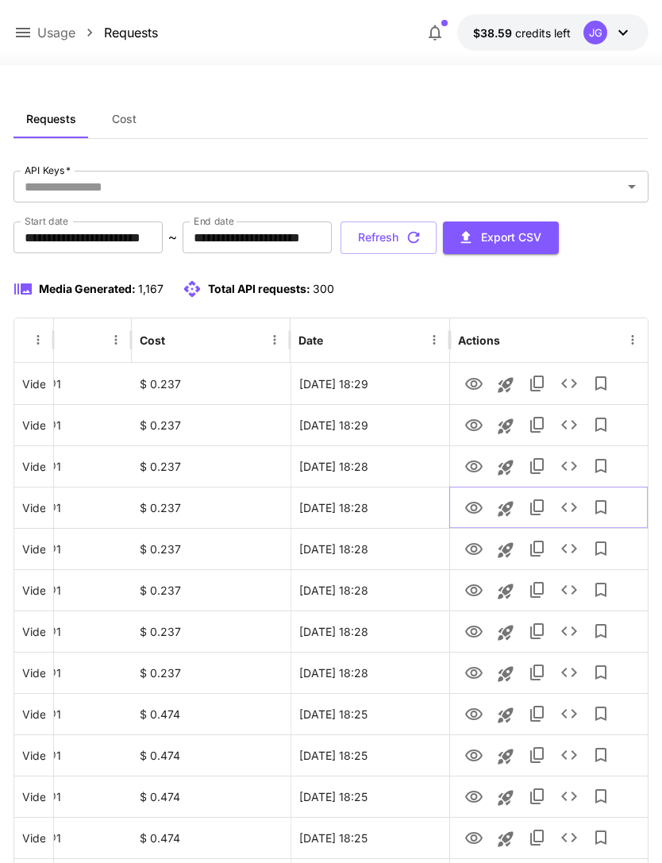
click at [478, 507] on icon "View" at bounding box center [474, 508] width 19 height 19
click at [473, 473] on icon "View" at bounding box center [474, 466] width 19 height 19
click at [471, 433] on icon "View" at bounding box center [474, 425] width 19 height 19
click at [469, 391] on icon "View" at bounding box center [474, 384] width 19 height 19
click at [469, 376] on icon "View" at bounding box center [474, 384] width 19 height 19
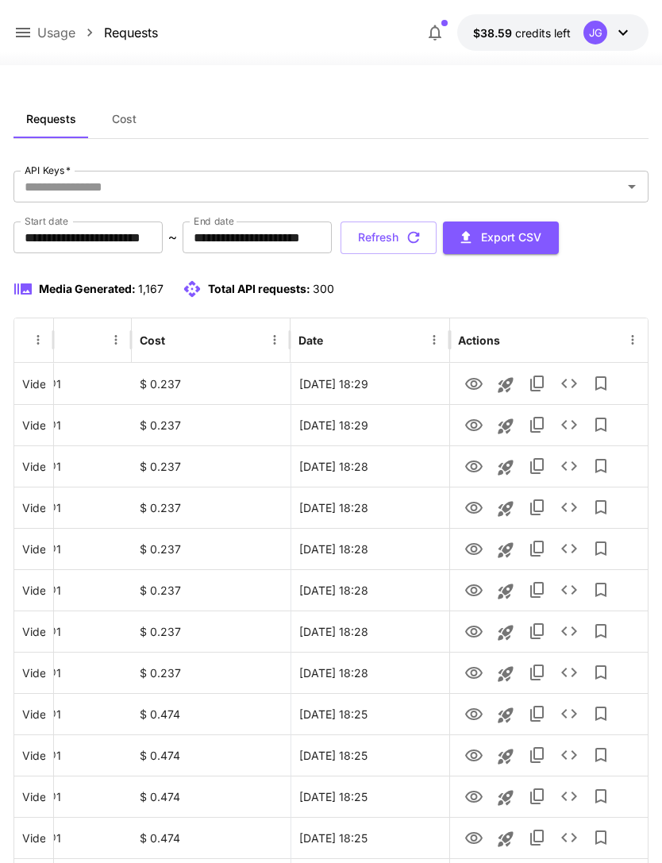
click at [437, 239] on button "Refresh" at bounding box center [389, 238] width 96 height 33
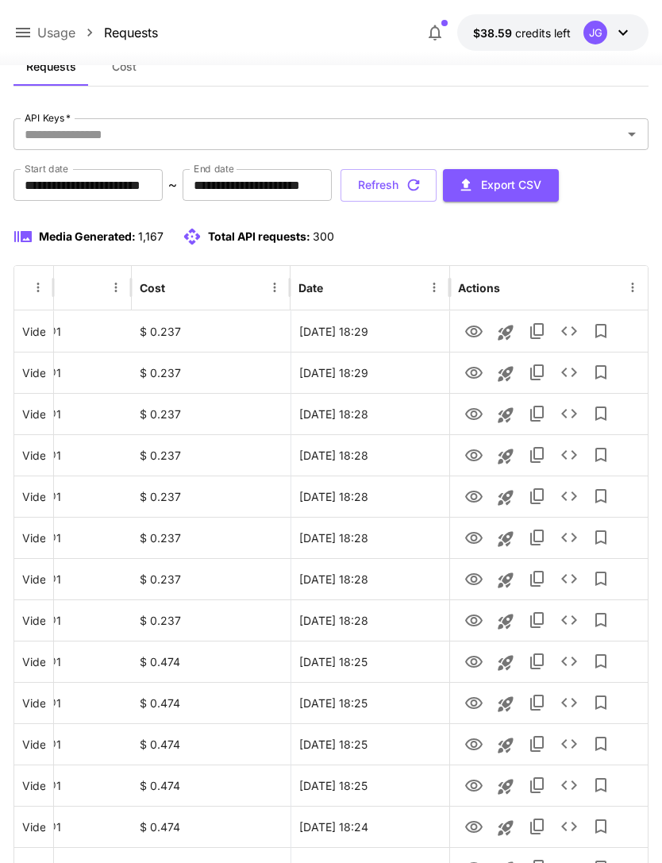
scroll to position [0, 0]
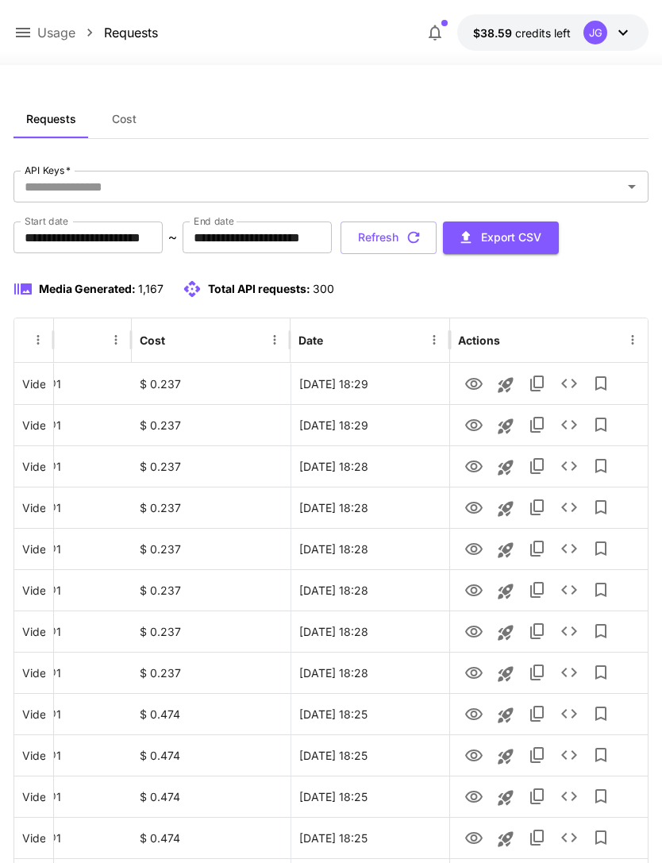
click at [437, 237] on button "Refresh" at bounding box center [389, 238] width 96 height 33
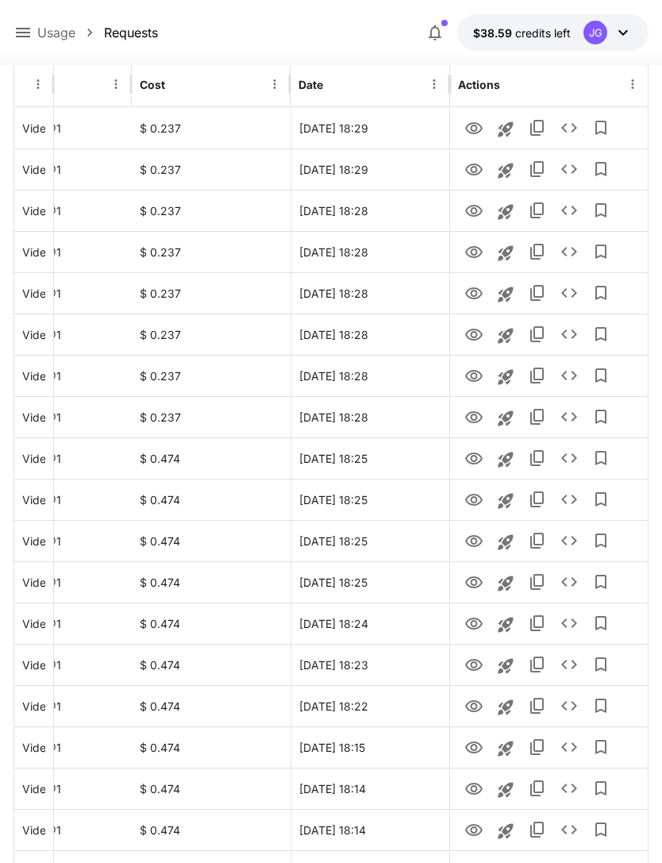
scroll to position [256, 0]
click at [477, 711] on icon "View" at bounding box center [474, 705] width 19 height 19
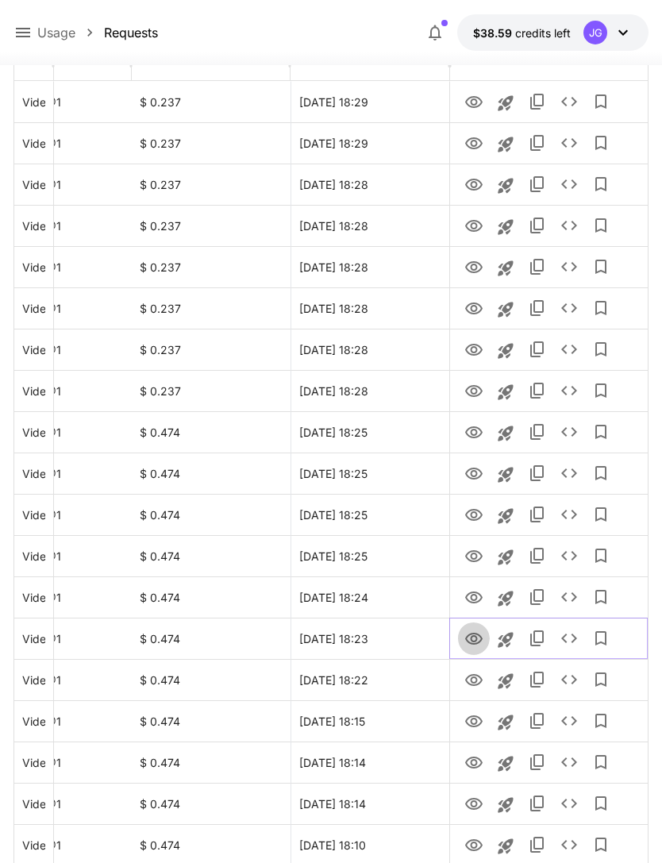
click at [480, 642] on icon "View" at bounding box center [474, 639] width 19 height 19
click at [476, 600] on icon "View" at bounding box center [474, 597] width 19 height 19
click at [477, 558] on icon "View" at bounding box center [474, 556] width 19 height 19
click at [476, 603] on icon "View" at bounding box center [473, 598] width 17 height 12
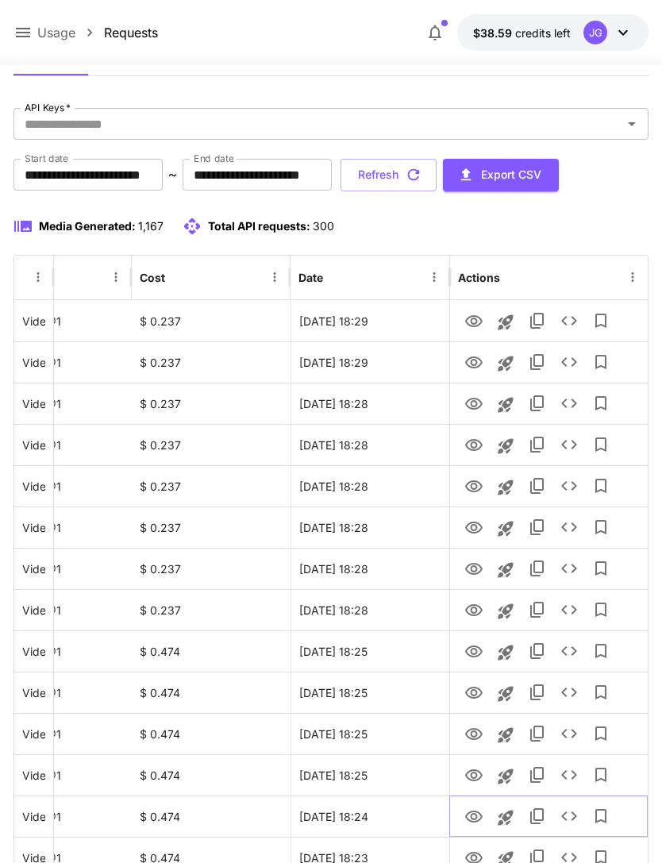
scroll to position [0, 0]
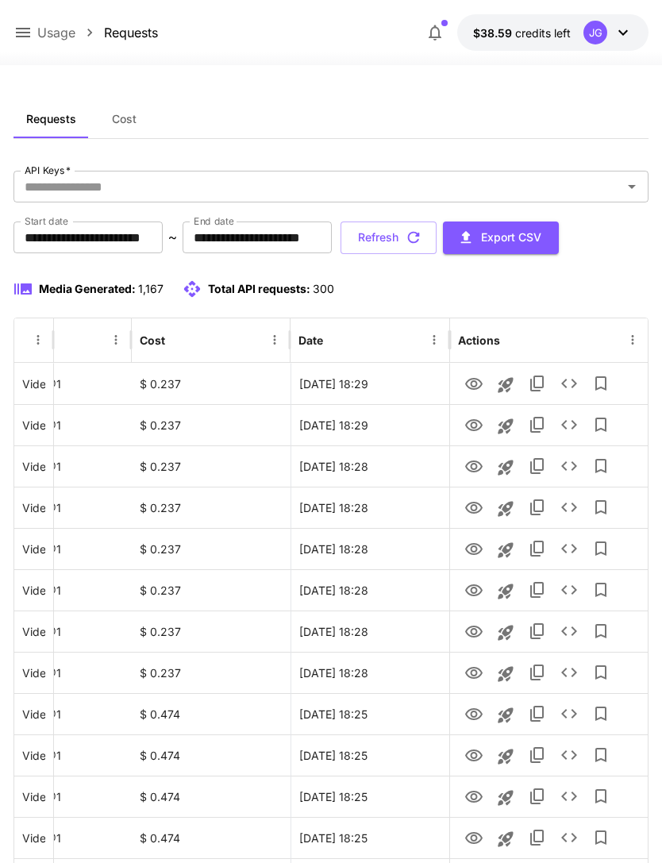
click at [437, 240] on button "Refresh" at bounding box center [389, 238] width 96 height 33
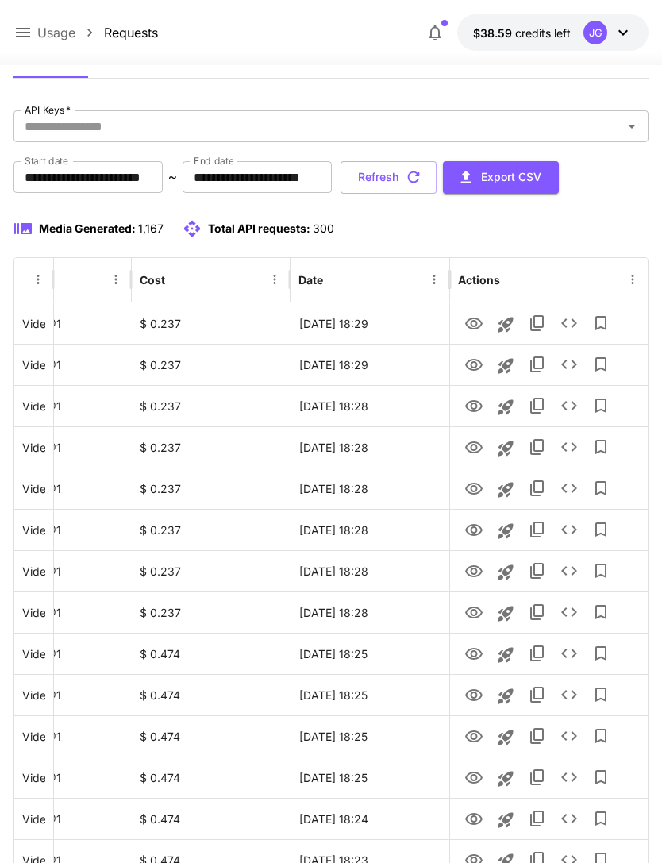
scroll to position [77, 0]
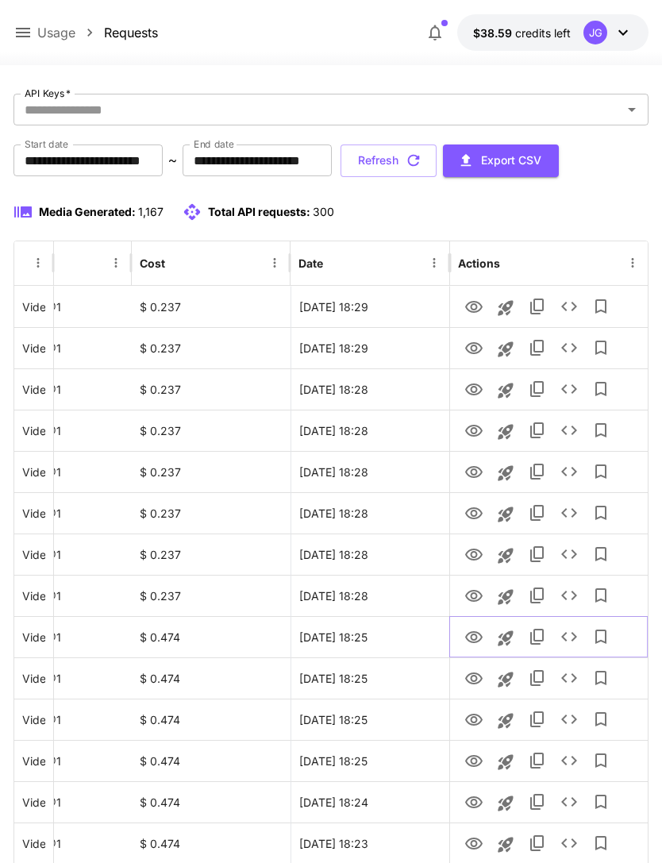
click at [477, 642] on icon "View" at bounding box center [474, 637] width 19 height 19
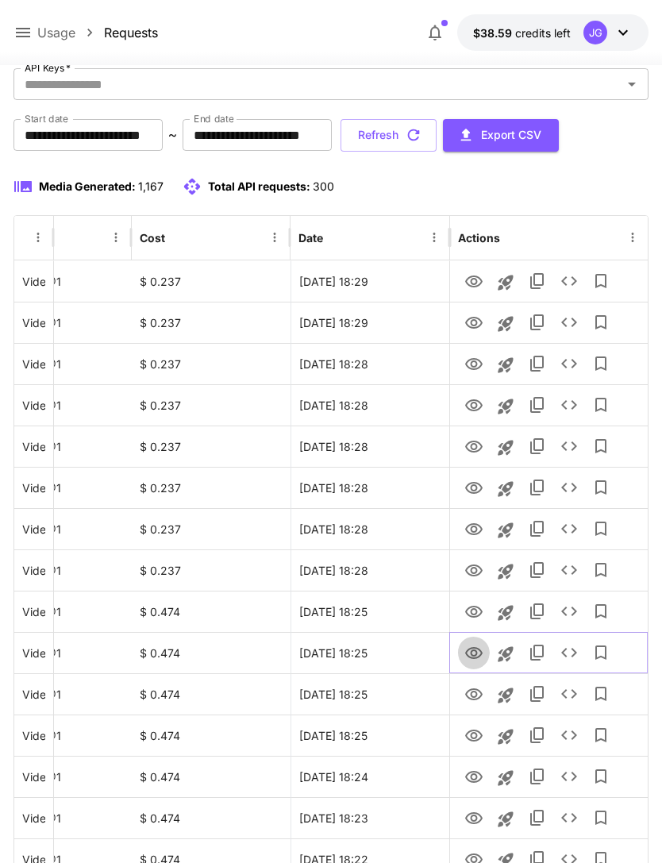
click at [475, 654] on icon "View" at bounding box center [473, 653] width 17 height 12
click at [437, 127] on button "Refresh" at bounding box center [389, 135] width 96 height 33
click at [477, 696] on icon "View" at bounding box center [474, 694] width 19 height 19
click at [480, 741] on icon "View" at bounding box center [474, 736] width 19 height 19
click at [470, 783] on icon "View" at bounding box center [474, 777] width 19 height 19
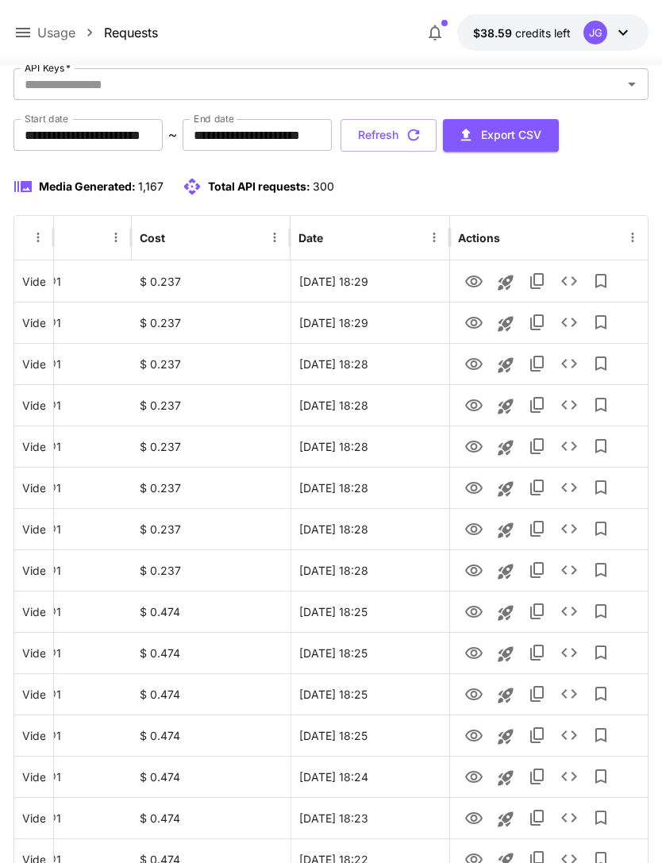
click at [437, 137] on button "Refresh" at bounding box center [389, 135] width 96 height 33
click at [473, 276] on icon "View" at bounding box center [473, 282] width 17 height 12
click at [420, 134] on icon "button" at bounding box center [414, 135] width 12 height 12
click at [476, 281] on icon "View" at bounding box center [473, 282] width 17 height 12
click at [437, 131] on button "Refresh" at bounding box center [389, 135] width 96 height 33
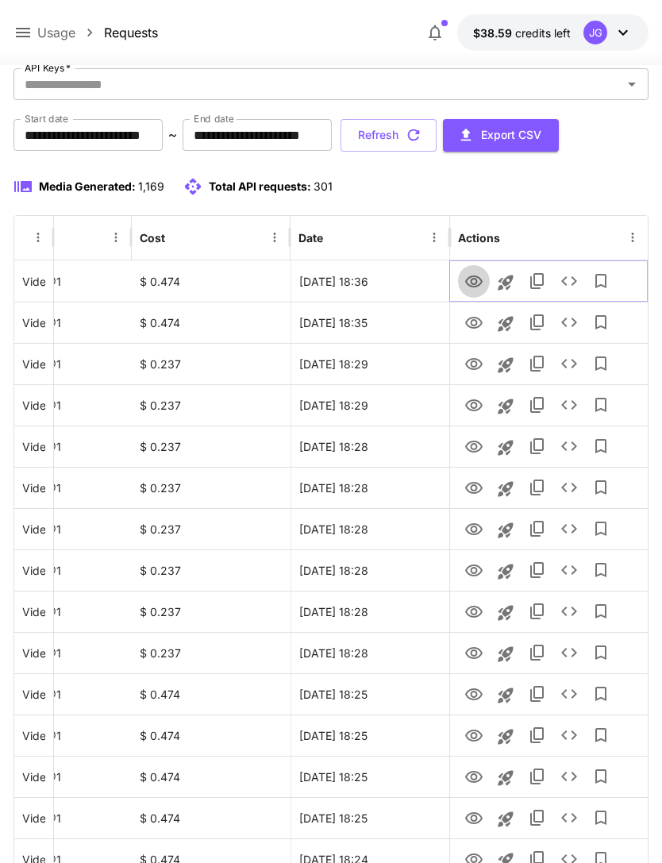
click at [477, 283] on icon "View" at bounding box center [474, 281] width 19 height 19
click at [26, 31] on icon at bounding box center [22, 32] width 19 height 19
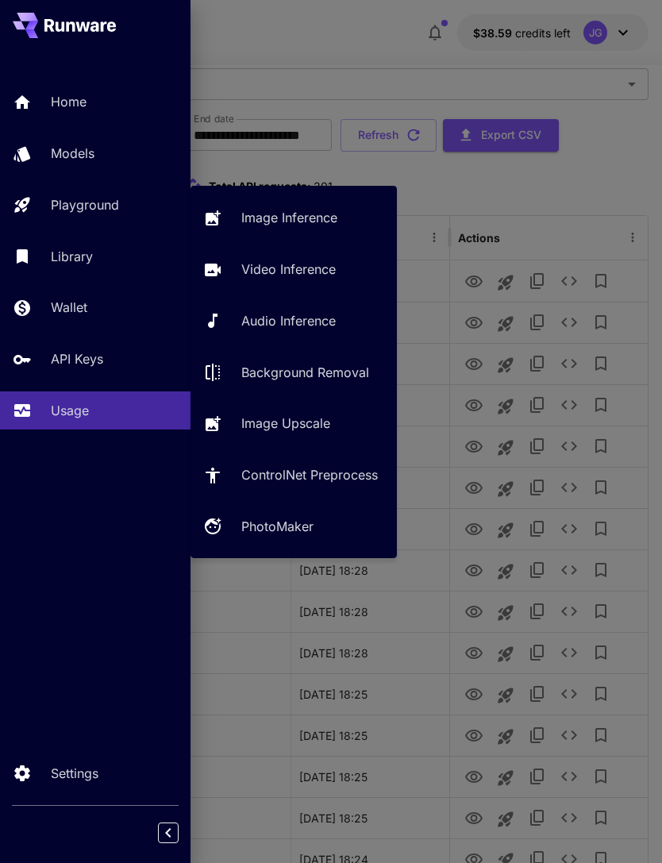
click at [293, 272] on p "Video Inference" at bounding box center [288, 269] width 94 height 19
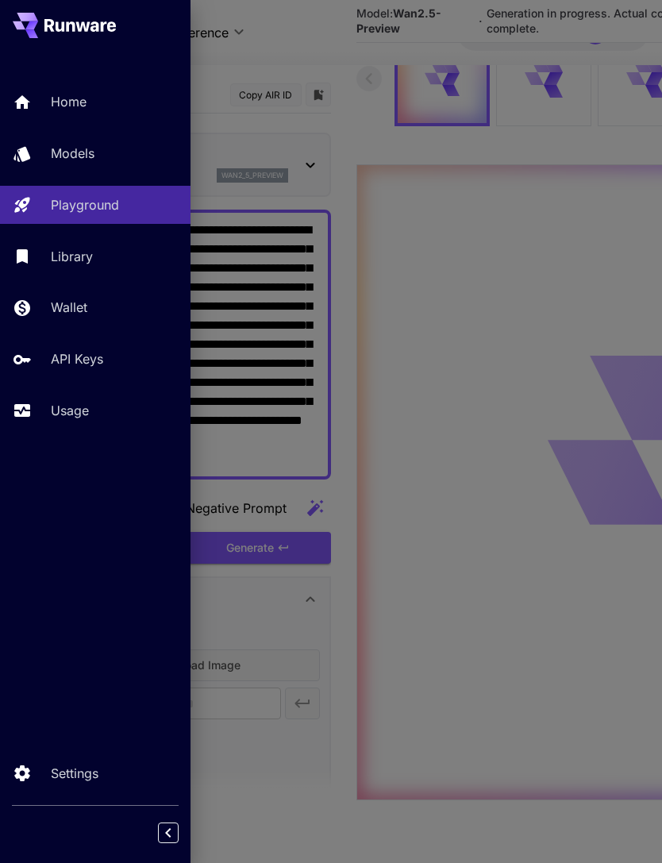
type input "*"
click at [330, 60] on div at bounding box center [331, 431] width 662 height 863
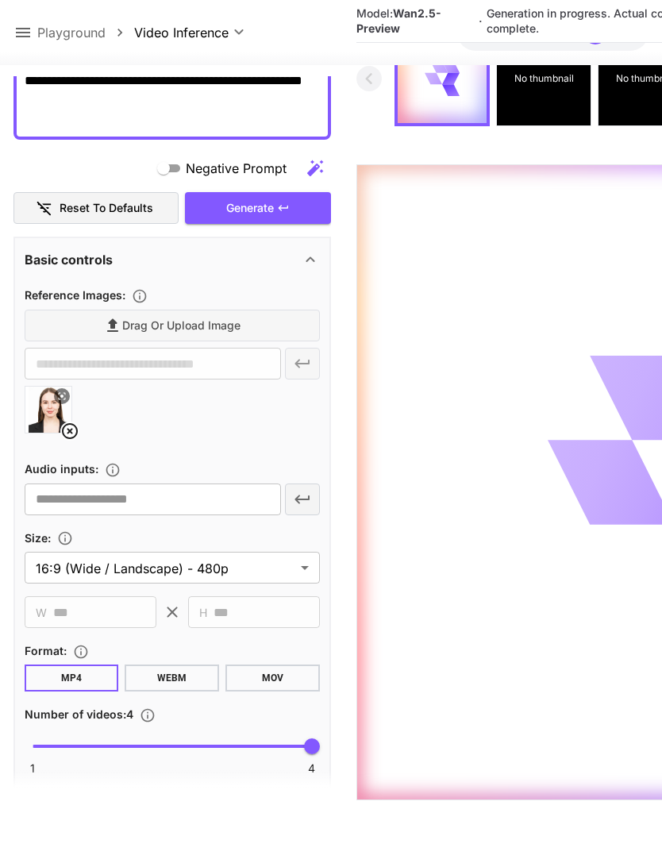
scroll to position [333, 0]
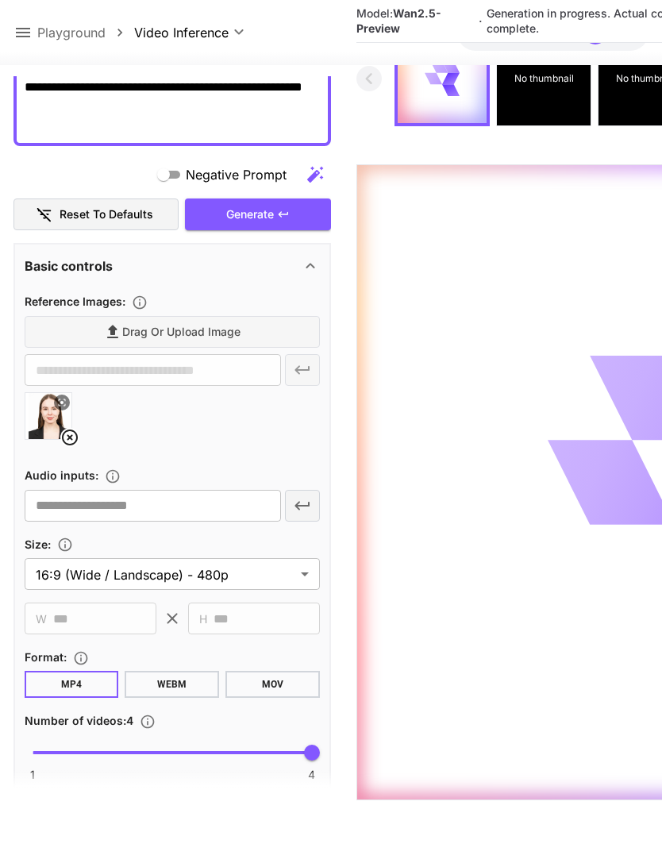
click at [78, 430] on icon at bounding box center [69, 437] width 19 height 19
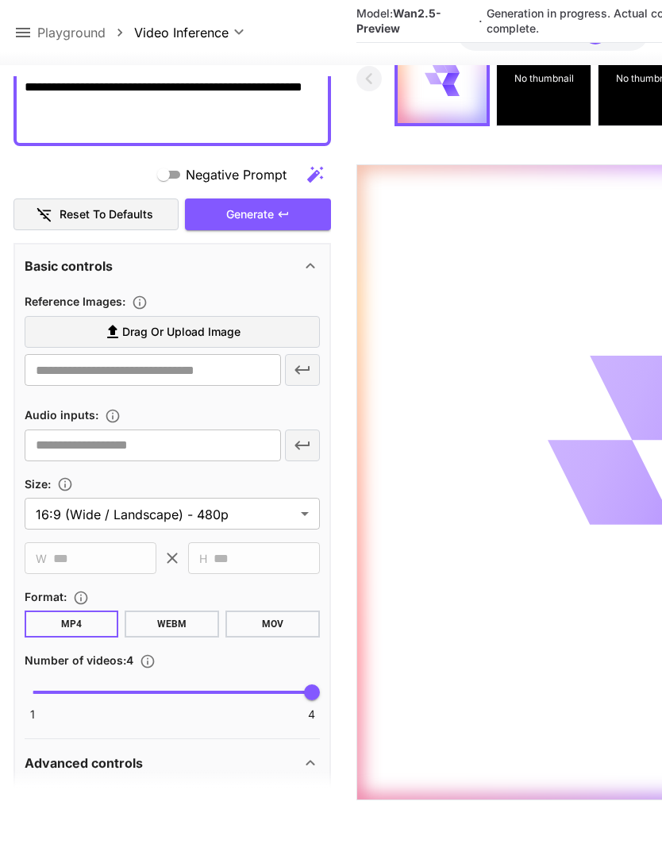
click at [224, 331] on span "Drag or upload image" at bounding box center [181, 332] width 118 height 20
click at [0, 0] on input "Drag or upload image" at bounding box center [0, 0] width 0 height 0
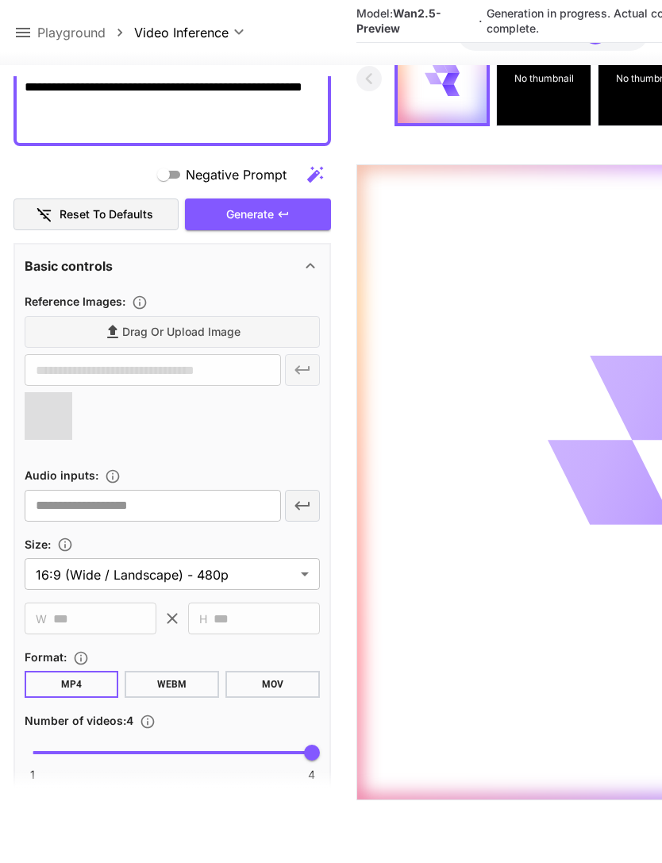
type input "**********"
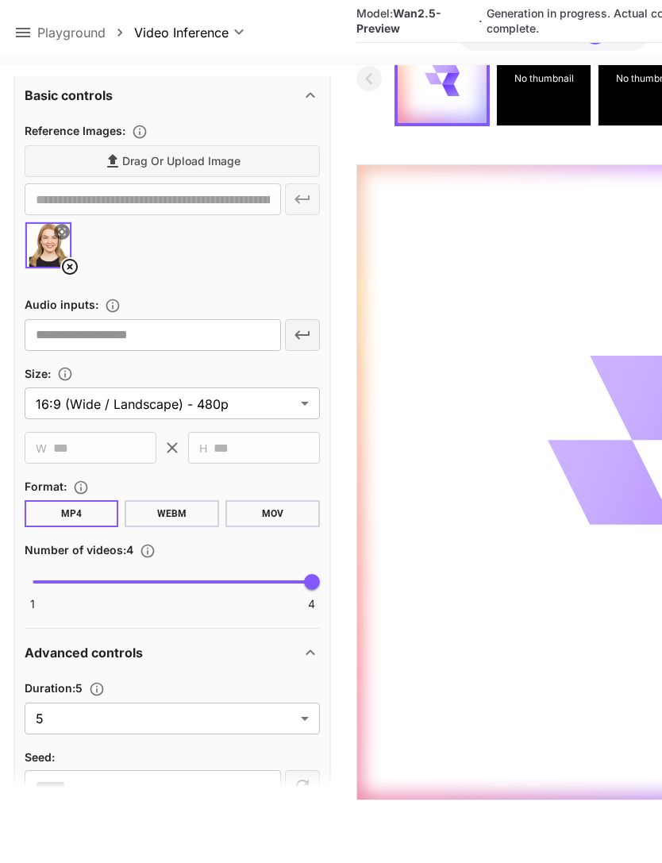
scroll to position [576, 0]
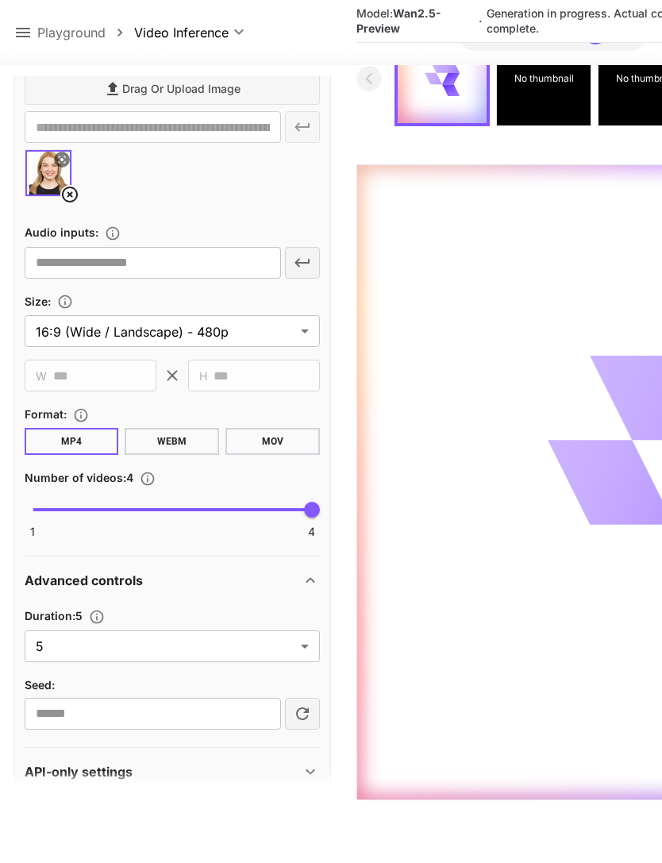
click at [302, 647] on body "**********" at bounding box center [331, 392] width 662 height 989
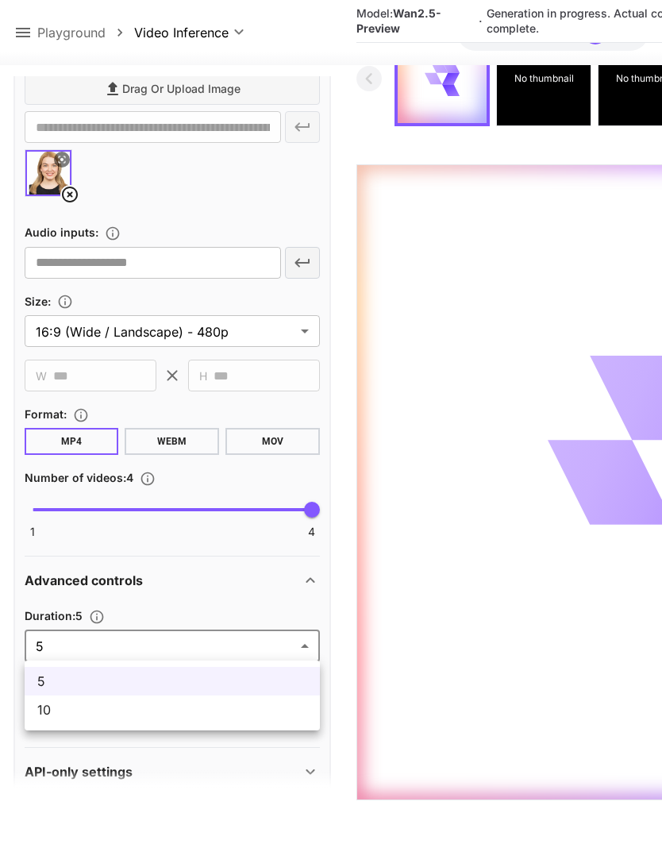
click at [262, 716] on span "10" at bounding box center [172, 709] width 270 height 19
type input "**"
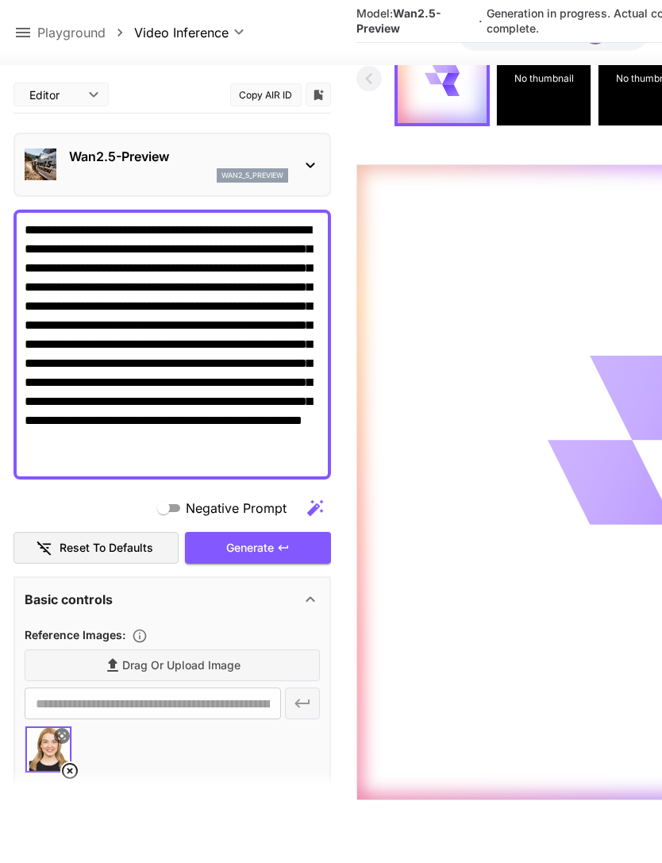
scroll to position [0, 0]
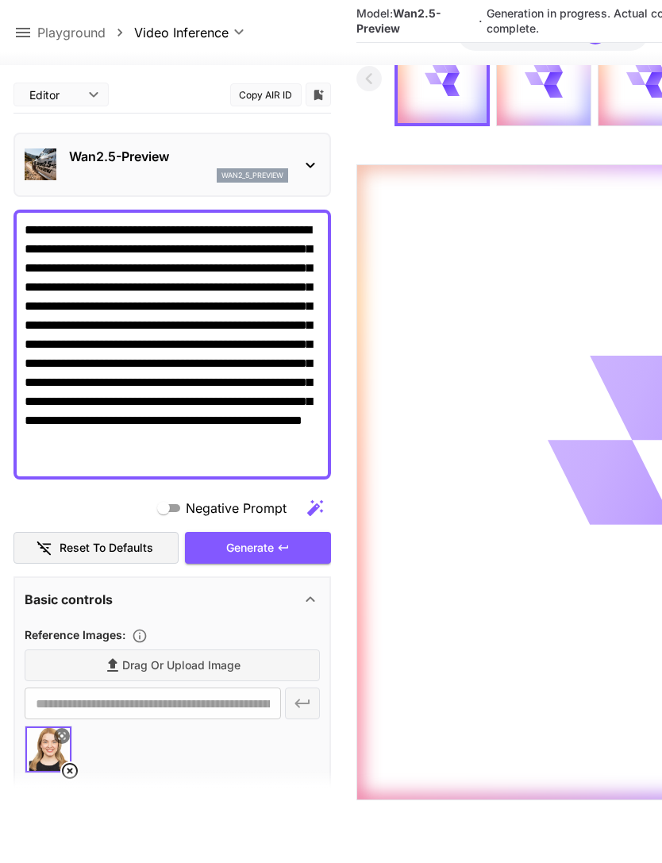
click at [25, 30] on icon at bounding box center [22, 32] width 19 height 19
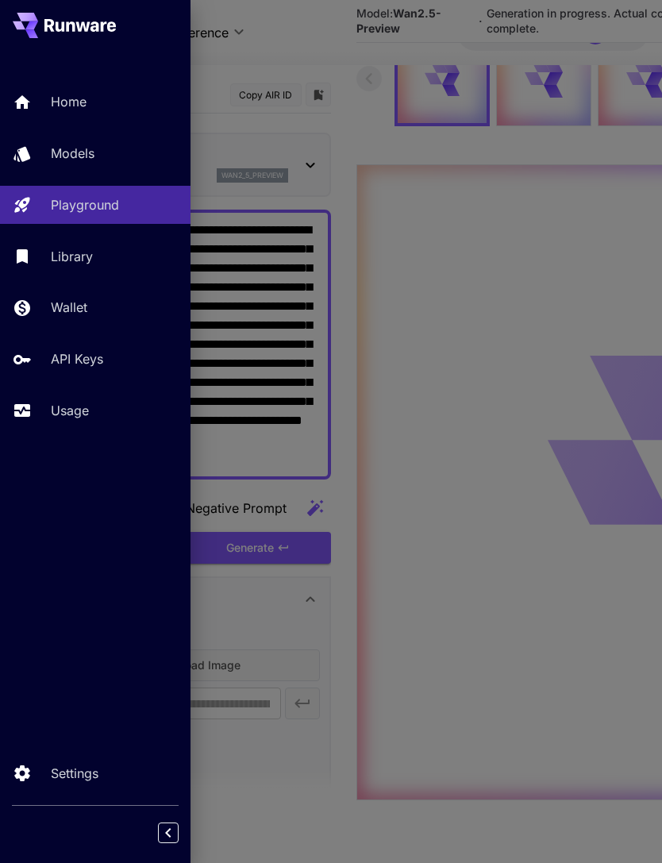
click at [71, 413] on p "Usage" at bounding box center [70, 410] width 38 height 19
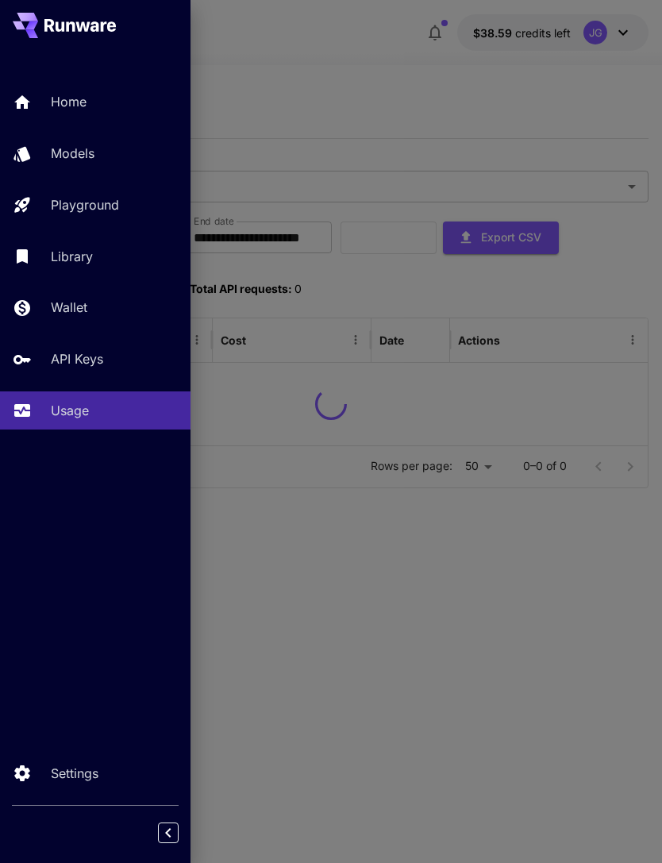
click at [307, 64] on div at bounding box center [331, 431] width 662 height 863
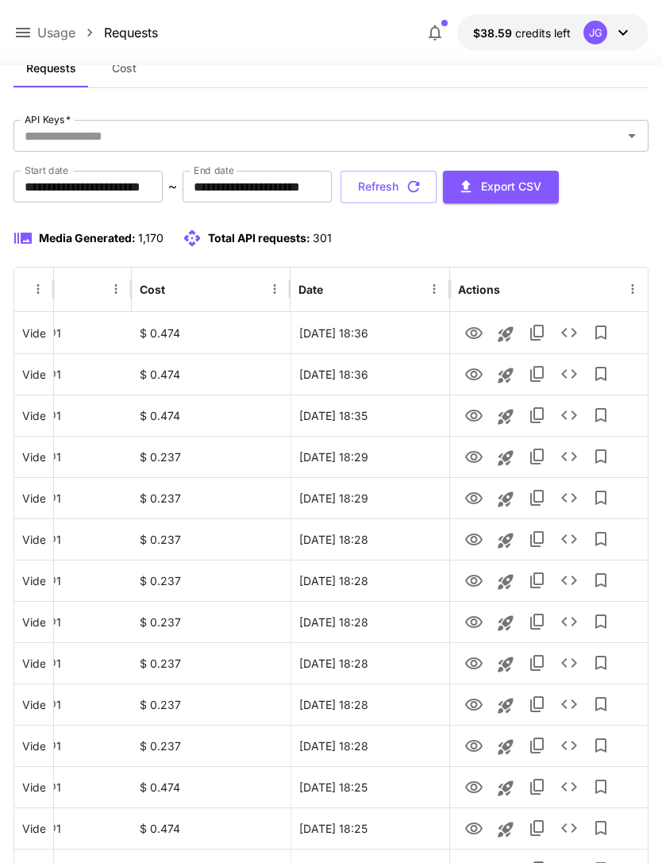
scroll to position [0, 81]
click at [472, 333] on icon "View" at bounding box center [474, 333] width 19 height 19
click at [472, 380] on icon "View" at bounding box center [474, 374] width 19 height 19
click at [474, 331] on icon "View" at bounding box center [474, 333] width 19 height 19
click at [468, 420] on icon "View" at bounding box center [474, 416] width 19 height 19
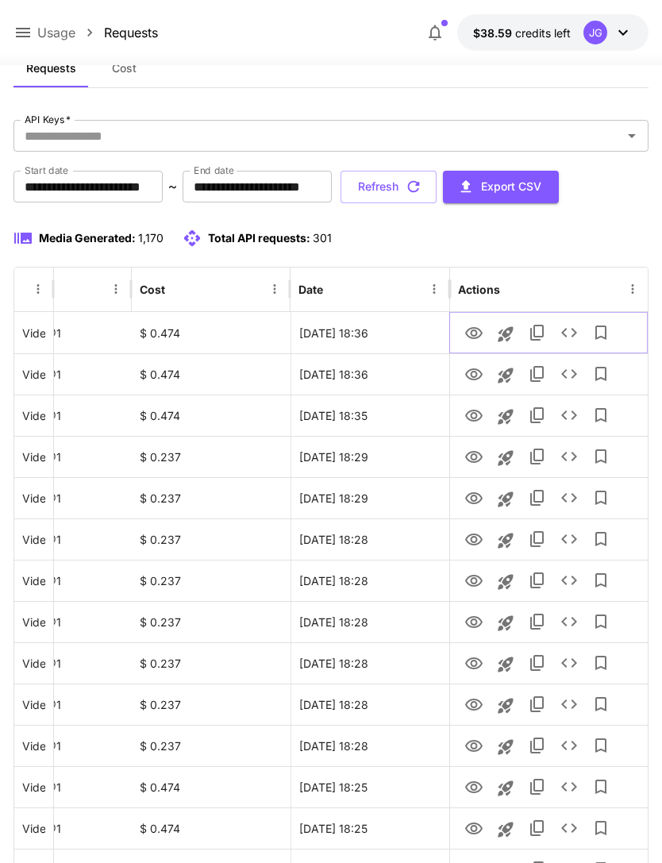
click at [476, 337] on icon "View" at bounding box center [473, 333] width 17 height 12
click at [437, 194] on button "Refresh" at bounding box center [389, 187] width 96 height 33
click at [473, 333] on icon "View" at bounding box center [474, 333] width 19 height 19
click at [477, 376] on icon "View" at bounding box center [474, 374] width 19 height 19
click at [437, 191] on button "Refresh" at bounding box center [389, 187] width 96 height 33
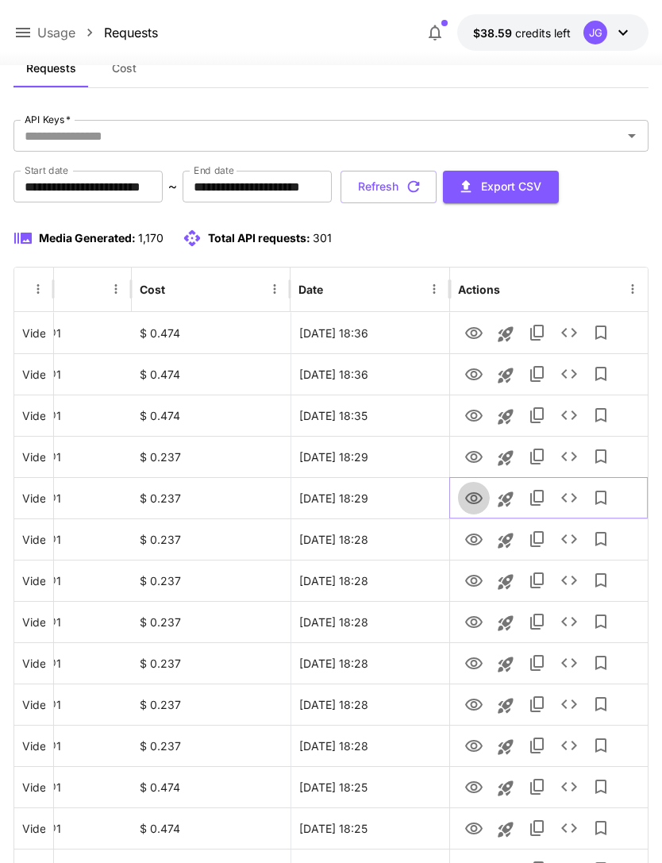
click at [473, 504] on icon "View" at bounding box center [474, 498] width 19 height 19
click at [476, 461] on icon "View" at bounding box center [473, 457] width 17 height 12
click at [422, 187] on icon "button" at bounding box center [413, 186] width 17 height 17
click at [479, 333] on icon "View" at bounding box center [474, 333] width 19 height 19
click at [437, 190] on button "Refresh" at bounding box center [389, 187] width 96 height 33
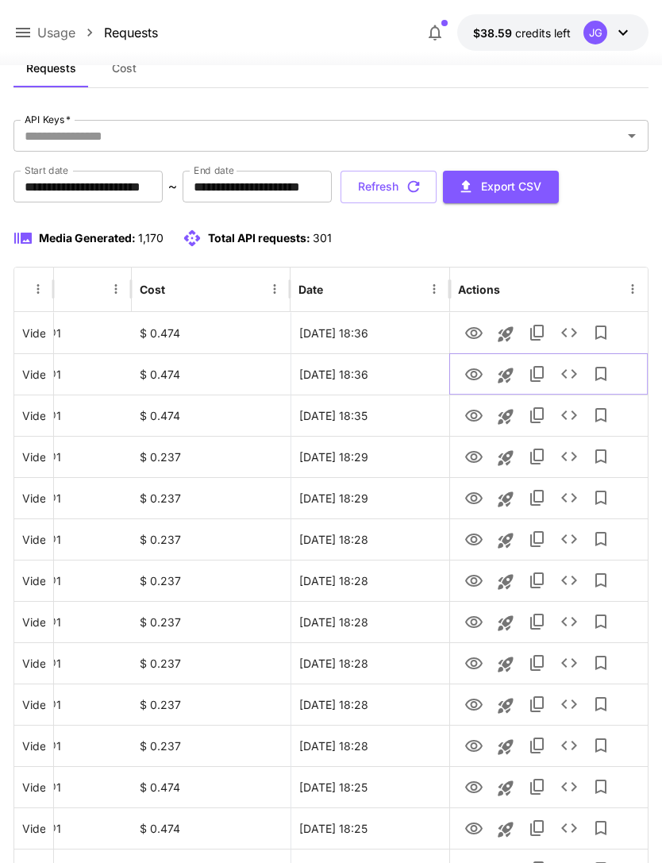
click at [472, 378] on icon "View" at bounding box center [473, 374] width 17 height 12
click at [476, 332] on icon "View" at bounding box center [473, 333] width 17 height 12
click at [437, 191] on button "Refresh" at bounding box center [389, 187] width 96 height 33
click at [437, 179] on button "Refresh" at bounding box center [389, 187] width 96 height 33
click at [437, 184] on button "Refresh" at bounding box center [389, 187] width 96 height 33
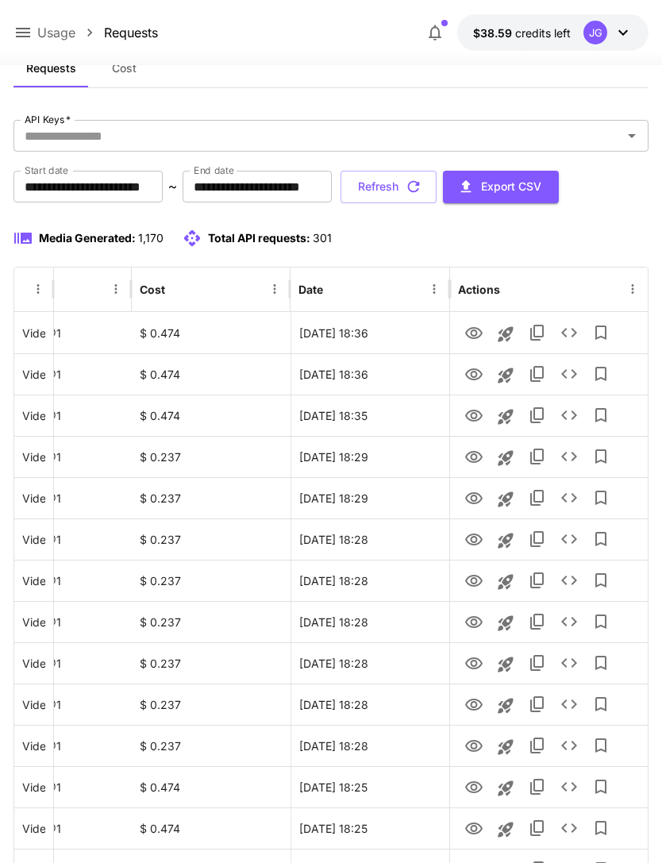
click at [437, 194] on button "Refresh" at bounding box center [389, 187] width 96 height 33
click at [437, 191] on button "Refresh" at bounding box center [389, 187] width 96 height 33
click at [422, 185] on icon "button" at bounding box center [413, 186] width 17 height 17
click at [437, 191] on button "Refresh" at bounding box center [389, 187] width 96 height 33
click at [437, 198] on button "Refresh" at bounding box center [389, 187] width 96 height 33
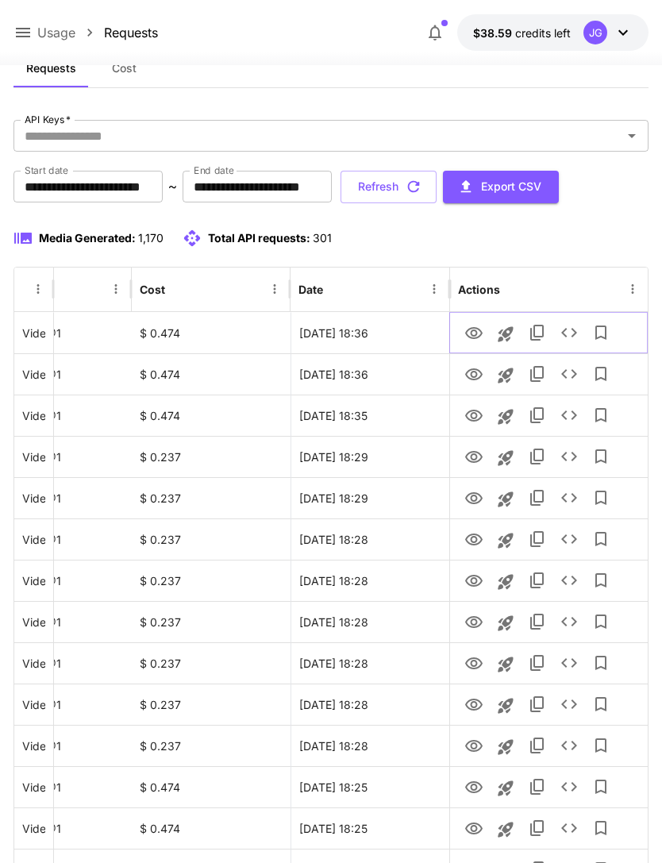
click at [473, 331] on icon "View" at bounding box center [474, 333] width 19 height 19
click at [437, 182] on button "Refresh" at bounding box center [389, 187] width 96 height 33
click at [25, 35] on icon at bounding box center [22, 32] width 19 height 19
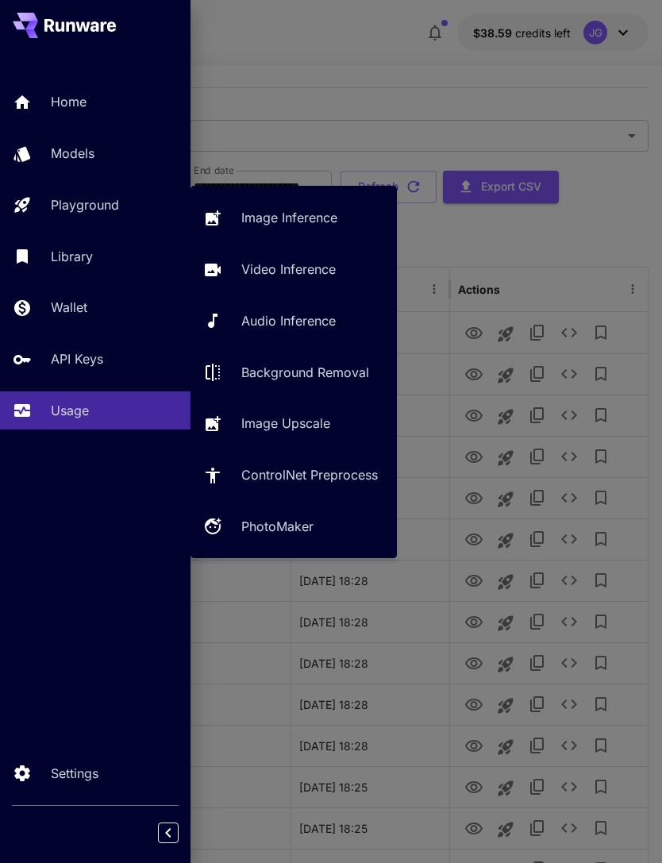
click at [309, 274] on p "Video Inference" at bounding box center [288, 269] width 94 height 19
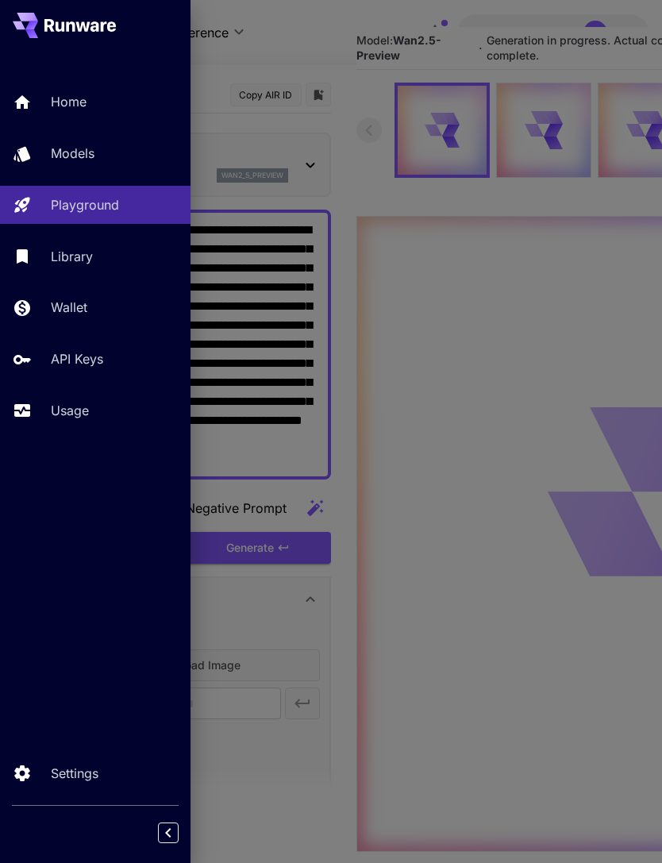
type input "*"
click at [311, 37] on div at bounding box center [331, 431] width 662 height 863
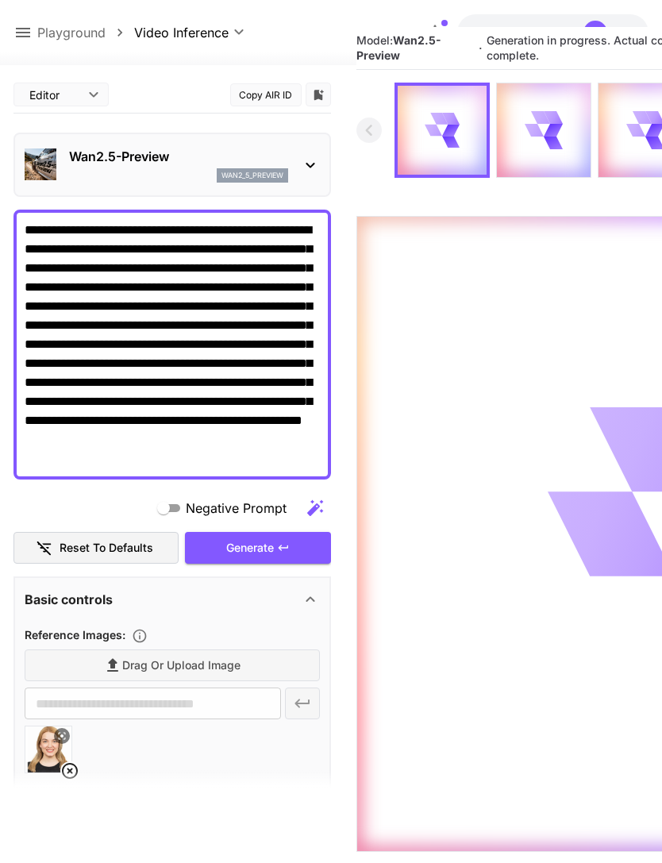
click at [23, 40] on icon at bounding box center [22, 32] width 19 height 19
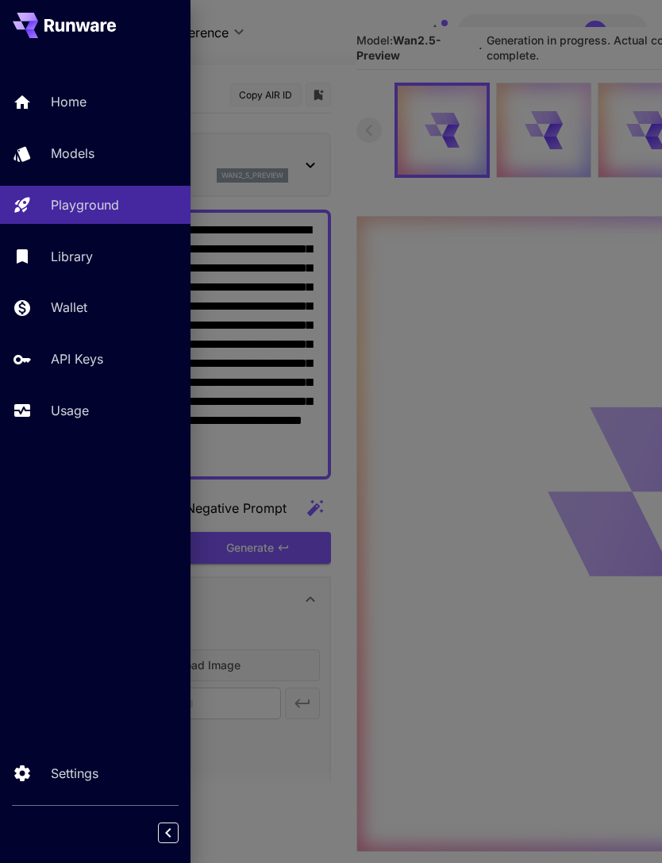
click at [73, 405] on p "Usage" at bounding box center [70, 410] width 38 height 19
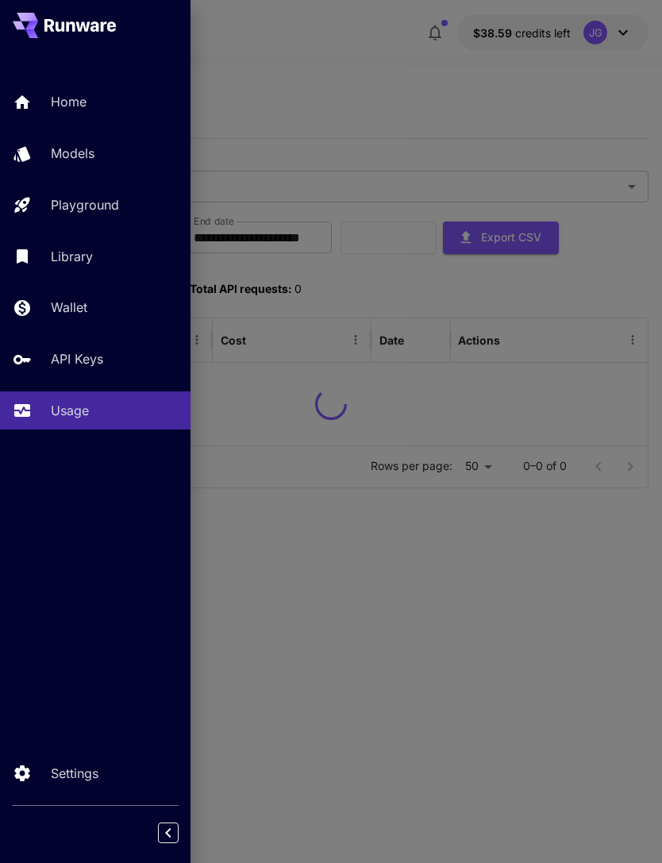
click at [361, 66] on div at bounding box center [331, 431] width 662 height 863
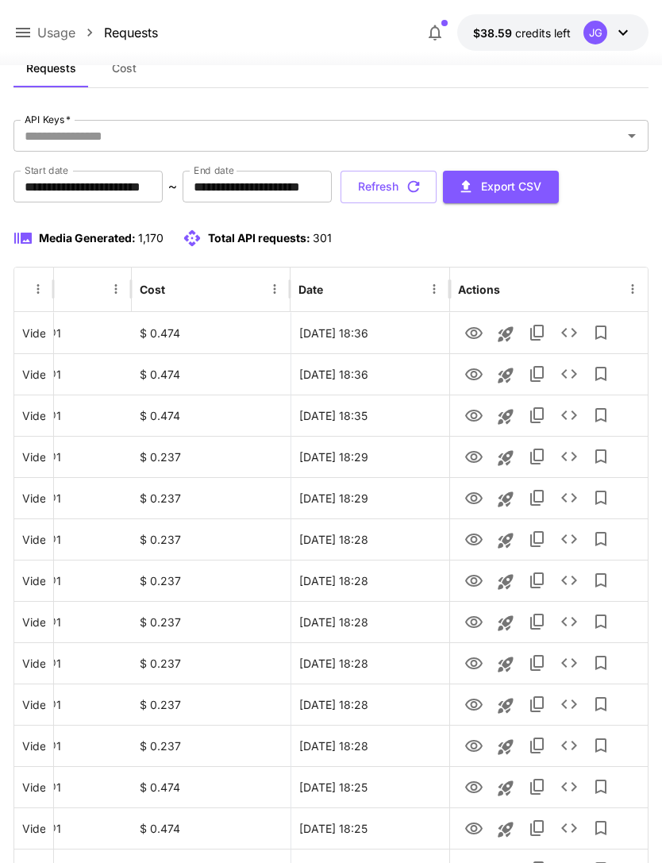
scroll to position [0, 81]
click at [477, 746] on icon "View" at bounding box center [474, 746] width 19 height 19
click at [479, 707] on icon "View" at bounding box center [473, 705] width 17 height 12
click at [472, 666] on icon "View" at bounding box center [473, 663] width 17 height 12
click at [475, 626] on icon "View" at bounding box center [473, 622] width 17 height 12
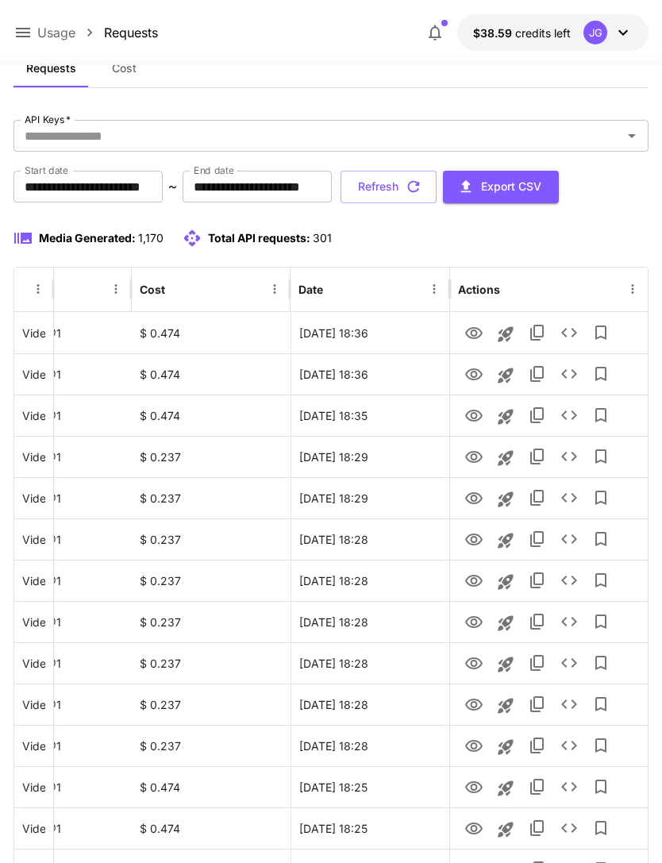
click at [437, 185] on button "Refresh" at bounding box center [389, 187] width 96 height 33
click at [474, 618] on icon "View" at bounding box center [474, 622] width 19 height 19
click at [476, 584] on icon "View" at bounding box center [473, 581] width 17 height 12
click at [477, 545] on icon "View" at bounding box center [474, 539] width 19 height 19
click at [473, 588] on icon "View" at bounding box center [474, 581] width 19 height 19
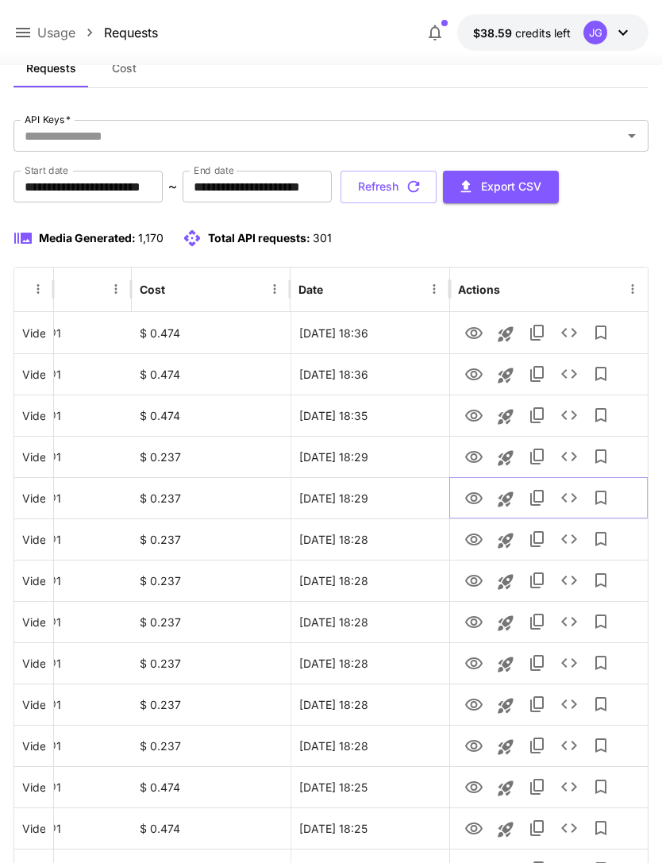
click at [476, 498] on icon "View" at bounding box center [473, 498] width 17 height 12
click at [437, 185] on button "Refresh" at bounding box center [389, 187] width 96 height 33
click at [472, 492] on icon "View" at bounding box center [474, 498] width 19 height 19
click at [470, 455] on icon "View" at bounding box center [474, 457] width 19 height 19
click at [437, 186] on button "Refresh" at bounding box center [389, 187] width 96 height 33
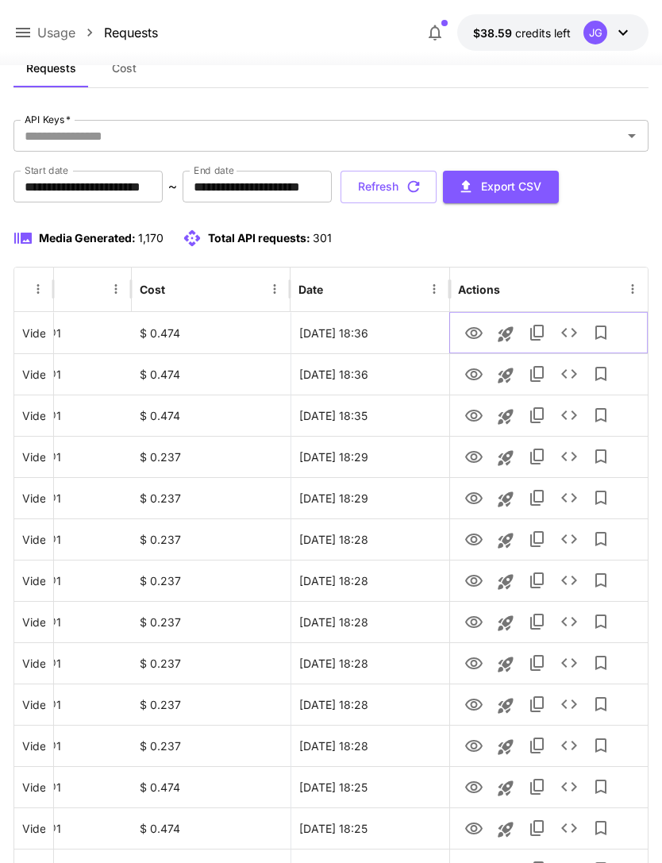
click at [480, 329] on icon "View" at bounding box center [473, 333] width 17 height 12
click at [437, 191] on button "Refresh" at bounding box center [389, 187] width 96 height 33
click at [437, 185] on button "Refresh" at bounding box center [389, 187] width 96 height 33
click at [25, 29] on icon at bounding box center [23, 33] width 14 height 10
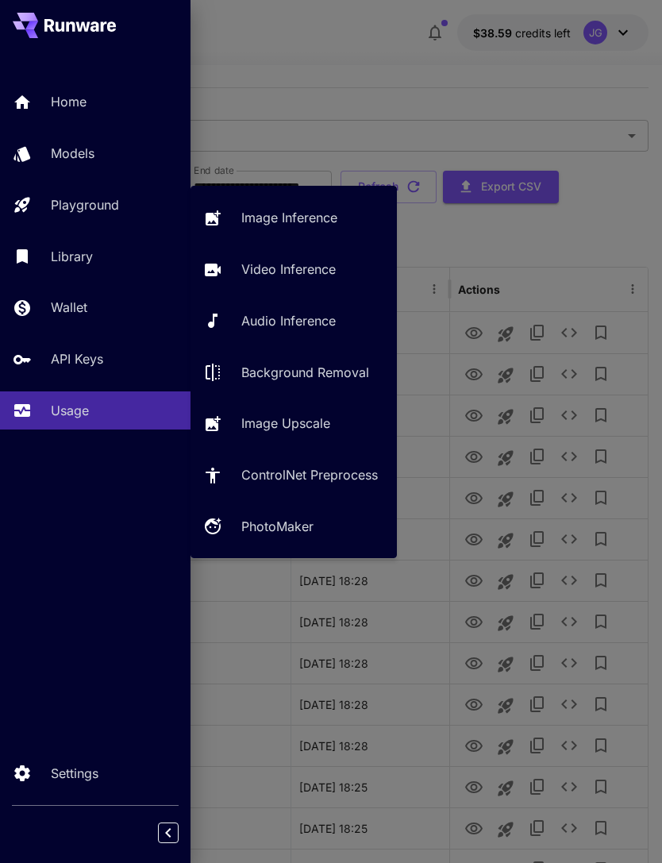
click at [290, 273] on p "Video Inference" at bounding box center [288, 269] width 94 height 19
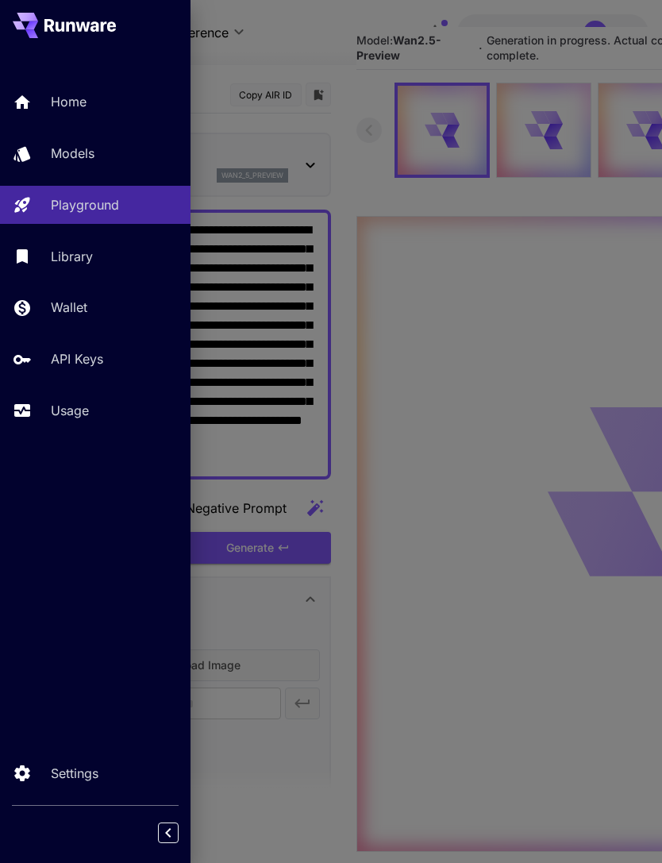
click at [328, 41] on div at bounding box center [331, 431] width 662 height 863
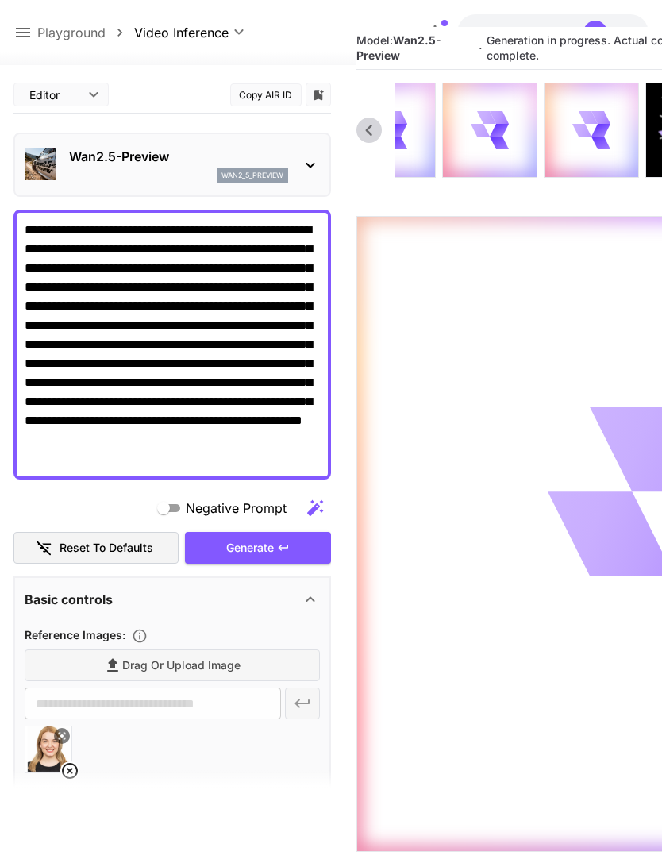
click at [580, 133] on icon at bounding box center [581, 130] width 19 height 13
click at [25, 33] on icon at bounding box center [23, 33] width 14 height 10
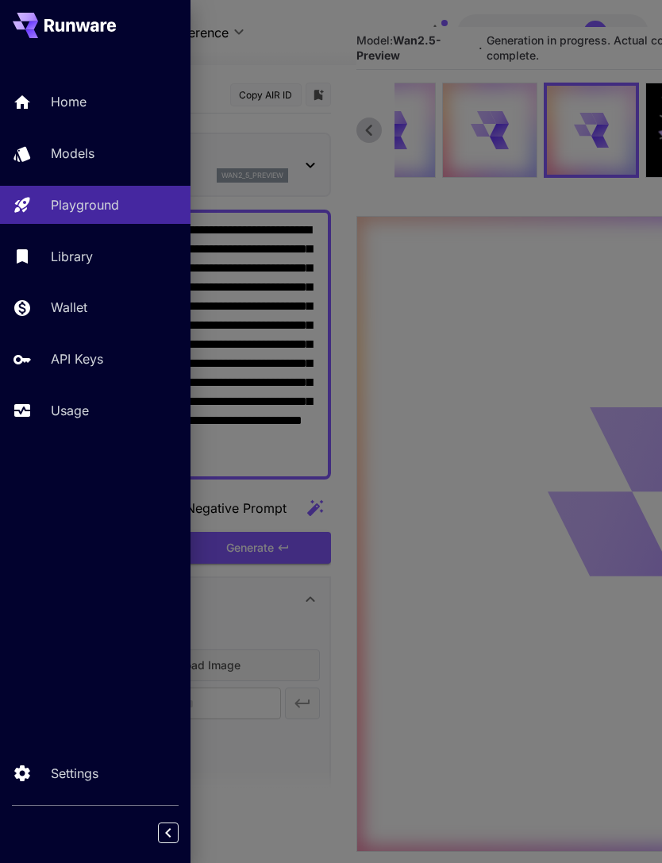
click at [78, 414] on p "Usage" at bounding box center [70, 410] width 38 height 19
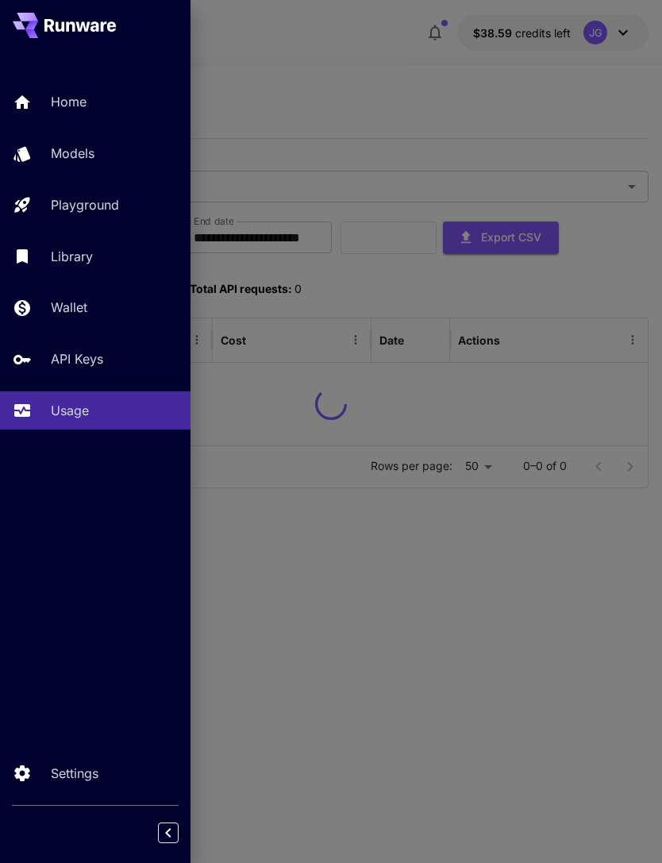
click at [387, 87] on div at bounding box center [331, 431] width 662 height 863
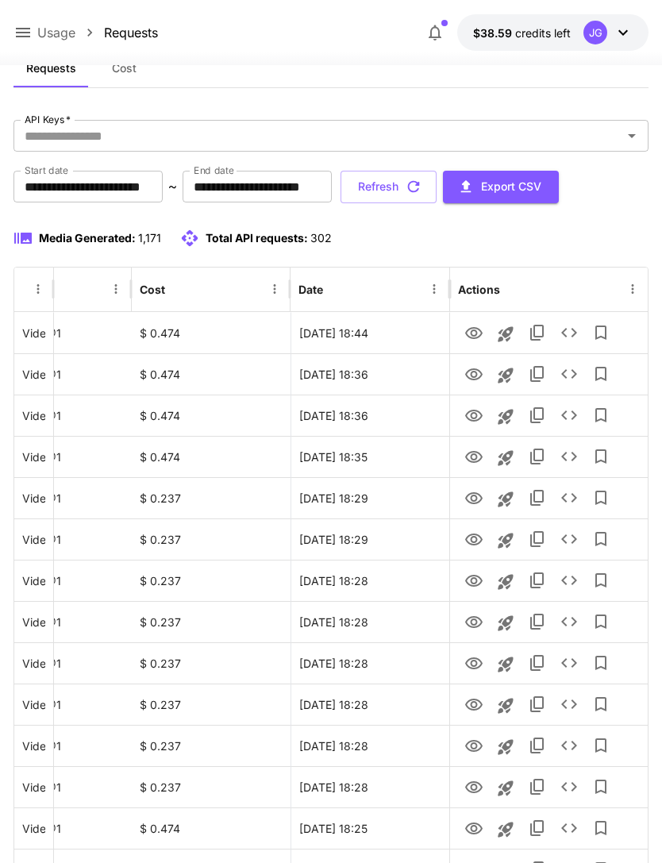
scroll to position [0, 81]
click at [477, 333] on icon "View" at bounding box center [474, 333] width 19 height 19
click at [437, 184] on button "Refresh" at bounding box center [389, 187] width 96 height 33
click at [472, 333] on icon "View" at bounding box center [473, 333] width 17 height 12
click at [25, 40] on icon at bounding box center [22, 32] width 19 height 19
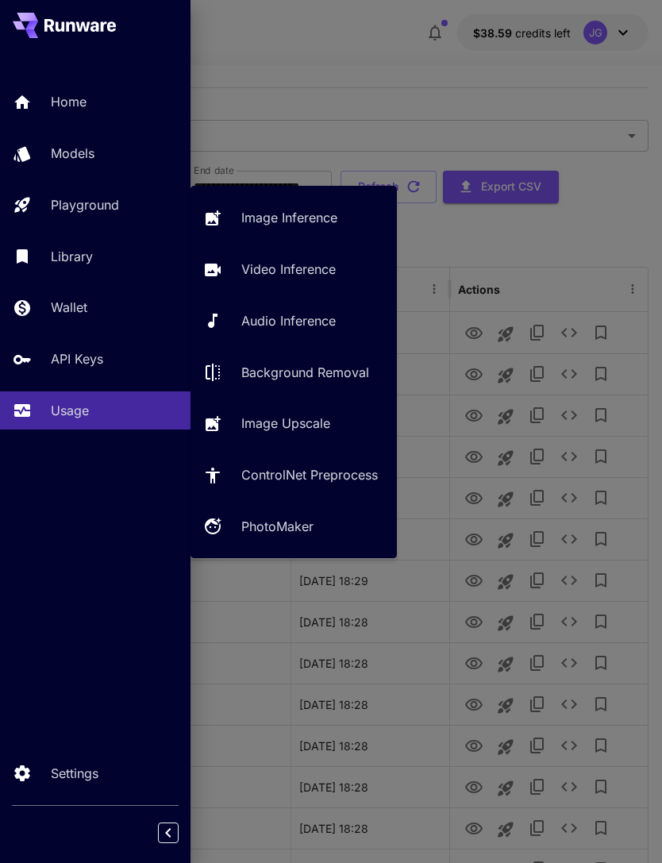
click at [305, 271] on p "Video Inference" at bounding box center [288, 269] width 94 height 19
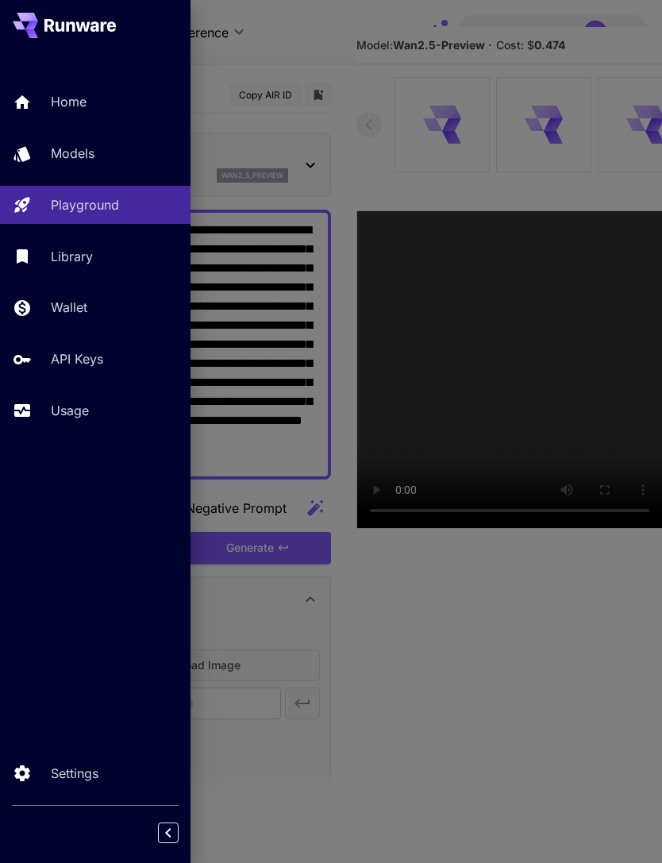
click at [364, 43] on div at bounding box center [331, 431] width 662 height 863
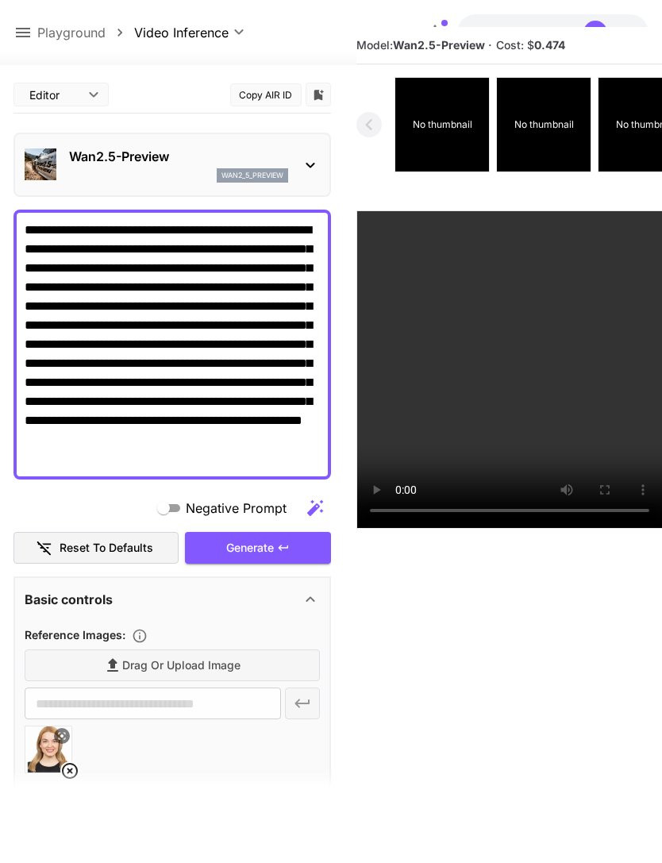
click at [73, 769] on icon at bounding box center [69, 770] width 19 height 19
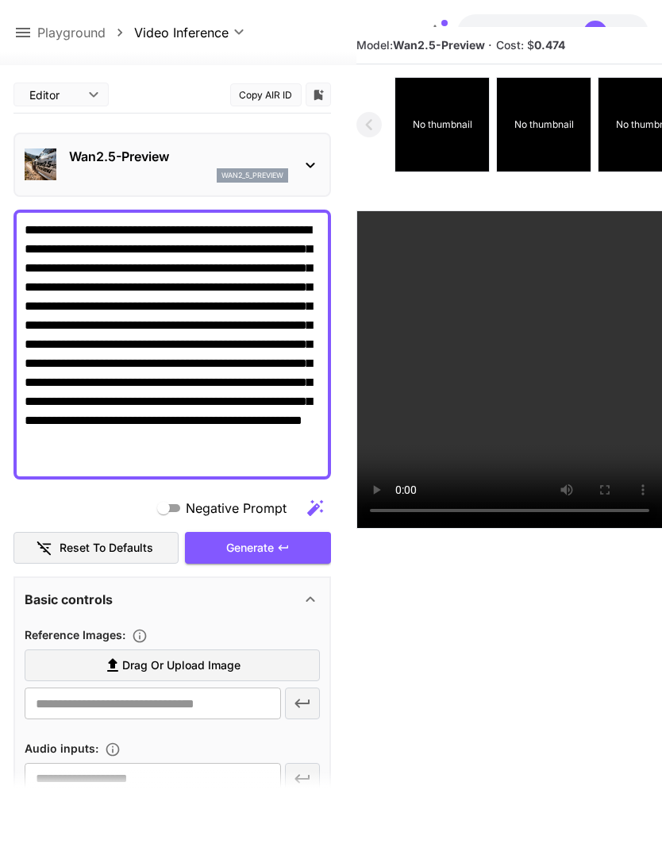
click at [215, 673] on span "Drag or upload image" at bounding box center [181, 666] width 118 height 20
click at [0, 0] on input "Drag or upload image" at bounding box center [0, 0] width 0 height 0
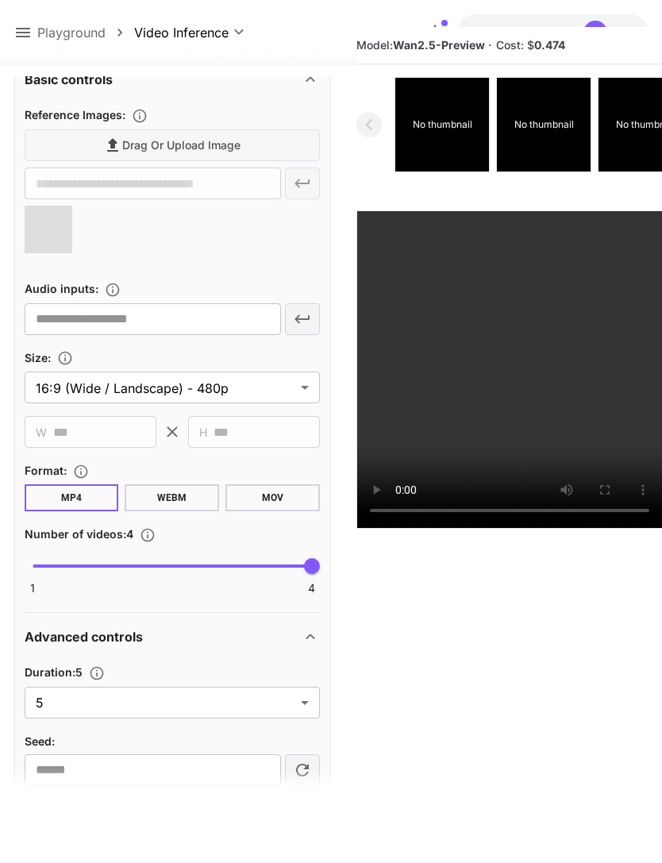
scroll to position [522, 0]
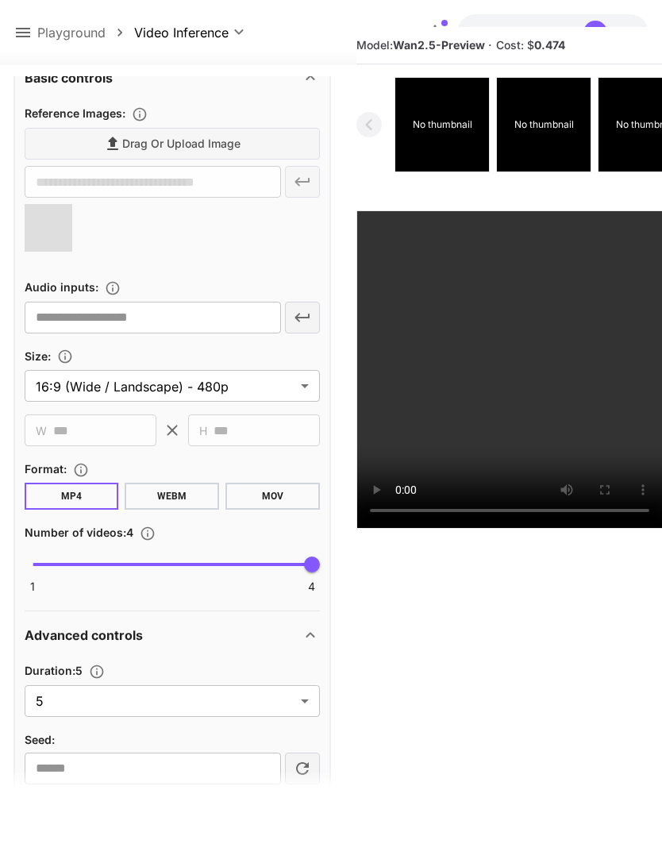
type input "**********"
click at [302, 703] on body "**********" at bounding box center [331, 443] width 662 height 989
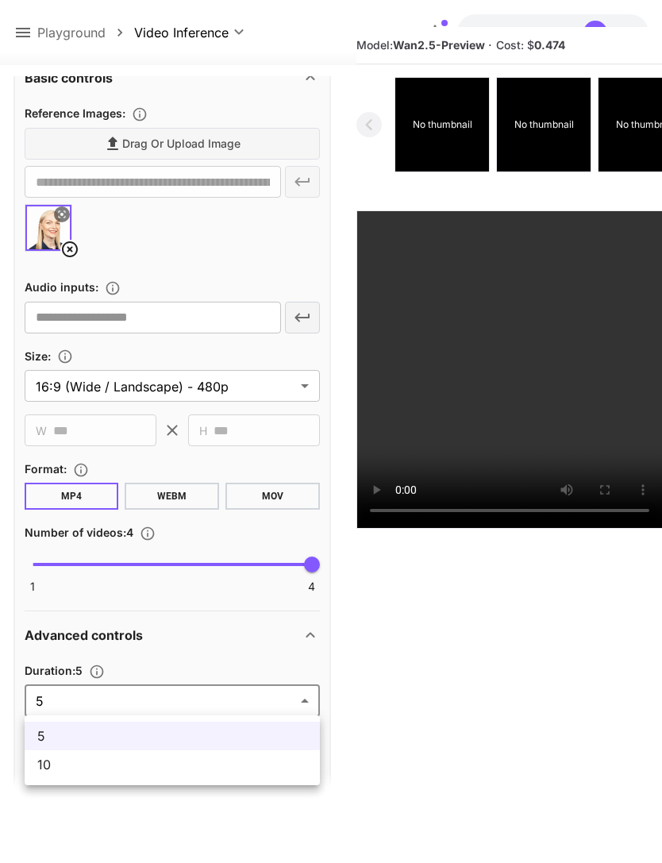
click at [264, 773] on span "10" at bounding box center [172, 764] width 270 height 19
type input "**"
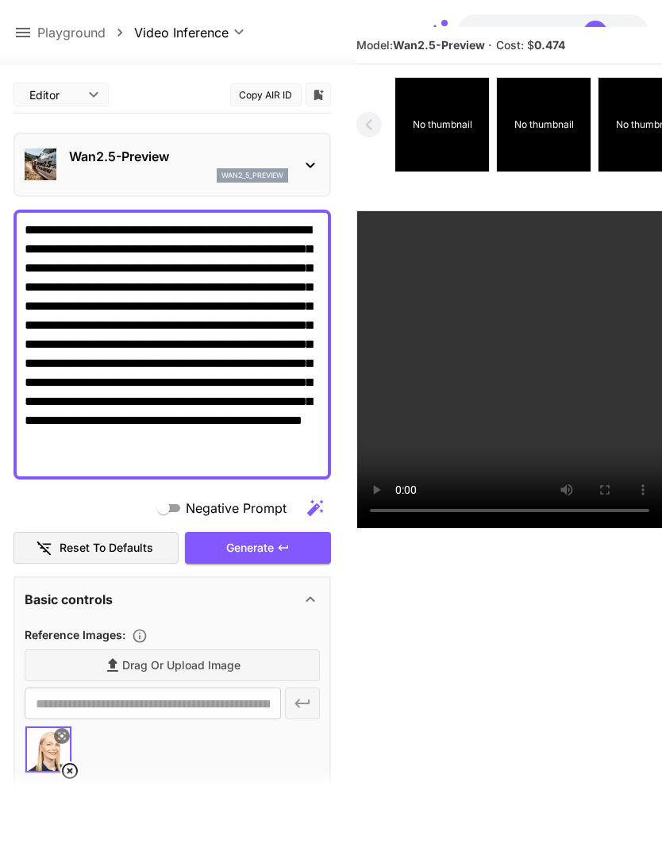
scroll to position [0, 0]
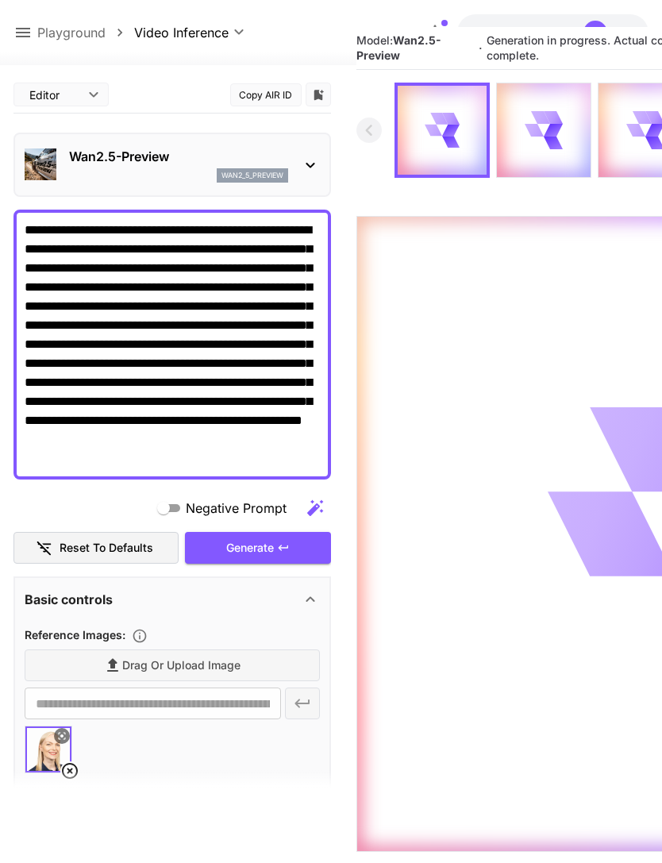
click at [18, 38] on icon at bounding box center [22, 32] width 19 height 19
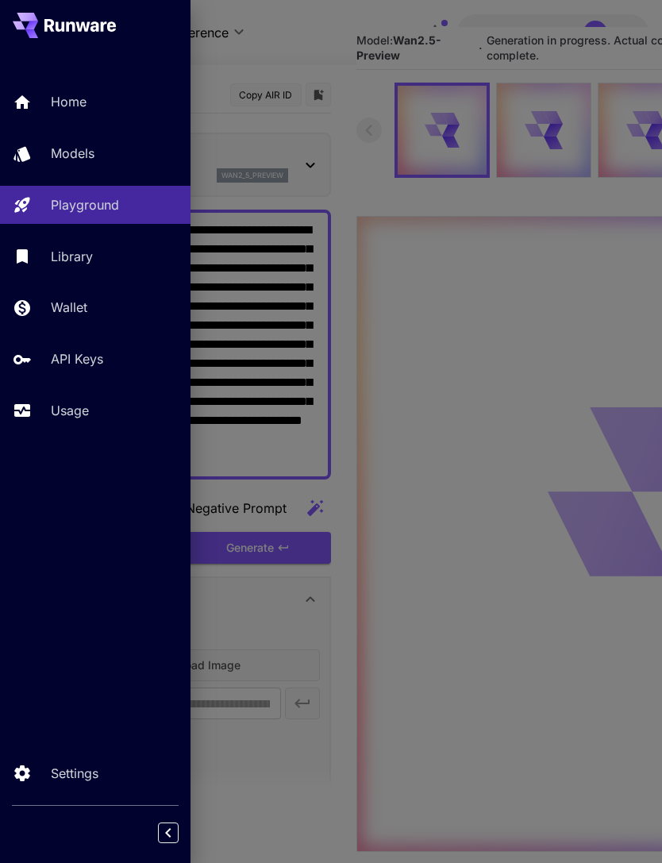
click at [75, 407] on p "Usage" at bounding box center [70, 410] width 38 height 19
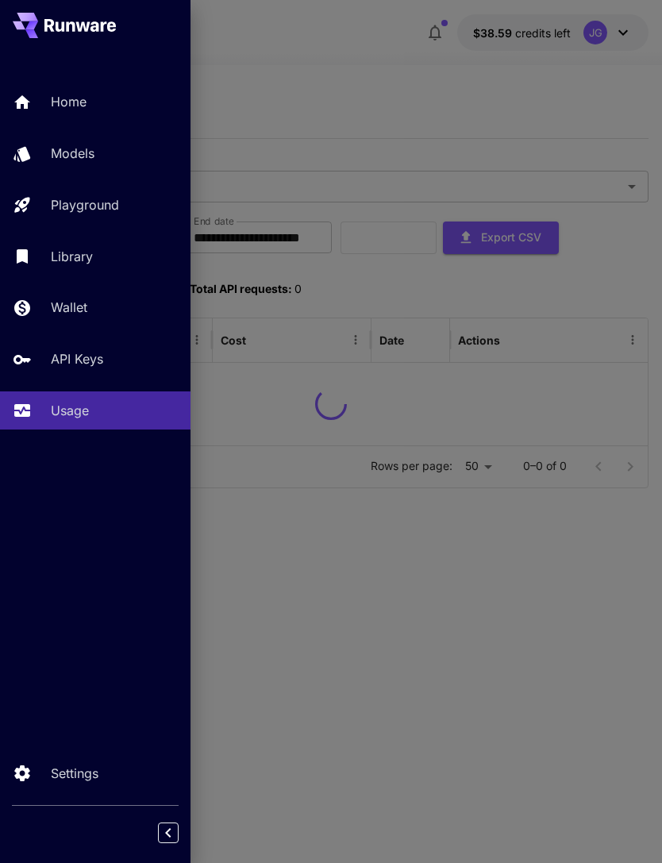
click at [357, 48] on div at bounding box center [331, 431] width 662 height 863
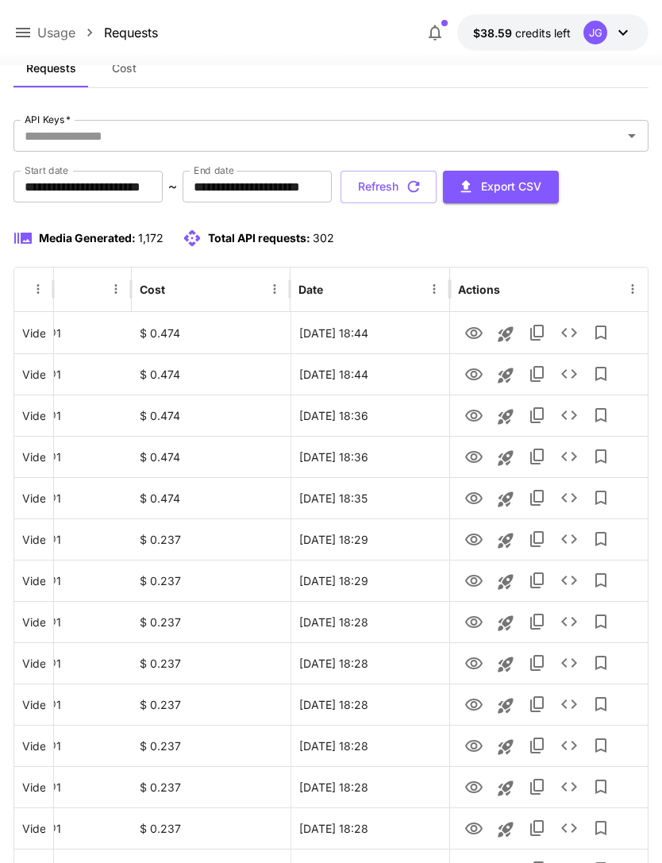
scroll to position [0, 81]
click at [437, 190] on button "Refresh" at bounding box center [389, 187] width 96 height 33
click at [476, 329] on icon "View" at bounding box center [474, 333] width 19 height 19
click at [437, 193] on button "Refresh" at bounding box center [389, 187] width 96 height 33
click at [472, 373] on icon "View" at bounding box center [474, 374] width 19 height 19
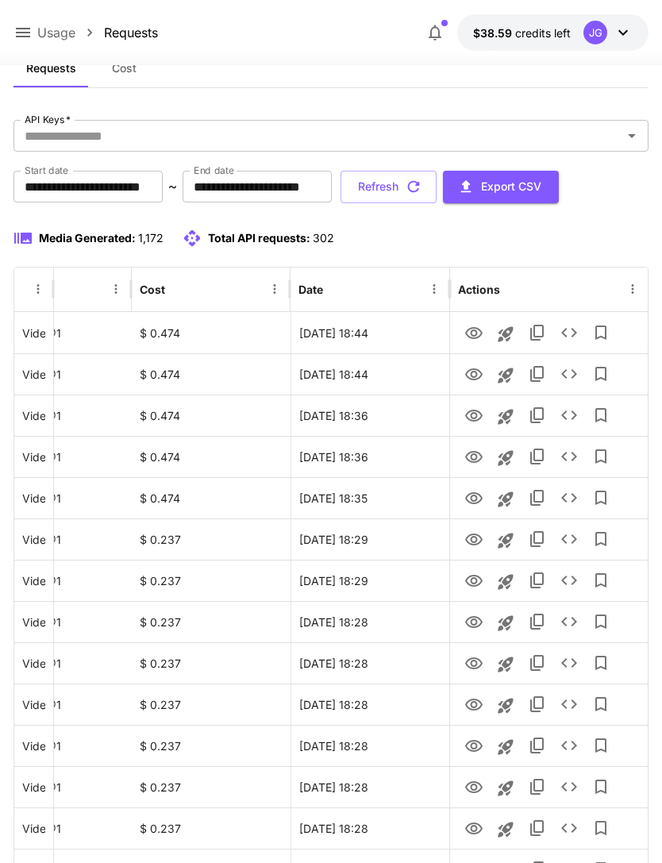
click at [437, 191] on button "Refresh" at bounding box center [389, 187] width 96 height 33
click at [475, 327] on icon "View" at bounding box center [473, 333] width 17 height 12
click at [422, 184] on icon "button" at bounding box center [413, 186] width 17 height 17
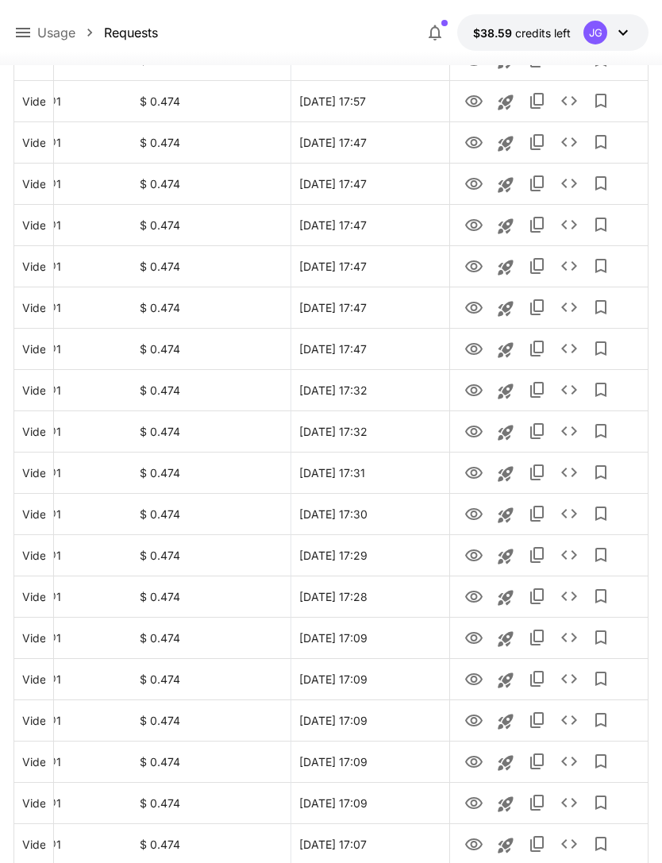
scroll to position [1603, 0]
click at [632, 847] on icon "Go to next page" at bounding box center [630, 845] width 19 height 19
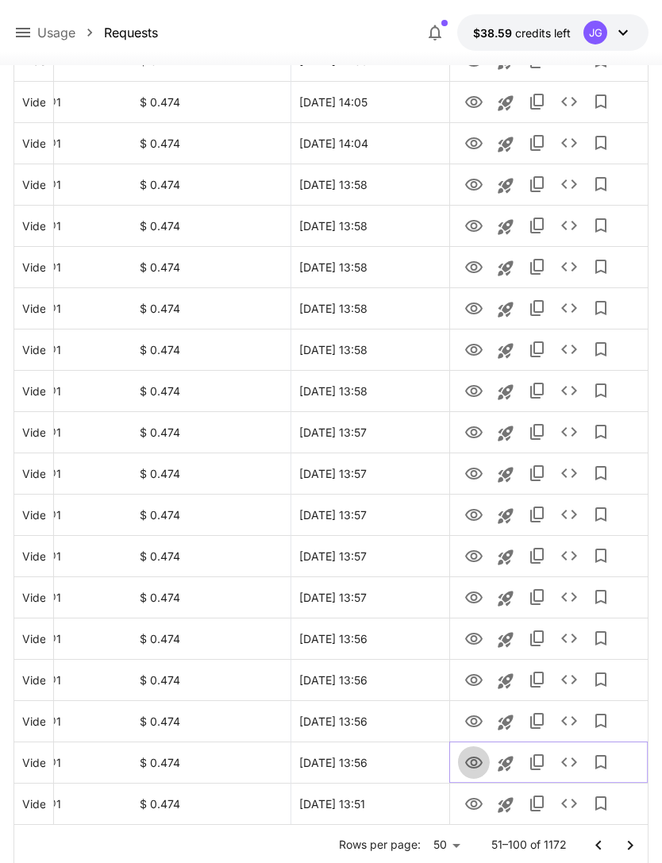
click at [473, 759] on icon "View" at bounding box center [473, 763] width 17 height 12
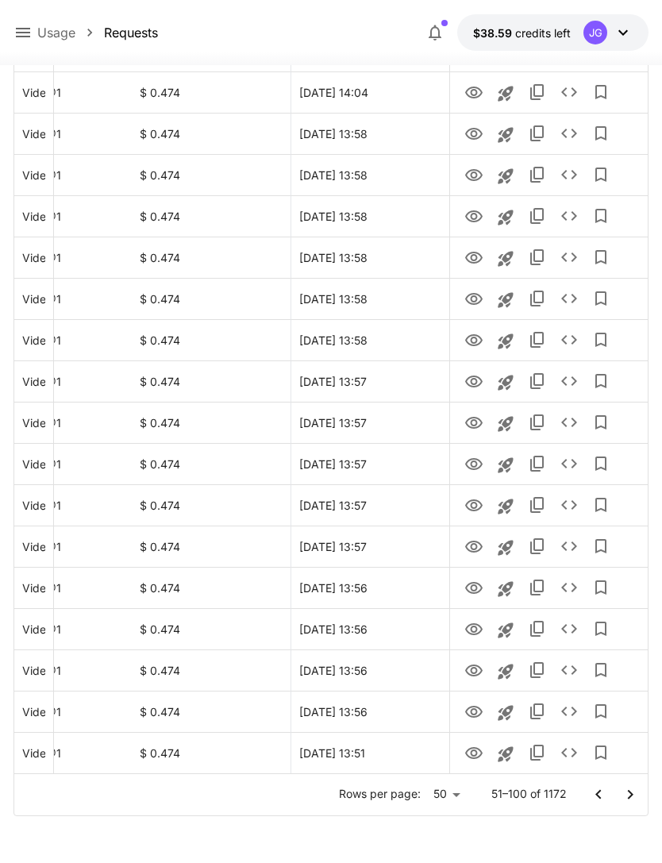
click at [596, 792] on icon "Go to previous page" at bounding box center [598, 794] width 19 height 19
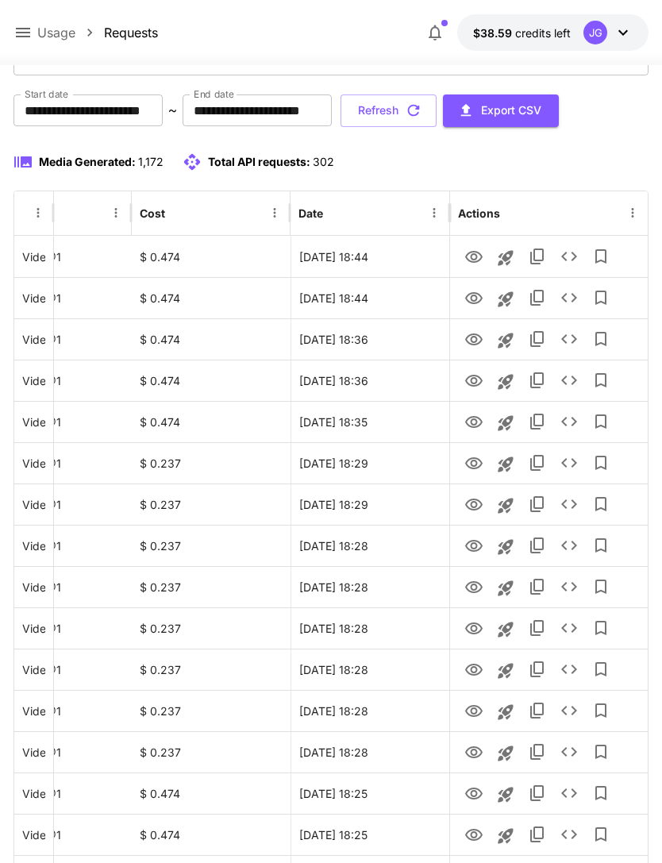
scroll to position [0, 0]
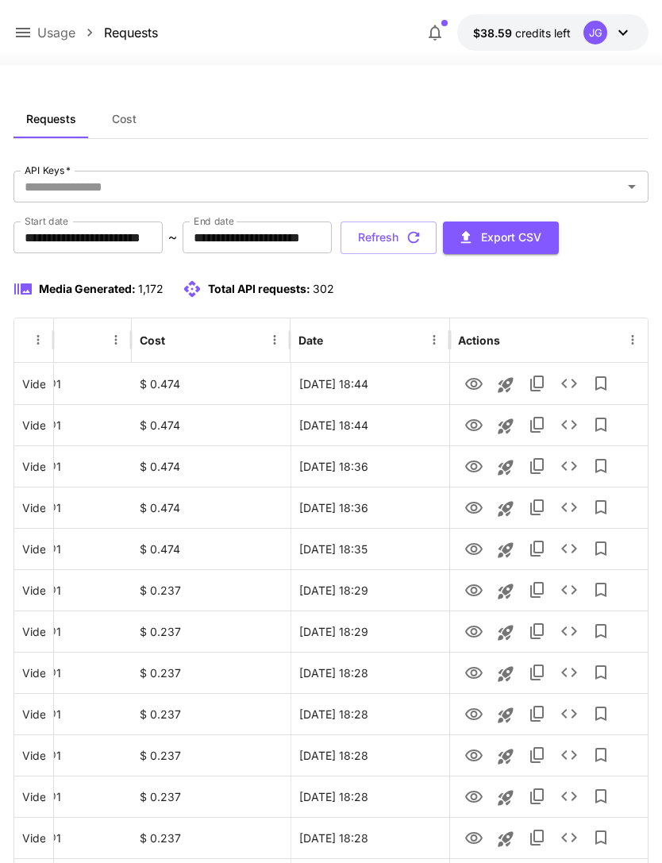
click at [437, 237] on button "Refresh" at bounding box center [389, 238] width 96 height 33
click at [472, 380] on icon "View" at bounding box center [473, 384] width 17 height 12
click at [437, 238] on button "Refresh" at bounding box center [389, 238] width 96 height 33
click at [437, 245] on button "Refresh" at bounding box center [389, 238] width 96 height 33
click at [472, 507] on icon "View" at bounding box center [473, 508] width 17 height 12
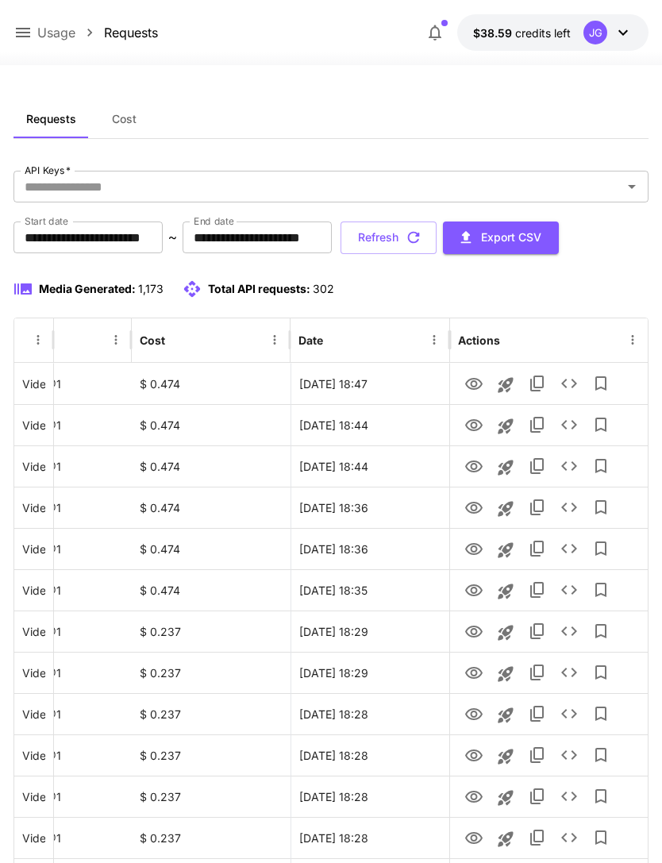
click at [420, 237] on icon "button" at bounding box center [414, 238] width 12 height 12
click at [474, 380] on icon "View" at bounding box center [473, 384] width 17 height 12
click at [475, 429] on icon "View" at bounding box center [474, 425] width 19 height 19
click at [475, 472] on icon "View" at bounding box center [473, 467] width 17 height 12
click at [473, 425] on icon "View" at bounding box center [474, 425] width 19 height 19
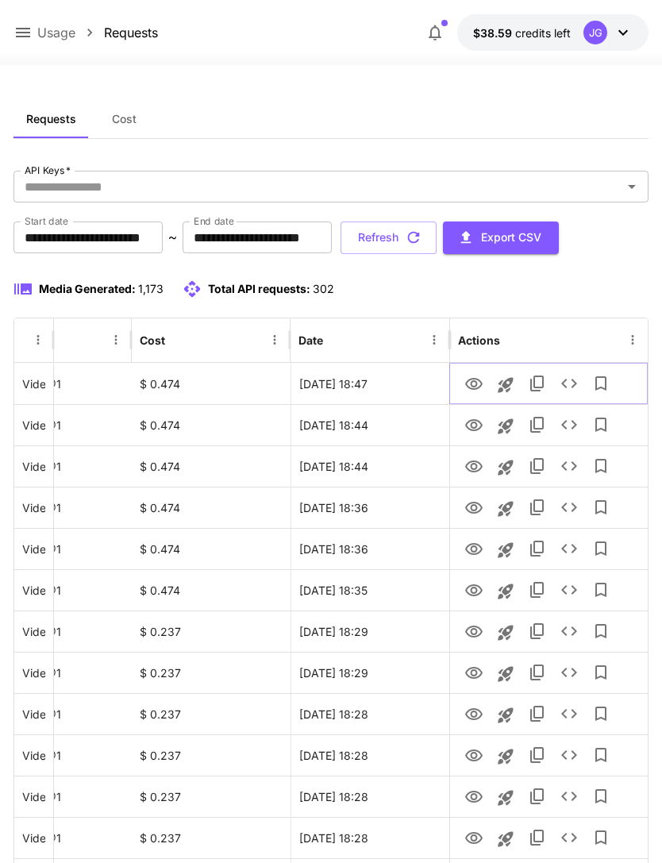
click at [473, 385] on icon "View" at bounding box center [474, 384] width 19 height 19
click at [437, 241] on button "Refresh" at bounding box center [389, 238] width 96 height 33
click at [437, 235] on button "Refresh" at bounding box center [389, 238] width 96 height 33
click at [437, 243] on button "Refresh" at bounding box center [389, 238] width 96 height 33
click at [437, 239] on button "Refresh" at bounding box center [389, 238] width 96 height 33
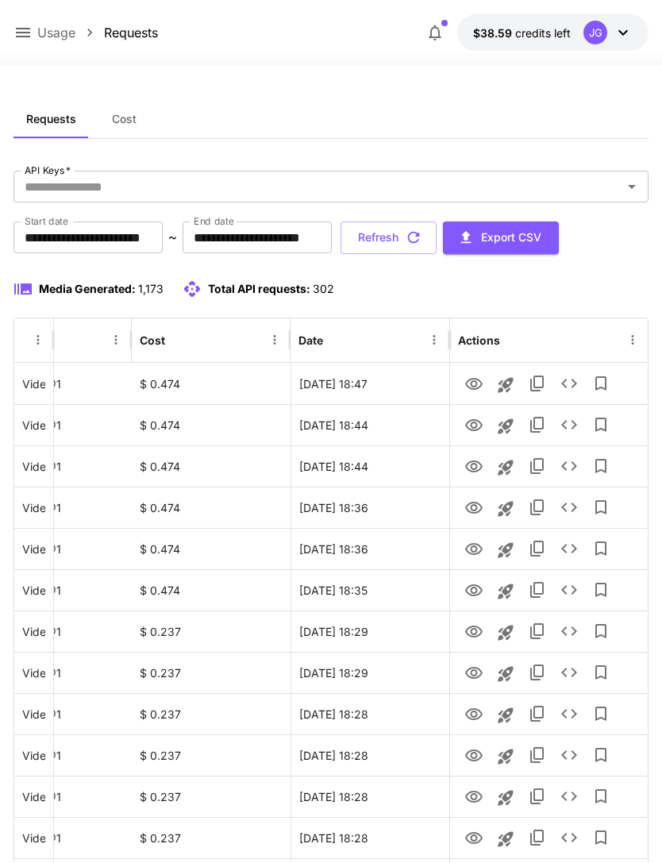
click at [437, 239] on button "Refresh" at bounding box center [389, 238] width 96 height 33
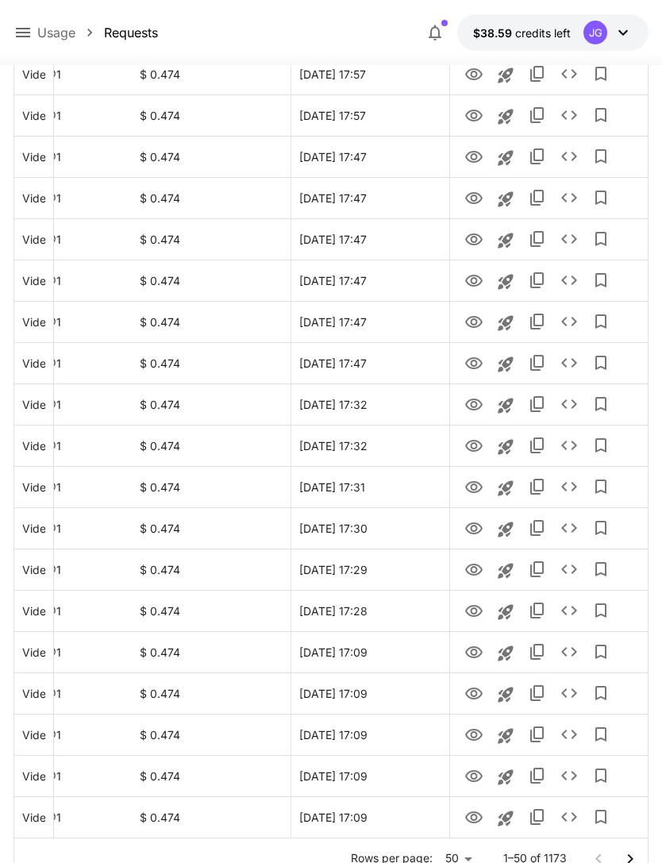
scroll to position [1603, 0]
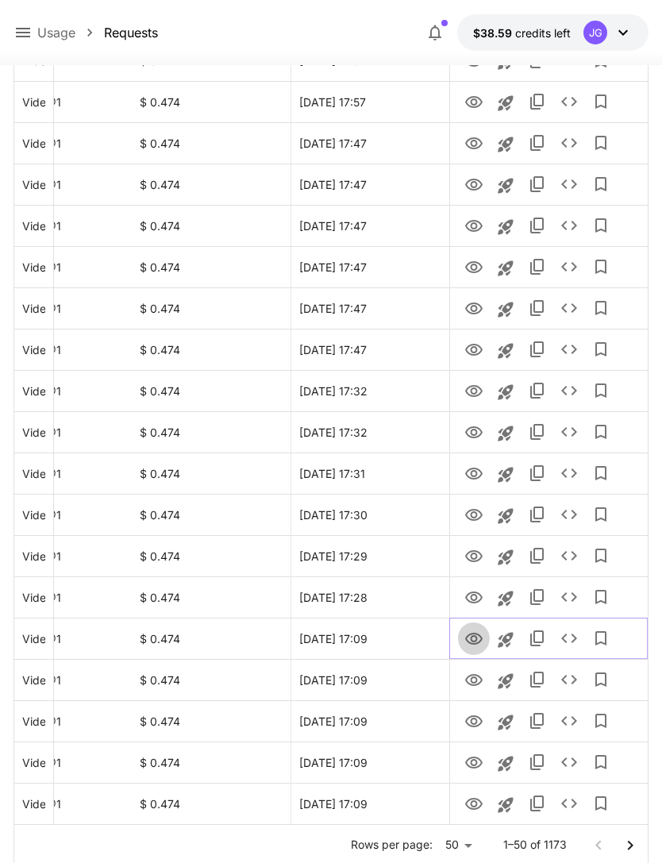
click at [473, 638] on icon "View" at bounding box center [474, 639] width 19 height 19
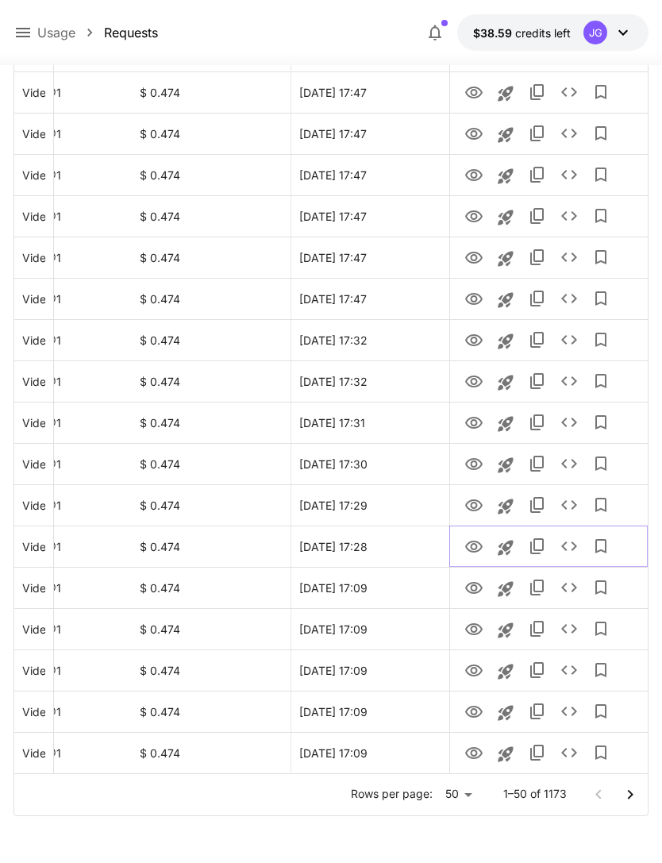
click at [477, 549] on icon "View" at bounding box center [474, 547] width 19 height 19
click at [473, 634] on icon "View" at bounding box center [473, 629] width 17 height 12
click at [475, 669] on icon "View" at bounding box center [474, 670] width 19 height 19
click at [476, 711] on icon "View" at bounding box center [473, 712] width 17 height 12
click at [477, 754] on icon "View" at bounding box center [474, 753] width 19 height 19
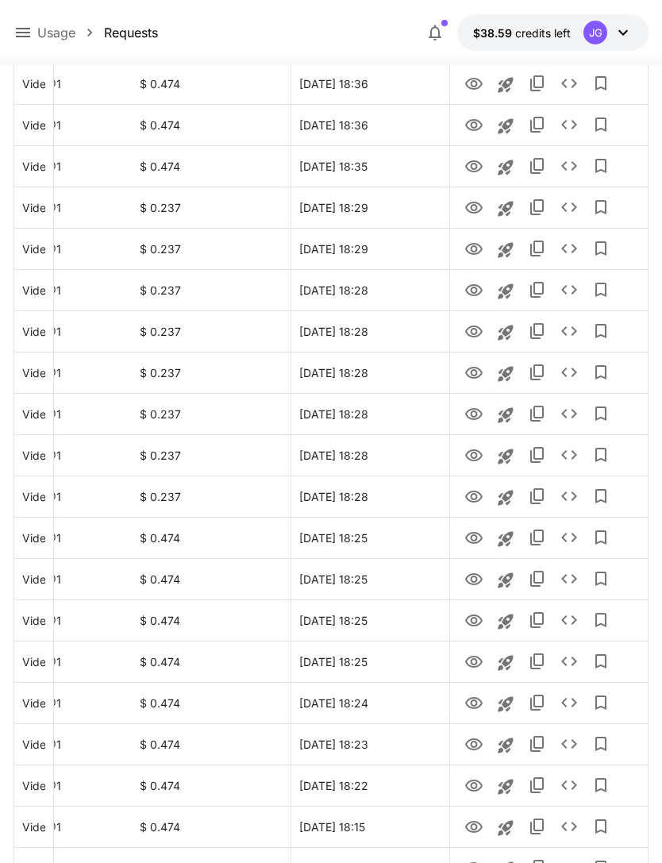
scroll to position [0, 0]
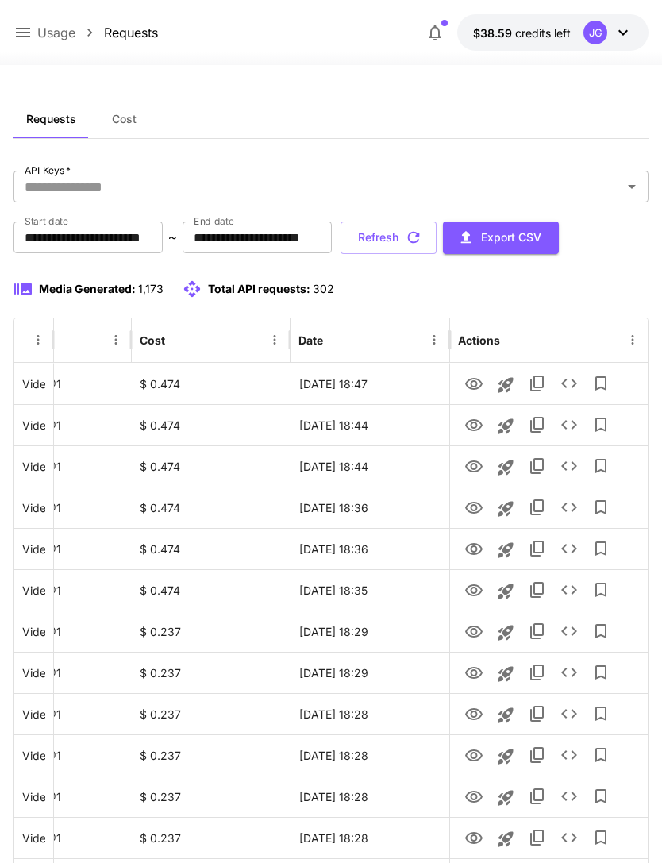
click at [422, 241] on icon "button" at bounding box center [413, 237] width 17 height 17
click at [474, 468] on icon "View" at bounding box center [474, 466] width 19 height 19
click at [476, 430] on icon "View" at bounding box center [473, 425] width 17 height 12
click at [476, 387] on icon "View" at bounding box center [474, 384] width 19 height 19
click at [27, 33] on icon at bounding box center [23, 33] width 14 height 10
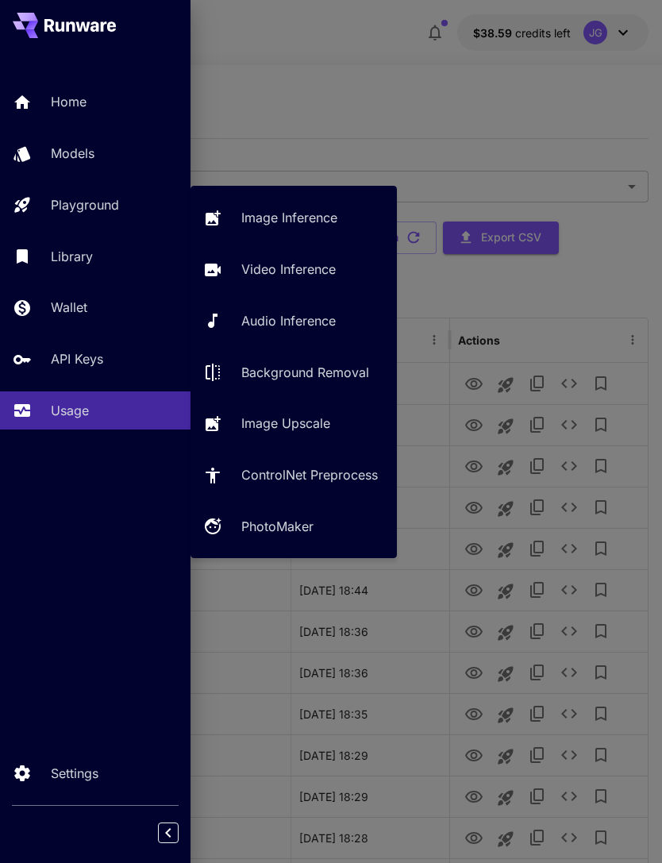
click at [307, 269] on p "Video Inference" at bounding box center [288, 269] width 94 height 19
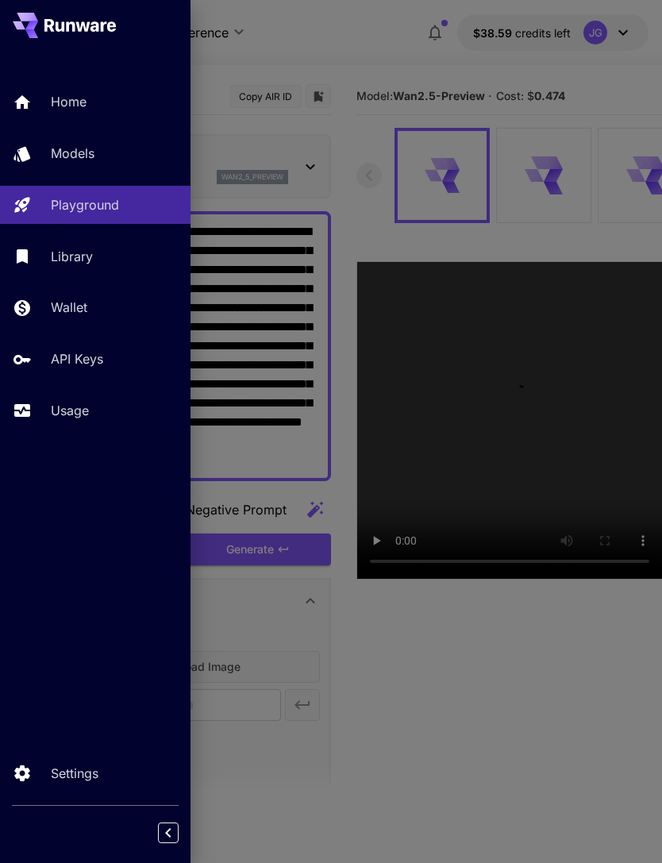
type input "*"
click at [347, 41] on div at bounding box center [331, 431] width 662 height 863
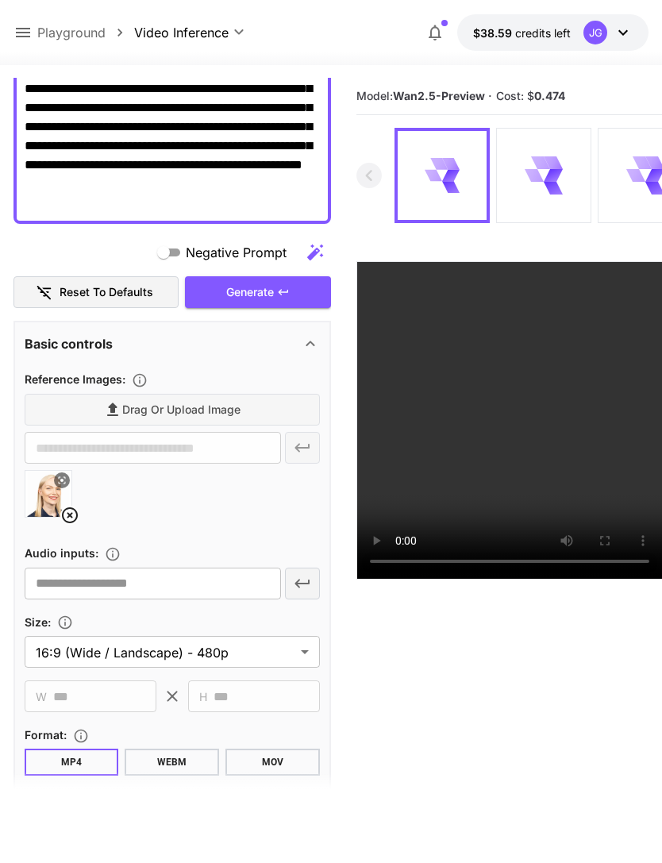
scroll to position [258, 0]
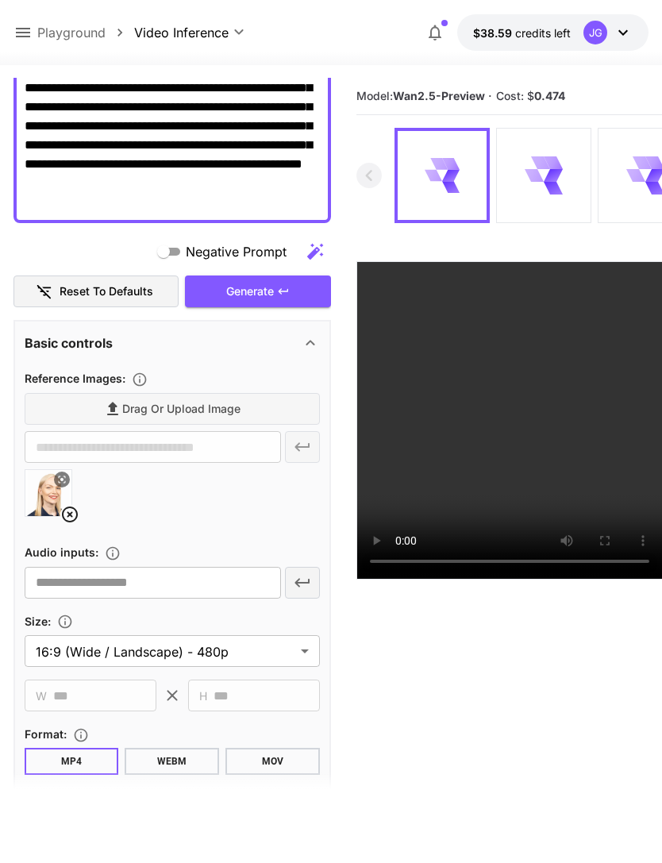
click at [70, 519] on icon at bounding box center [69, 514] width 19 height 19
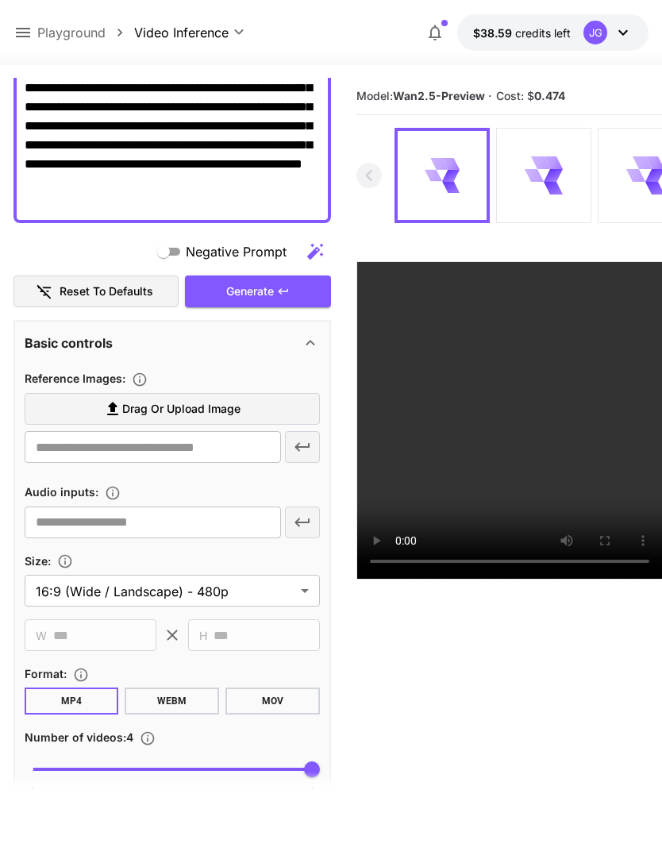
click at [233, 409] on span "Drag or upload image" at bounding box center [181, 409] width 118 height 20
click at [0, 0] on input "Drag or upload image" at bounding box center [0, 0] width 0 height 0
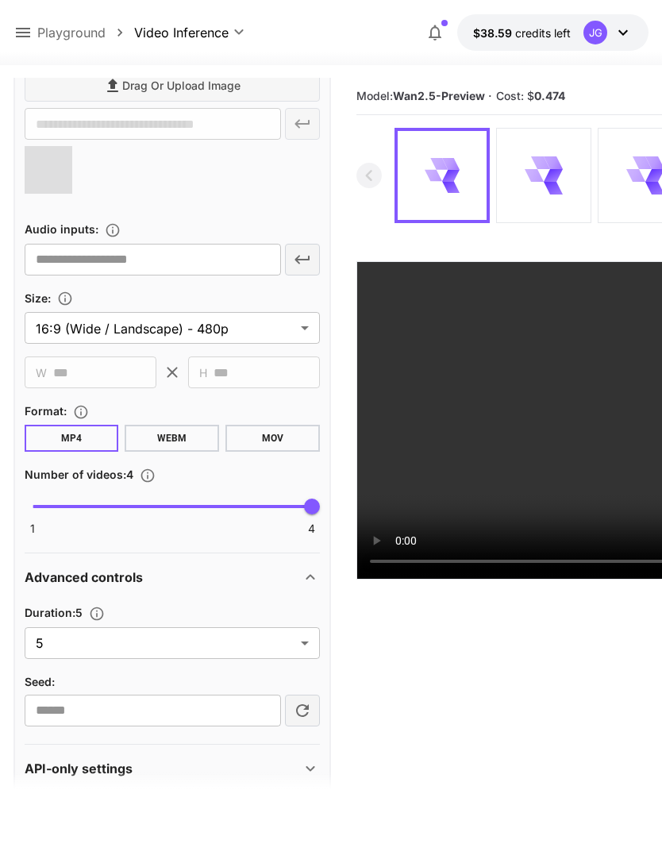
scroll to position [581, 0]
click at [301, 641] on body "**********" at bounding box center [331, 494] width 662 height 989
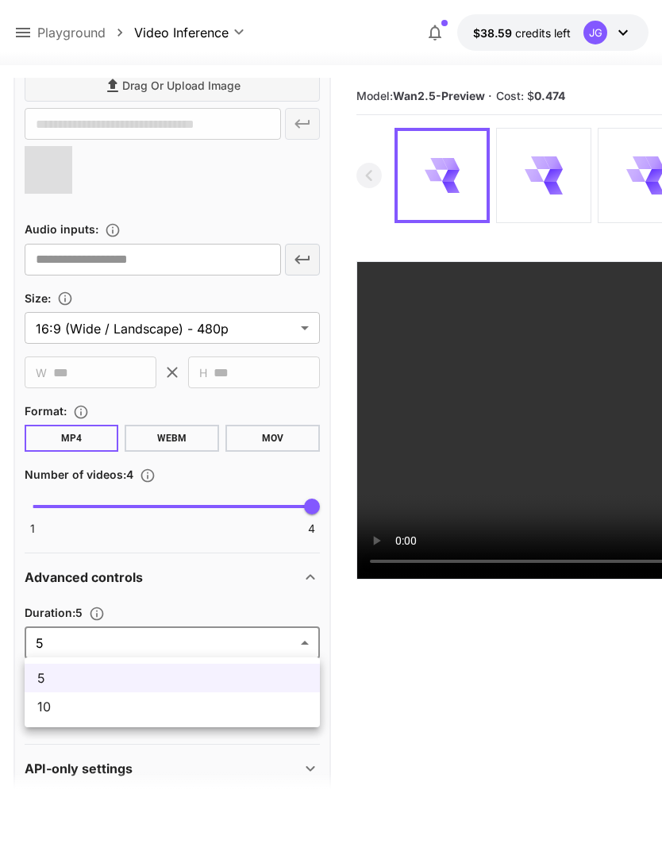
type input "**********"
click at [257, 717] on li "10" at bounding box center [172, 706] width 295 height 29
type input "**"
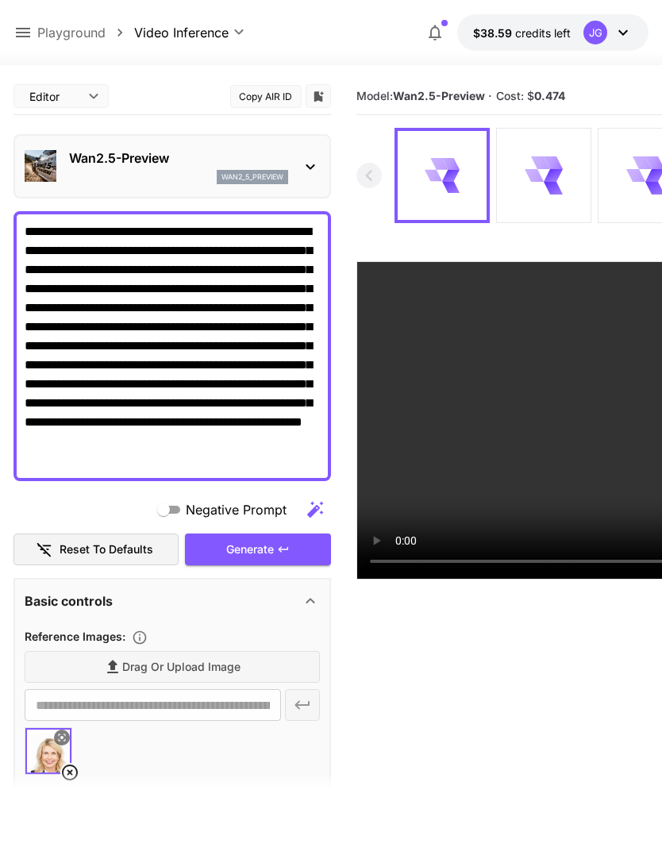
scroll to position [0, 0]
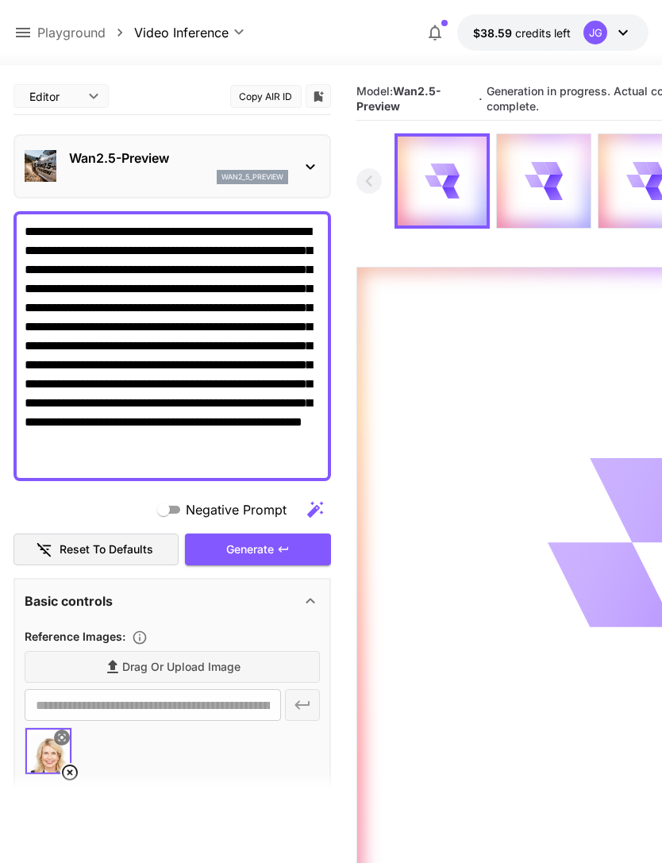
click at [28, 31] on icon at bounding box center [22, 32] width 19 height 19
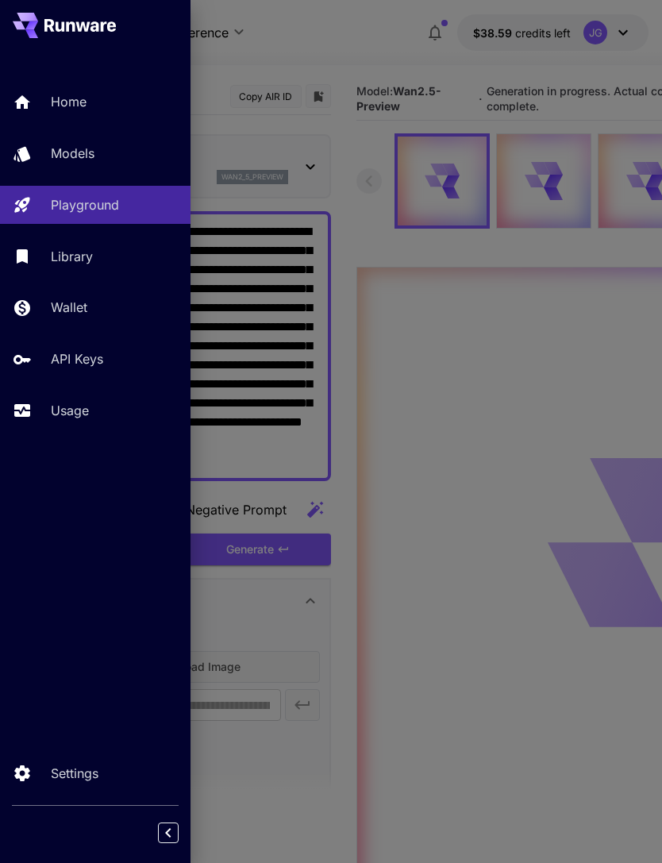
click at [77, 411] on p "Usage" at bounding box center [70, 410] width 38 height 19
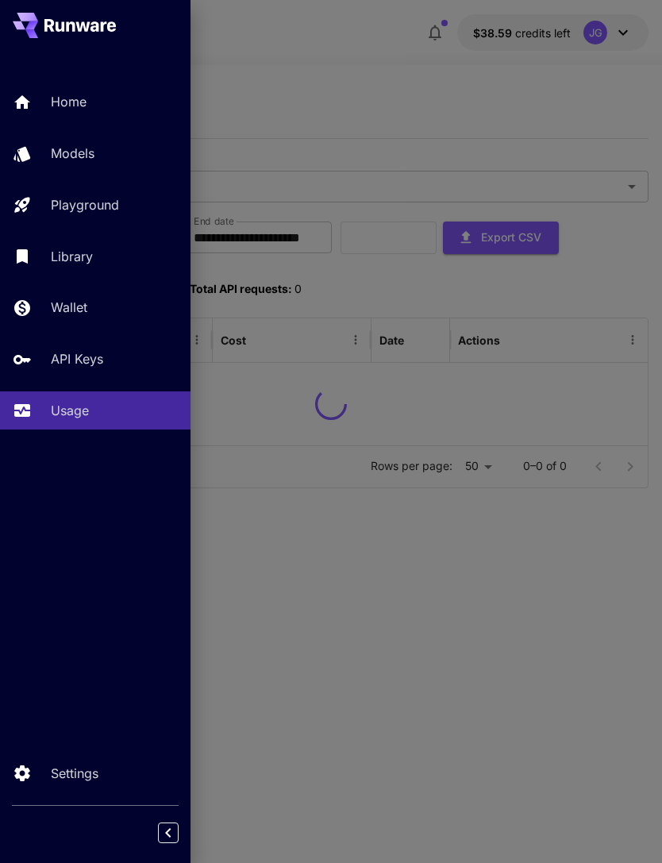
click at [407, 93] on div at bounding box center [331, 431] width 662 height 863
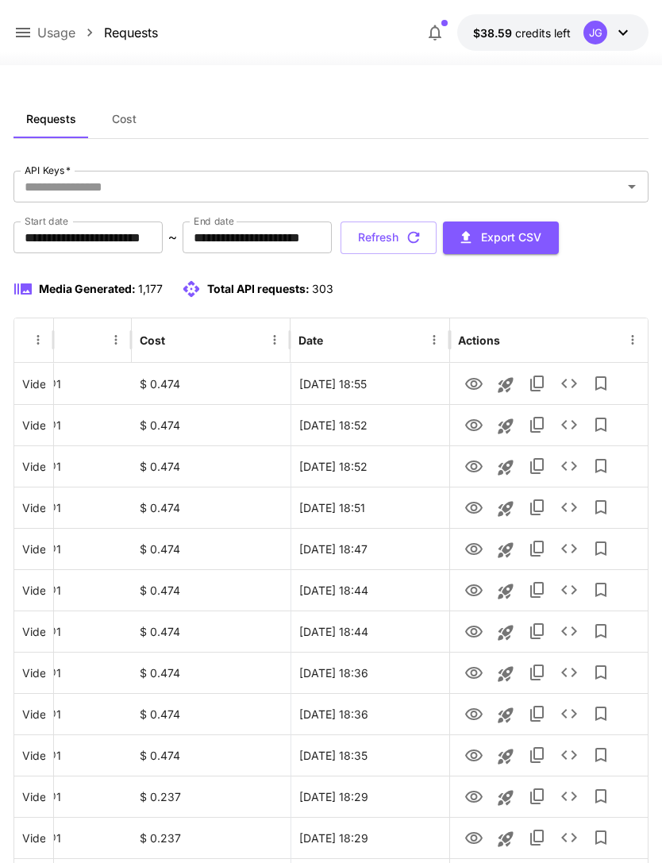
scroll to position [0, 81]
click at [472, 384] on icon "View" at bounding box center [473, 384] width 17 height 12
click at [469, 419] on icon "View" at bounding box center [474, 425] width 19 height 19
click at [471, 468] on icon "View" at bounding box center [473, 467] width 17 height 12
click at [474, 512] on icon "View" at bounding box center [473, 508] width 17 height 12
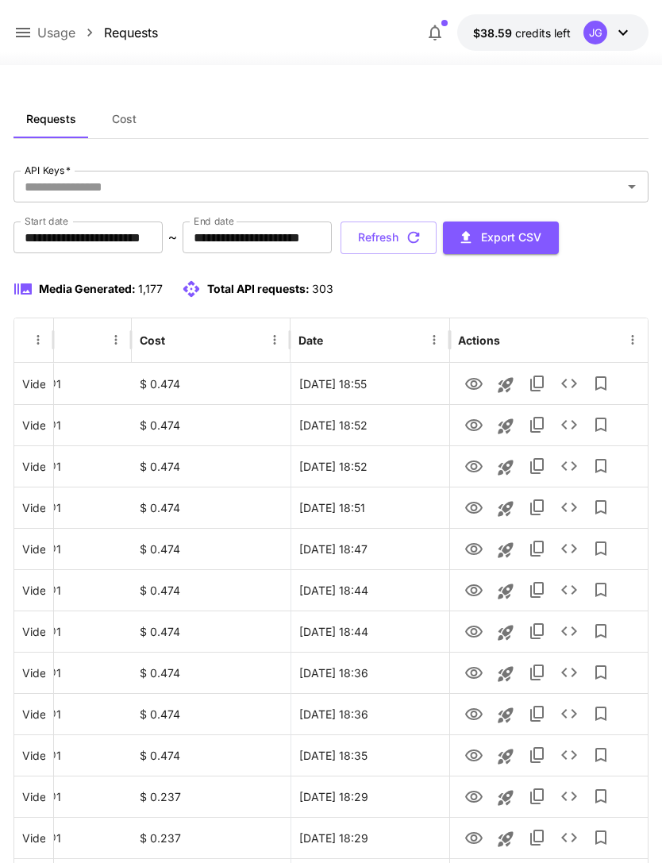
click at [437, 244] on button "Refresh" at bounding box center [389, 238] width 96 height 33
click at [476, 388] on icon "View" at bounding box center [473, 384] width 17 height 12
click at [475, 433] on icon "View" at bounding box center [474, 425] width 19 height 19
click at [437, 243] on button "Refresh" at bounding box center [389, 238] width 96 height 33
click at [437, 240] on button "Refresh" at bounding box center [389, 238] width 96 height 33
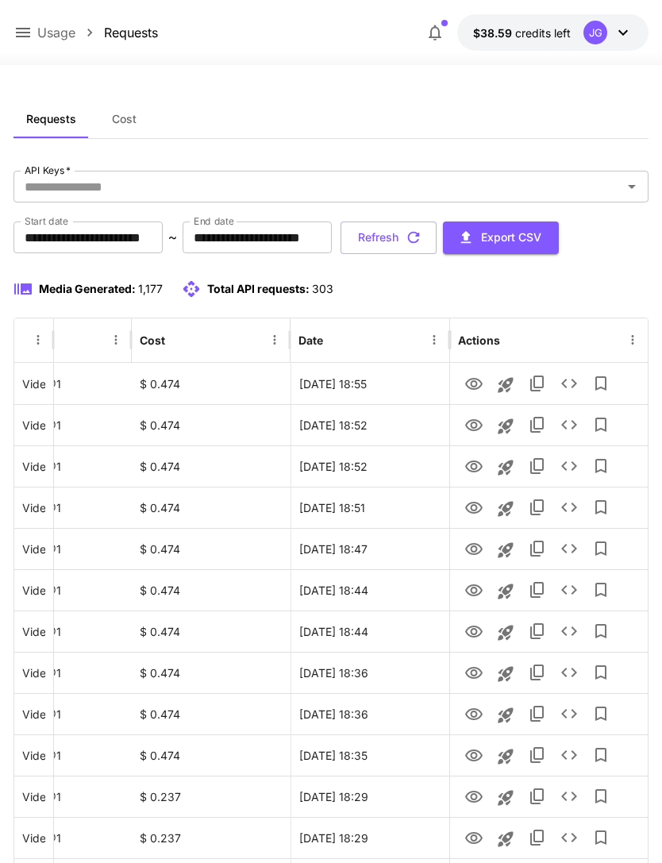
click at [437, 244] on button "Refresh" at bounding box center [389, 238] width 96 height 33
click at [437, 250] on button "Refresh" at bounding box center [389, 238] width 96 height 33
click at [422, 238] on icon "button" at bounding box center [413, 237] width 17 height 17
click at [437, 237] on button "Refresh" at bounding box center [389, 238] width 96 height 33
click at [420, 234] on icon "button" at bounding box center [414, 238] width 12 height 12
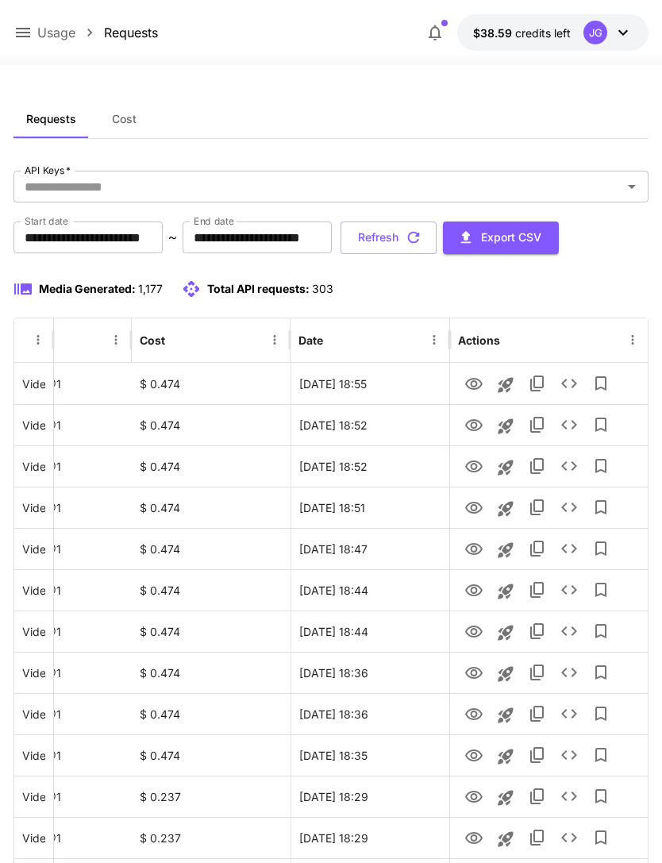
click at [422, 229] on icon "button" at bounding box center [413, 237] width 17 height 17
